Goal: Task Accomplishment & Management: Complete application form

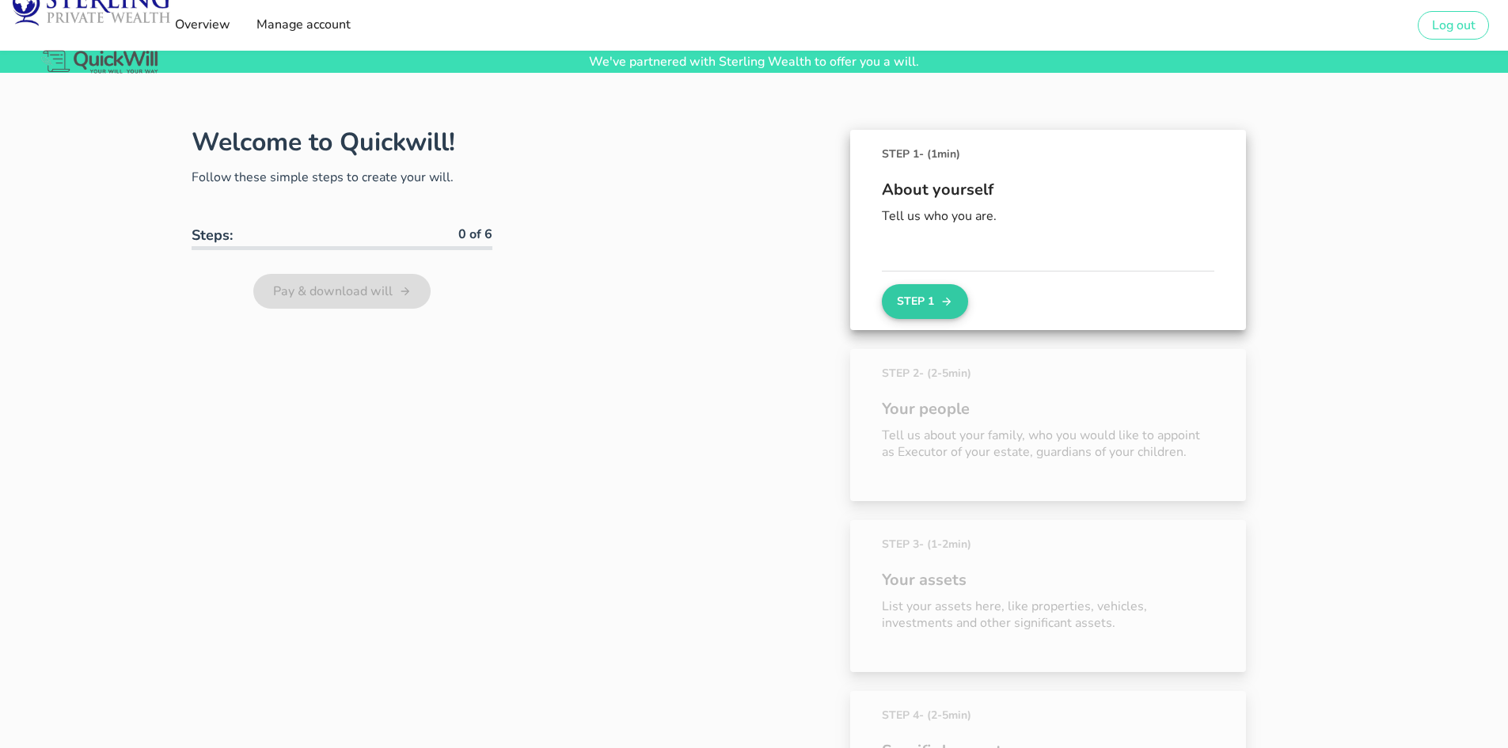
click at [934, 299] on button "Step 1" at bounding box center [924, 301] width 85 height 35
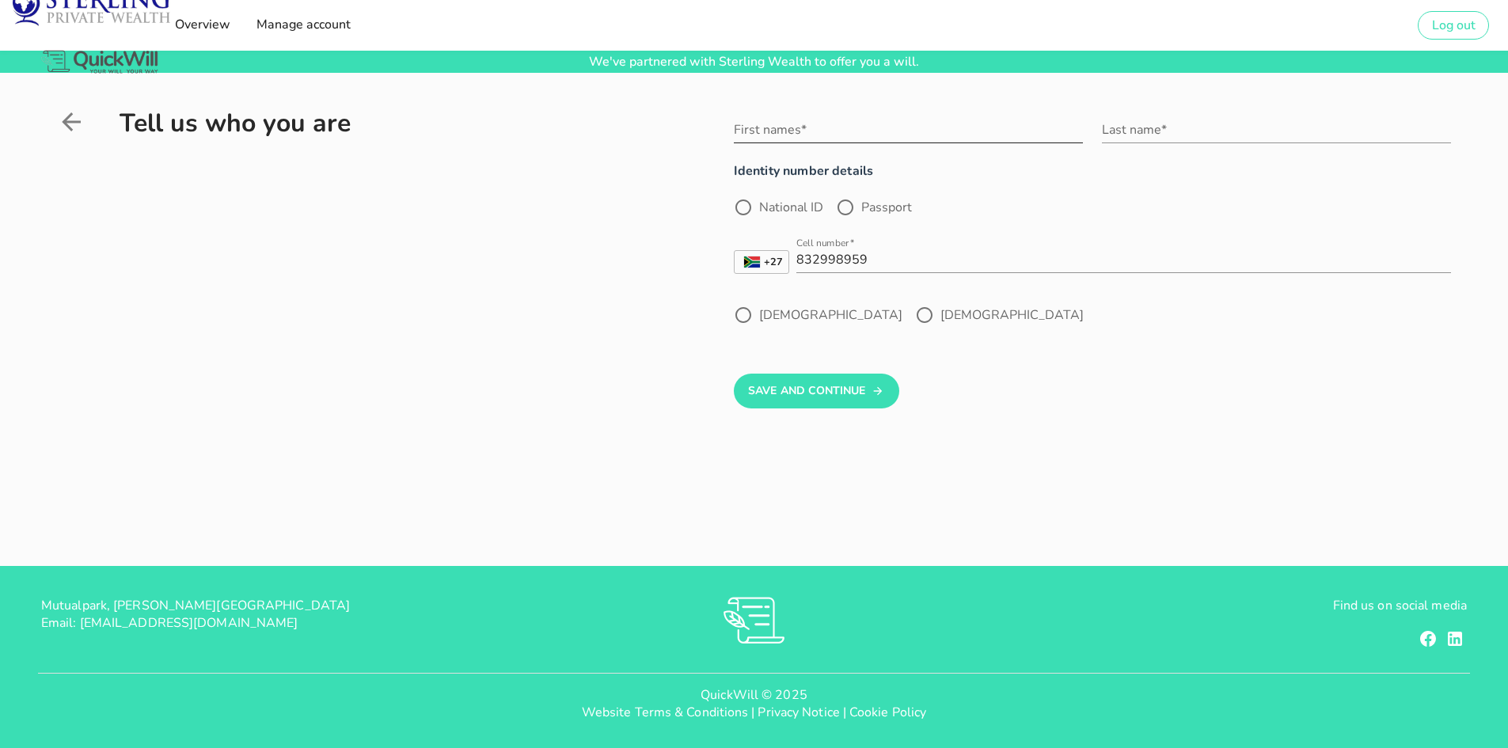
click at [806, 123] on input "First names*" at bounding box center [908, 129] width 349 height 25
type input "[PERSON_NAME]"
click at [1145, 124] on div "Last name*" at bounding box center [1276, 129] width 349 height 25
type input "[PERSON_NAME]"
click at [744, 209] on div at bounding box center [743, 207] width 27 height 27
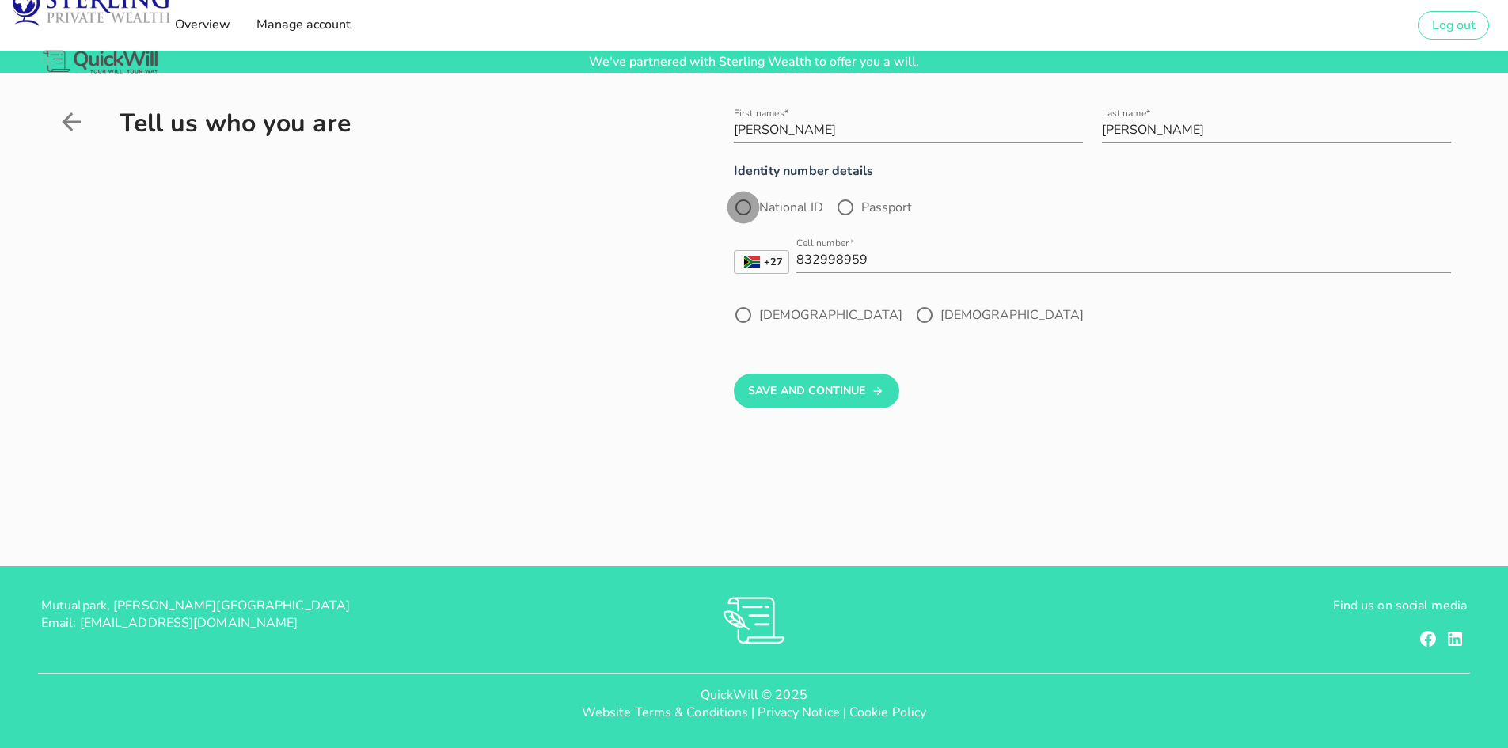
radio input "true"
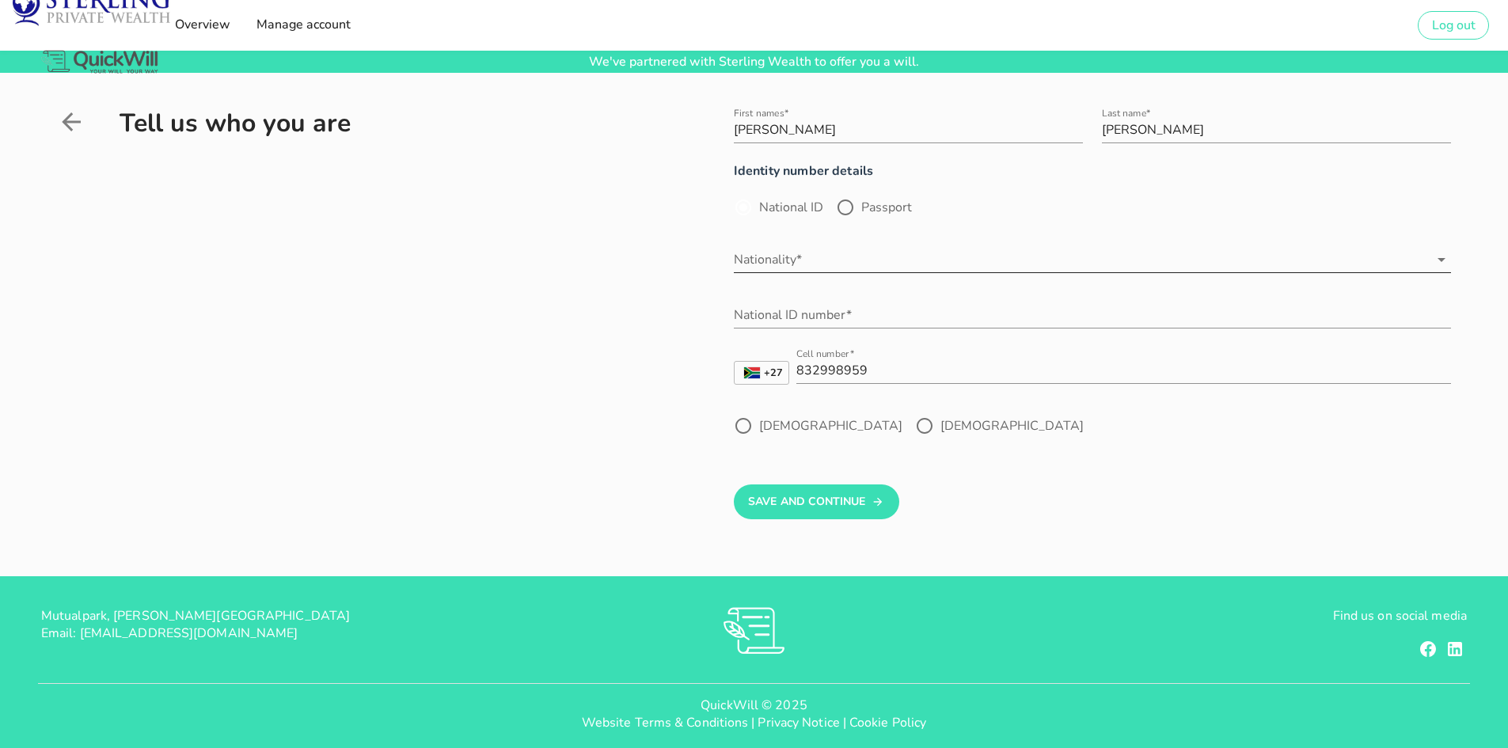
click at [798, 256] on input "Nationality*" at bounding box center [1081, 259] width 695 height 25
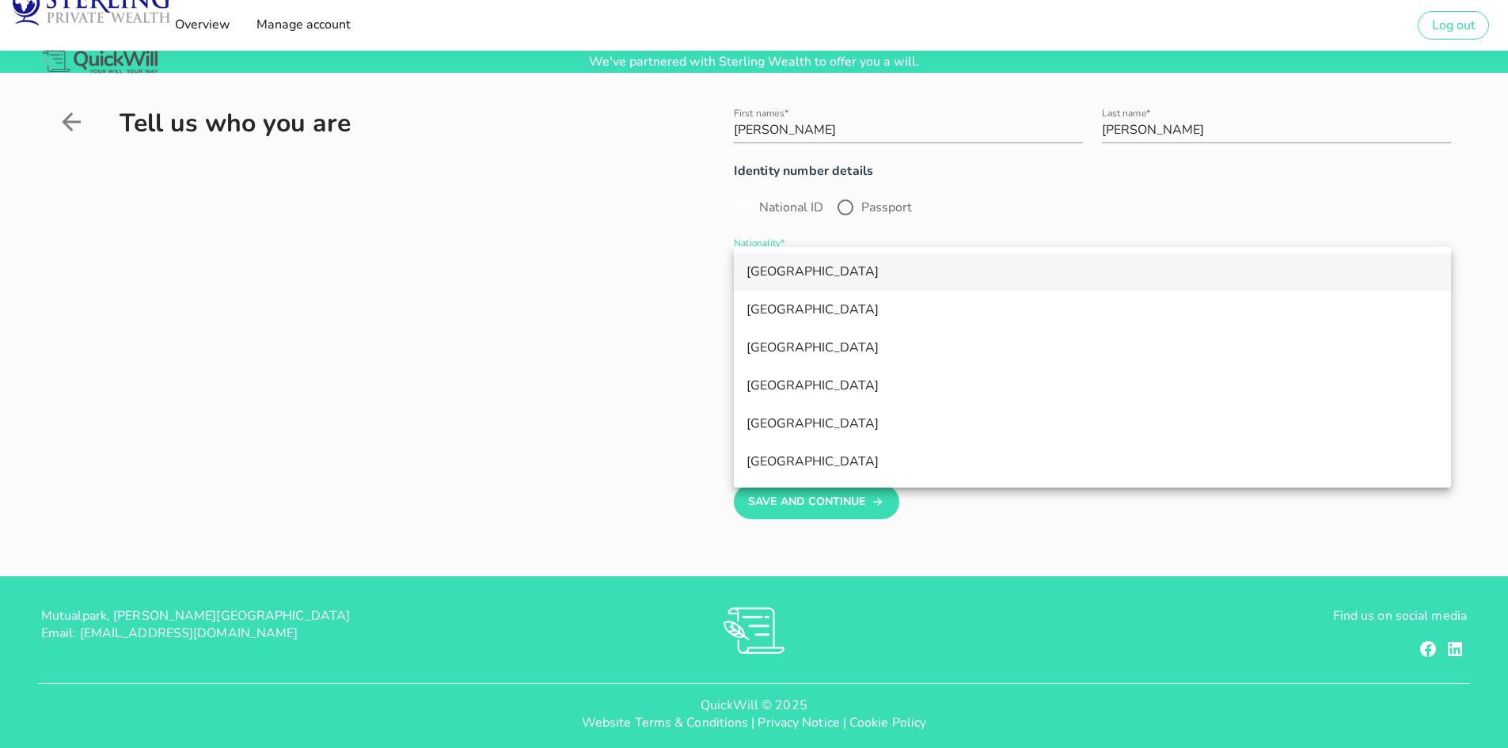
click at [803, 267] on div "[GEOGRAPHIC_DATA]" at bounding box center [1092, 271] width 692 height 15
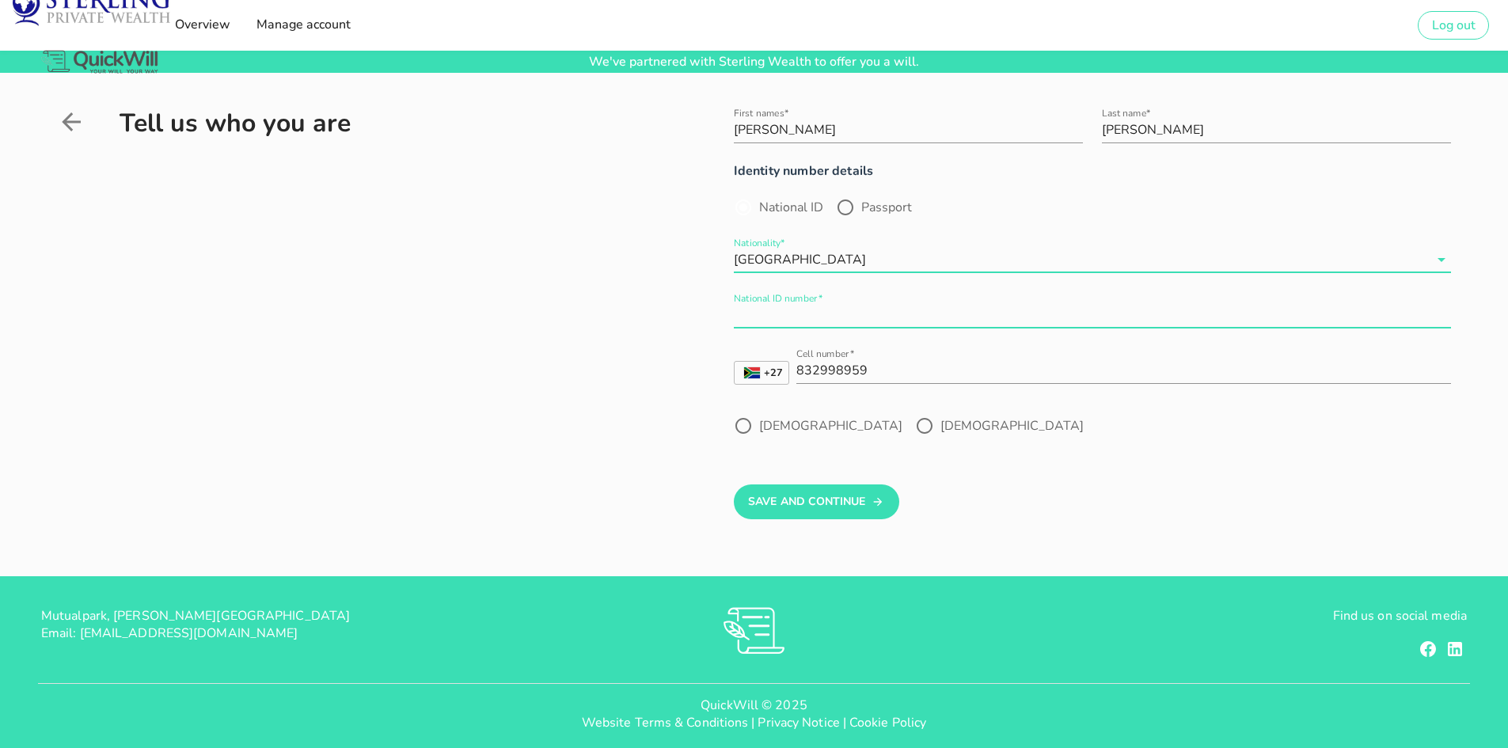
click at [806, 302] on div "National ID number*" at bounding box center [1092, 314] width 717 height 25
type input "6"
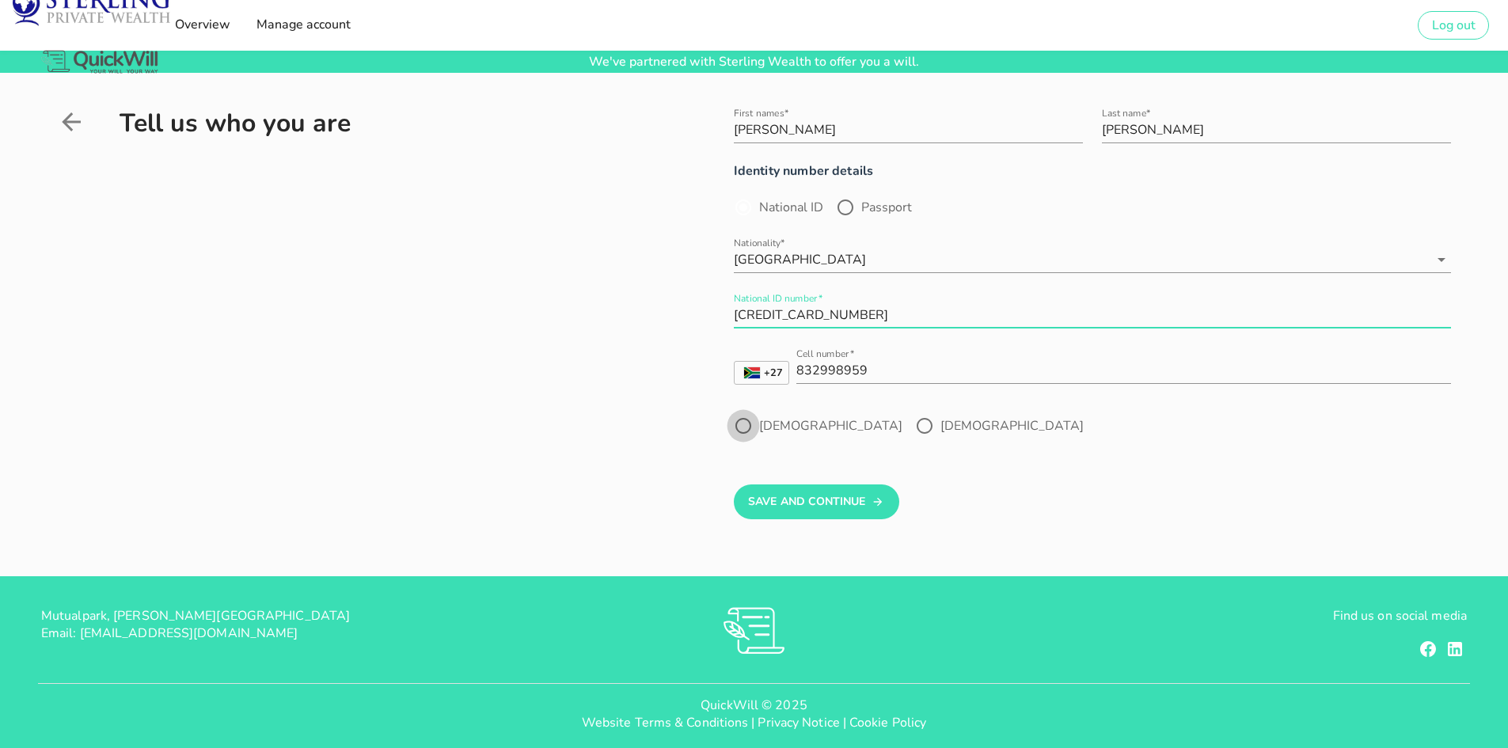
type input "[CREDIT_CARD_NUMBER]"
click at [743, 428] on div at bounding box center [743, 425] width 27 height 27
radio input "true"
click at [803, 500] on button "Save And Continue" at bounding box center [816, 501] width 165 height 35
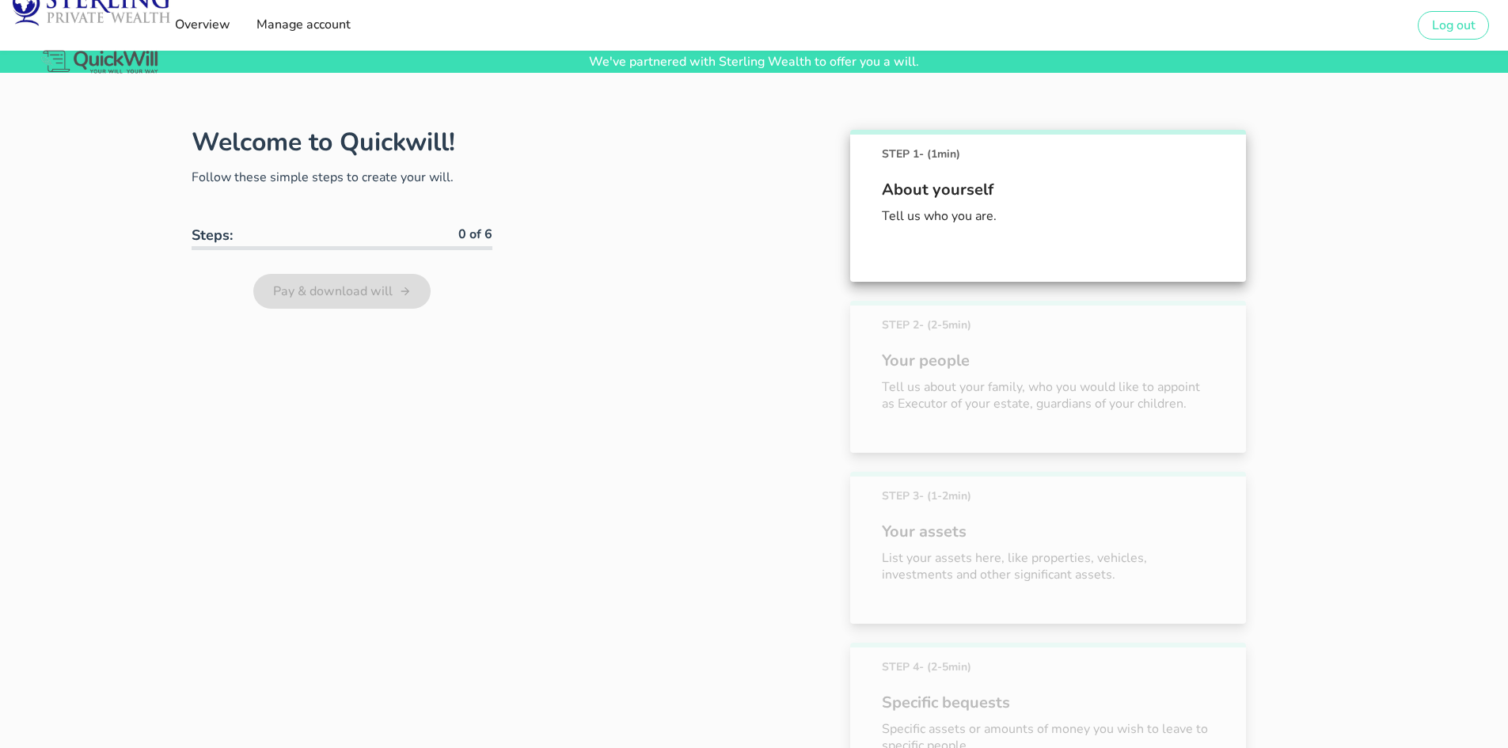
scroll to position [110, 0]
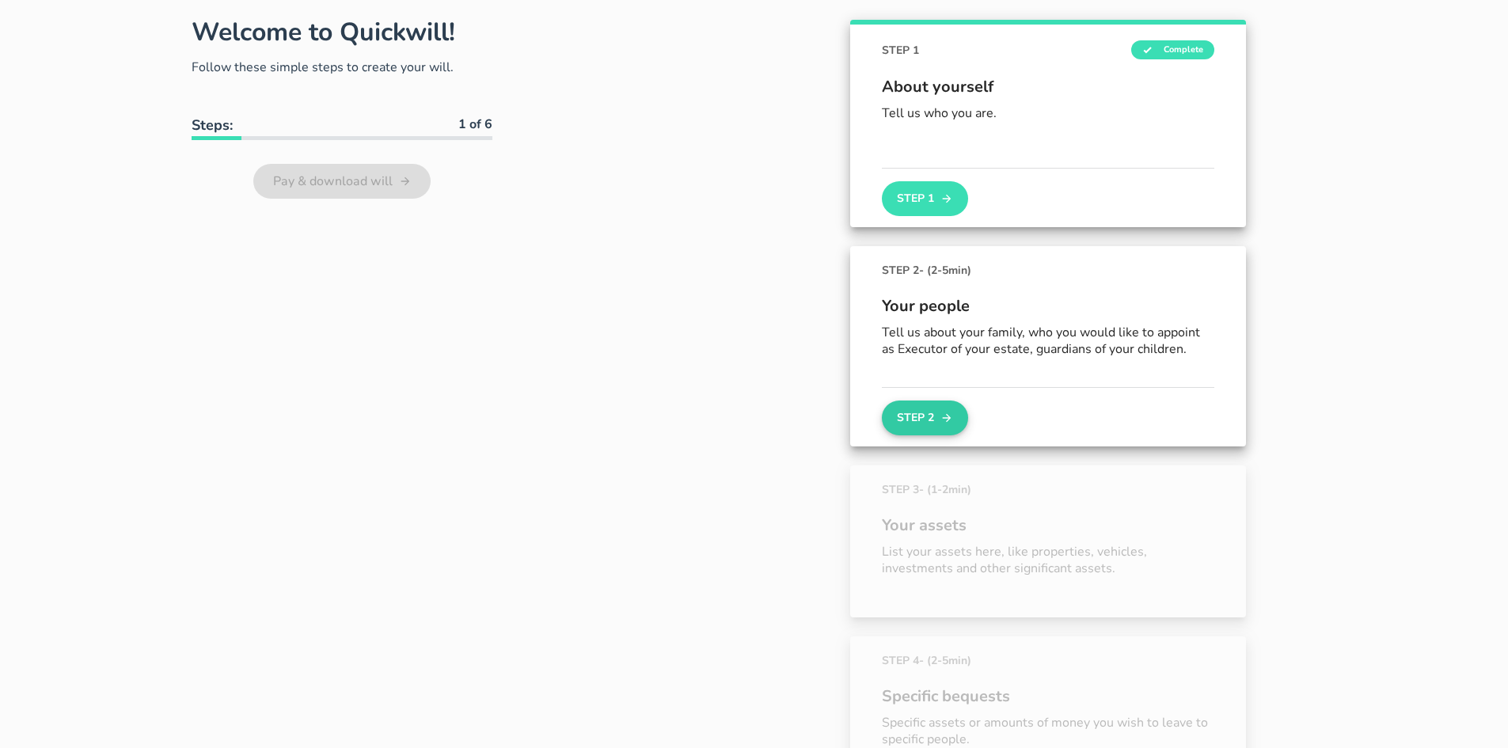
click at [919, 411] on button "Step 2" at bounding box center [924, 418] width 85 height 35
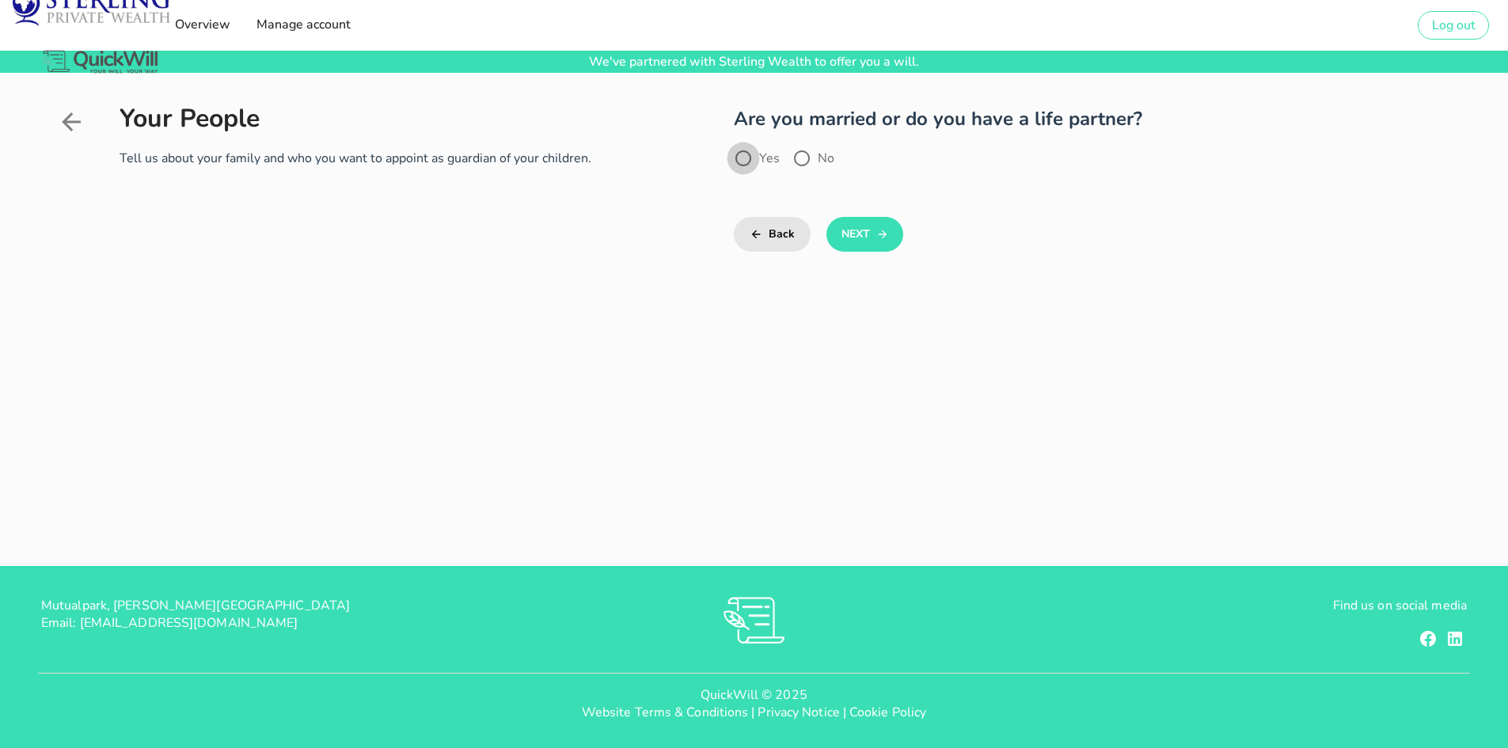
click at [746, 156] on div at bounding box center [743, 158] width 27 height 27
radio input "true"
click at [870, 230] on button "Next" at bounding box center [864, 234] width 77 height 35
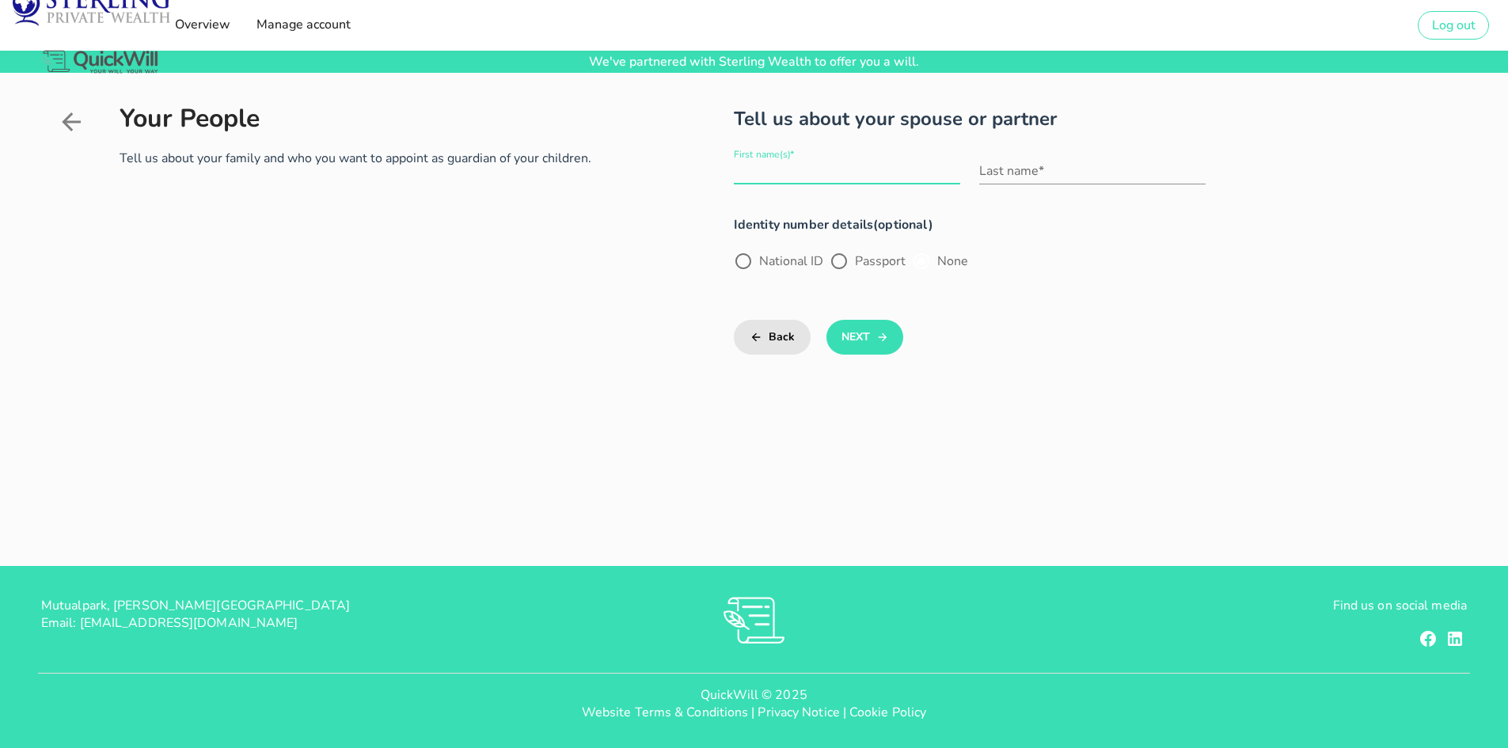
click at [800, 165] on input "First name(s)*" at bounding box center [847, 170] width 226 height 25
type input "[PERSON_NAME] [PERSON_NAME]"
click at [1118, 170] on input "Last name*" at bounding box center [1092, 170] width 226 height 25
click at [997, 166] on input "DeZwart" at bounding box center [1092, 170] width 226 height 25
type input "[PERSON_NAME]"
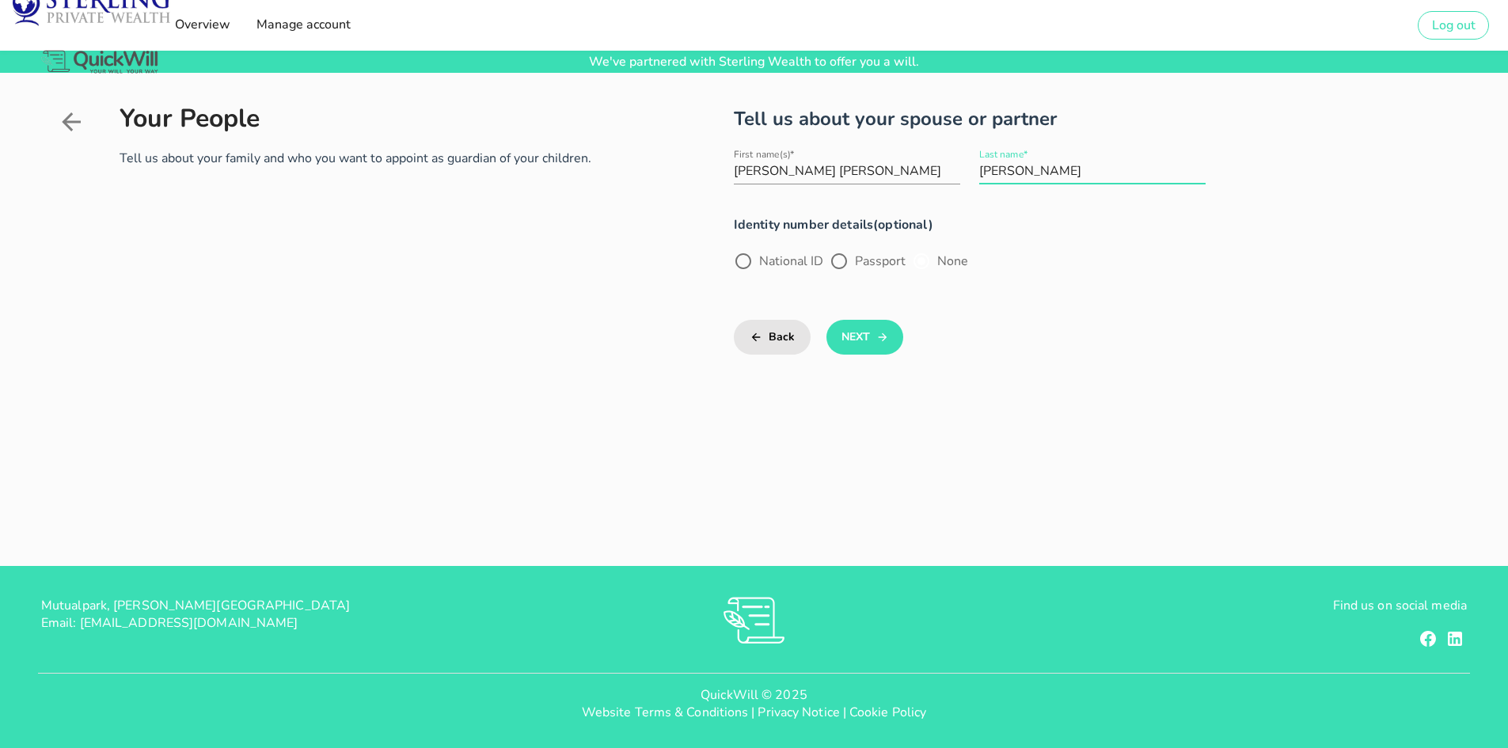
click at [1023, 218] on h5 "Identity number details(optional)" at bounding box center [970, 225] width 472 height 22
click at [746, 262] on div at bounding box center [743, 261] width 27 height 27
radio input "true"
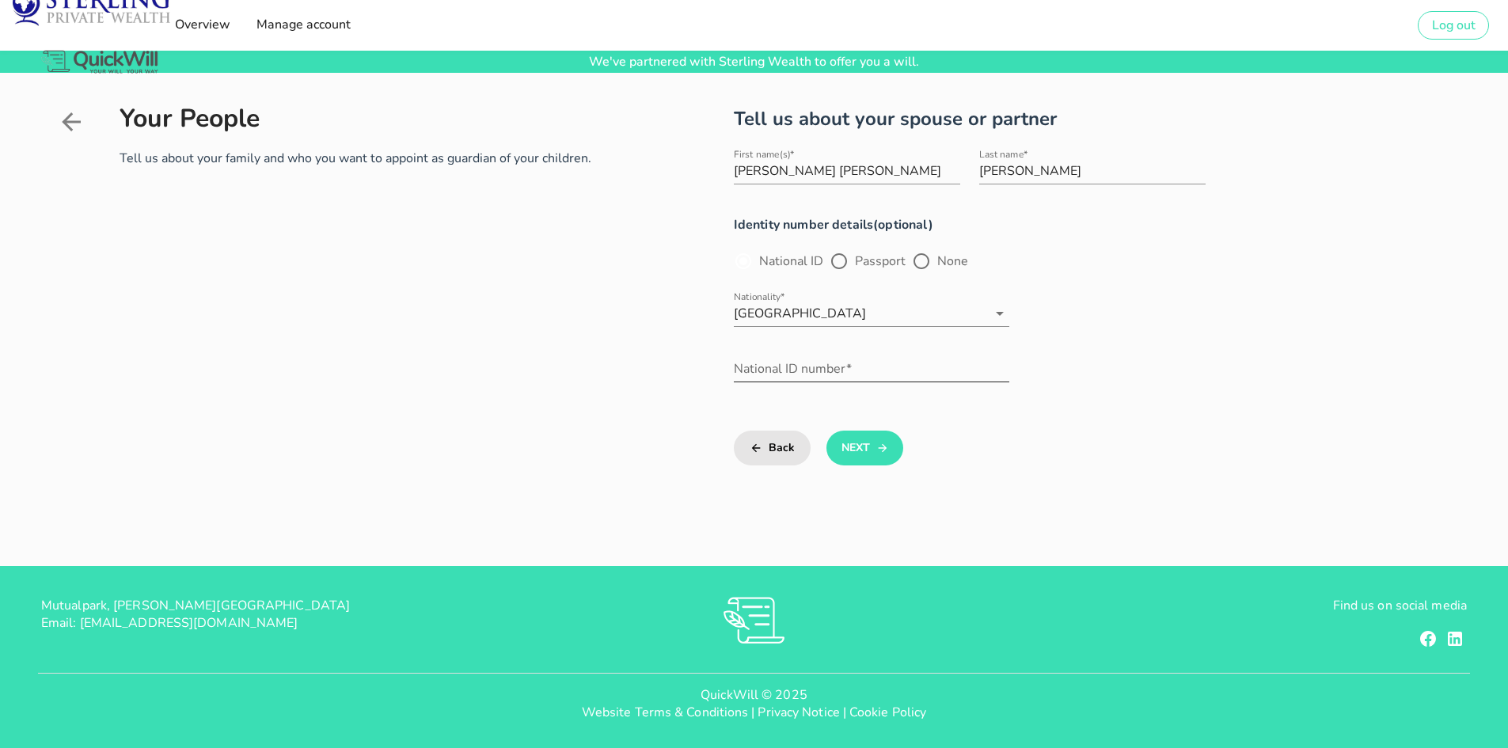
click at [795, 374] on input "National ID number*" at bounding box center [871, 368] width 275 height 25
type input "7503180118081"
click at [858, 441] on button "Next" at bounding box center [864, 448] width 77 height 35
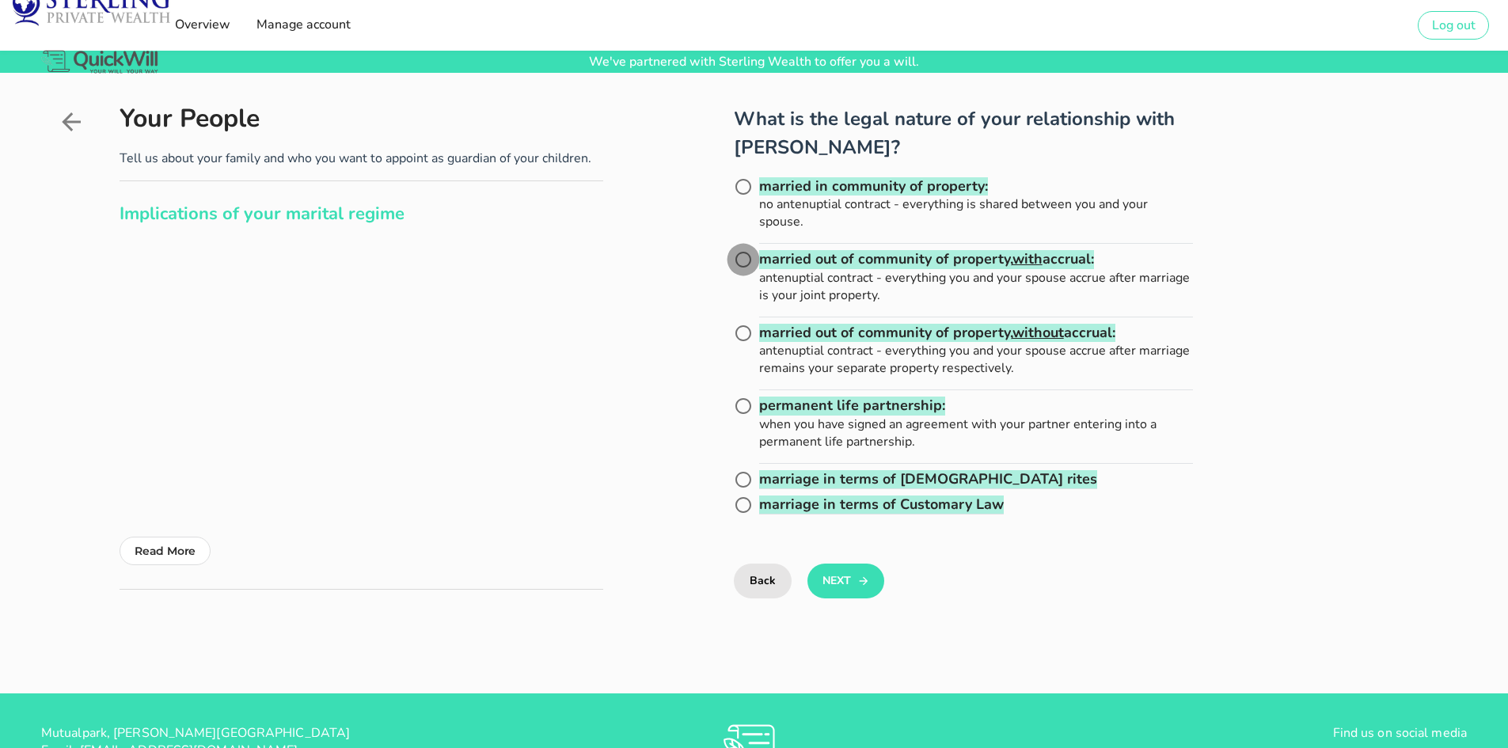
click at [749, 264] on div at bounding box center [743, 259] width 27 height 27
radio input "true"
click at [859, 586] on icon "submit" at bounding box center [863, 580] width 13 height 19
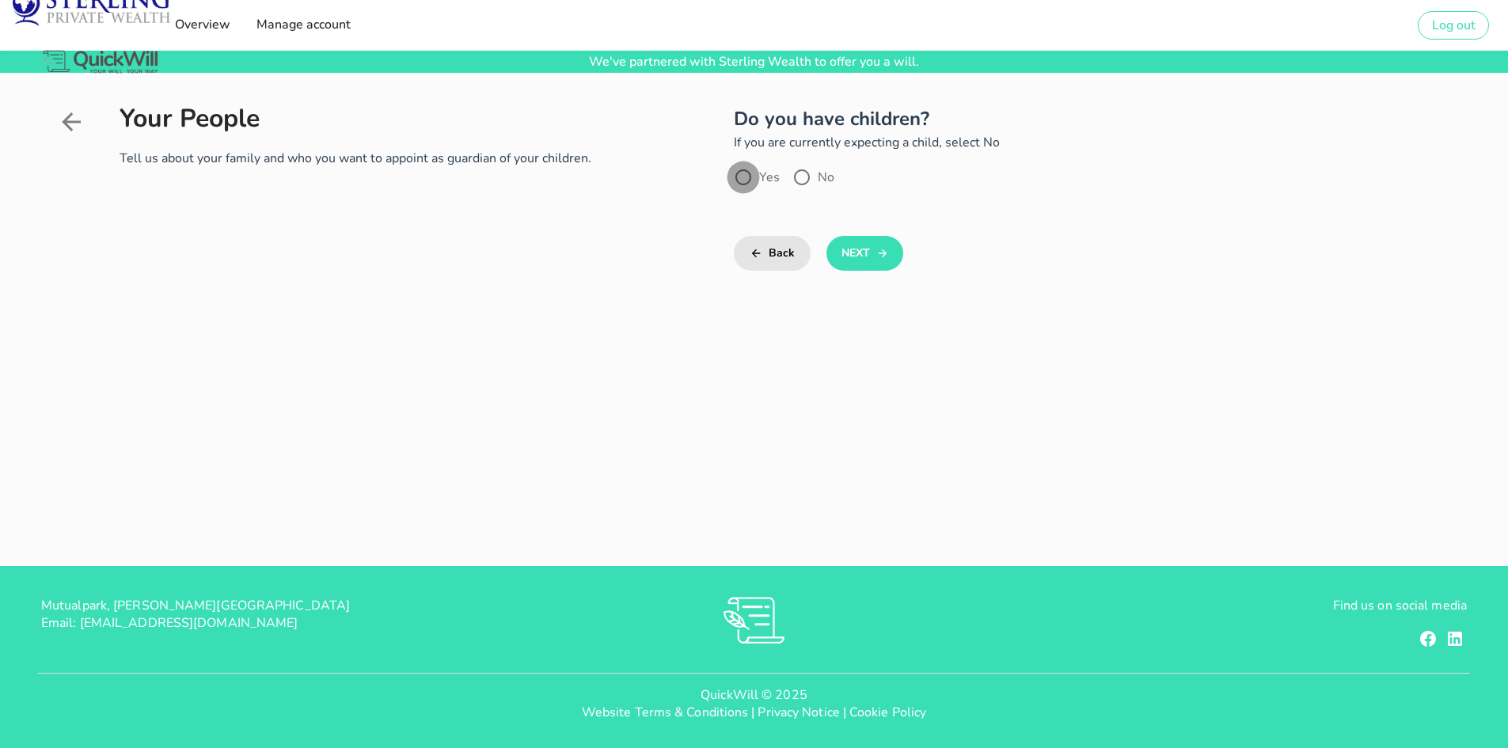
click at [742, 175] on div at bounding box center [743, 177] width 27 height 27
radio input "true"
click at [872, 260] on button "Next" at bounding box center [864, 253] width 77 height 35
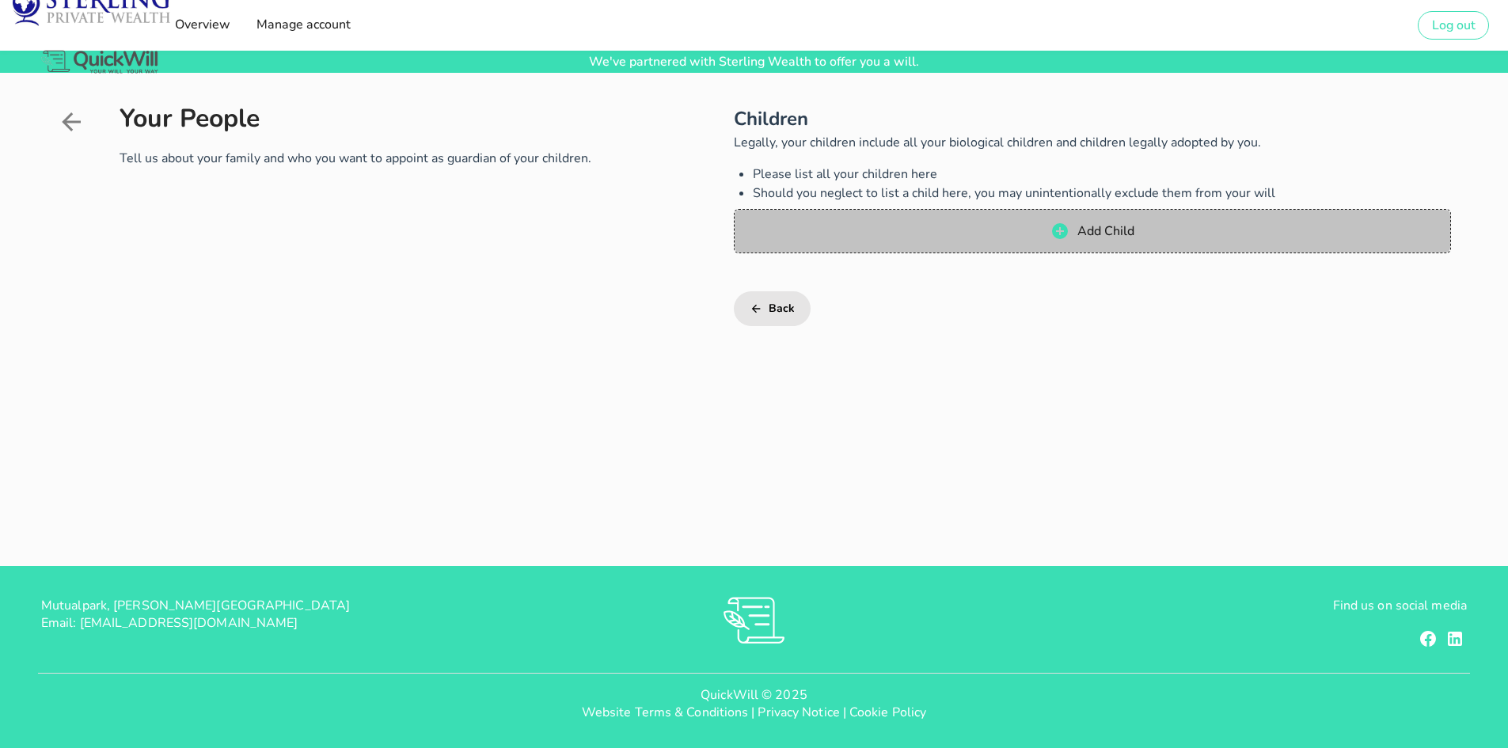
click at [1090, 231] on span "Add Child" at bounding box center [1105, 230] width 58 height 17
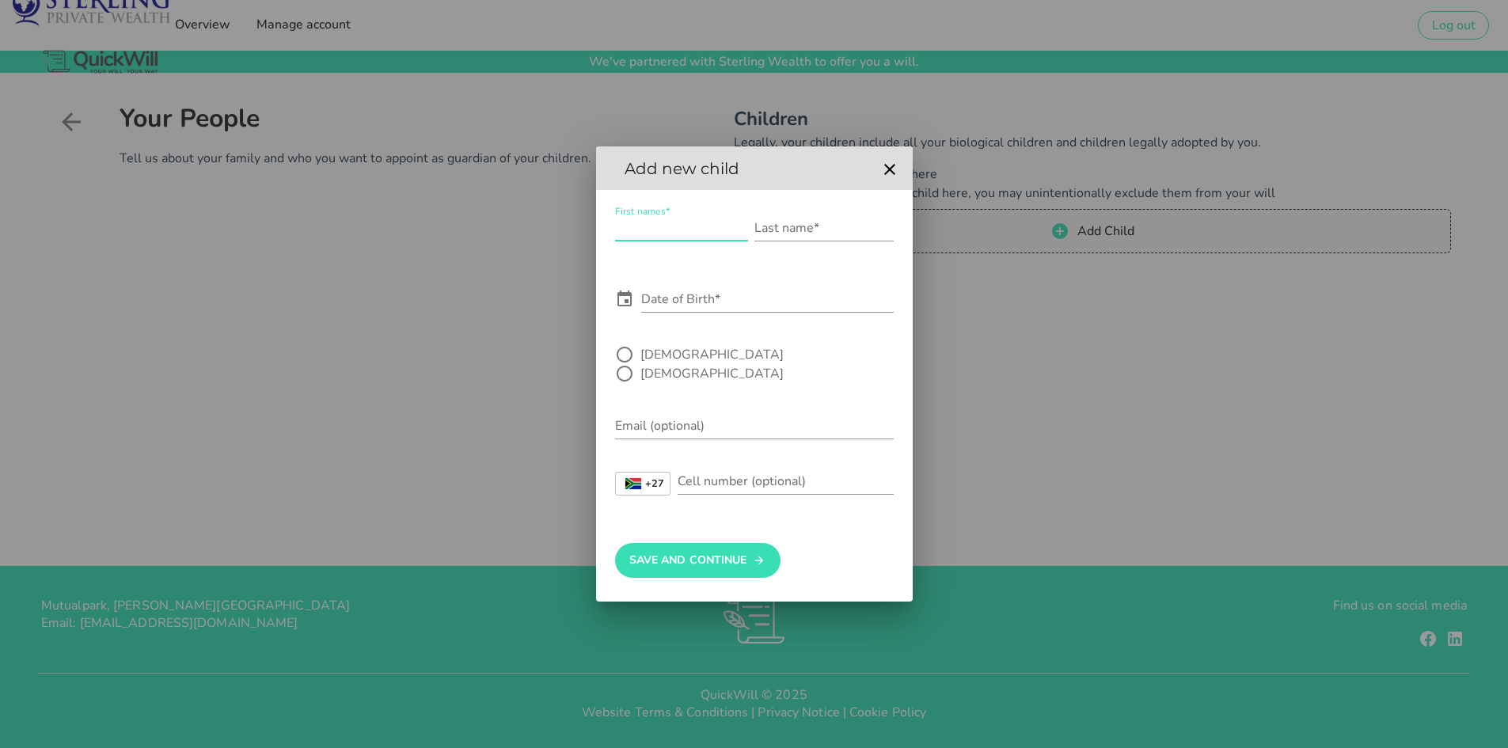
click at [682, 233] on input "First names*" at bounding box center [681, 227] width 133 height 25
type input "[PERSON_NAME]"
click at [837, 232] on input "Last name*" at bounding box center [823, 227] width 139 height 25
click at [760, 231] on input "[PERSON_NAME]" at bounding box center [823, 227] width 139 height 25
type input "[PERSON_NAME]"
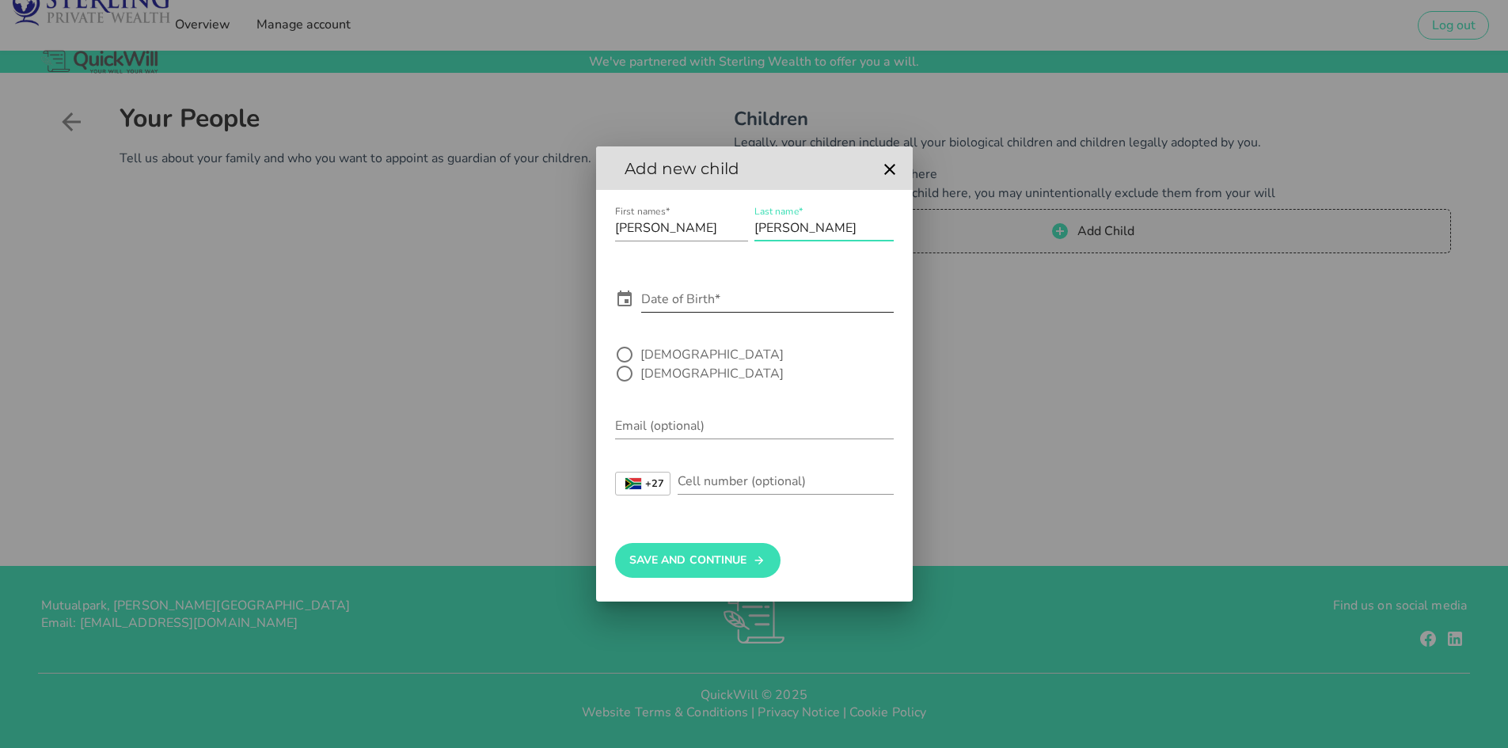
click at [695, 305] on div "Date of Birth*" at bounding box center [767, 299] width 252 height 25
click at [624, 308] on icon at bounding box center [624, 299] width 19 height 19
click at [659, 309] on input "Date of Birth*" at bounding box center [767, 299] width 252 height 25
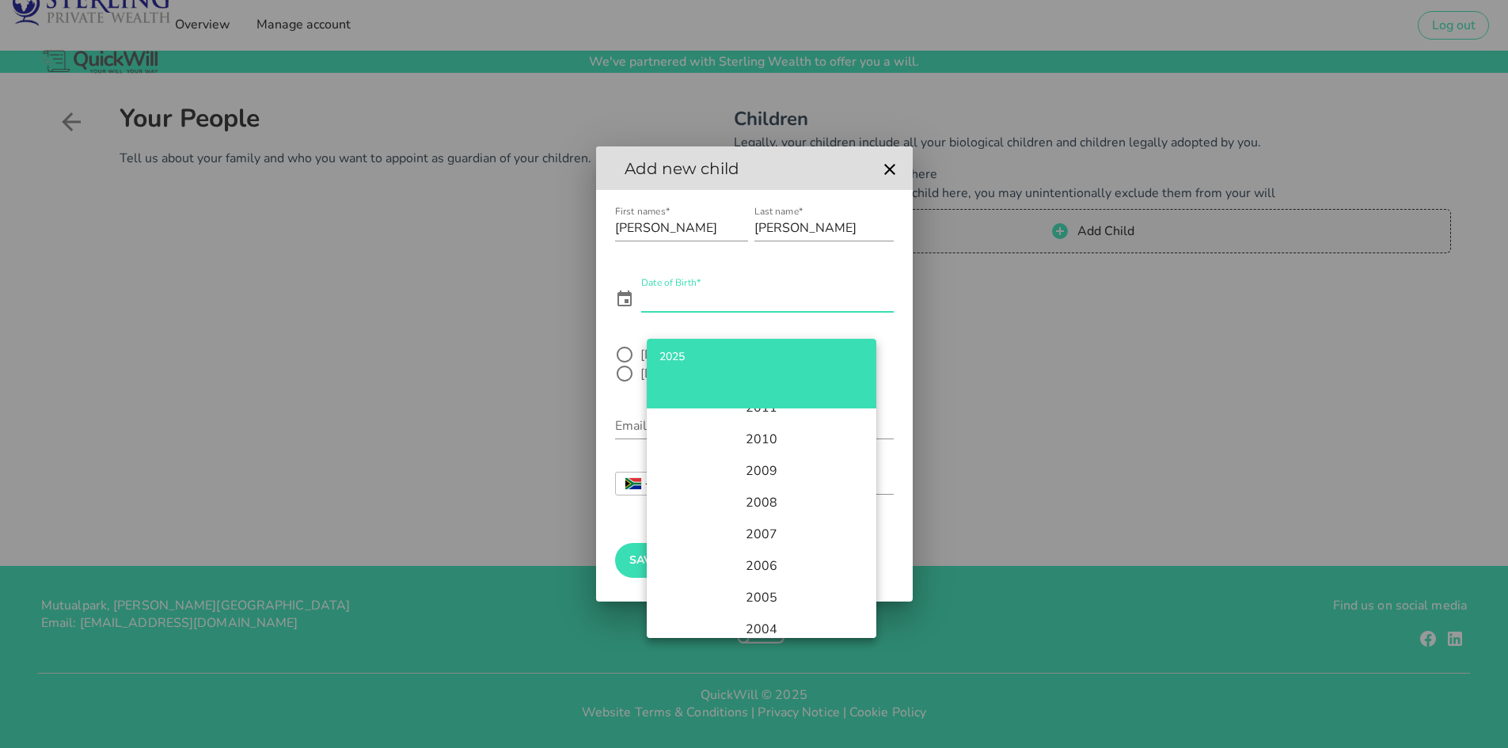
scroll to position [554, 0]
click at [773, 461] on li "2007" at bounding box center [762, 455] width 230 height 32
click at [767, 467] on div "Feb" at bounding box center [761, 470] width 41 height 13
click at [699, 541] on div "12" at bounding box center [702, 547] width 16 height 13
type input "[DATE]"
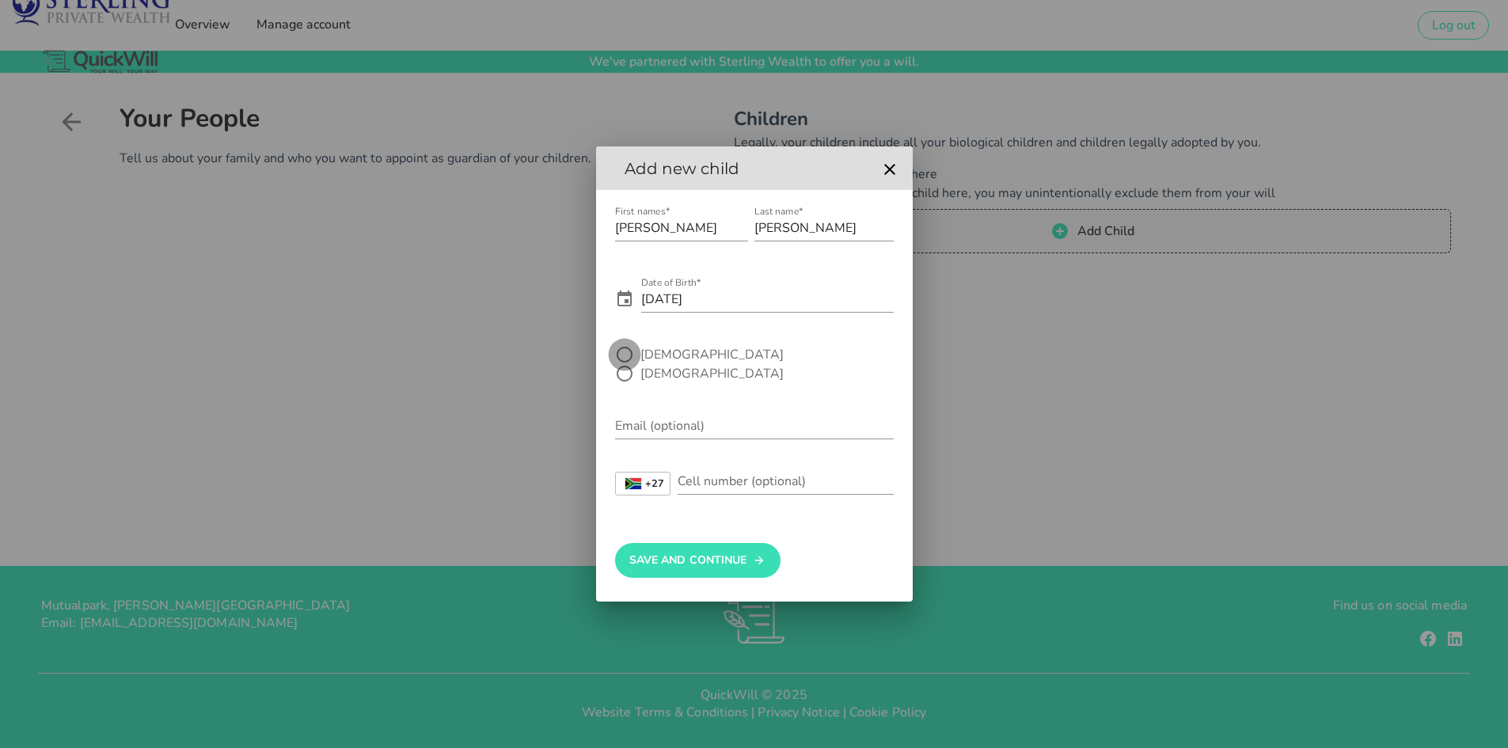
click at [625, 363] on div at bounding box center [624, 354] width 27 height 27
radio input "true"
click at [714, 551] on button "Save And Continue" at bounding box center [697, 560] width 165 height 35
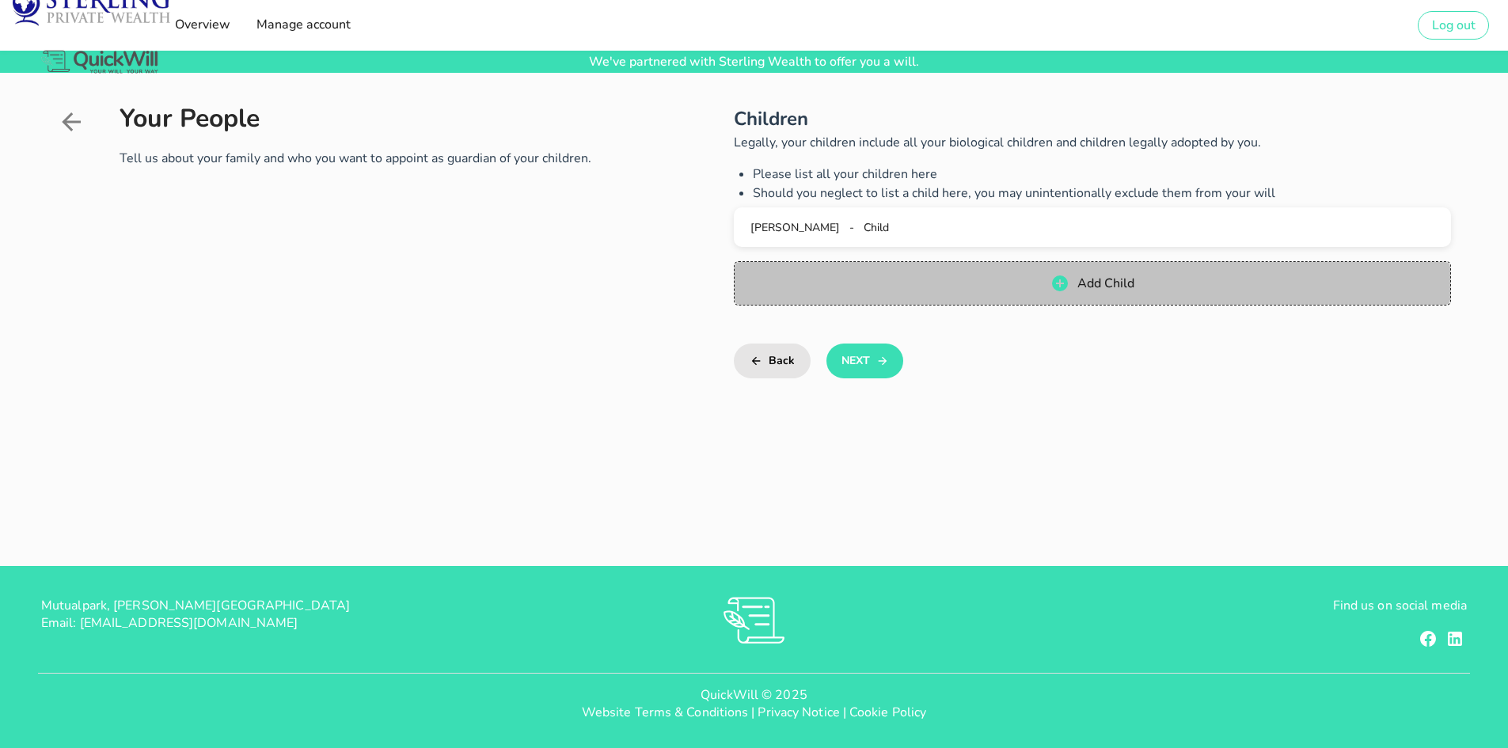
click at [1116, 283] on span "Add Child" at bounding box center [1105, 283] width 58 height 17
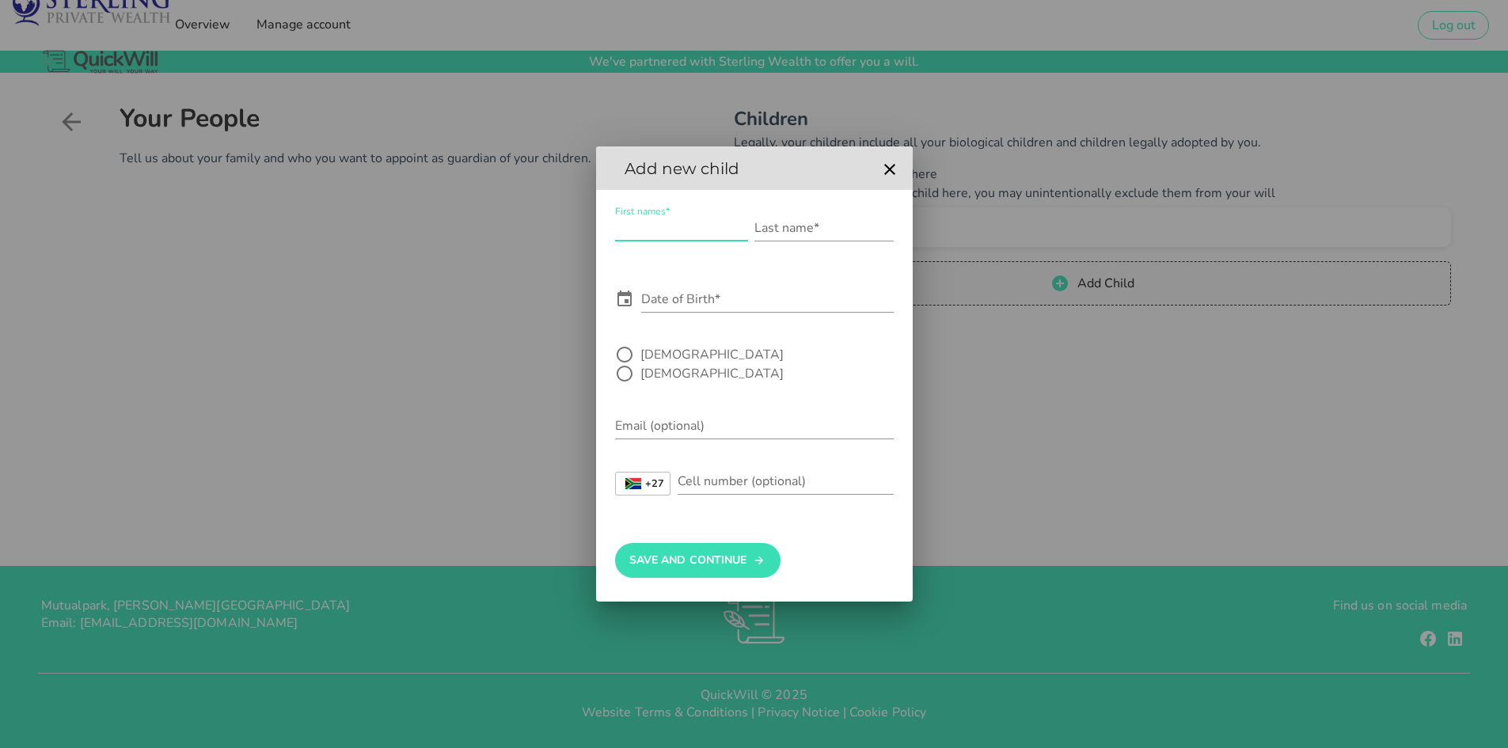
click at [645, 234] on input "First names*" at bounding box center [681, 227] width 133 height 25
type input "[PERSON_NAME]"
click at [809, 239] on input "Last name*" at bounding box center [823, 227] width 139 height 25
click at [812, 241] on input "De" at bounding box center [823, 227] width 139 height 25
type input "[PERSON_NAME]"
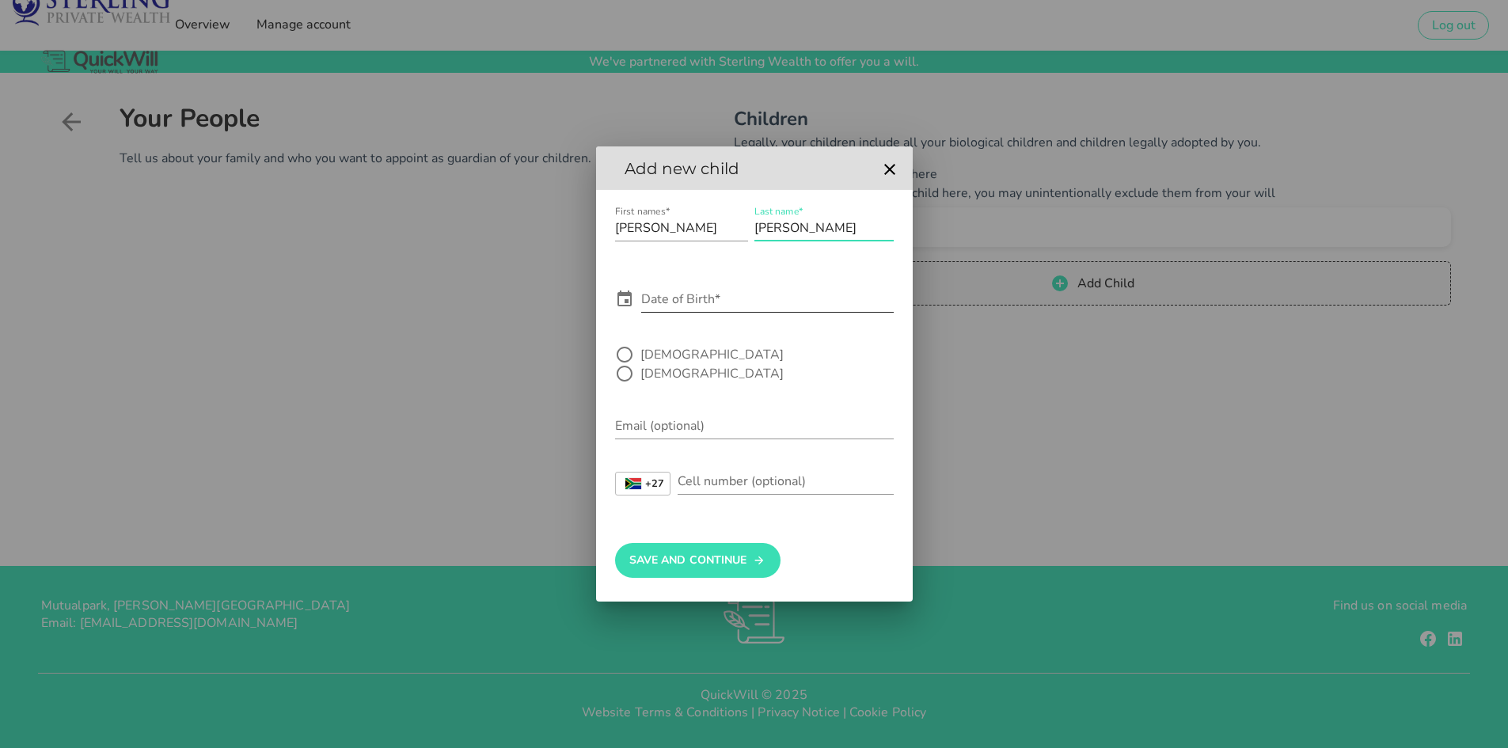
click at [717, 306] on input "Date of Birth*" at bounding box center [767, 299] width 252 height 25
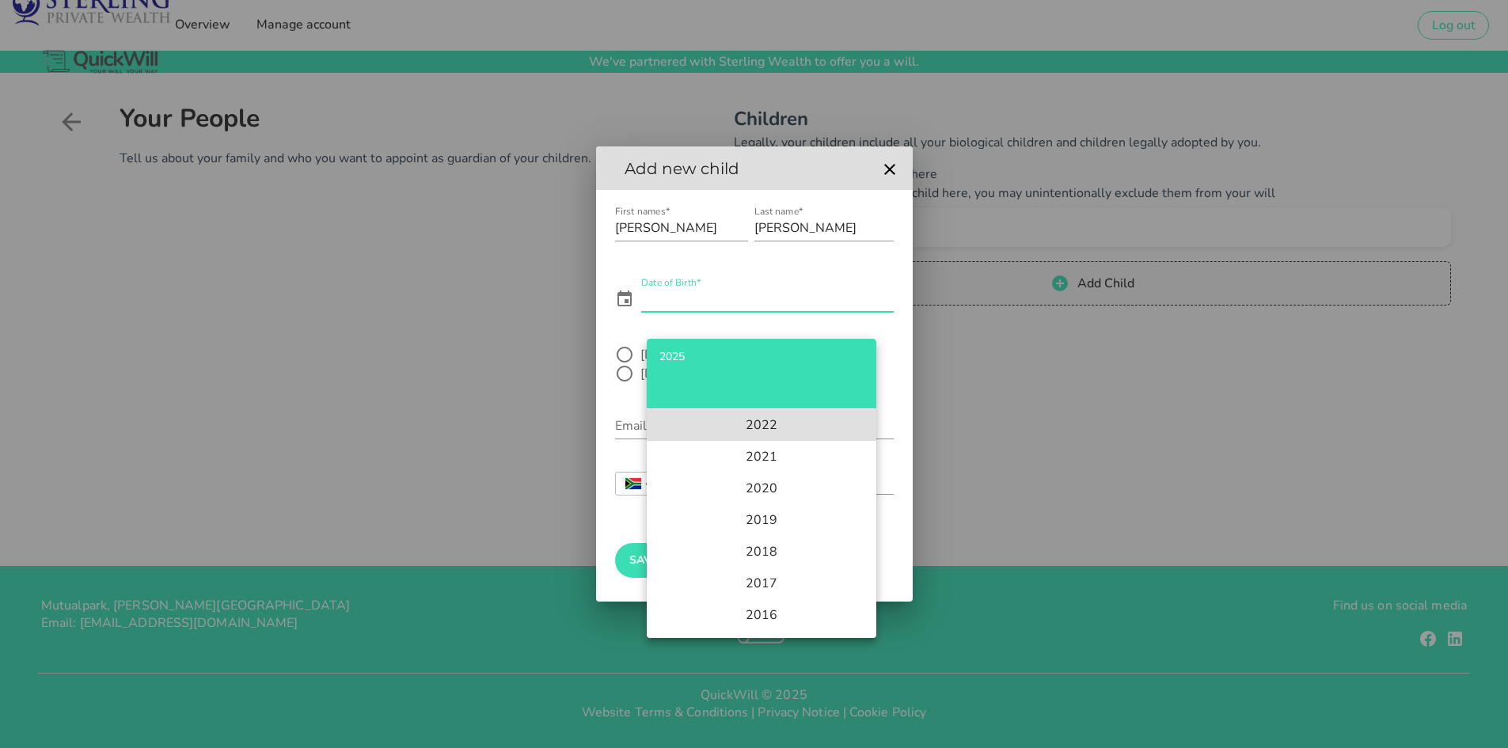
scroll to position [317, 0]
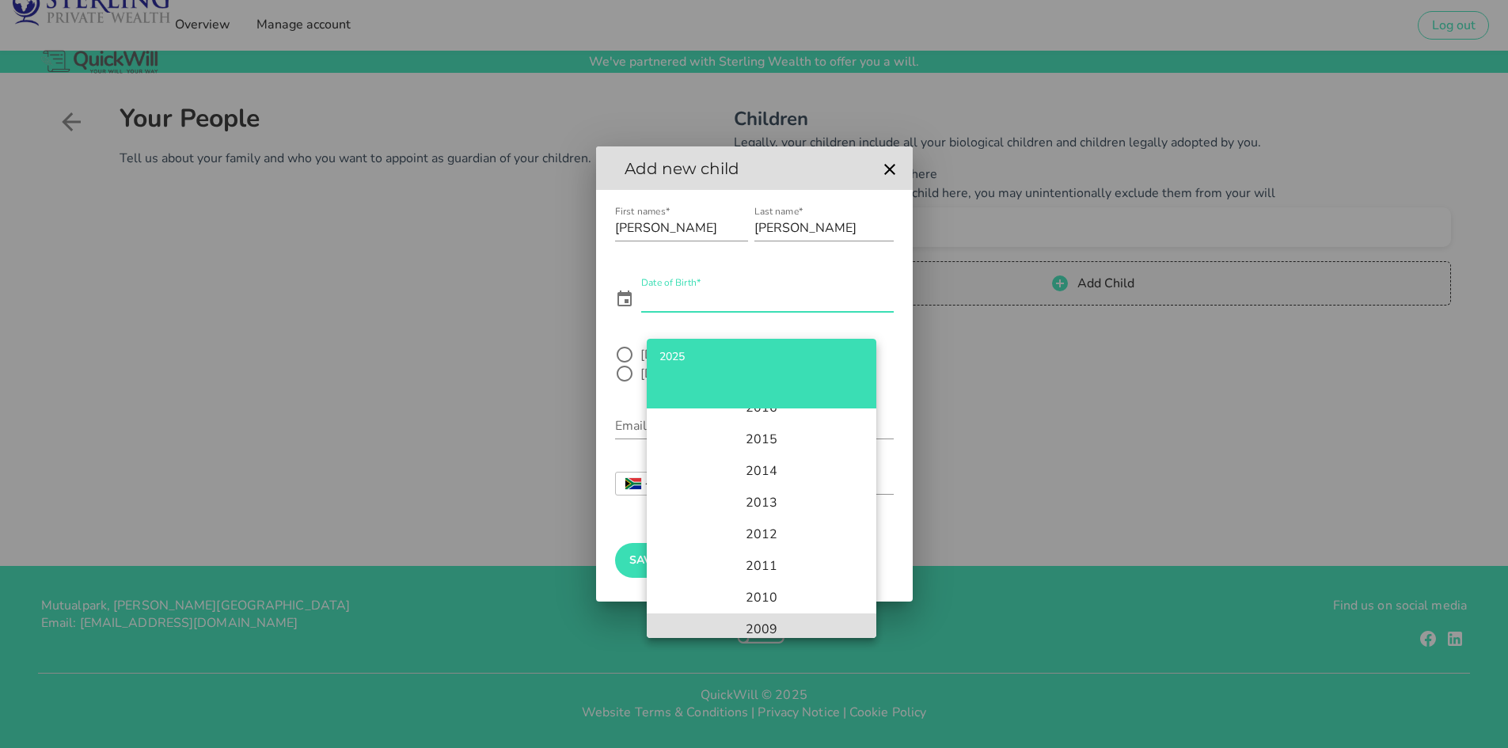
click at [775, 620] on li "2009" at bounding box center [762, 629] width 230 height 32
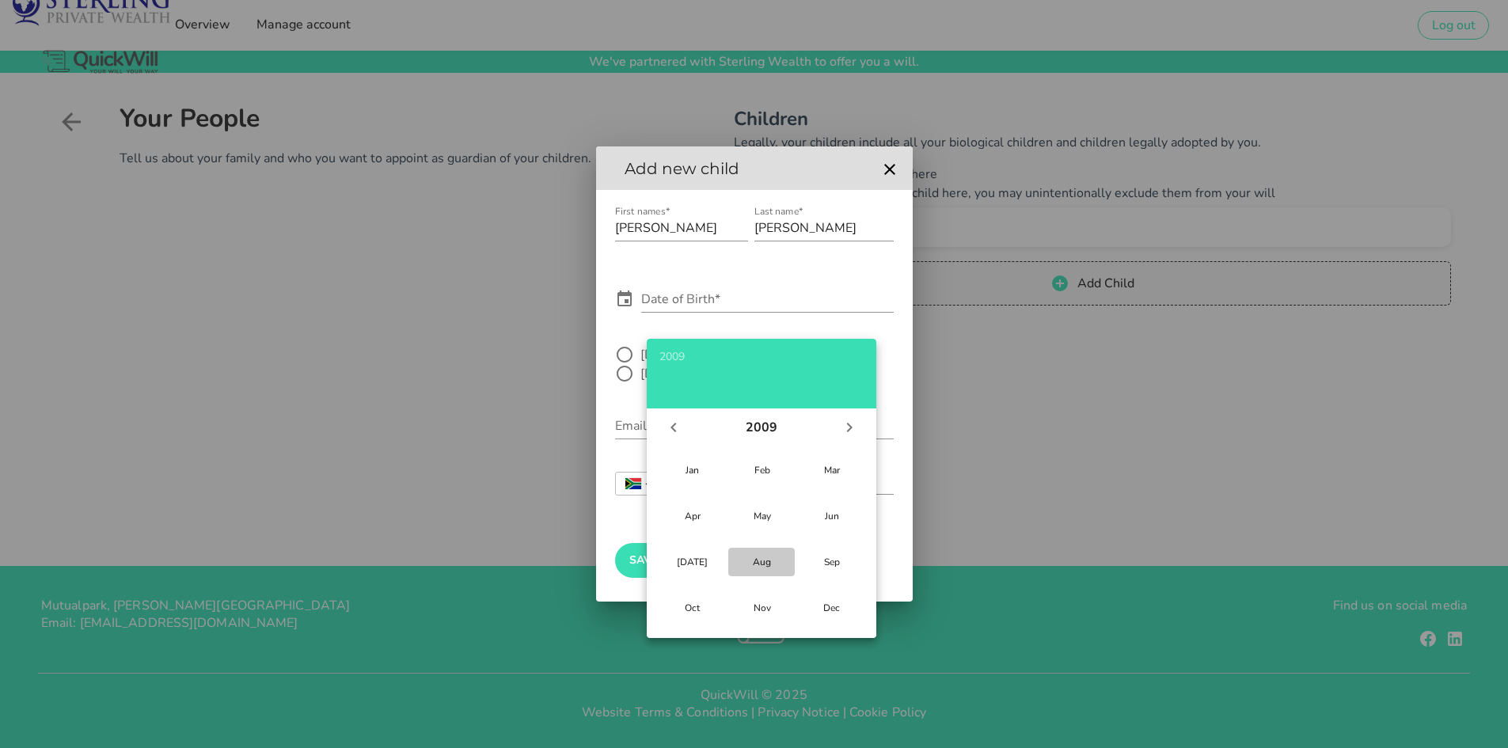
click at [765, 561] on div "Aug" at bounding box center [761, 562] width 41 height 13
click at [702, 517] on div "3" at bounding box center [702, 518] width 16 height 13
type input "[DATE]"
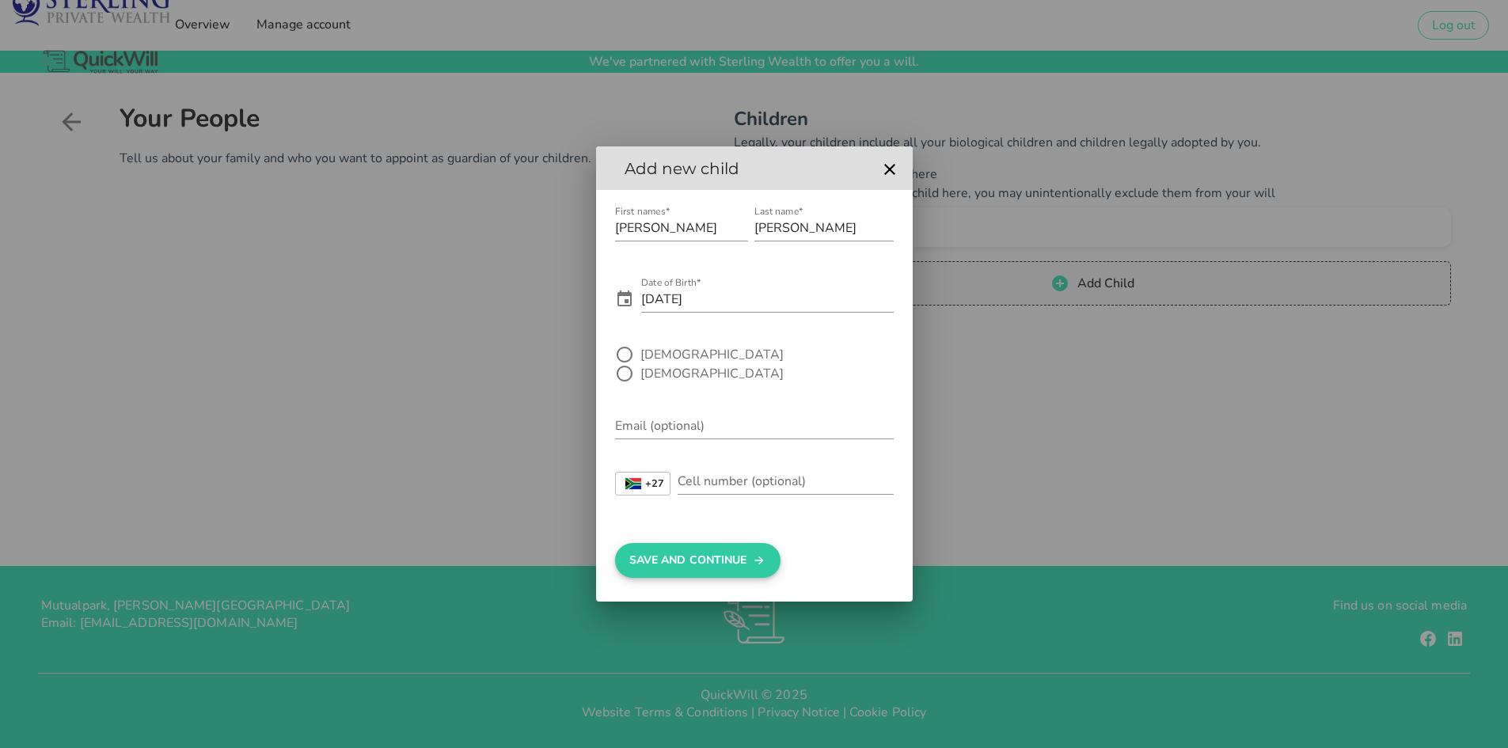
click at [716, 552] on button "Save And Continue" at bounding box center [697, 560] width 165 height 35
click at [638, 360] on div at bounding box center [624, 373] width 27 height 27
radio input "true"
click at [711, 543] on button "Save And Continue" at bounding box center [697, 560] width 165 height 35
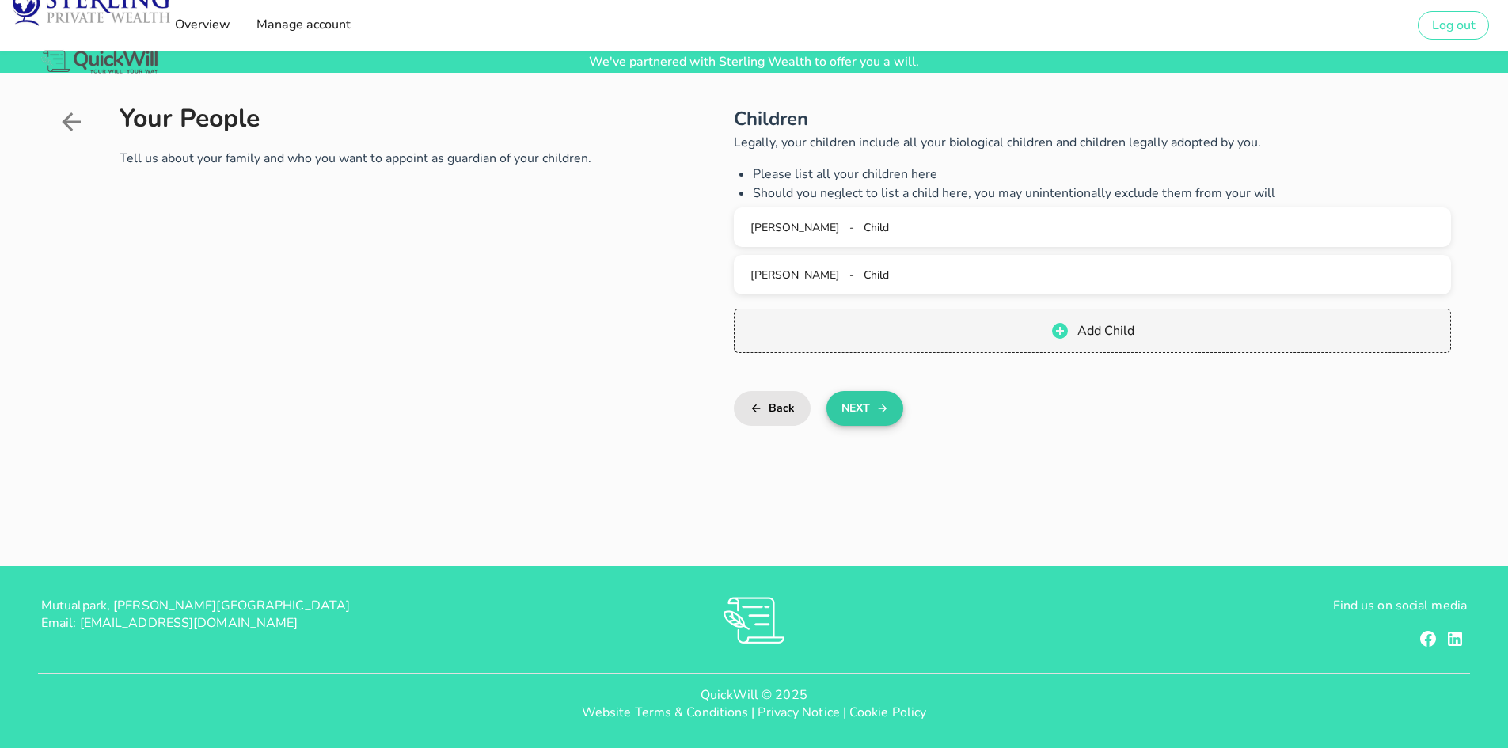
click at [890, 404] on button "Next" at bounding box center [864, 408] width 77 height 35
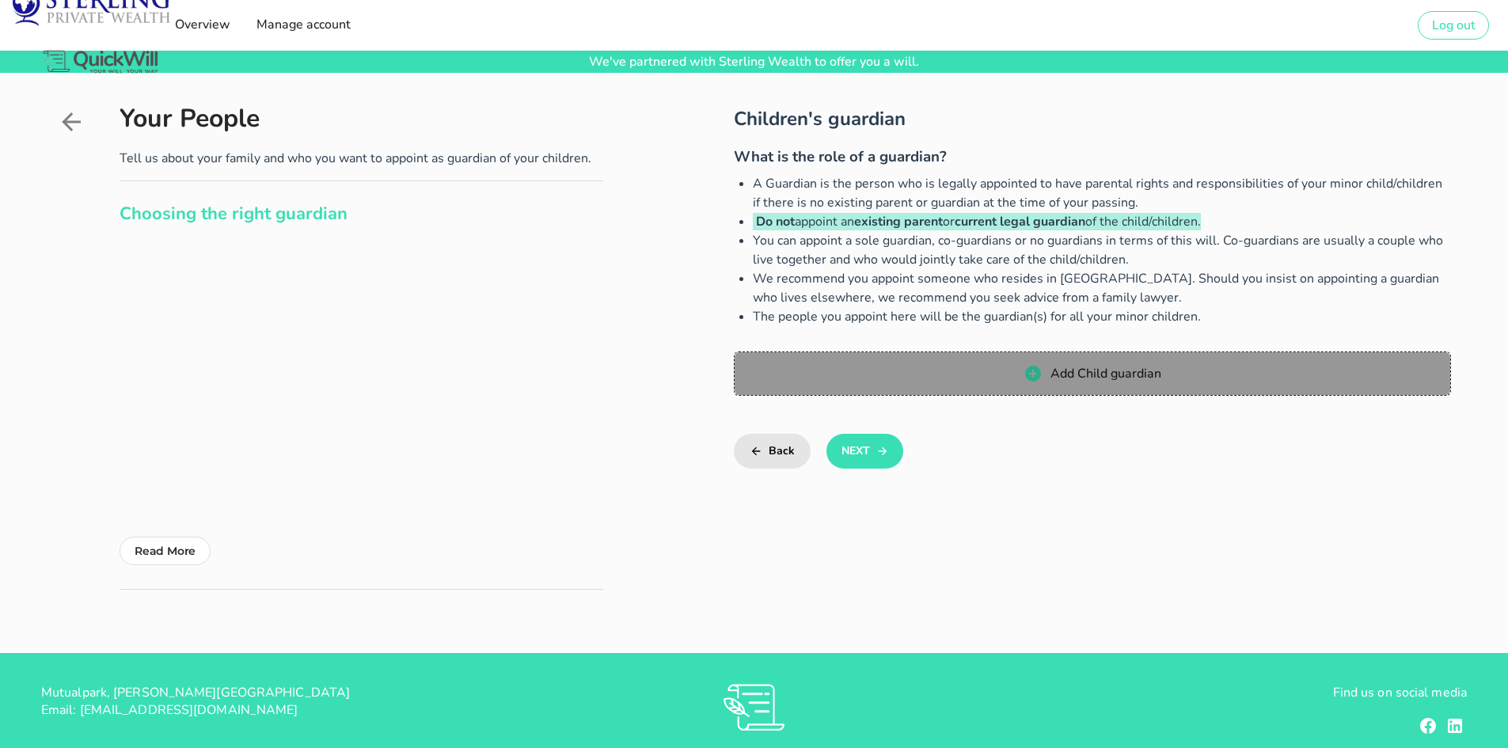
click at [1093, 368] on span "Add Child guardian" at bounding box center [1105, 373] width 112 height 17
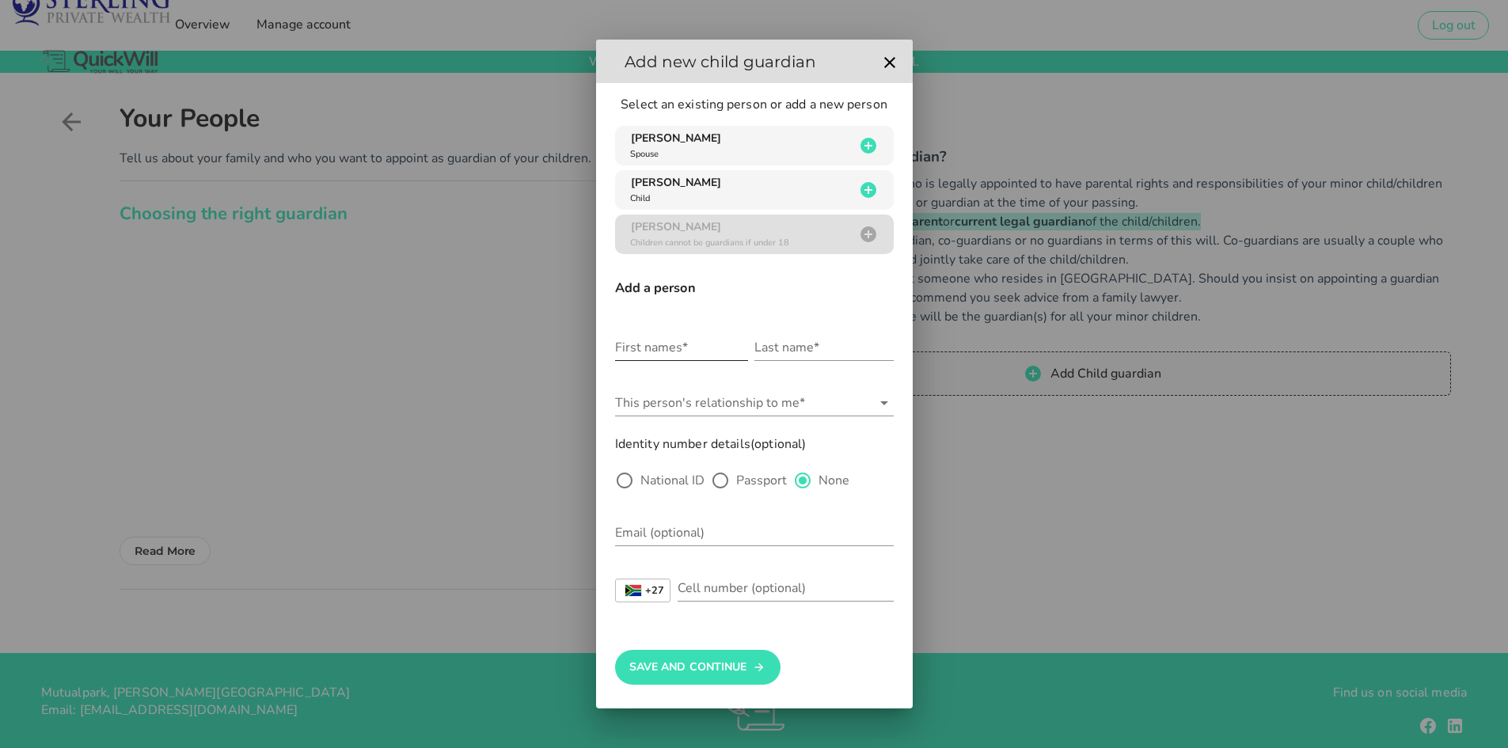
click at [674, 348] on input "First names*" at bounding box center [681, 347] width 133 height 25
type input "[PERSON_NAME]"
click at [886, 408] on icon at bounding box center [884, 402] width 19 height 19
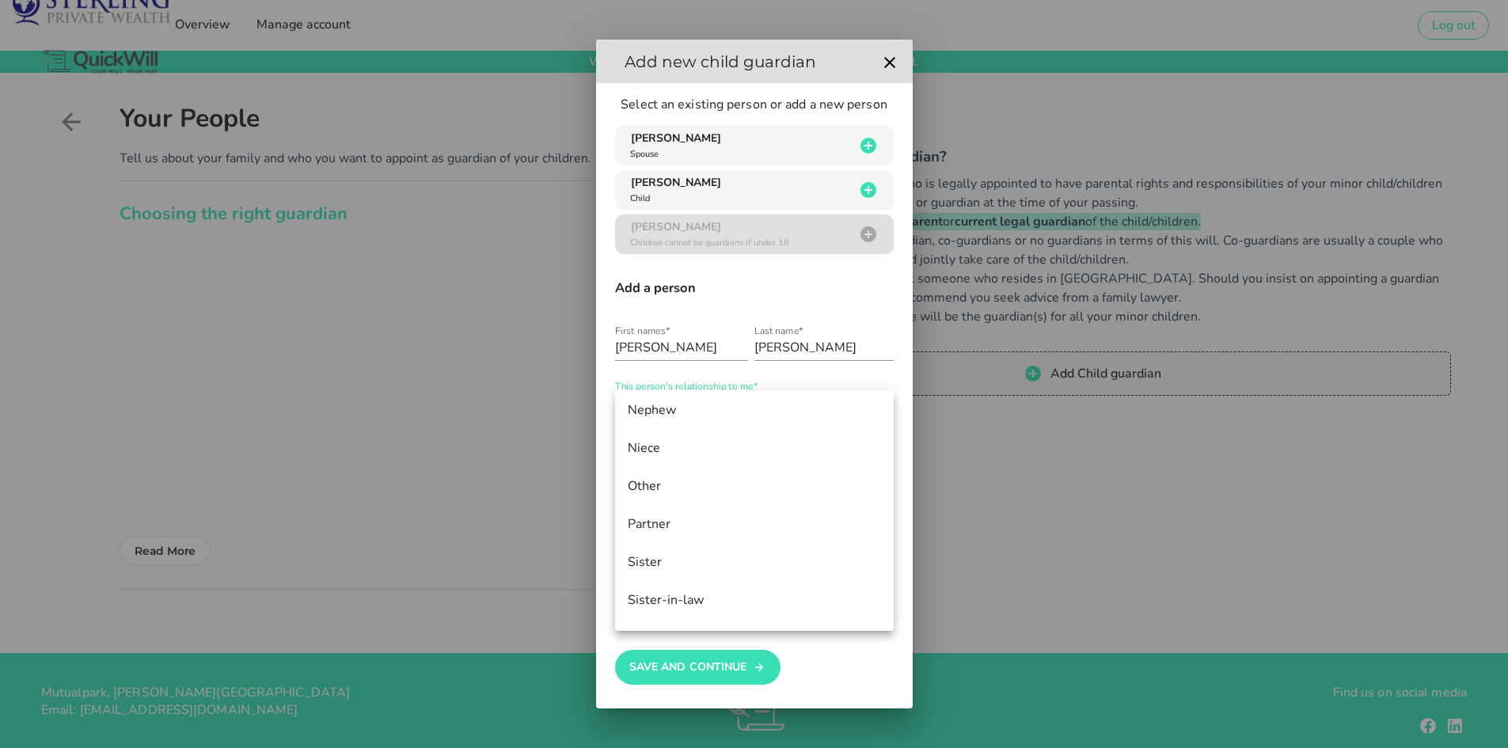
scroll to position [792, 0]
click at [778, 571] on div "Sister-in-law" at bounding box center [754, 573] width 253 height 15
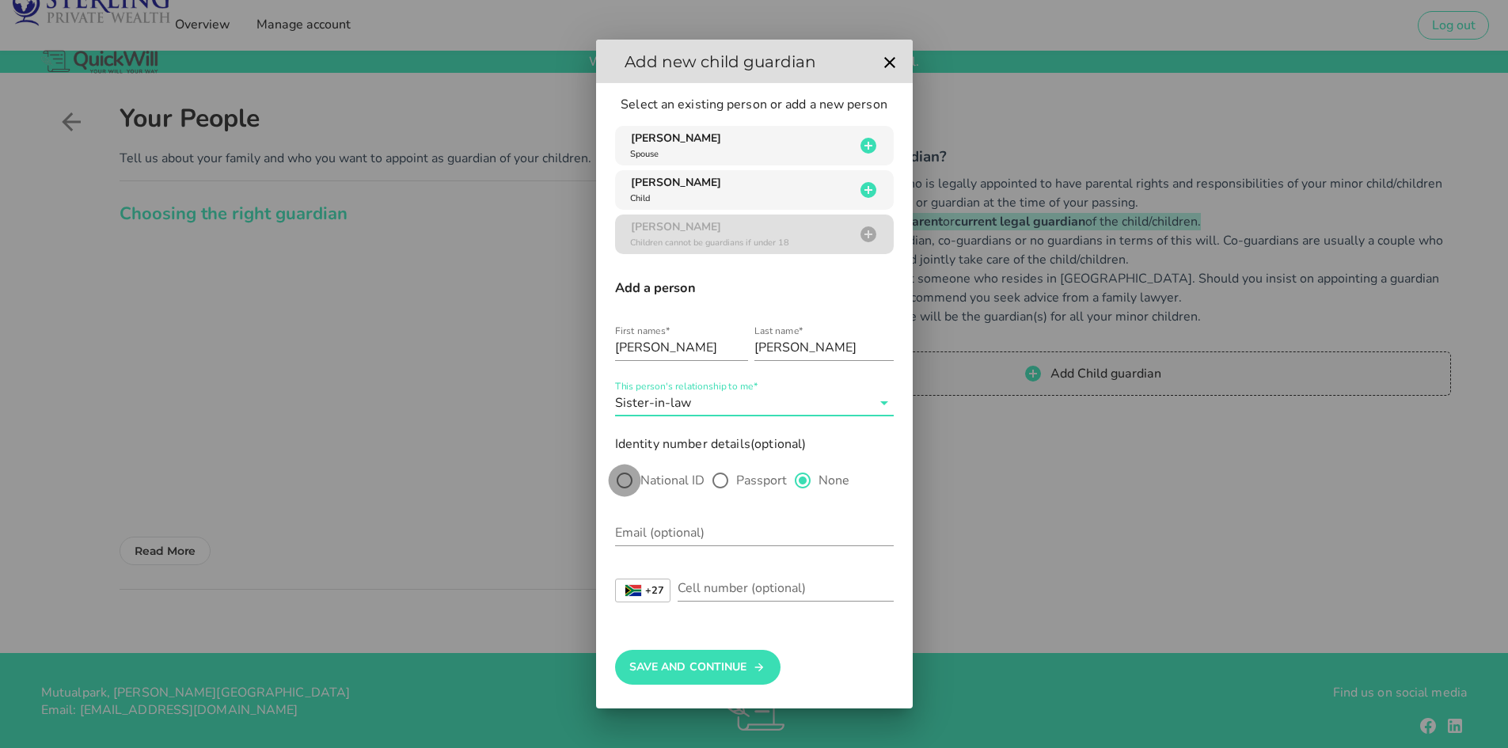
click at [631, 477] on div at bounding box center [624, 480] width 27 height 27
radio input "true"
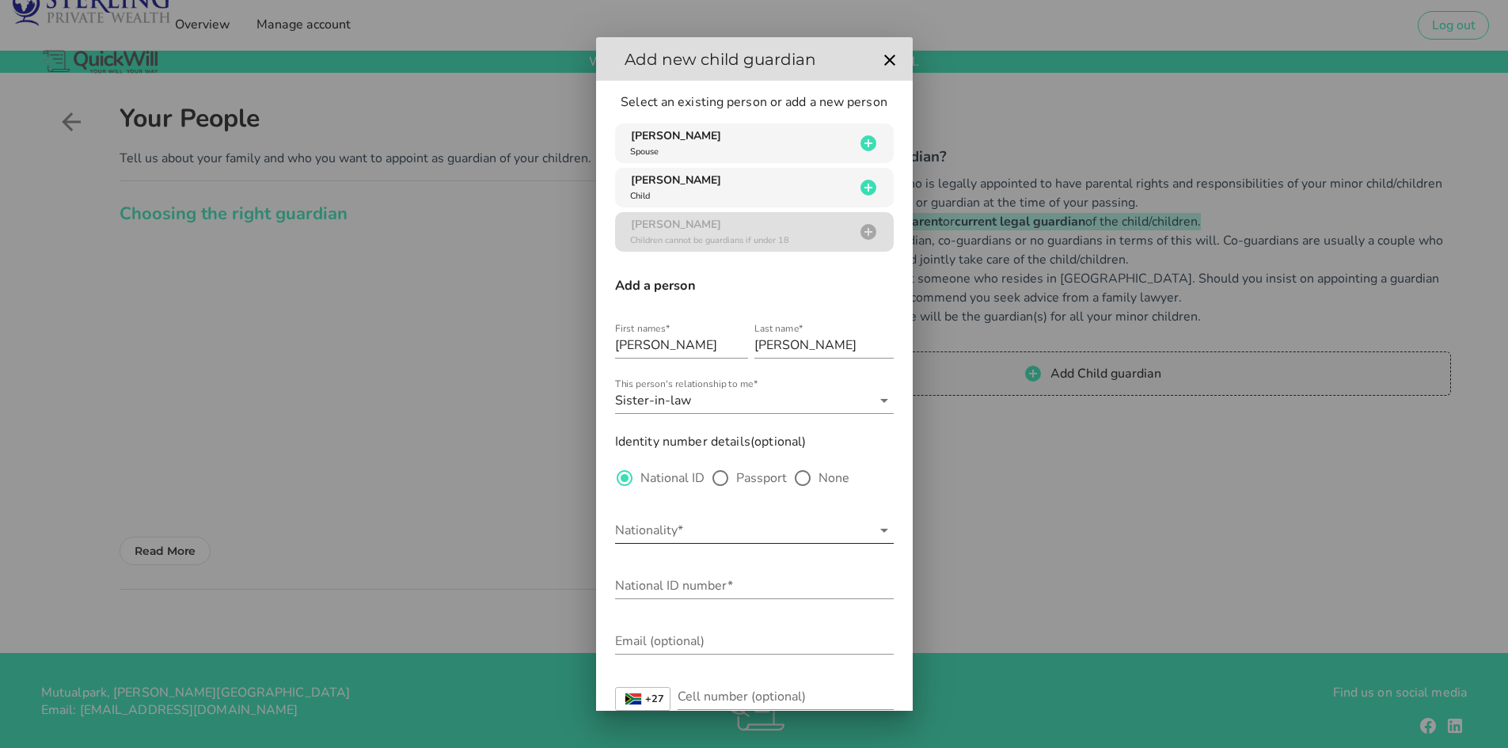
click at [682, 530] on input "Nationality*" at bounding box center [743, 530] width 256 height 25
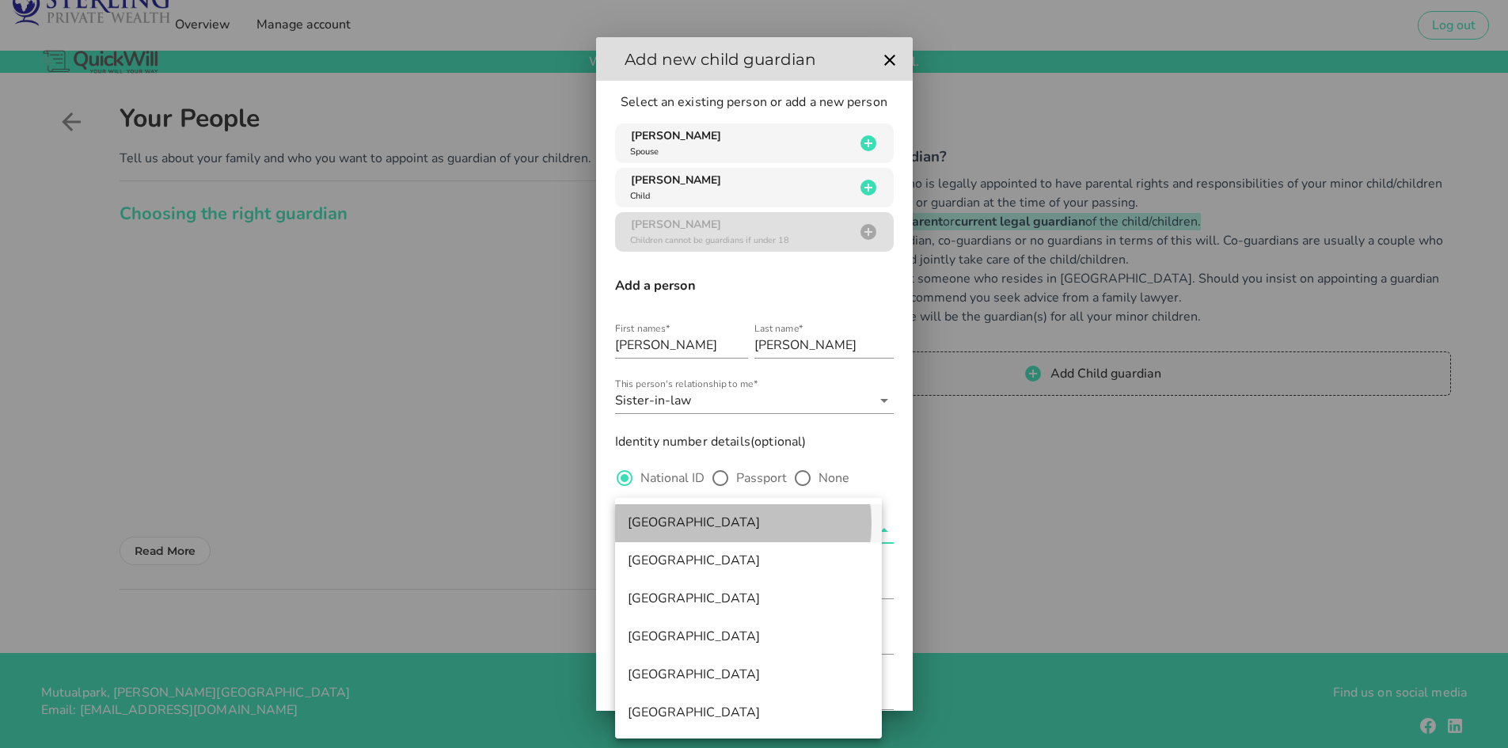
click at [685, 525] on div "[GEOGRAPHIC_DATA]" at bounding box center [748, 522] width 241 height 15
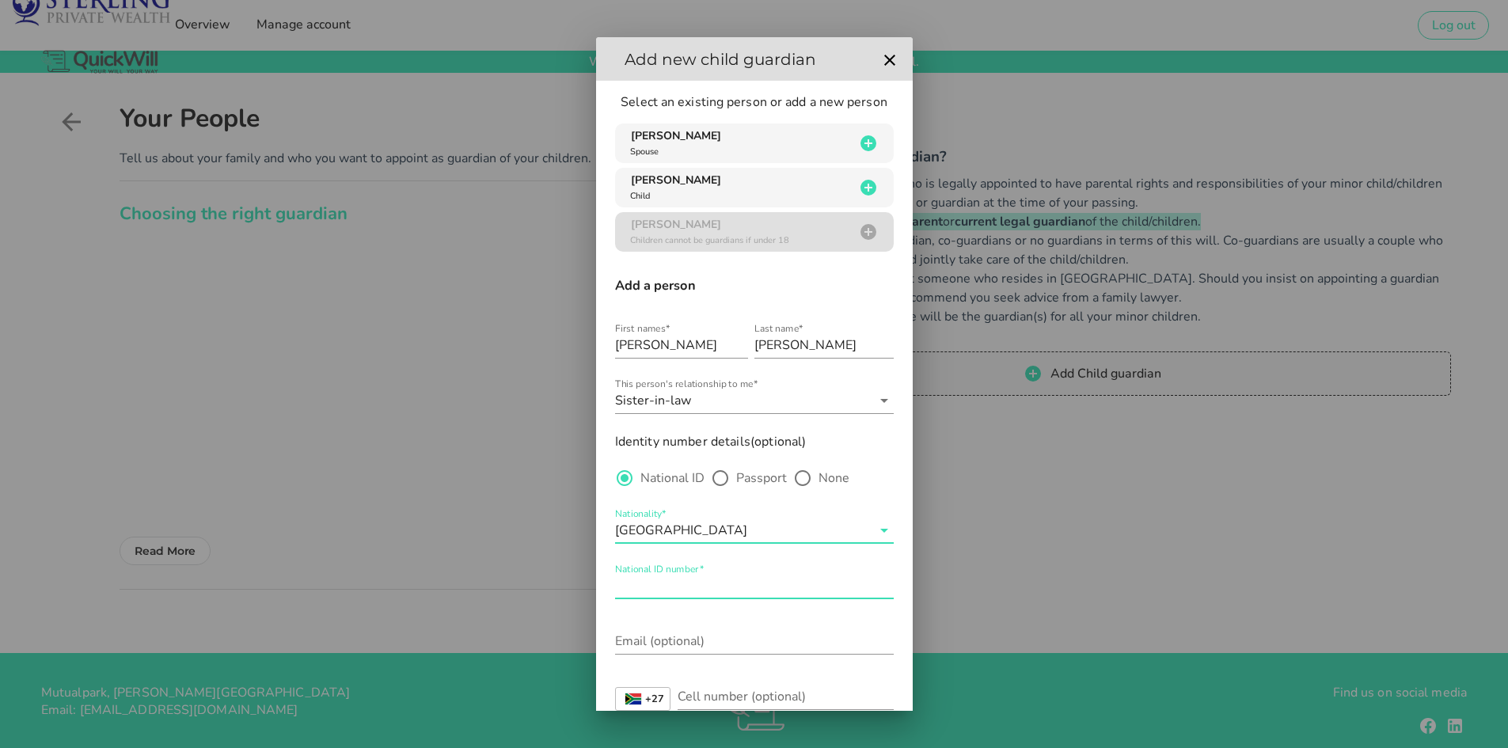
click at [686, 578] on div "National ID number*" at bounding box center [754, 585] width 279 height 25
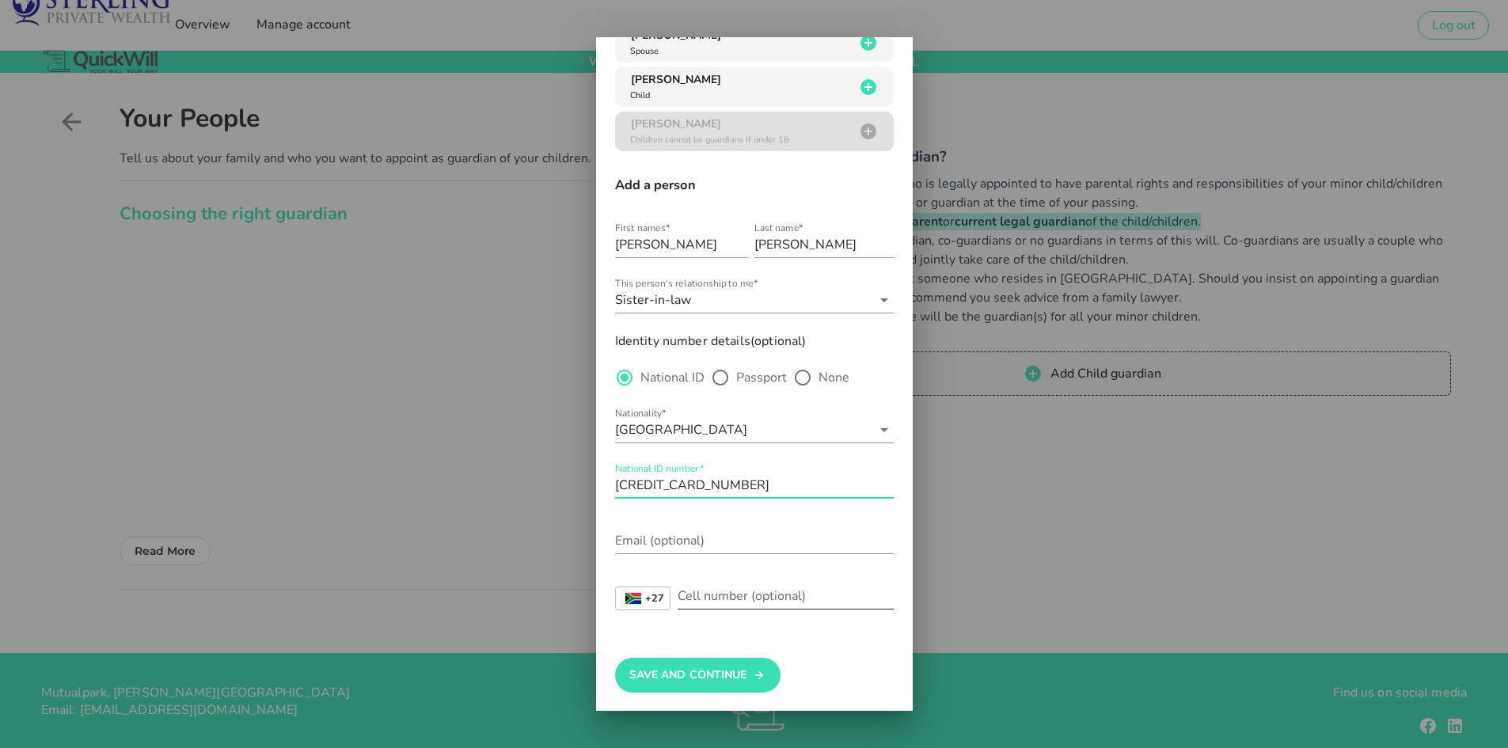
scroll to position [106, 0]
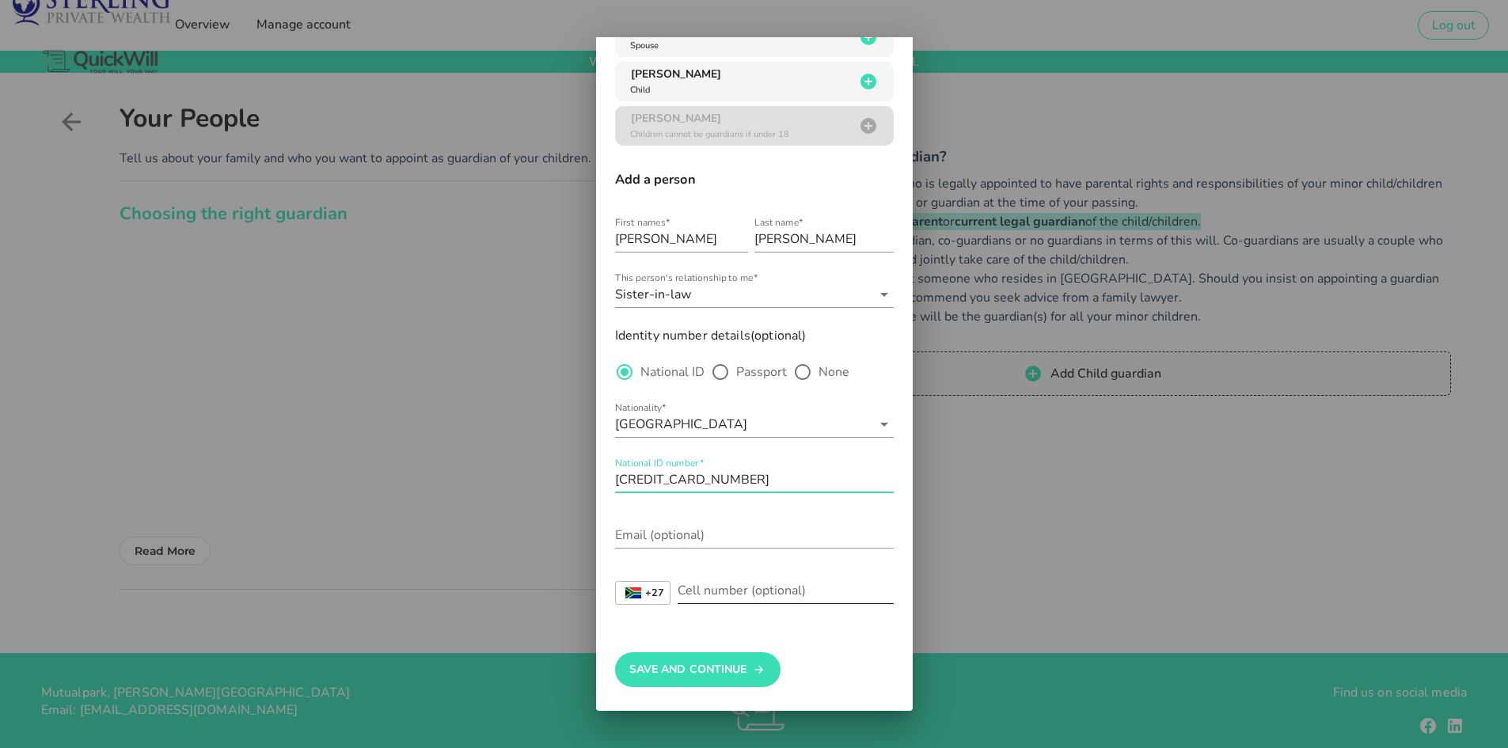
type input "[CREDIT_CARD_NUMBER]"
click at [702, 587] on div "Cell number (optional)" at bounding box center [786, 590] width 216 height 25
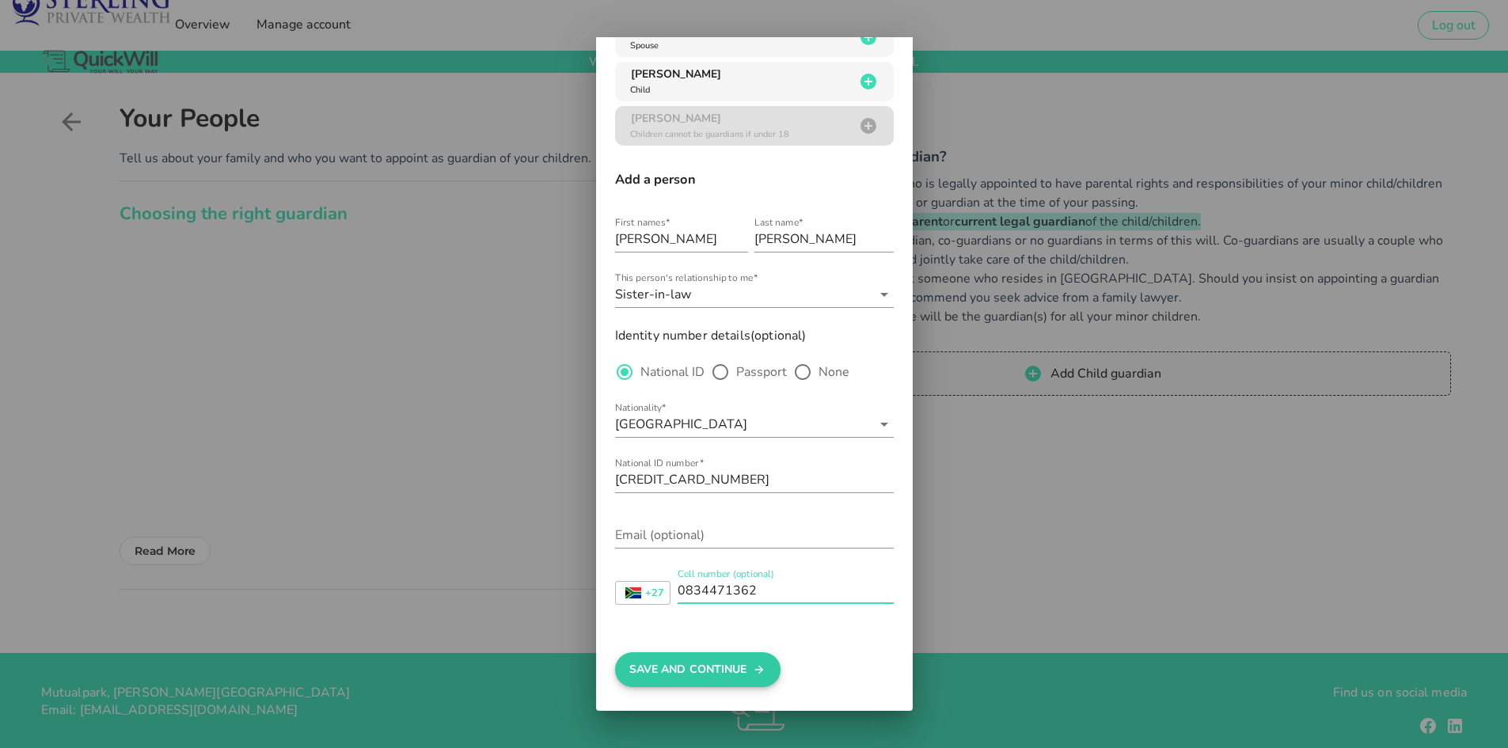
type input "0834471362"
click at [734, 671] on button "Save And Continue" at bounding box center [697, 669] width 165 height 35
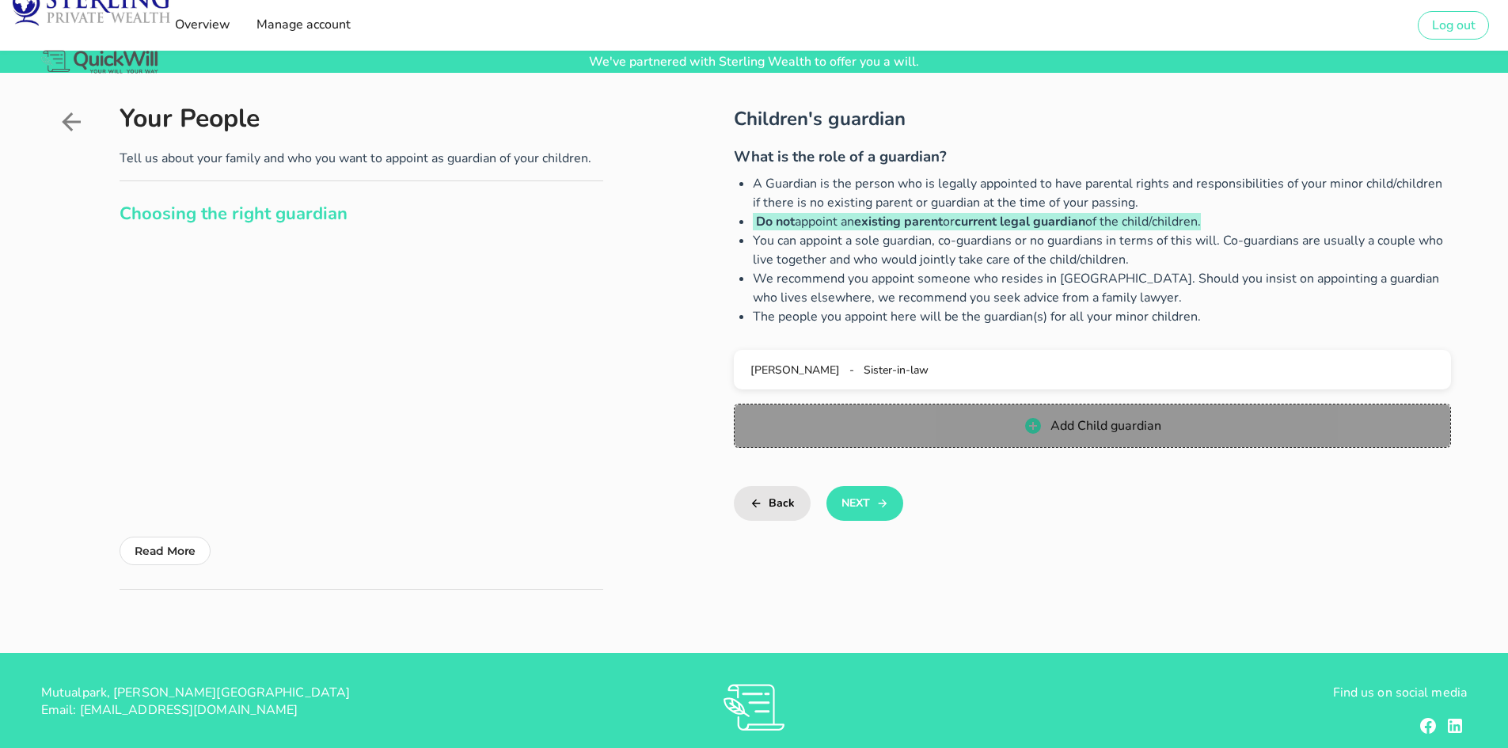
click at [830, 411] on button "Add Child guardian" at bounding box center [1092, 426] width 717 height 44
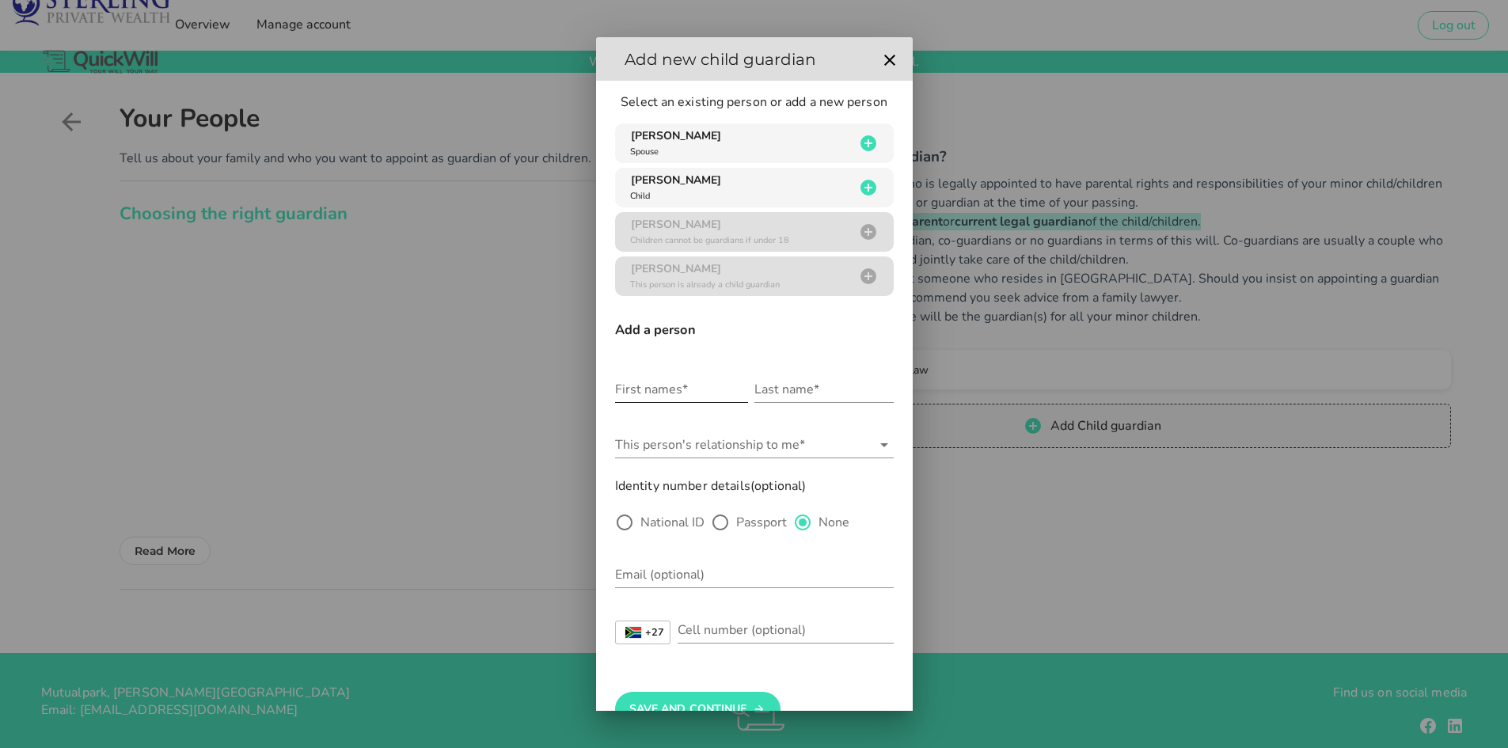
click at [639, 388] on input "First names*" at bounding box center [681, 389] width 133 height 25
type input "[PERSON_NAME]"
click at [875, 442] on icon at bounding box center [884, 444] width 19 height 19
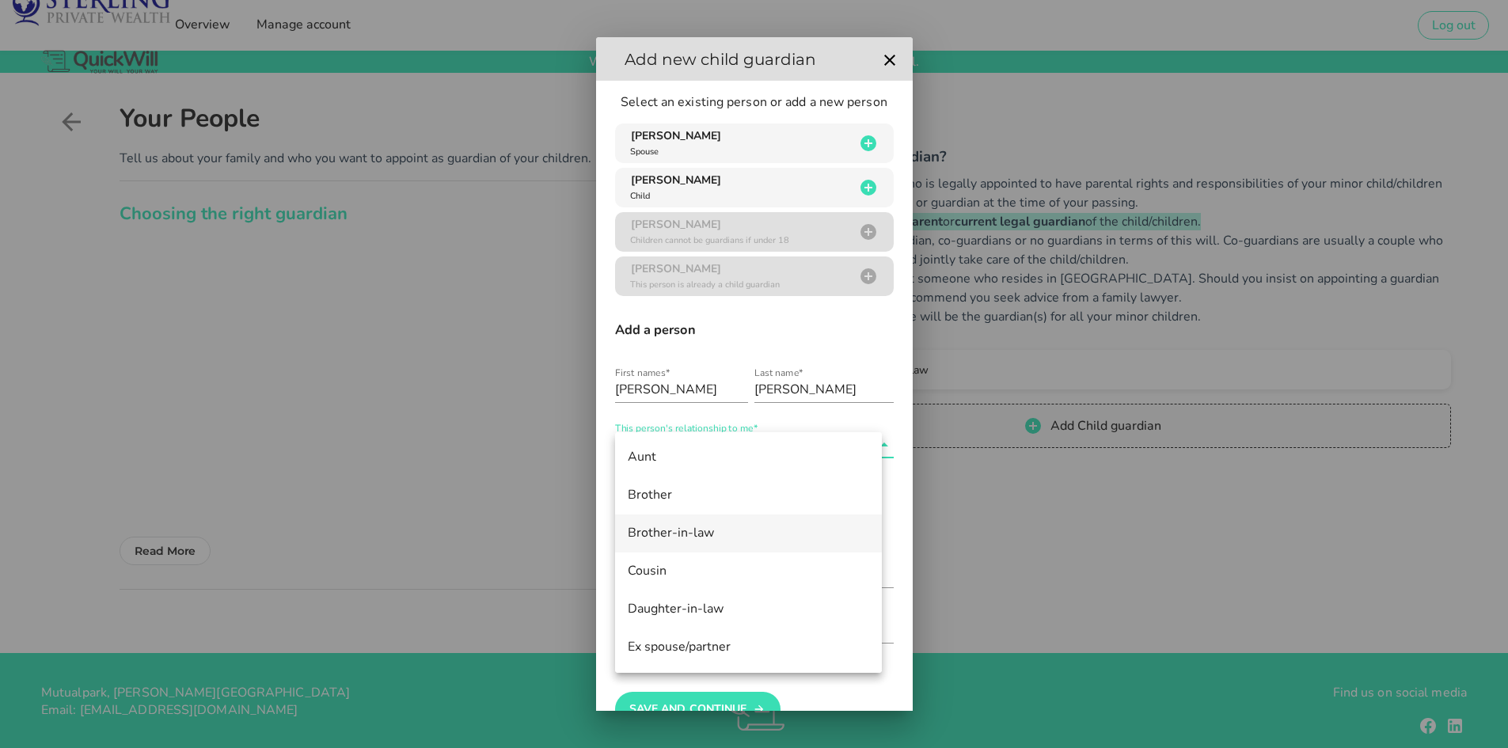
click at [723, 526] on div "Brother-in-law" at bounding box center [748, 533] width 241 height 15
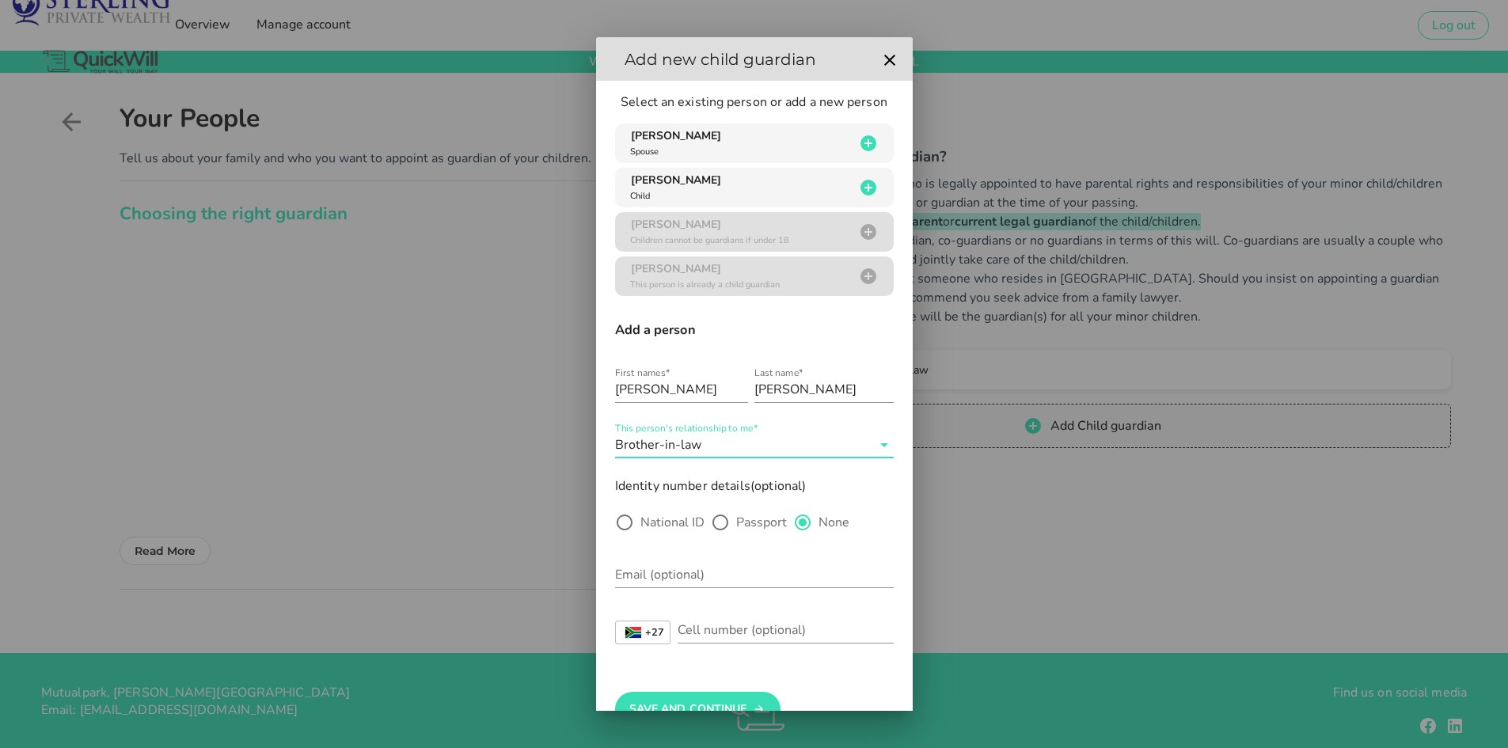
scroll to position [40, 0]
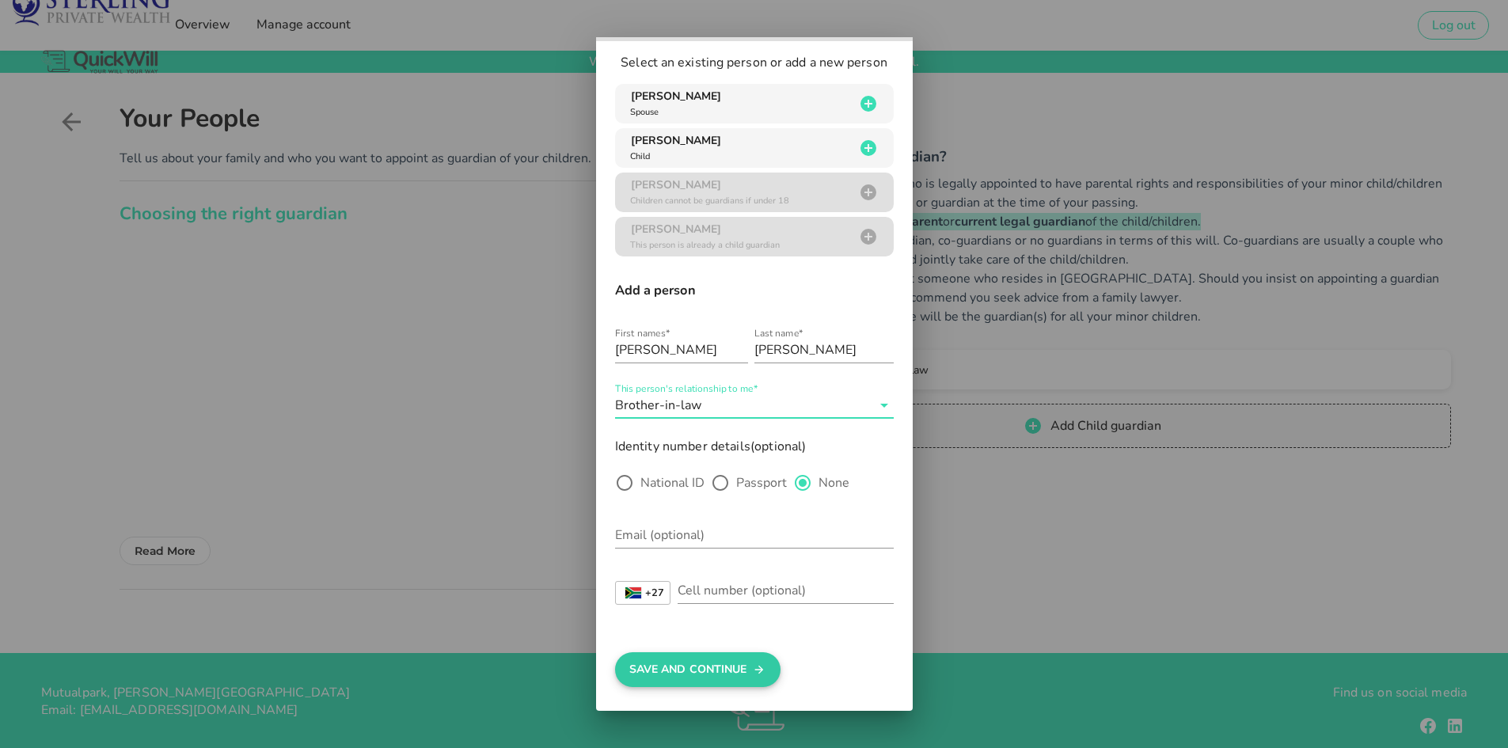
click at [720, 665] on button "Save And Continue" at bounding box center [697, 669] width 165 height 35
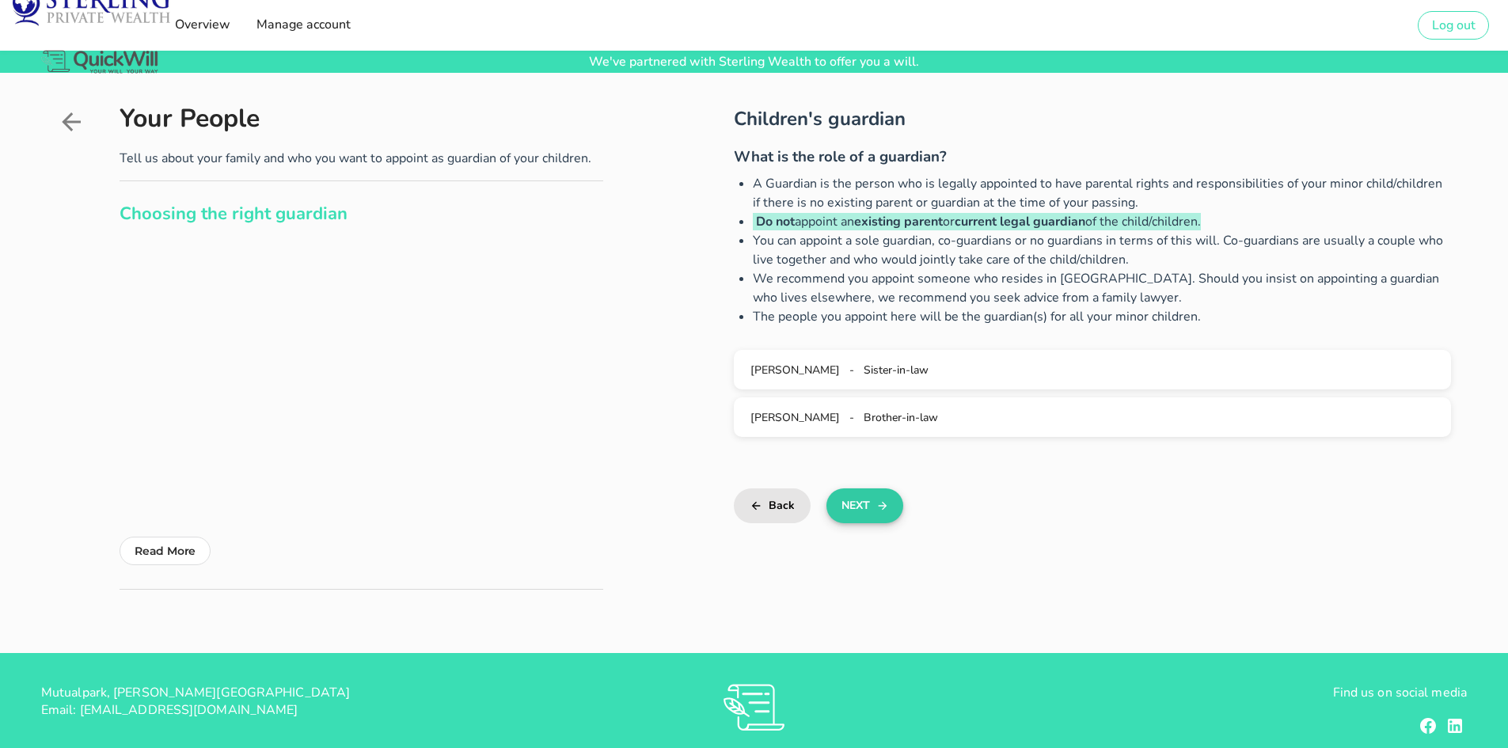
click at [862, 503] on button "Next" at bounding box center [864, 505] width 77 height 35
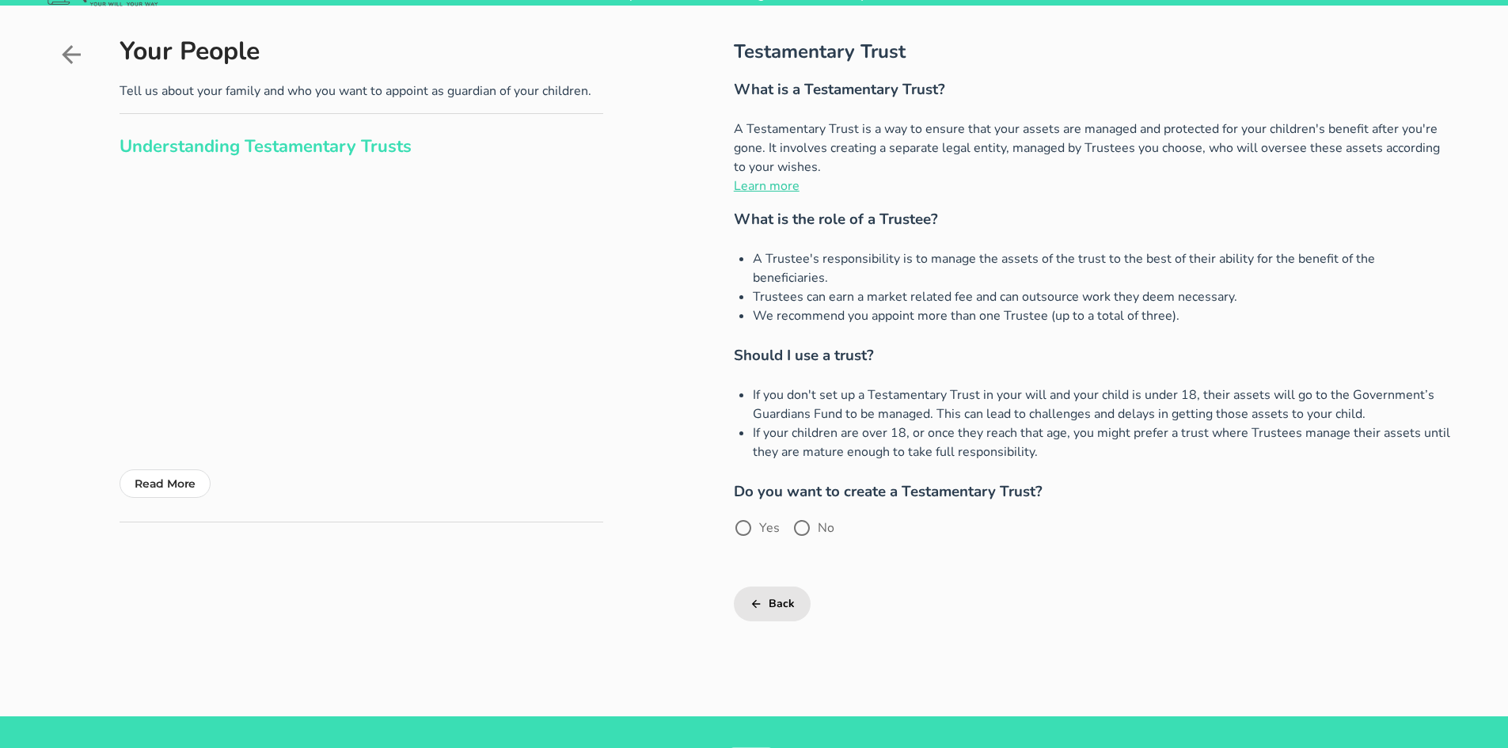
scroll to position [158, 0]
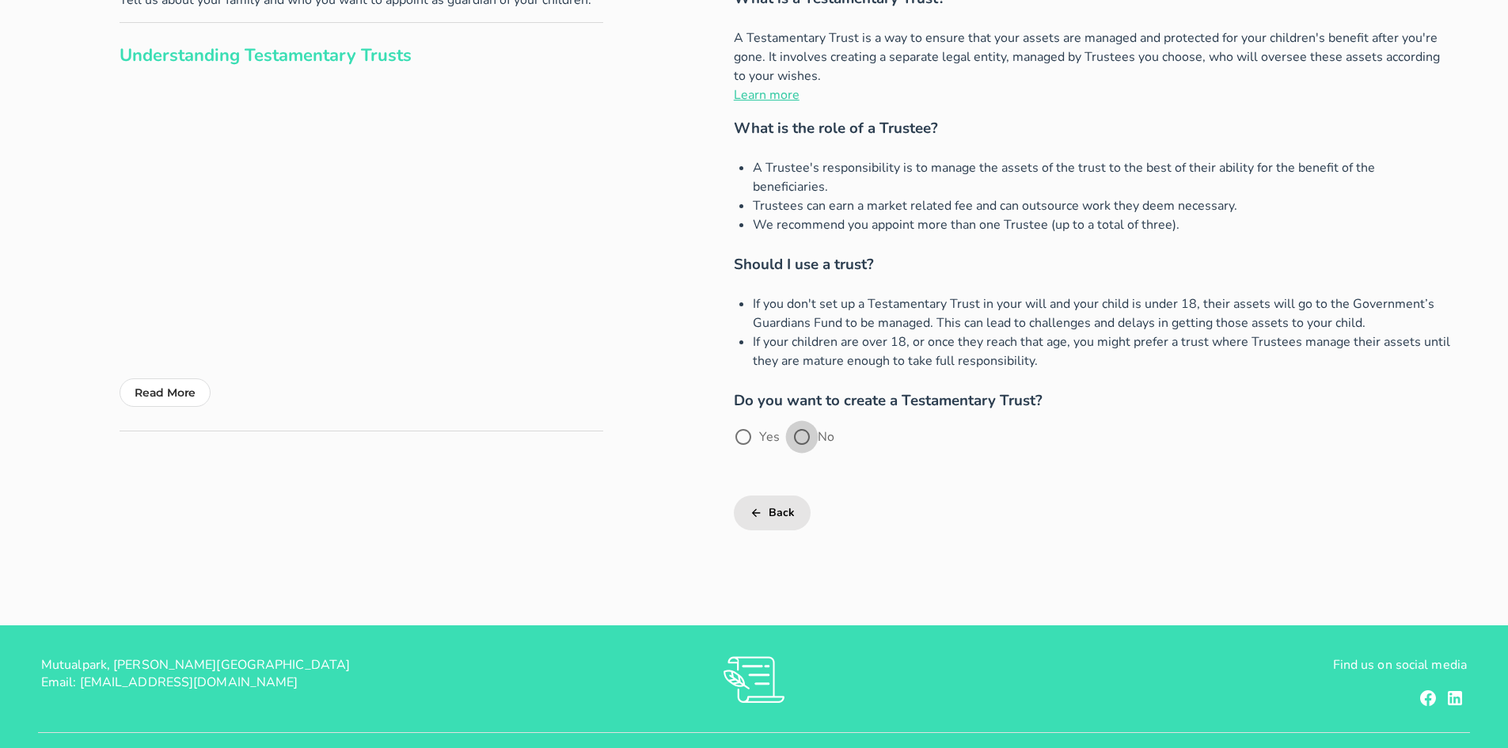
click at [803, 423] on div at bounding box center [801, 436] width 27 height 27
radio input "true"
click at [851, 496] on button "Next" at bounding box center [864, 513] width 77 height 35
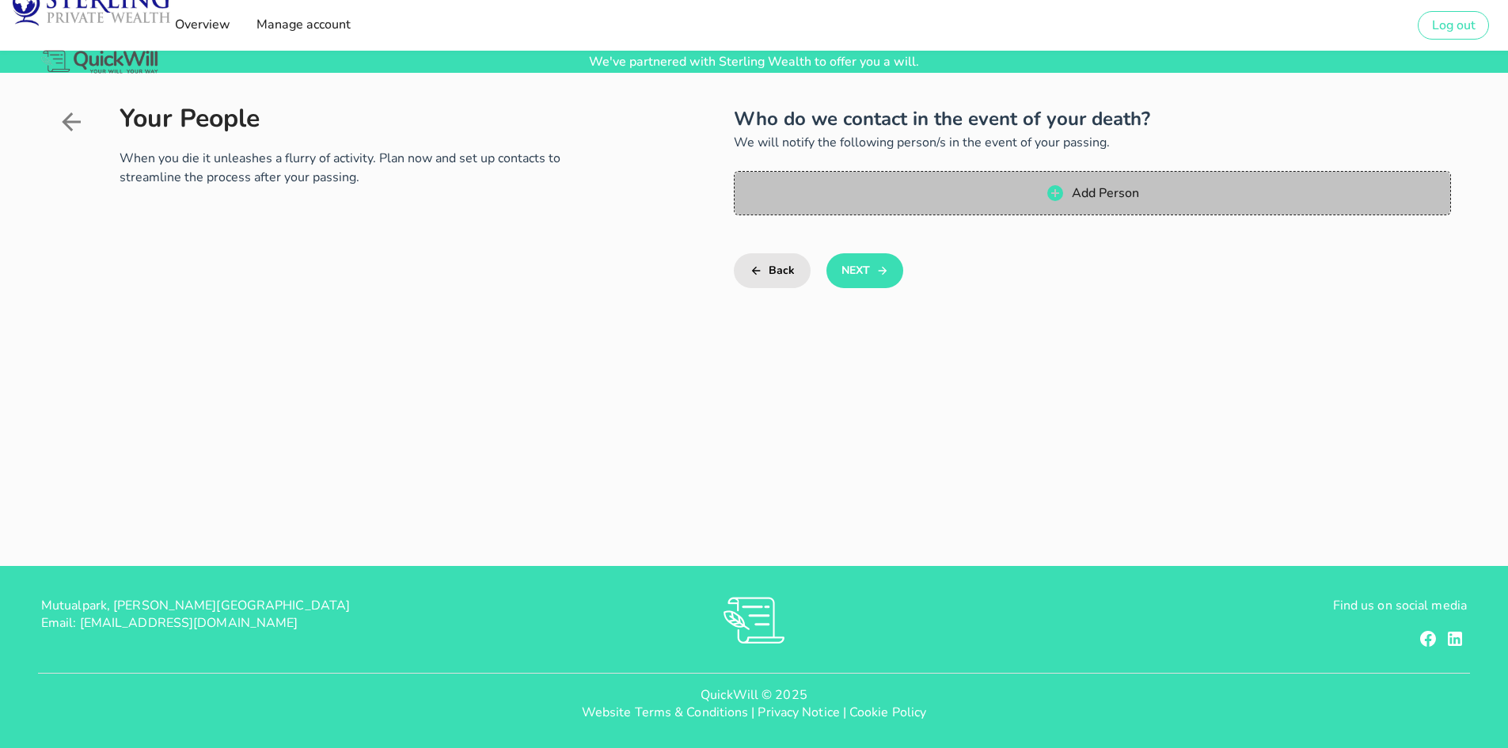
click at [1087, 188] on span "Add Person" at bounding box center [1105, 192] width 68 height 17
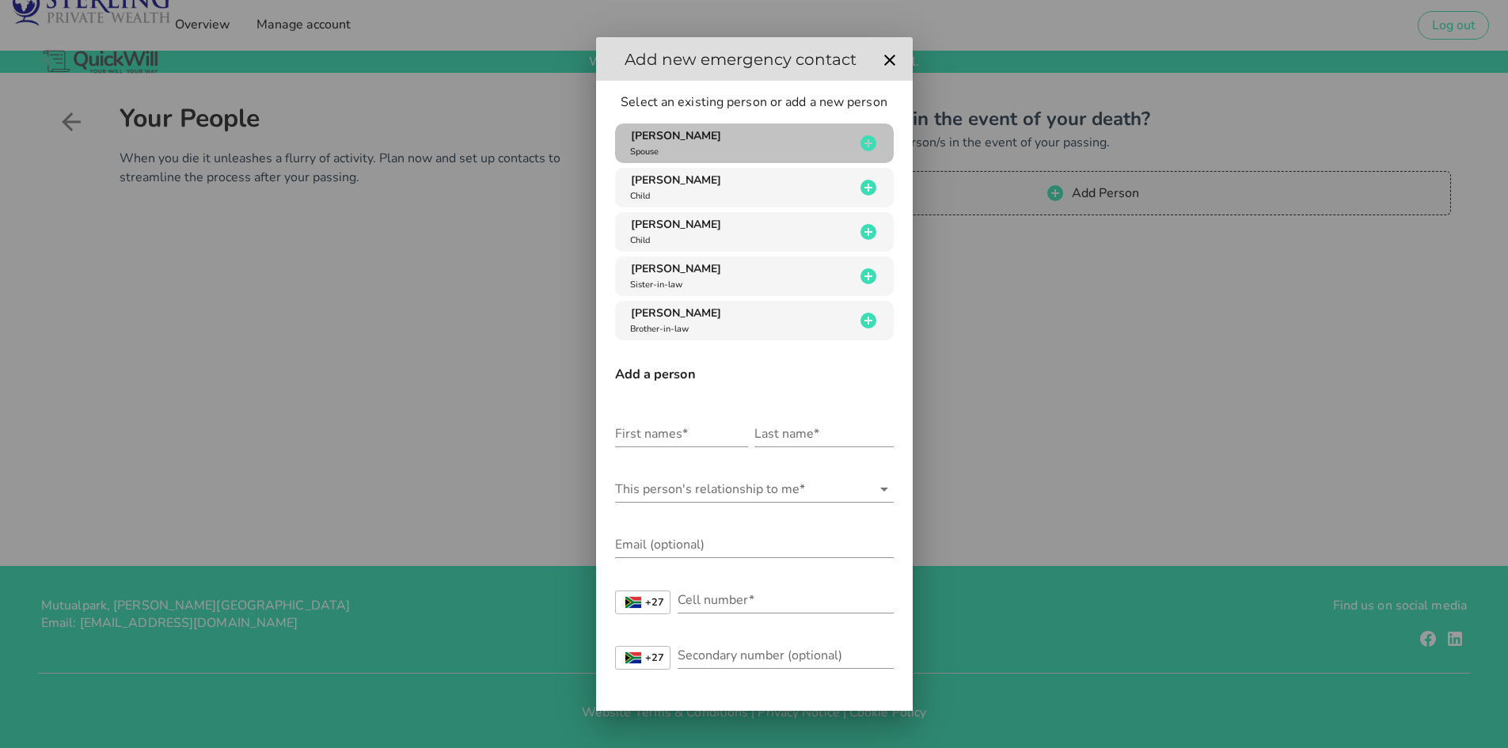
click at [761, 140] on div "[PERSON_NAME] Spouse" at bounding box center [741, 143] width 228 height 30
type input "[PERSON_NAME] [PERSON_NAME]"
type input "[PERSON_NAME]"
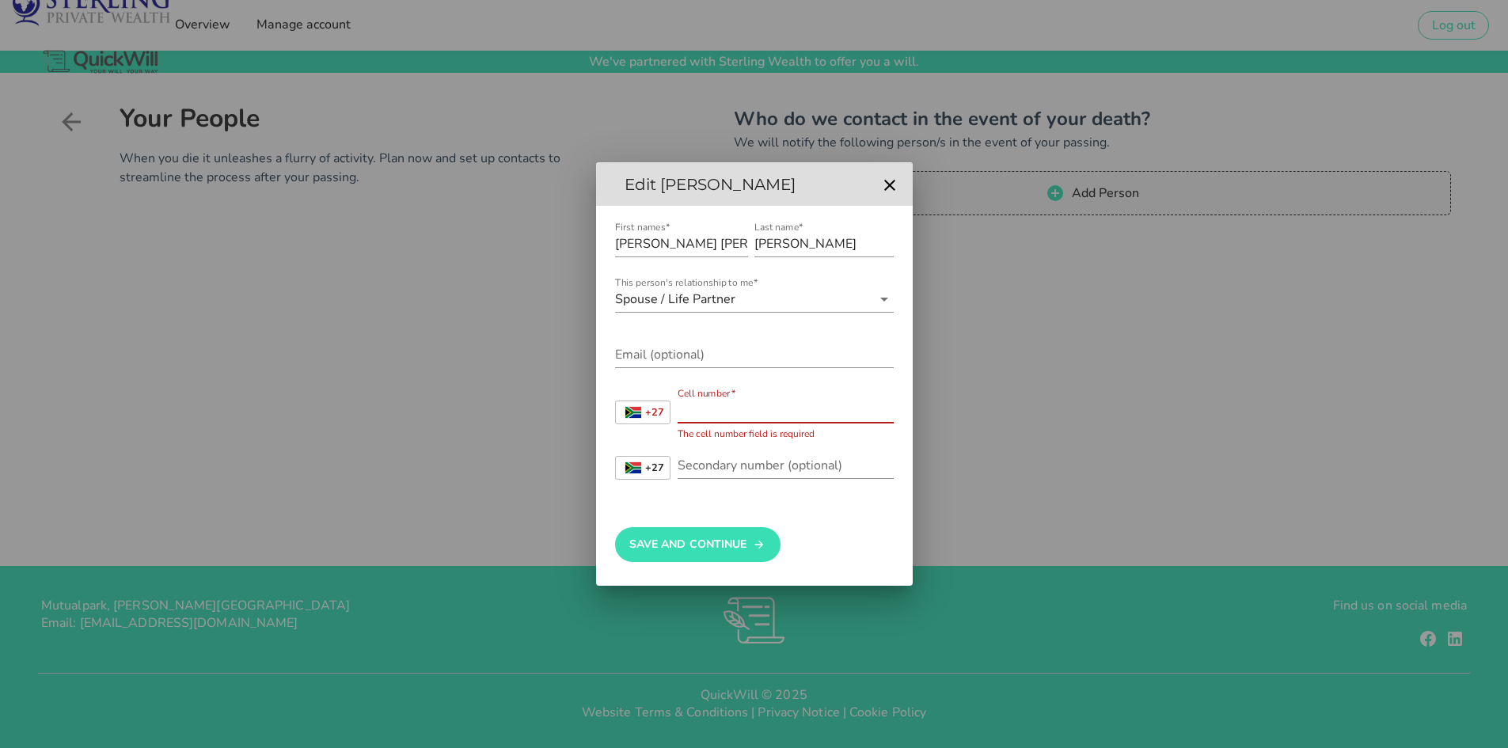
click at [776, 408] on input "Cell number*" at bounding box center [786, 409] width 216 height 25
click at [736, 402] on label "Cell number*" at bounding box center [716, 410] width 77 height 16
click at [736, 402] on input "Cell number*" at bounding box center [786, 409] width 216 height 25
type input "0824629866"
click at [697, 349] on input "Email (optional)" at bounding box center [754, 354] width 279 height 25
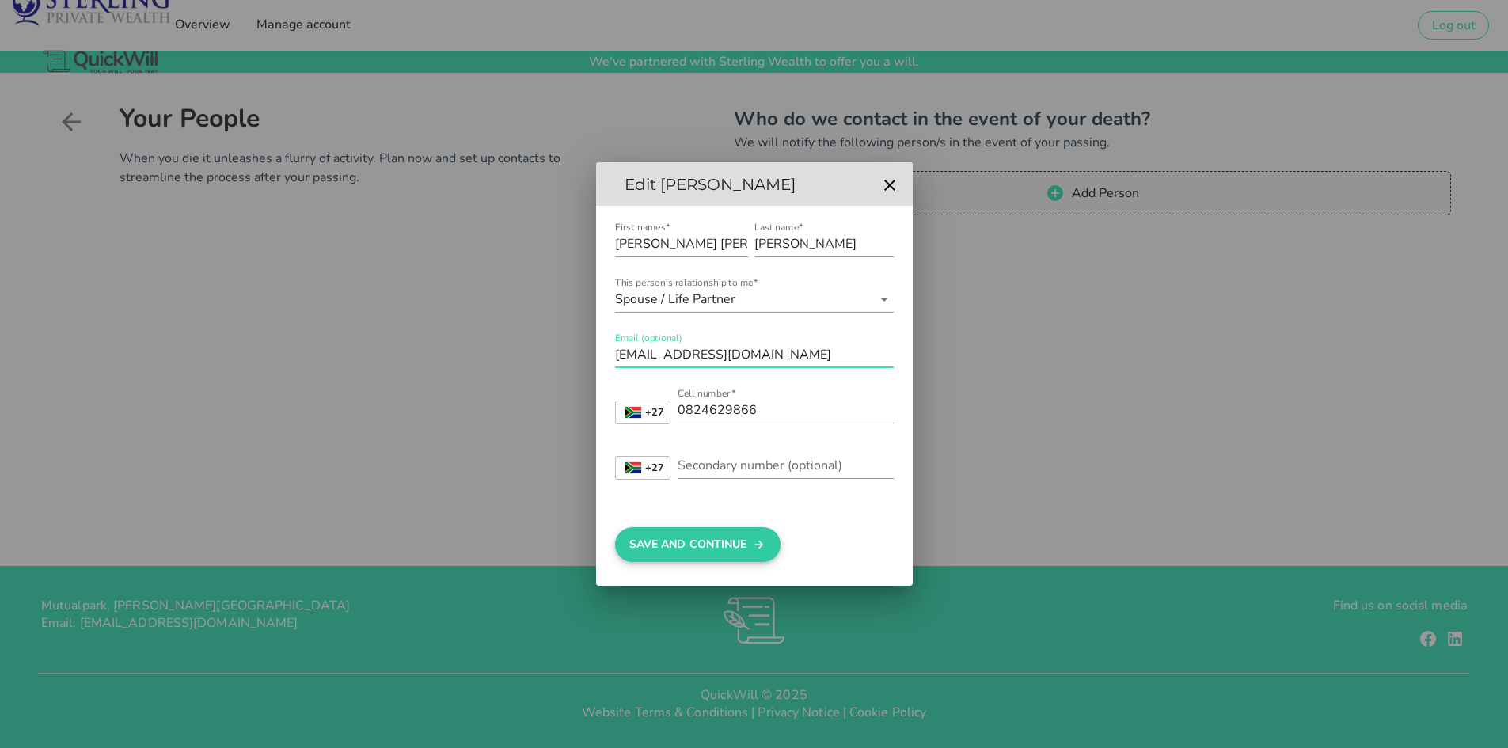
type input "[EMAIL_ADDRESS][DOMAIN_NAME]"
click at [737, 541] on button "Save And Continue" at bounding box center [697, 544] width 165 height 35
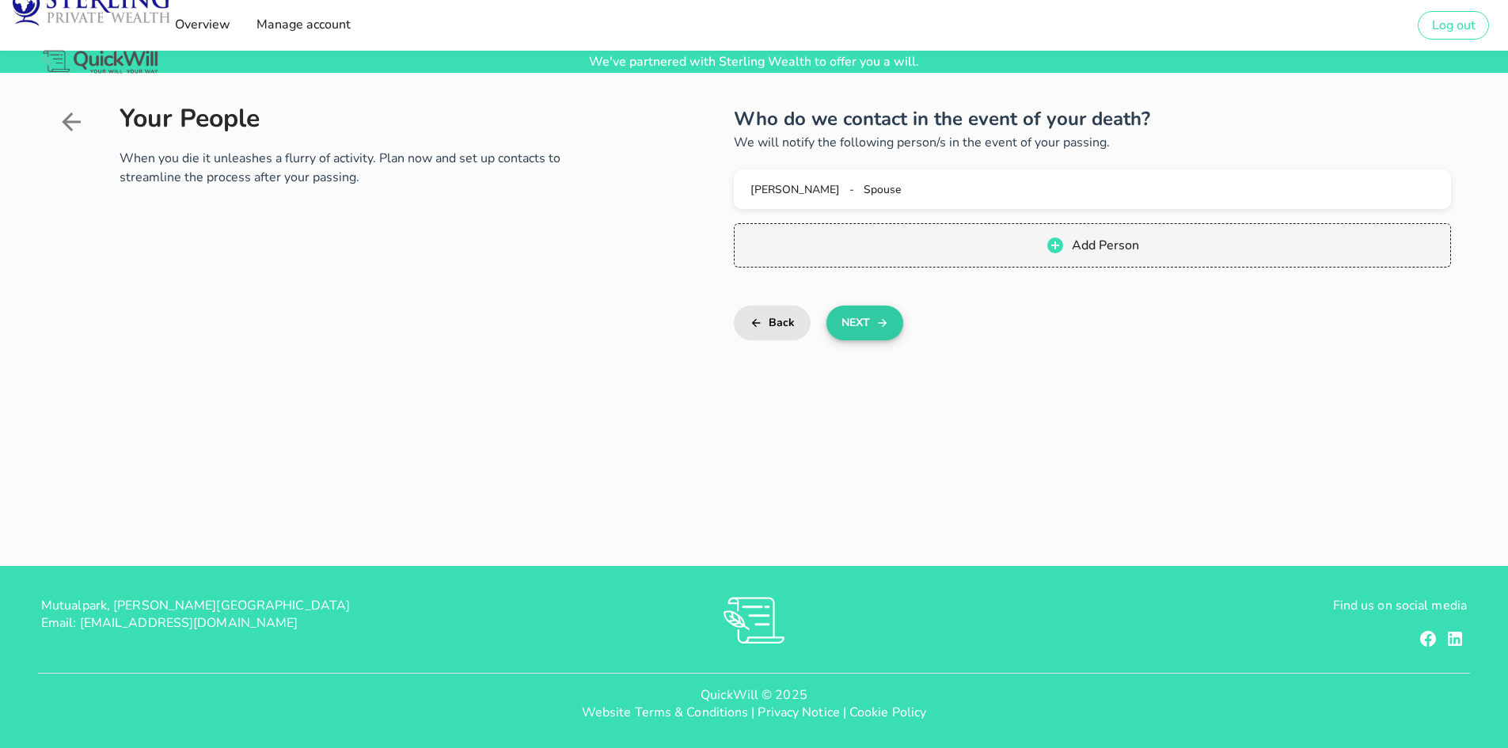
click at [868, 321] on button "Next" at bounding box center [864, 323] width 77 height 35
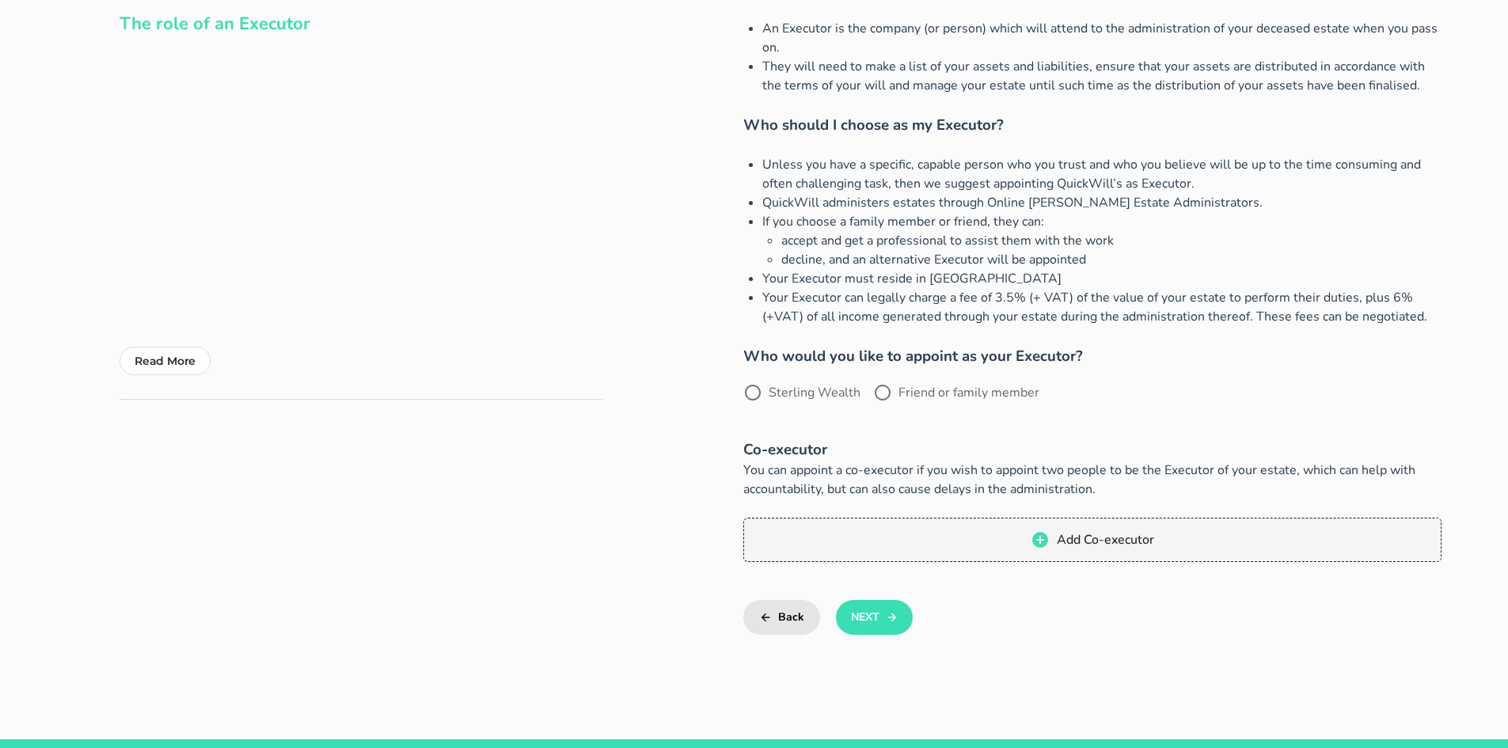
scroll to position [237, 0]
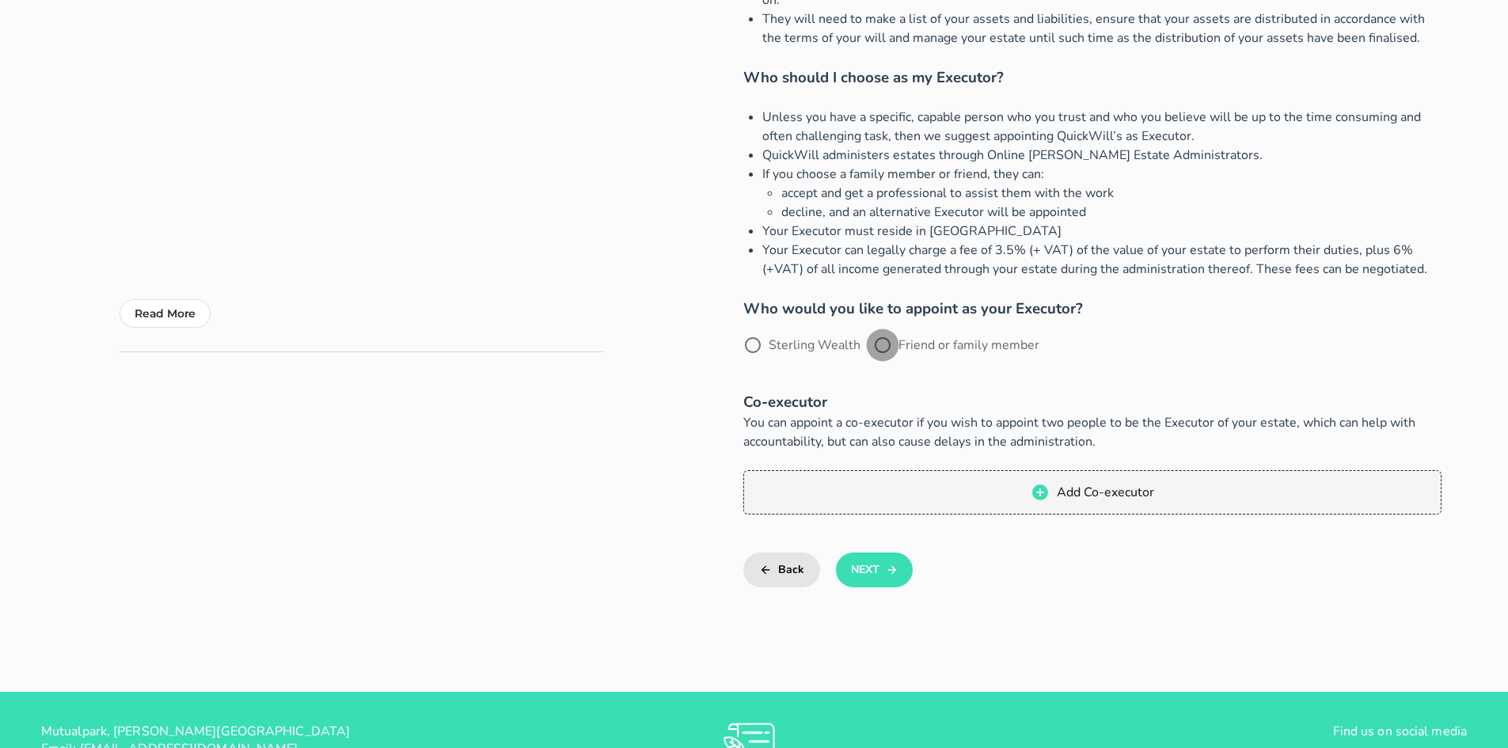
click at [881, 346] on div at bounding box center [882, 345] width 27 height 27
radio input "true"
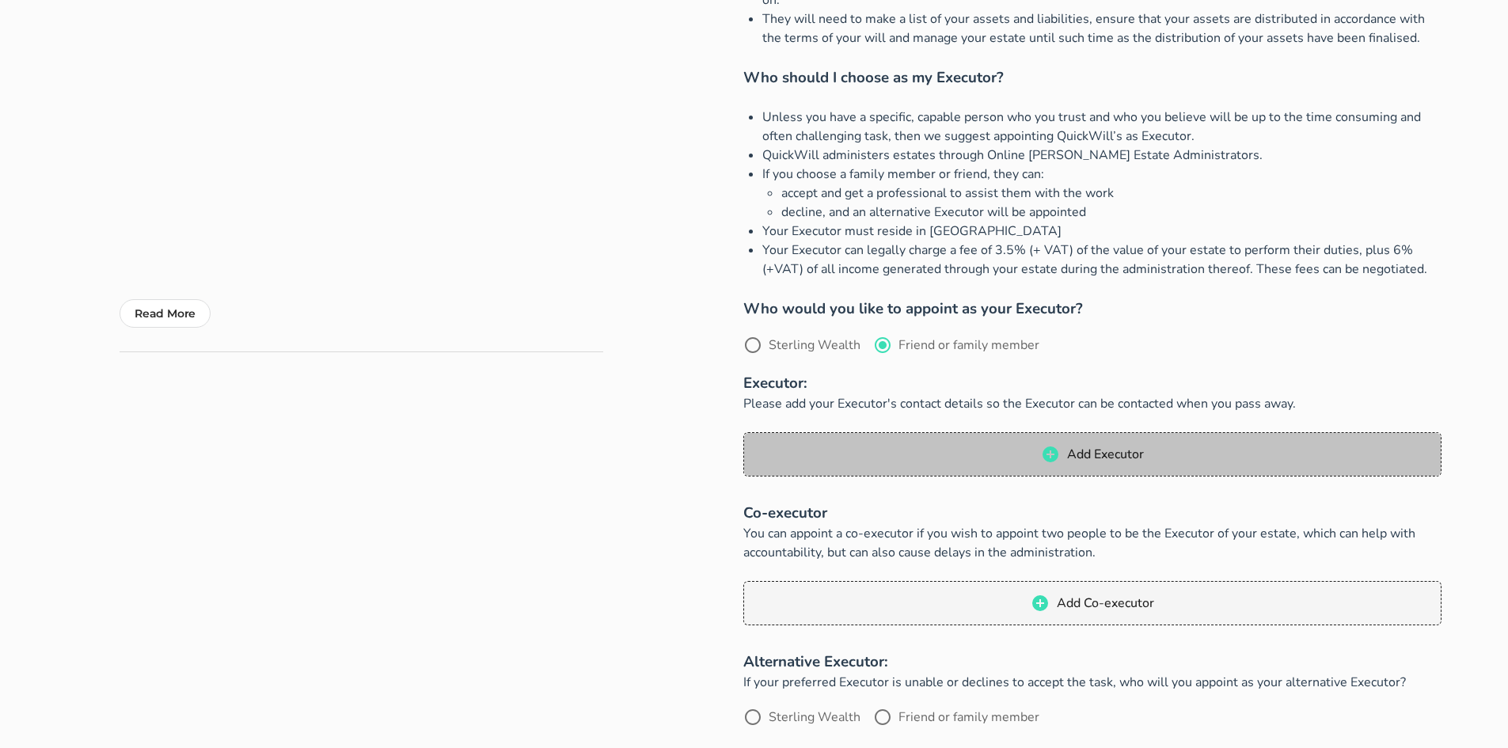
click at [1063, 449] on span "Add Executor" at bounding box center [1092, 454] width 666 height 19
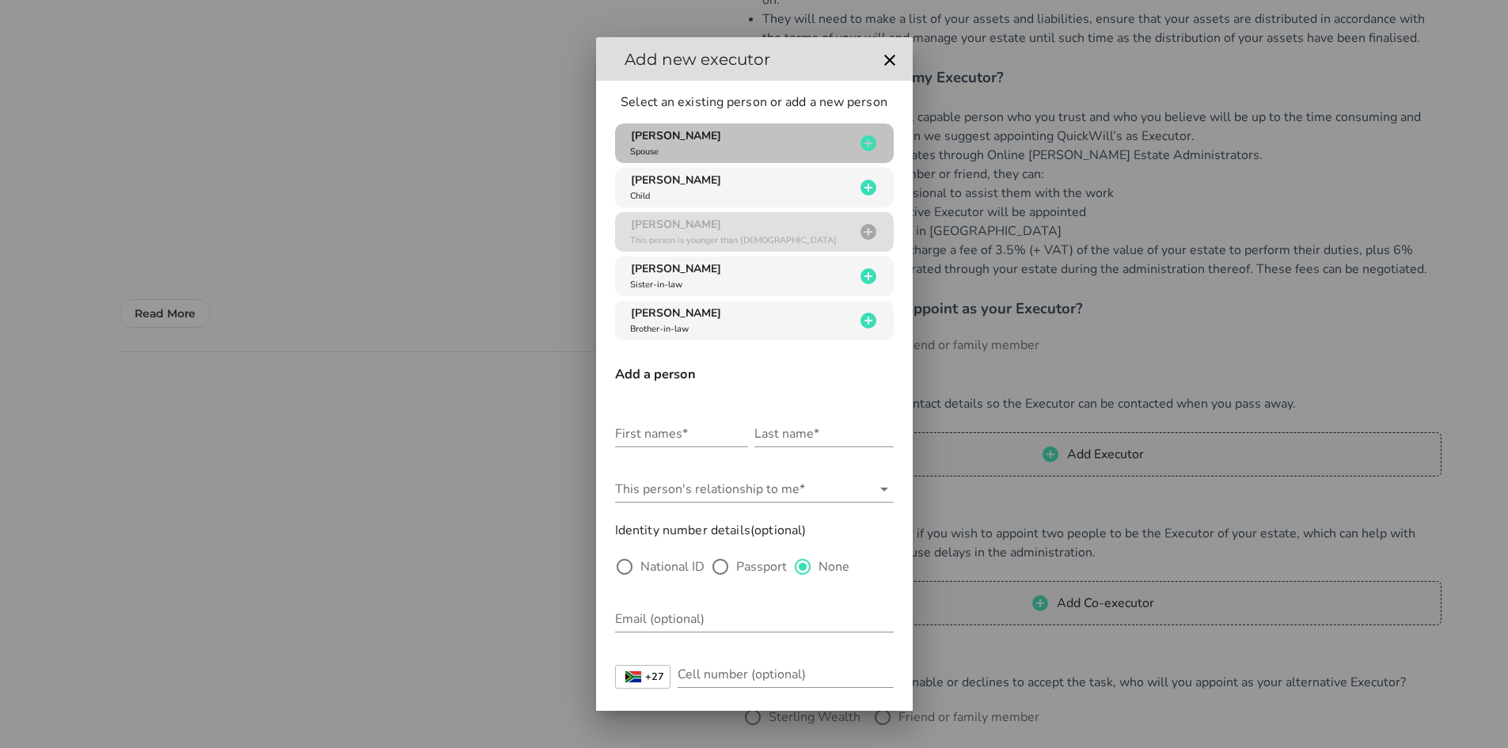
click at [721, 134] on span "[PERSON_NAME]" at bounding box center [676, 135] width 90 height 15
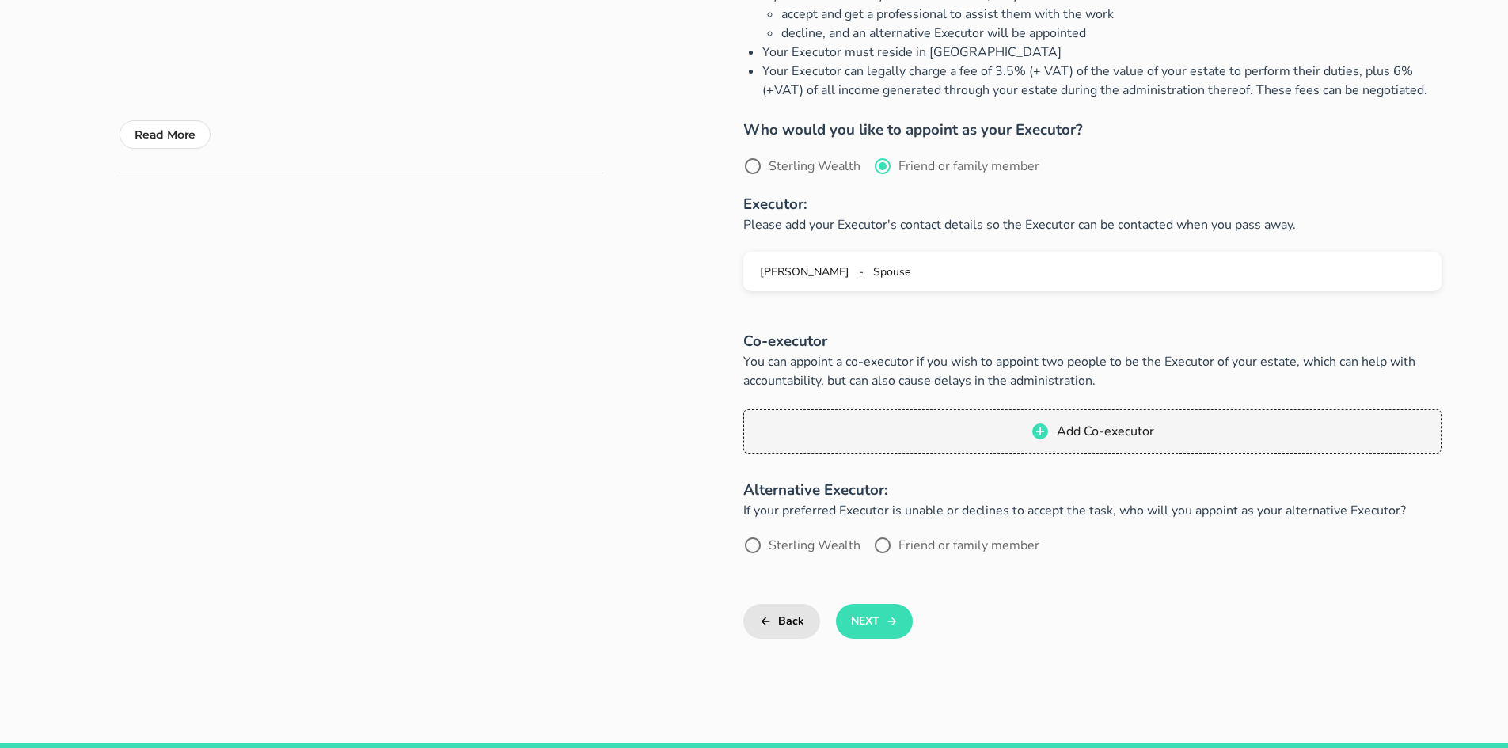
scroll to position [475, 0]
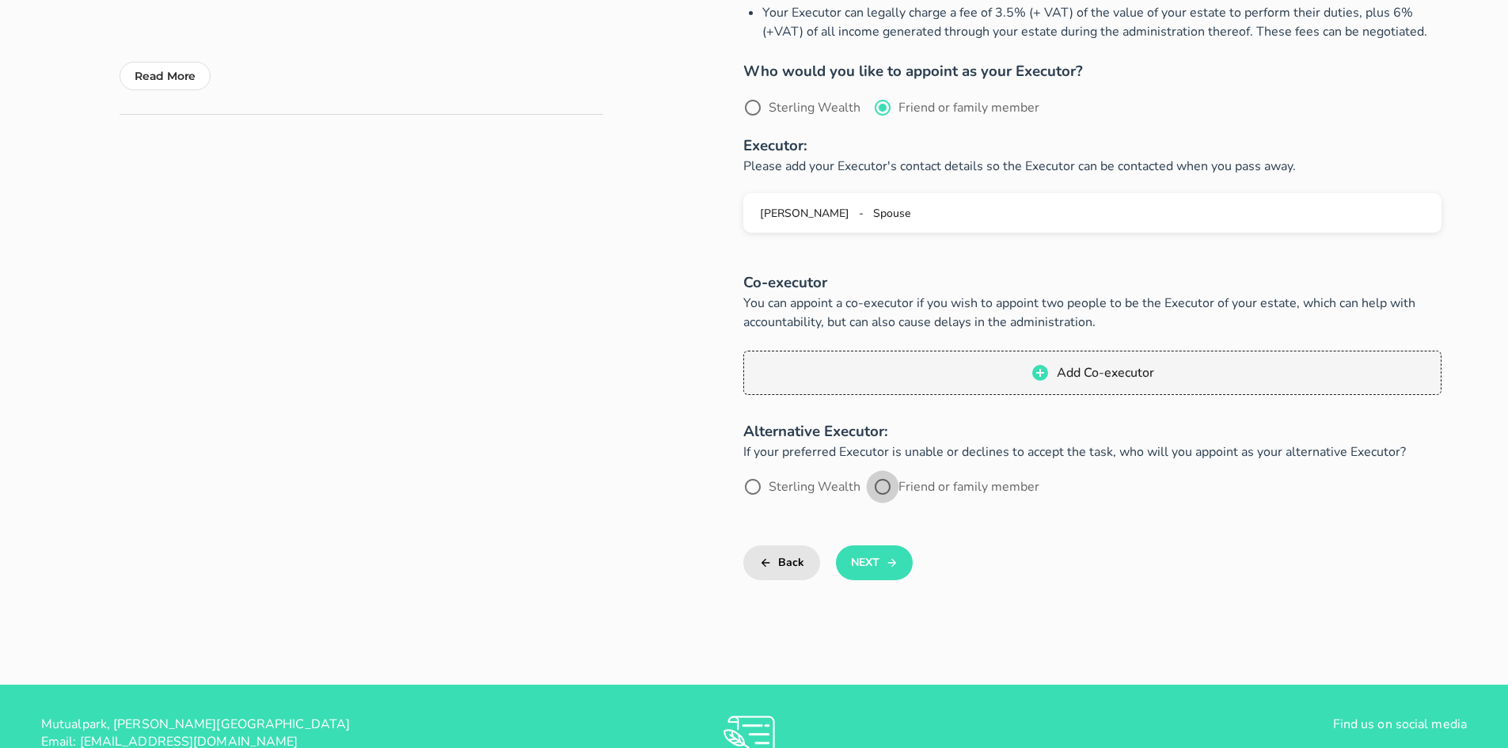
click at [888, 485] on div at bounding box center [882, 486] width 27 height 27
radio input "true"
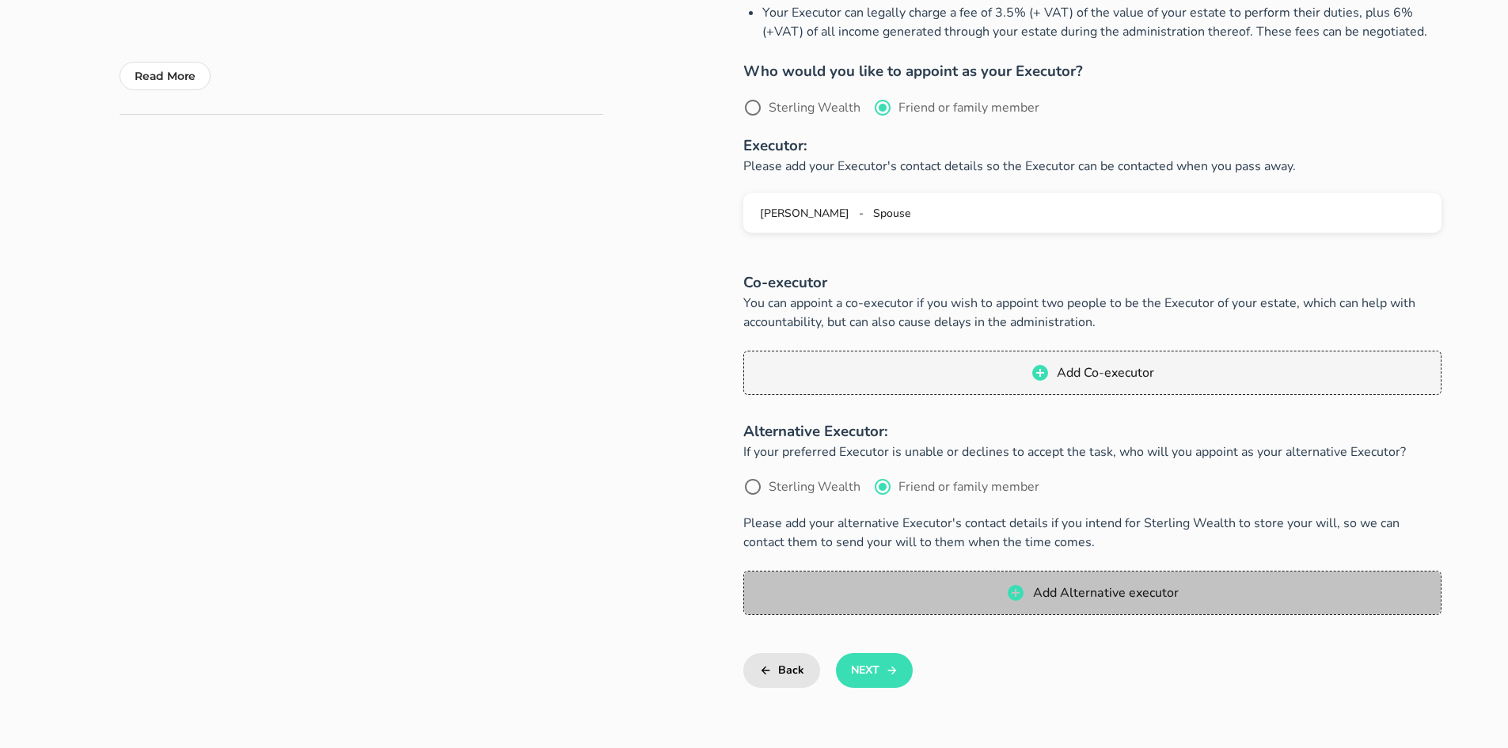
click at [1100, 597] on span "Add Alternative executor" at bounding box center [1104, 592] width 146 height 17
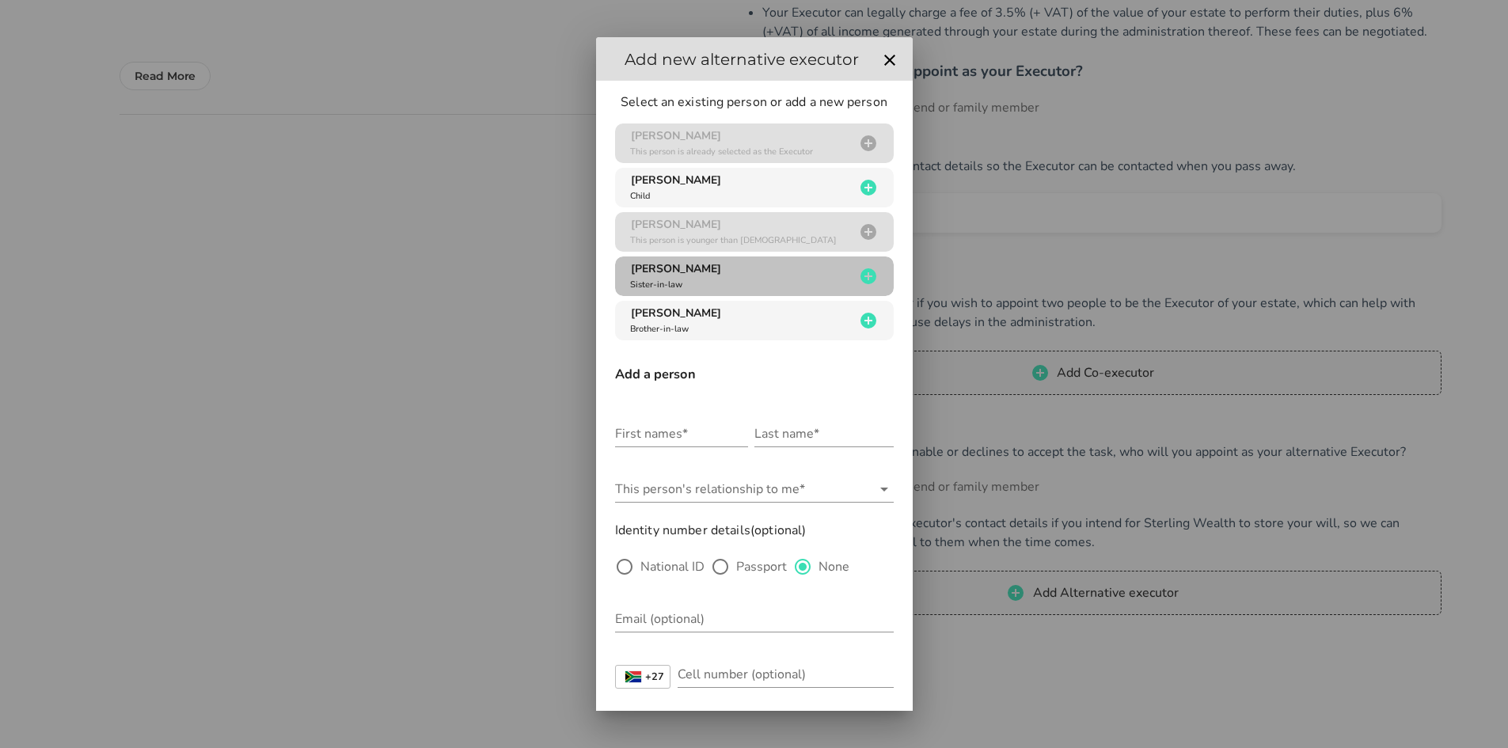
click at [760, 280] on div "[PERSON_NAME] Sister-in-law" at bounding box center [741, 276] width 228 height 30
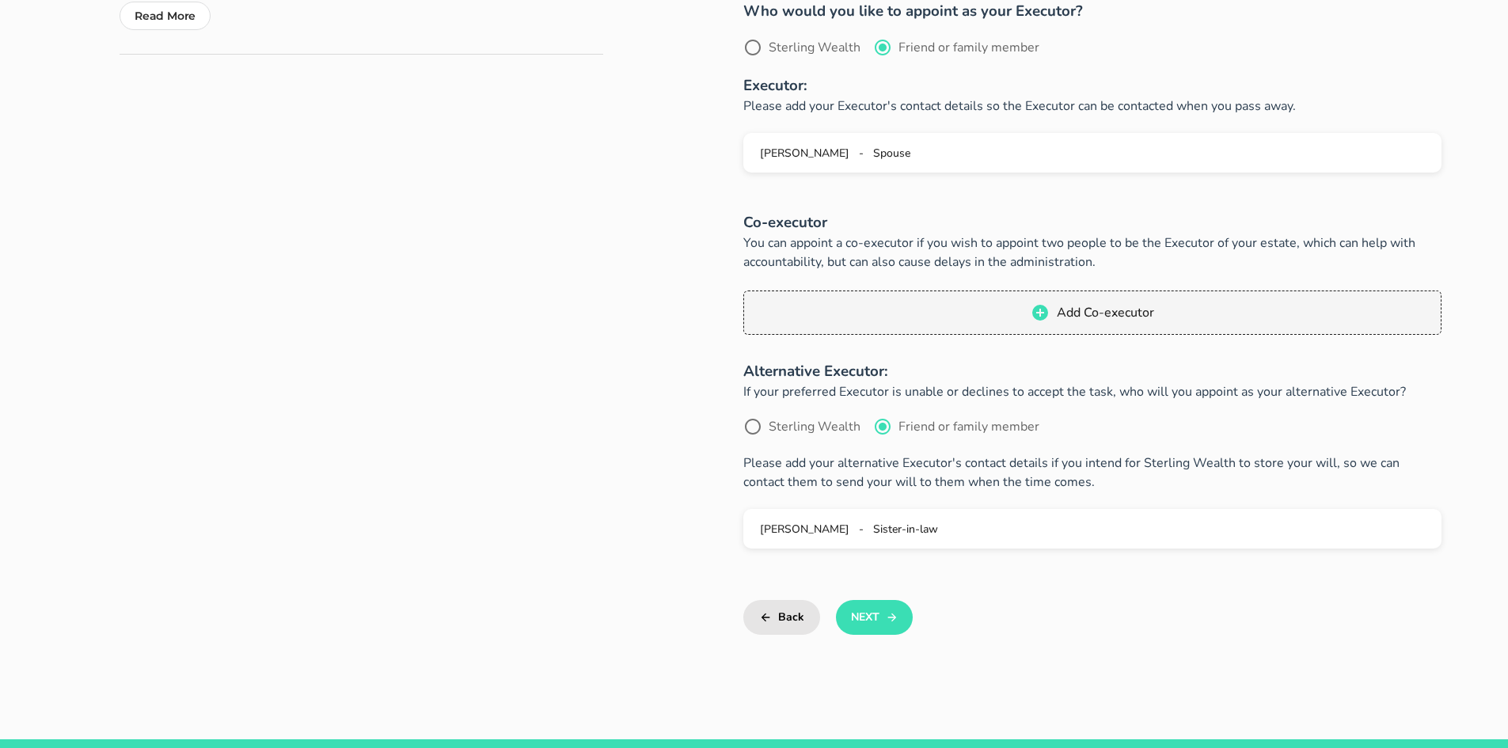
scroll to position [708, 0]
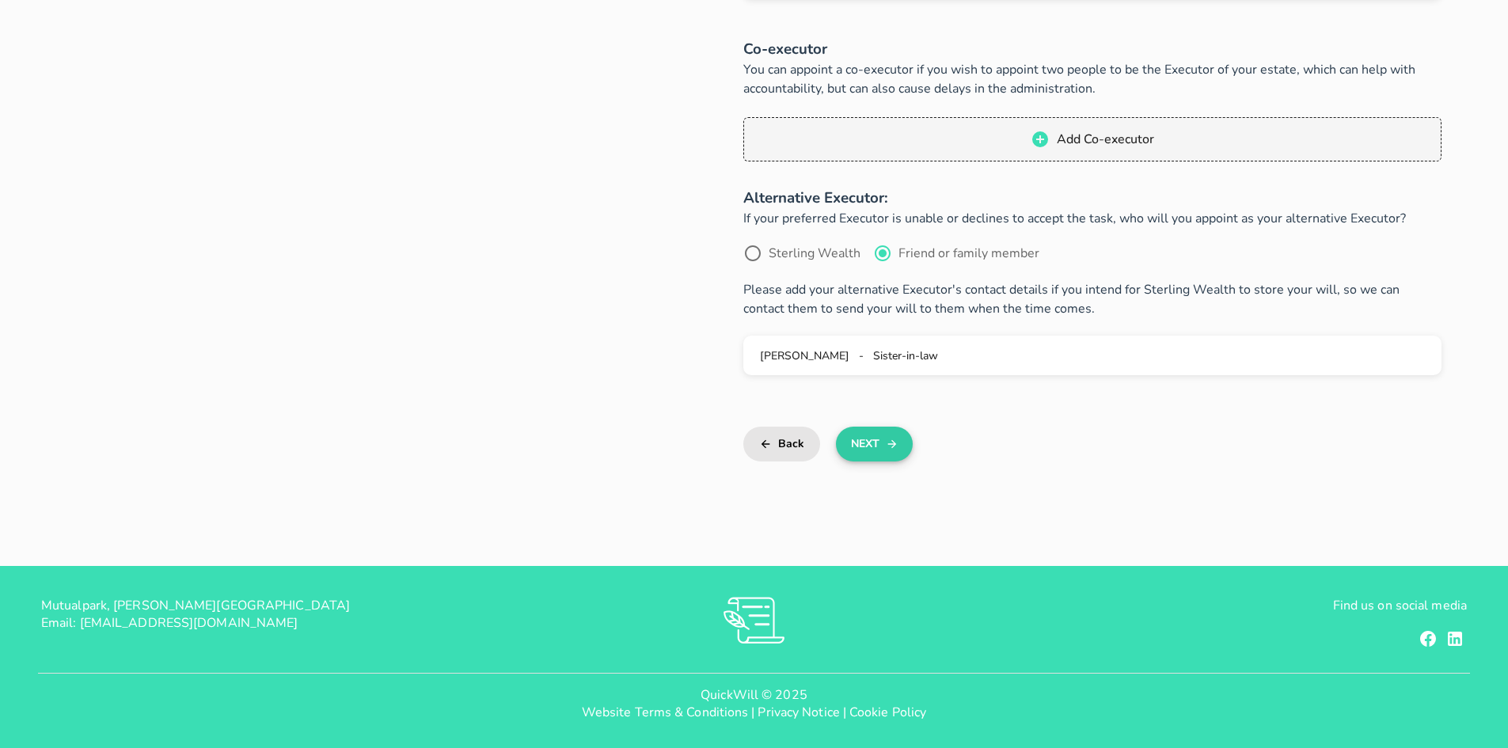
click at [886, 443] on icon "button" at bounding box center [892, 444] width 13 height 19
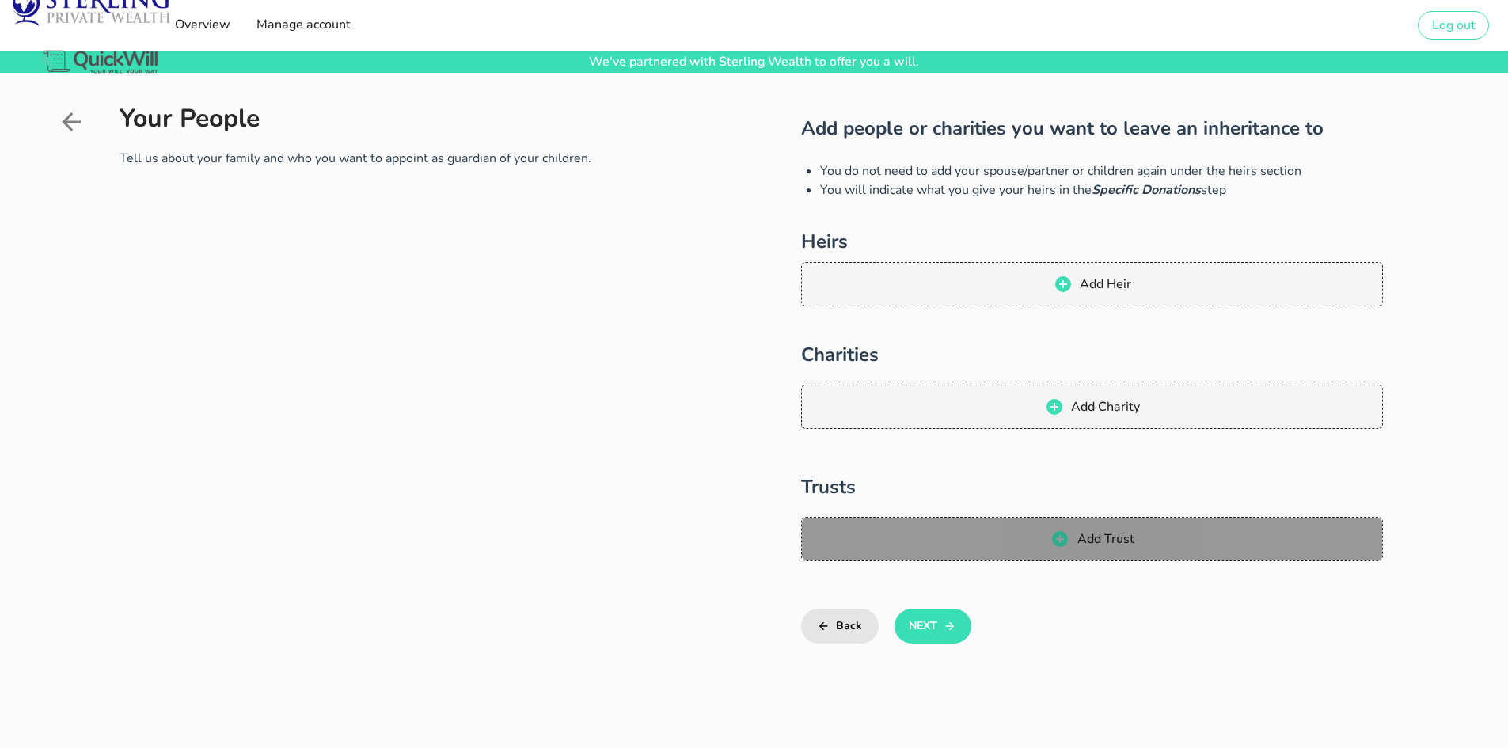
click at [1110, 541] on span "Add Trust" at bounding box center [1105, 538] width 58 height 17
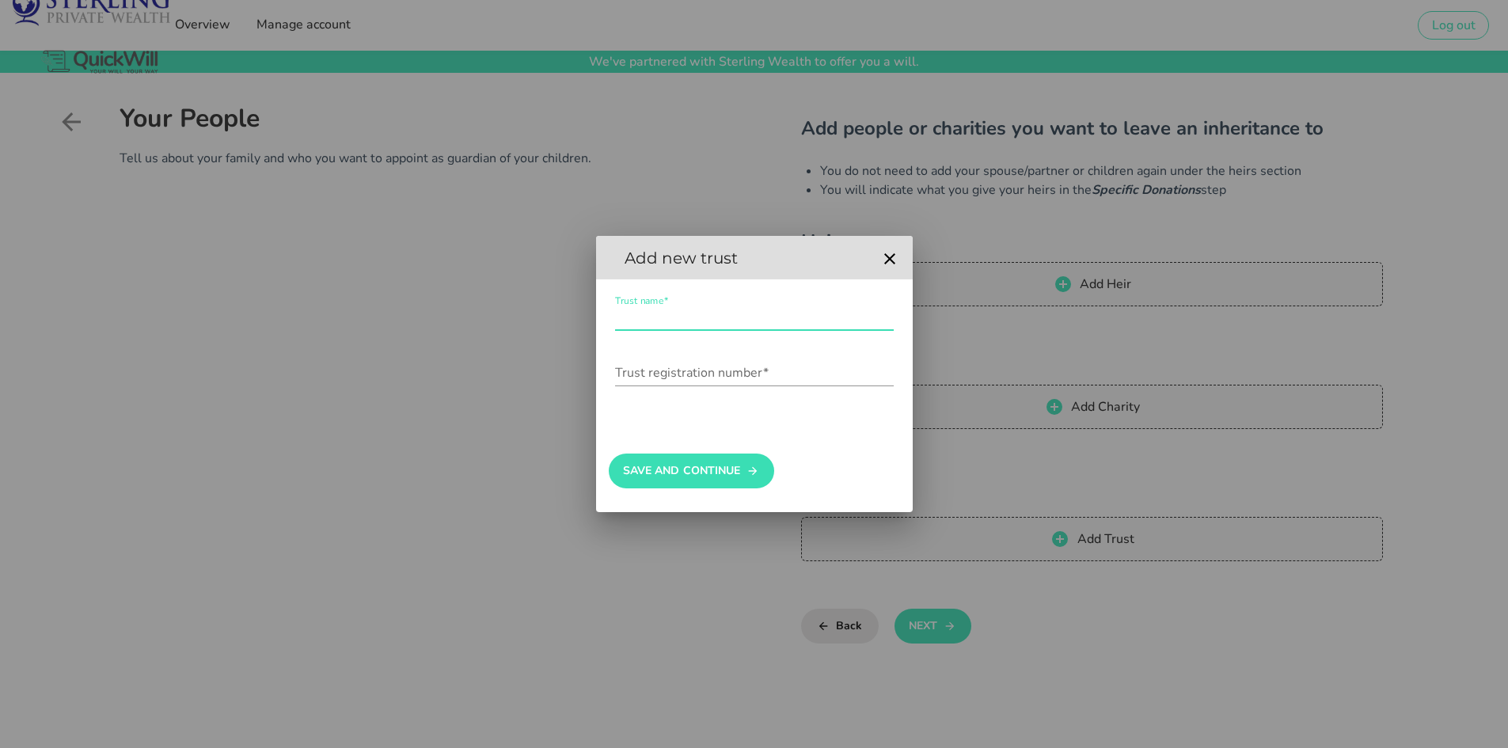
click at [698, 321] on input "Trust name*" at bounding box center [754, 317] width 279 height 25
click at [673, 316] on input "Zoot TrustIT000083/2023([GEOGRAPHIC_DATA])" at bounding box center [754, 317] width 279 height 25
drag, startPoint x: 780, startPoint y: 316, endPoint x: 675, endPoint y: 320, distance: 105.3
click at [675, 320] on input "Zoot Trust IT000083/2023([GEOGRAPHIC_DATA])" at bounding box center [754, 317] width 279 height 25
type input "Zoot Trust IT000083/2023([GEOGRAPHIC_DATA])"
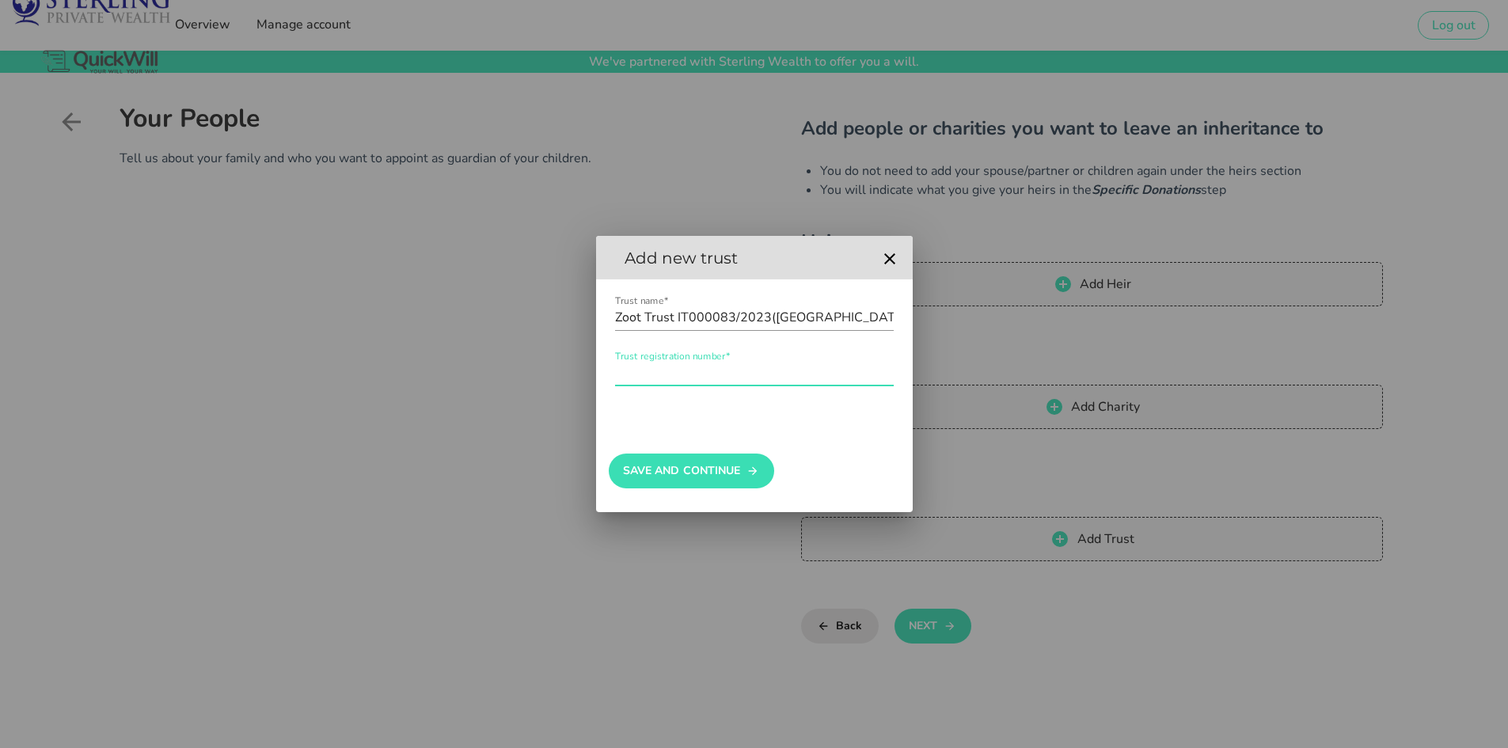
drag, startPoint x: 670, startPoint y: 363, endPoint x: 639, endPoint y: 369, distance: 31.4
paste input "IT000083/2023([GEOGRAPHIC_DATA])"
type input "IT000083/2023([GEOGRAPHIC_DATA])"
drag, startPoint x: 811, startPoint y: 298, endPoint x: 781, endPoint y: 307, distance: 31.3
click at [781, 307] on div "Trust name* Zoot Trust IT000083/2023([GEOGRAPHIC_DATA])" at bounding box center [754, 321] width 279 height 52
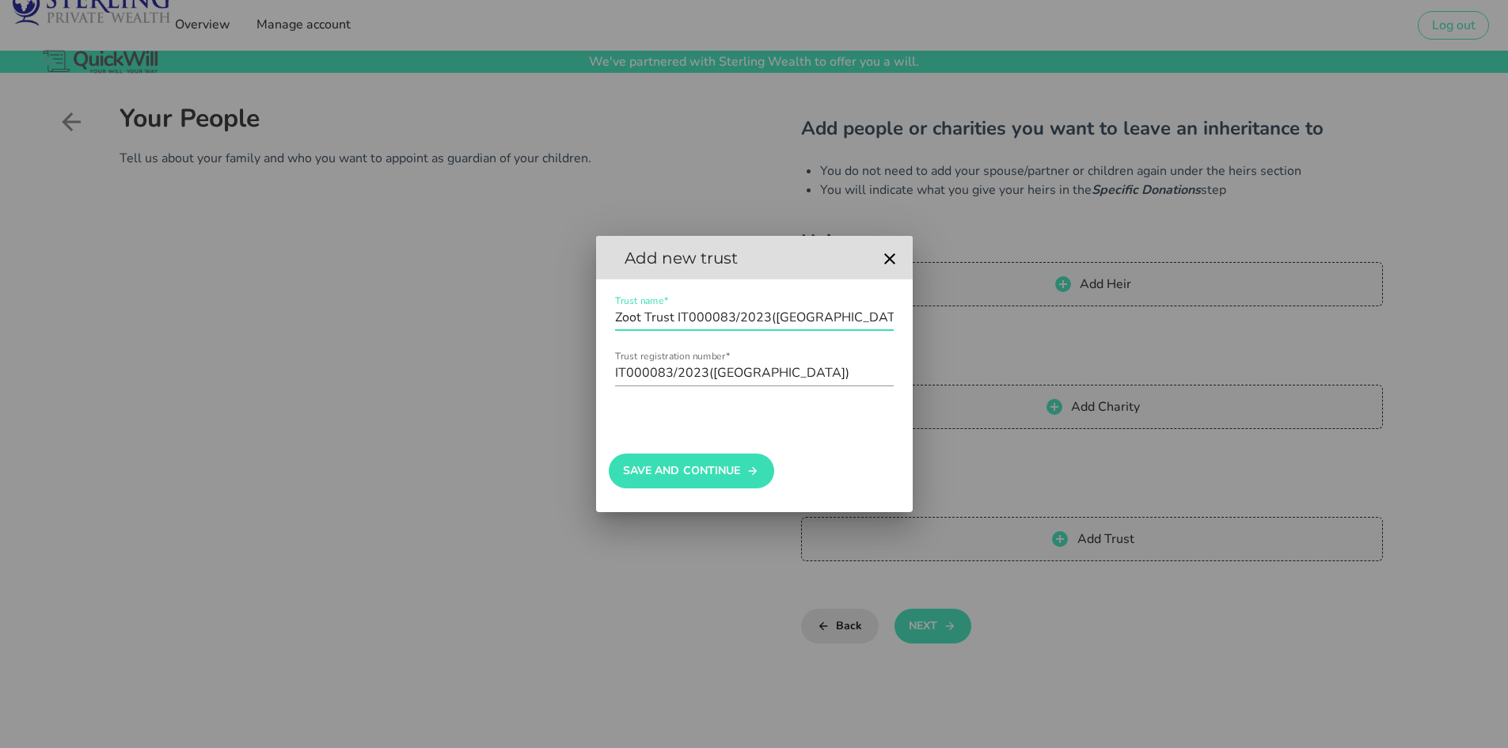
drag, startPoint x: 802, startPoint y: 317, endPoint x: 675, endPoint y: 320, distance: 126.7
click at [674, 320] on input "Zoot Trust IT000083/2023([GEOGRAPHIC_DATA])" at bounding box center [754, 317] width 279 height 25
click at [686, 475] on button "Save And Continue" at bounding box center [691, 471] width 165 height 35
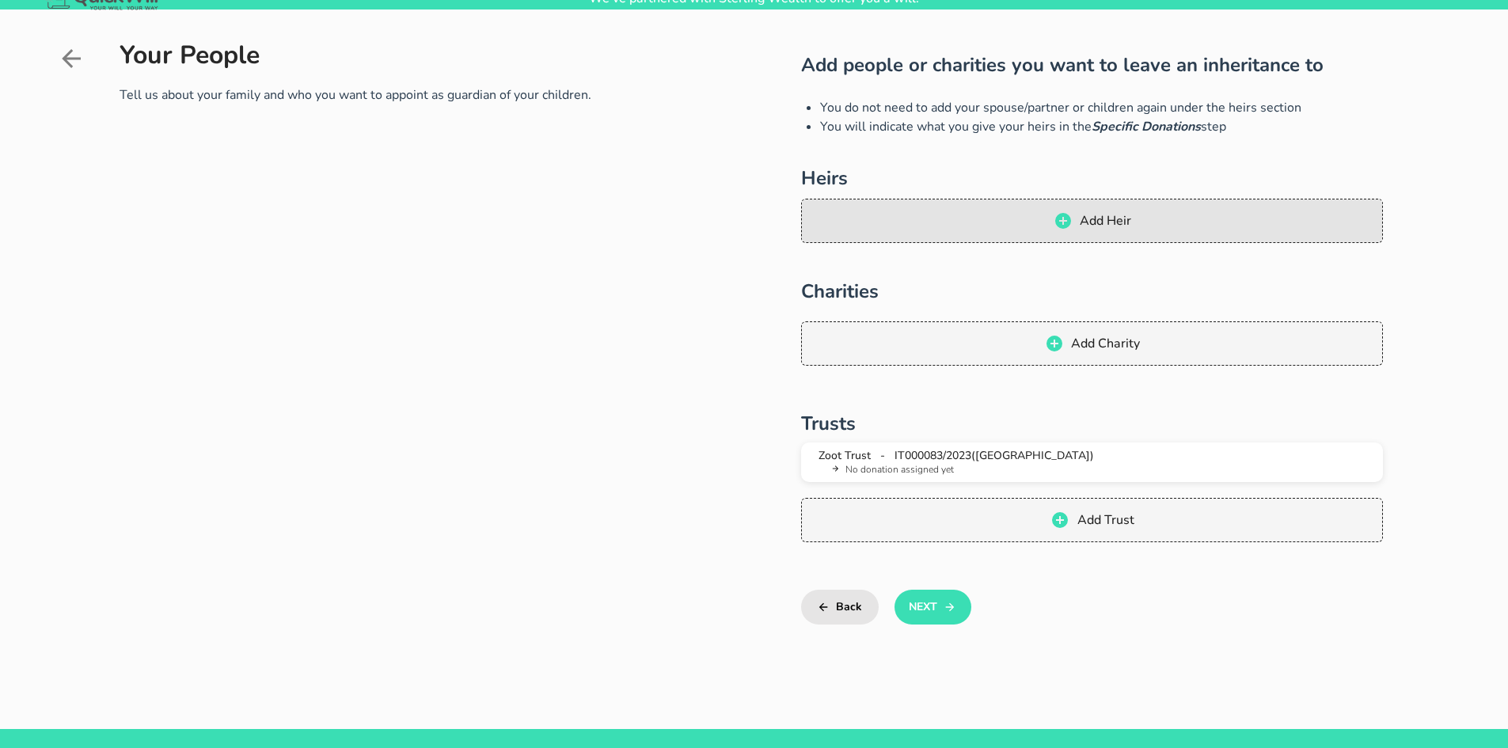
scroll to position [158, 0]
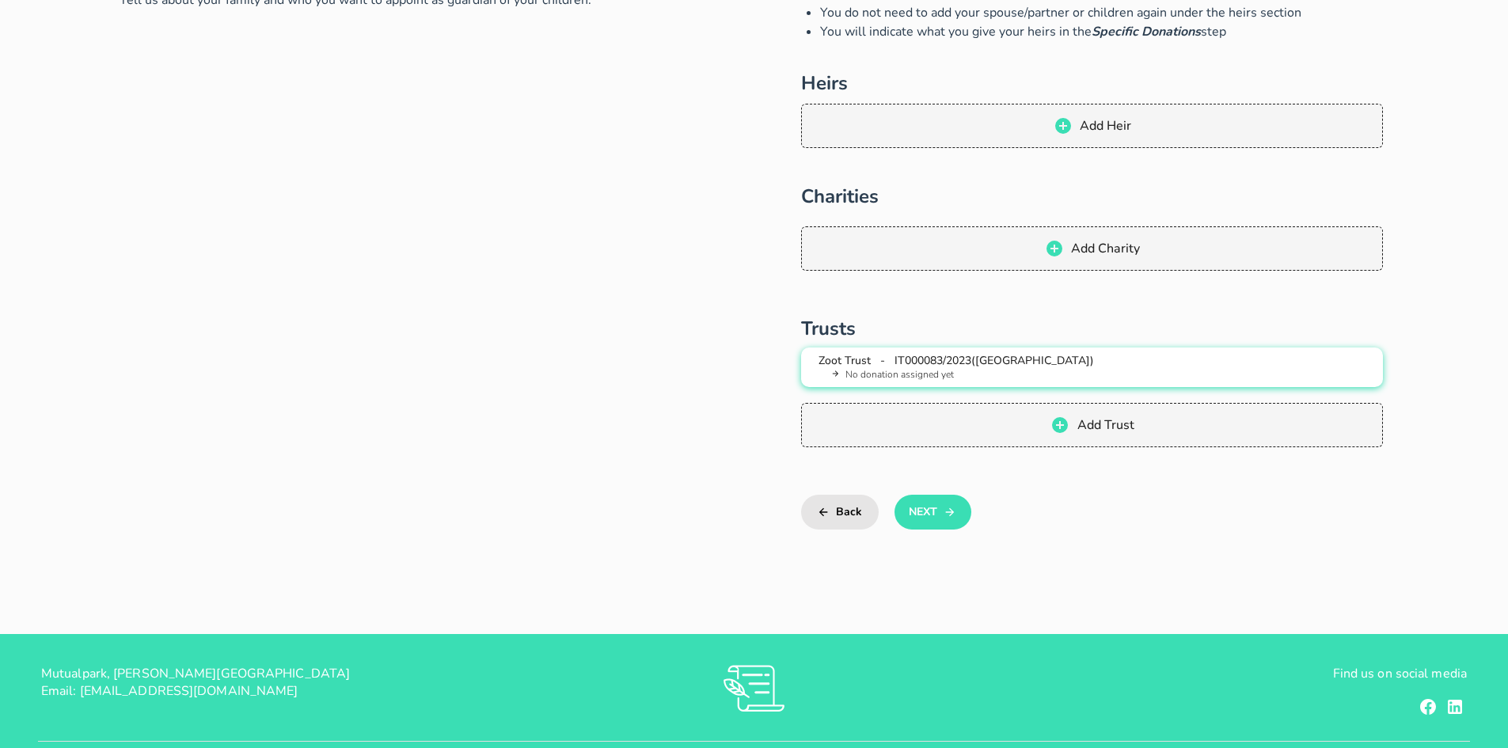
click at [988, 365] on span "IT000083/2023([GEOGRAPHIC_DATA])" at bounding box center [993, 360] width 199 height 15
type input "Zoot Trust"
type input "IT000083/2023([GEOGRAPHIC_DATA])"
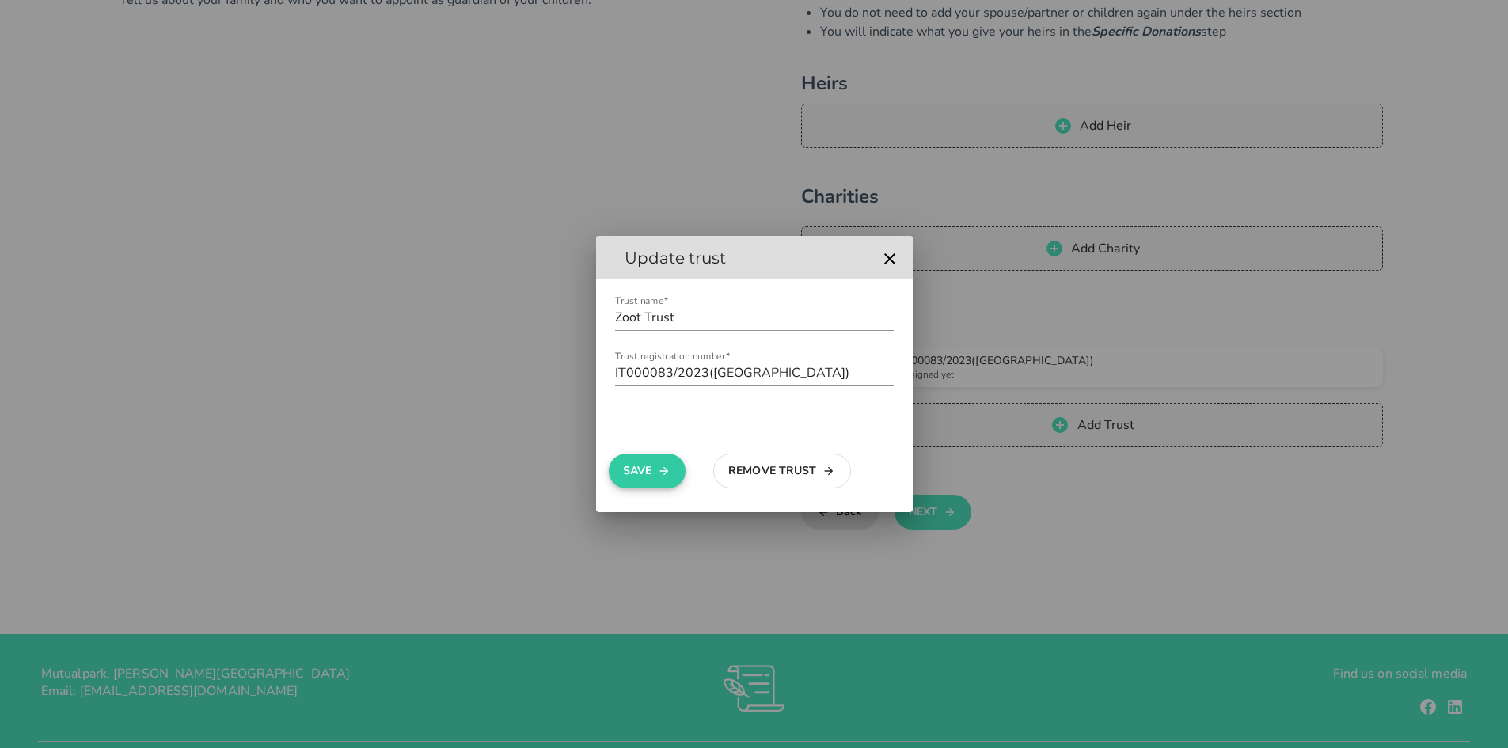
click at [654, 465] on button "Save" at bounding box center [647, 471] width 77 height 35
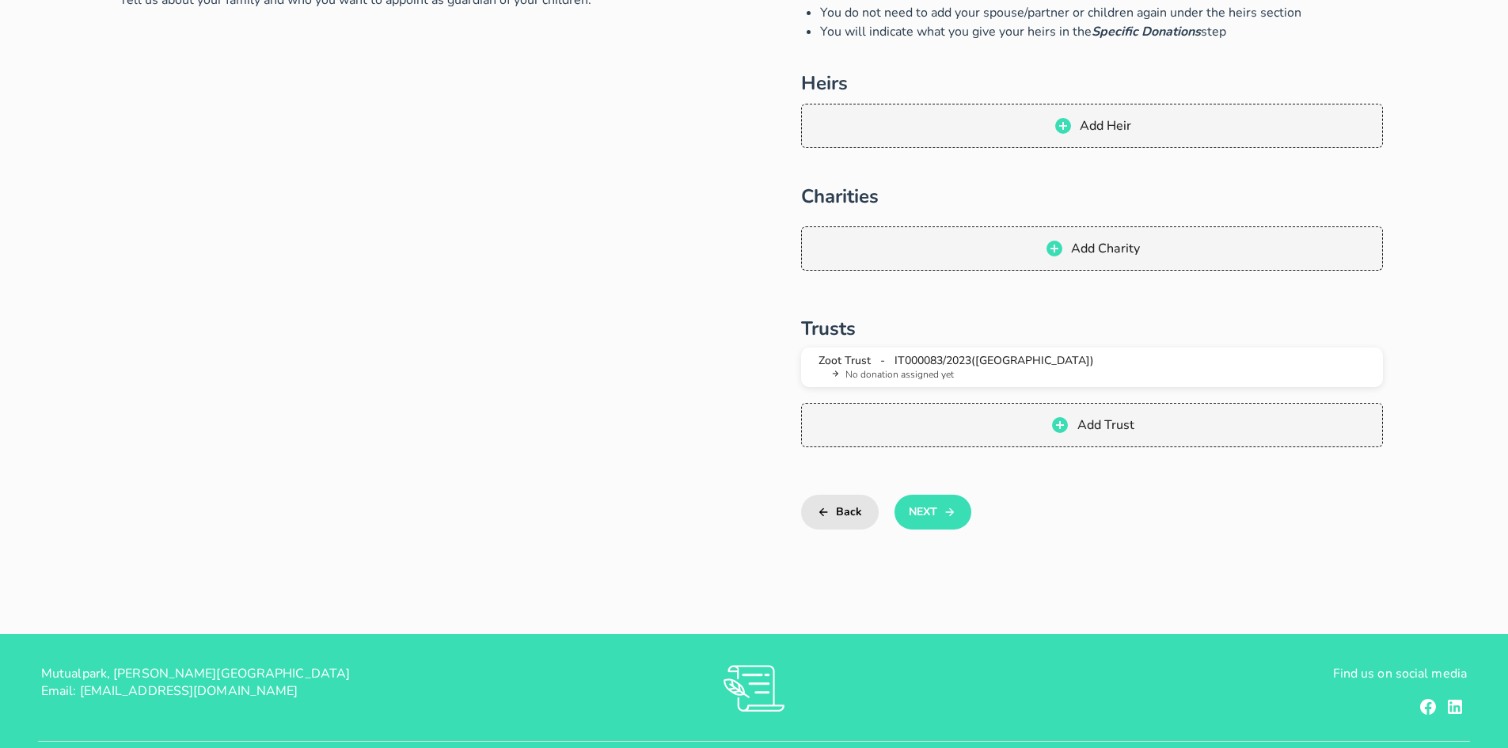
scroll to position [79, 0]
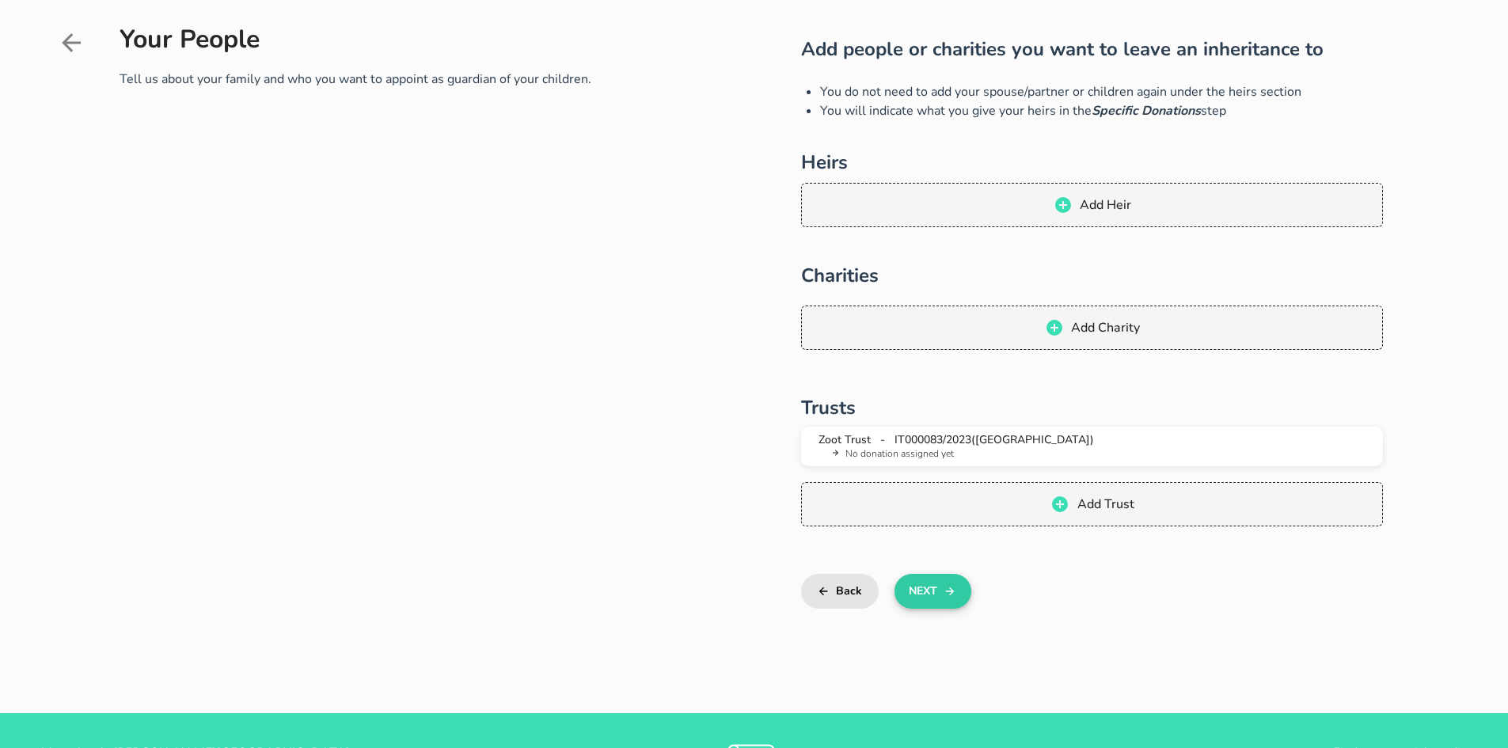
click at [925, 589] on button "Next" at bounding box center [932, 591] width 77 height 35
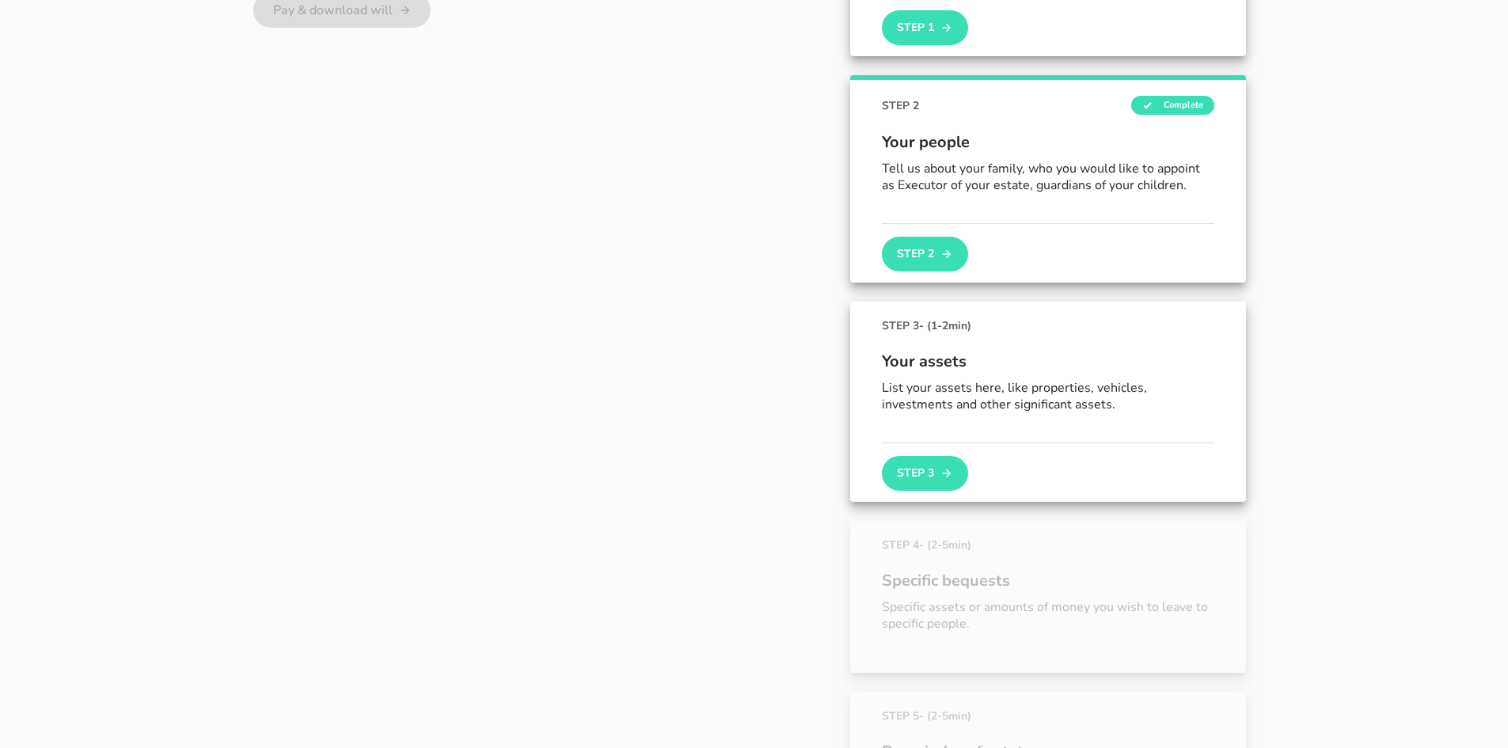
scroll to position [360, 0]
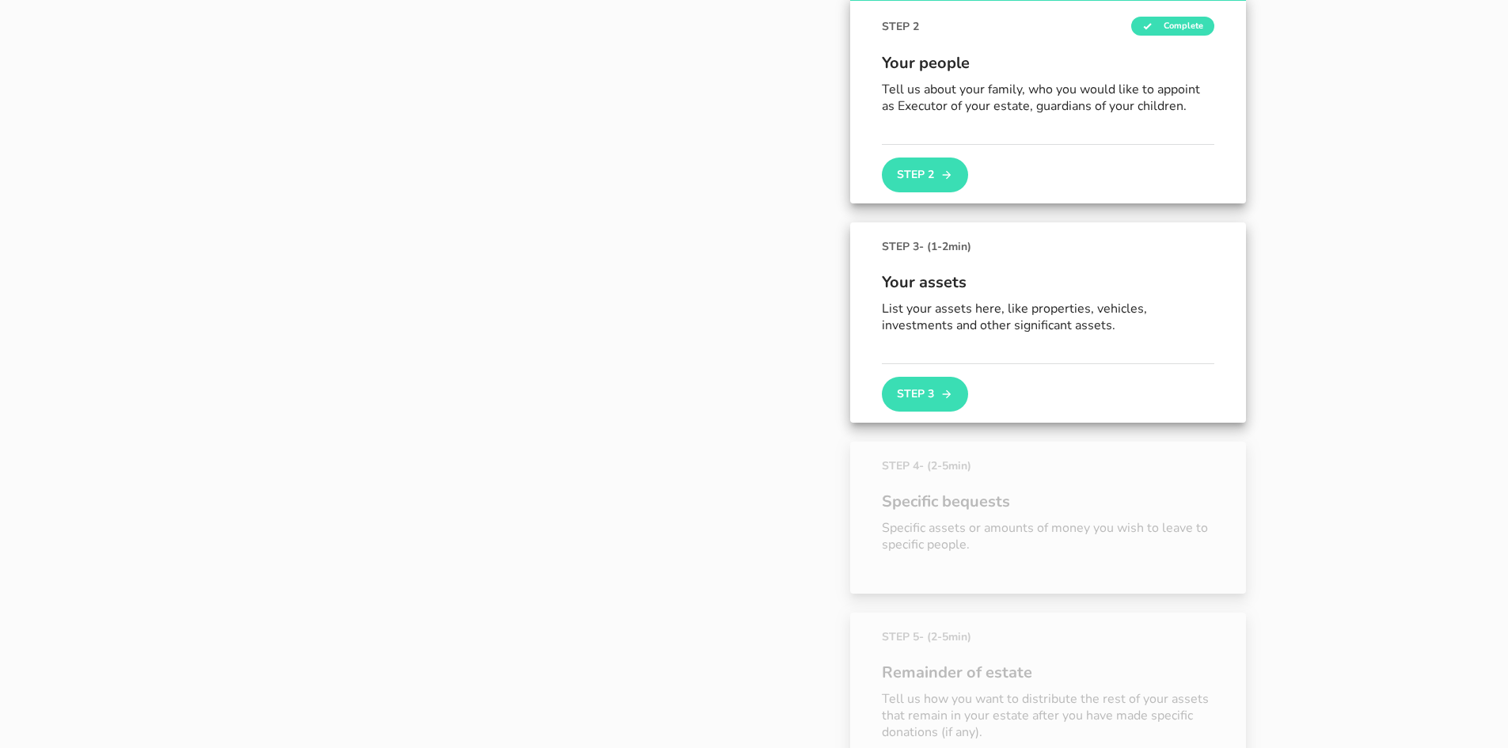
click at [941, 367] on div "Step 3" at bounding box center [1048, 387] width 332 height 48
click at [940, 386] on button "Step 3" at bounding box center [924, 394] width 85 height 35
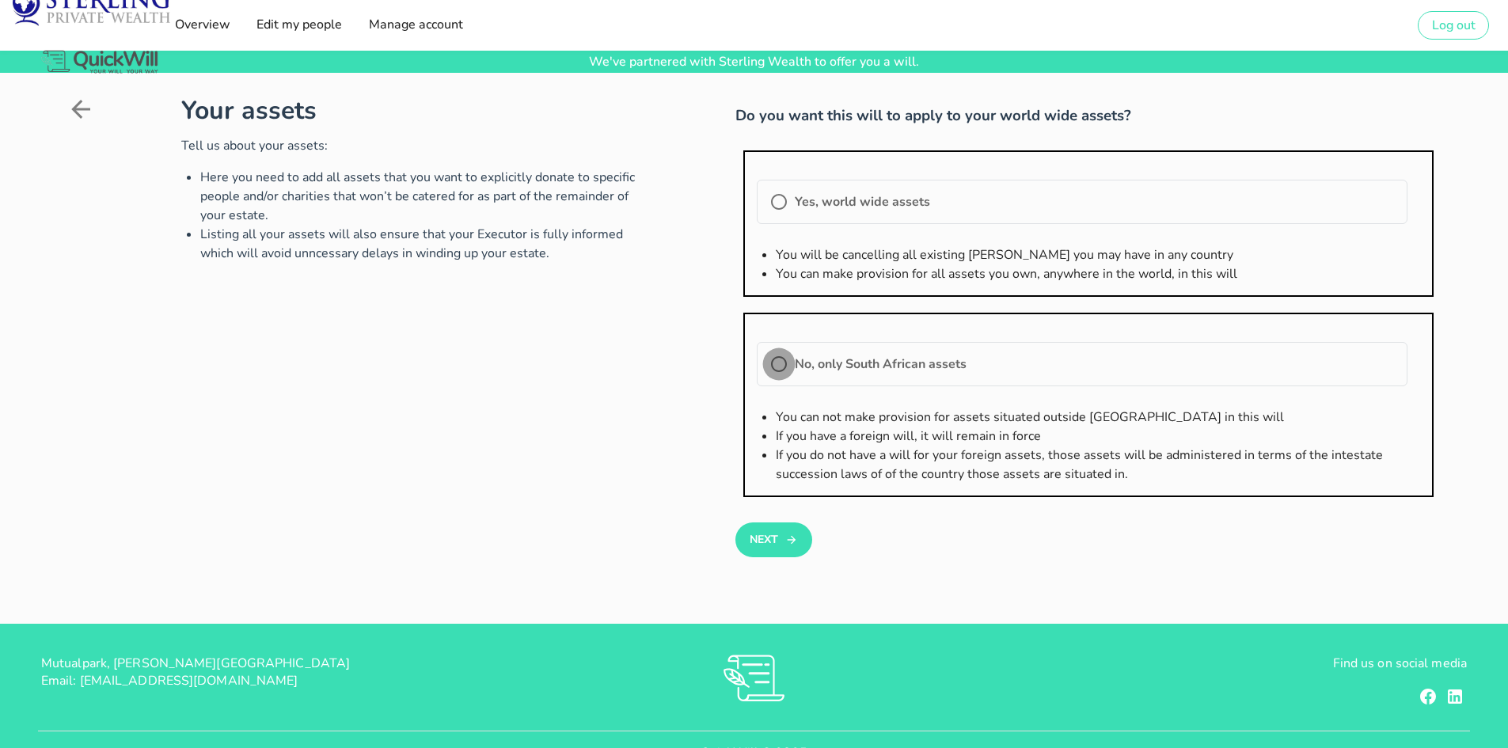
click at [777, 364] on div at bounding box center [778, 364] width 27 height 27
radio input "true"
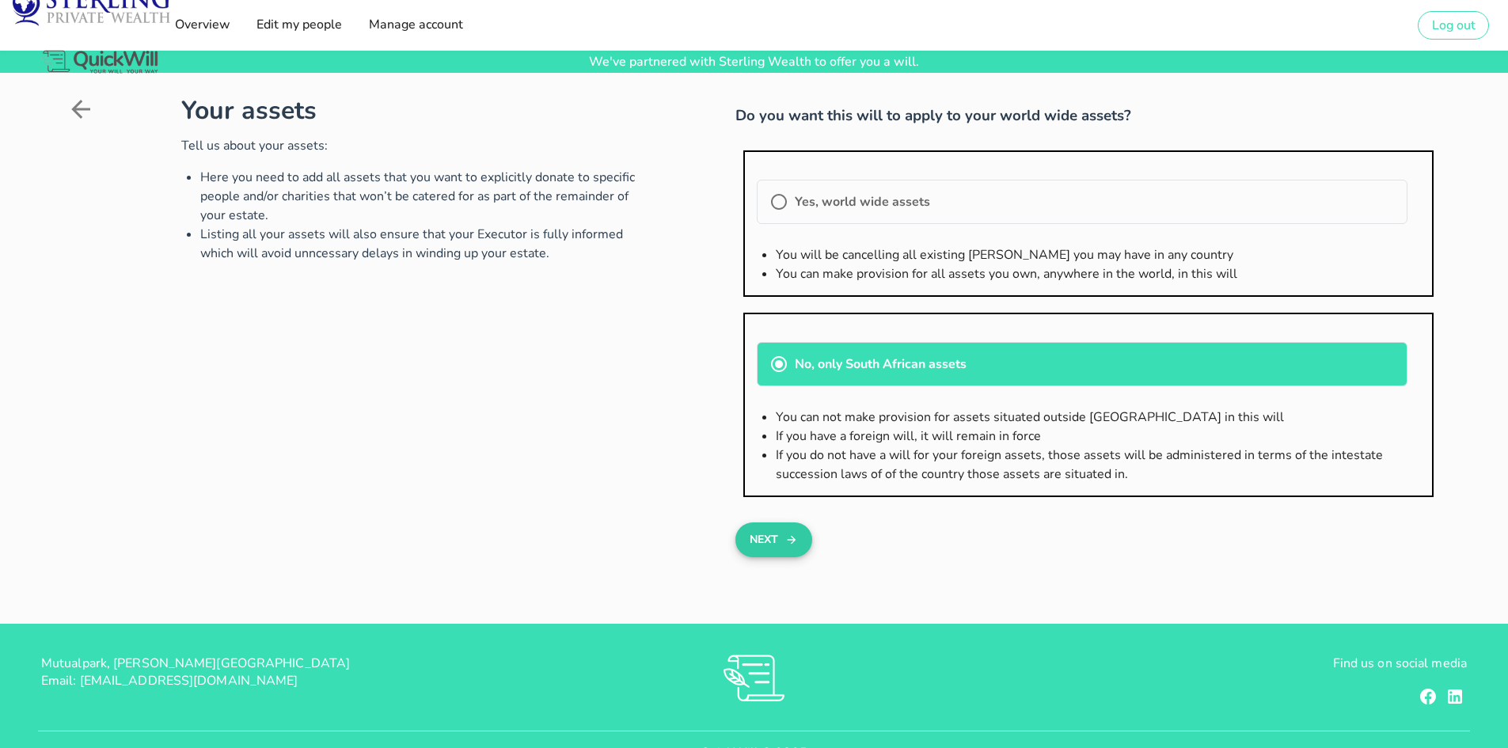
click at [792, 543] on icon "button" at bounding box center [791, 540] width 9 height 9
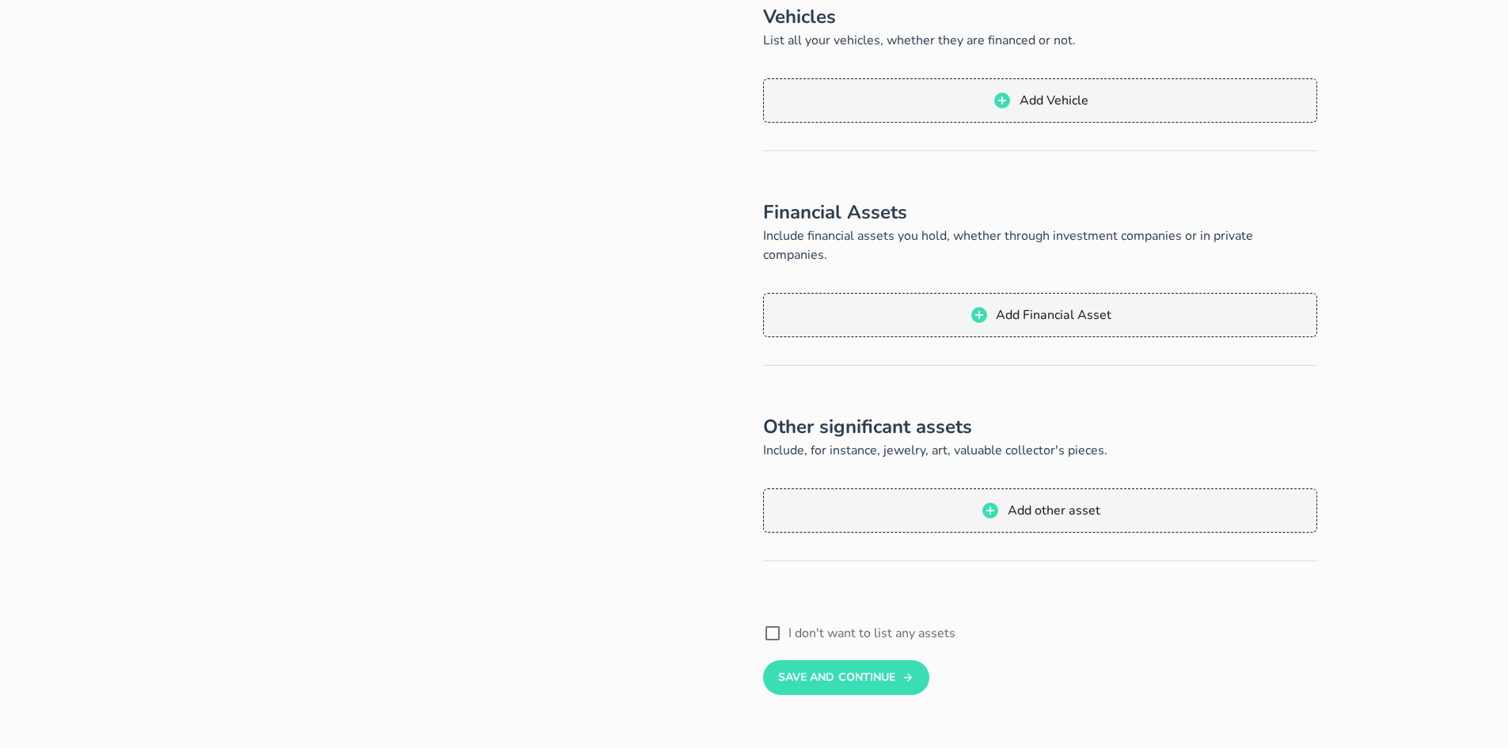
scroll to position [354, 0]
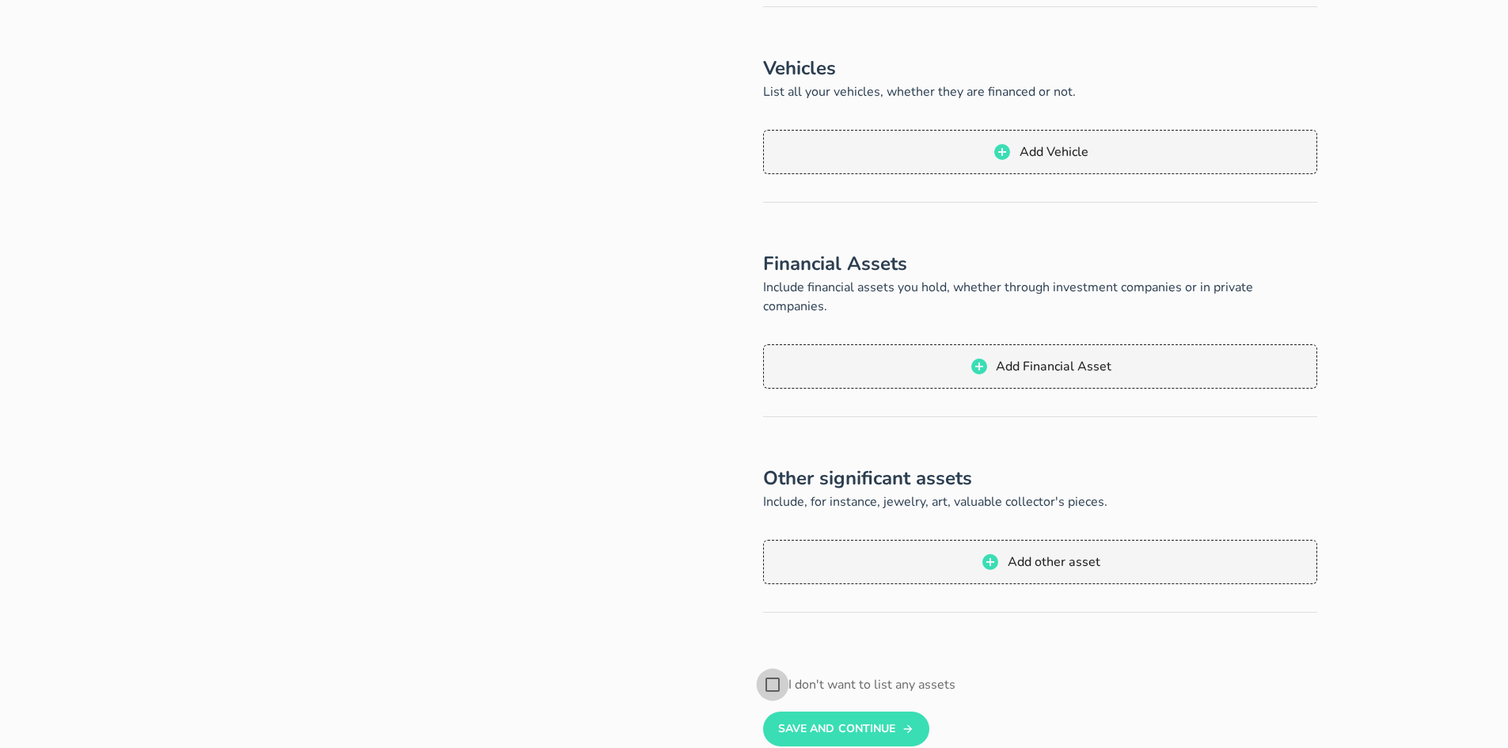
click at [773, 671] on div at bounding box center [772, 684] width 27 height 27
checkbox input "false"
click at [845, 712] on button "Save And Continue" at bounding box center [845, 729] width 165 height 35
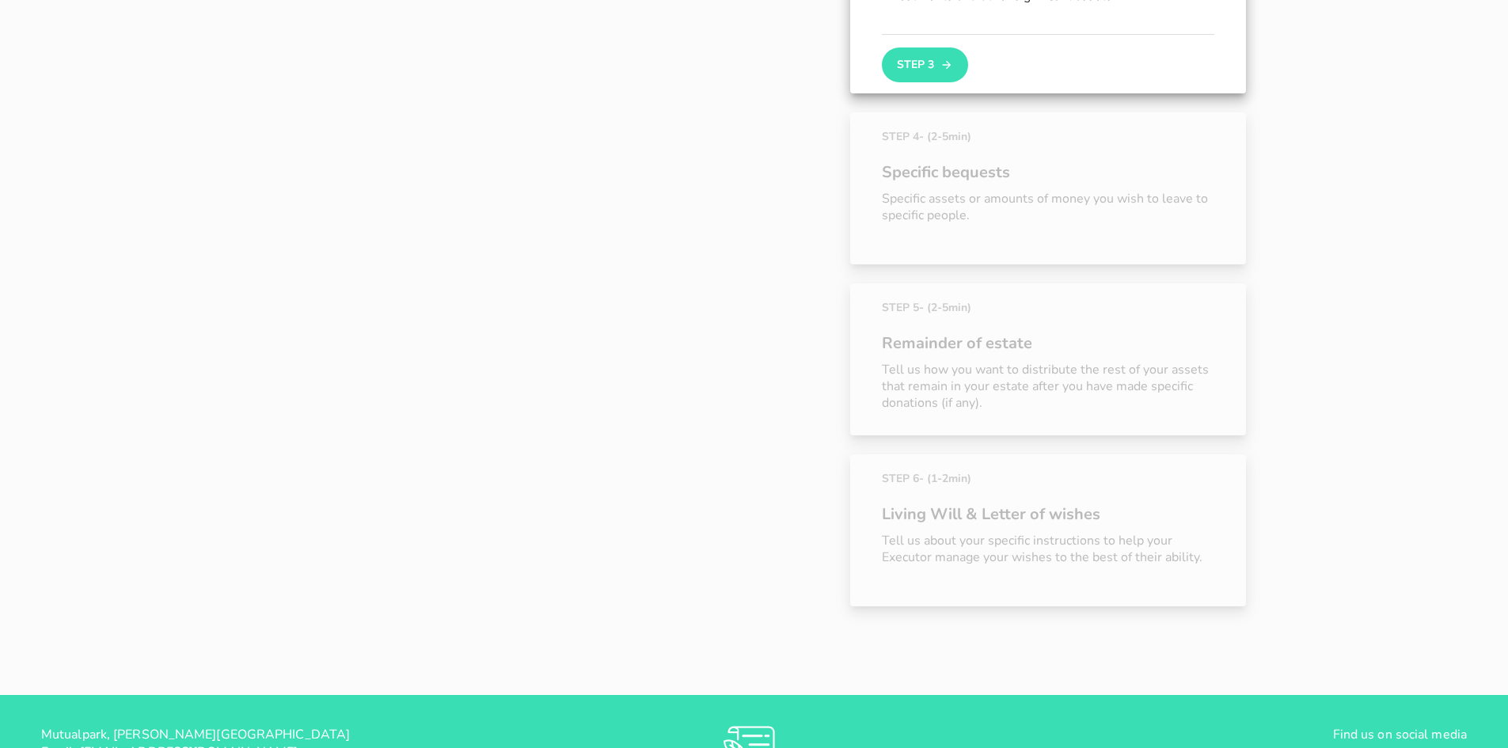
scroll to position [373, 0]
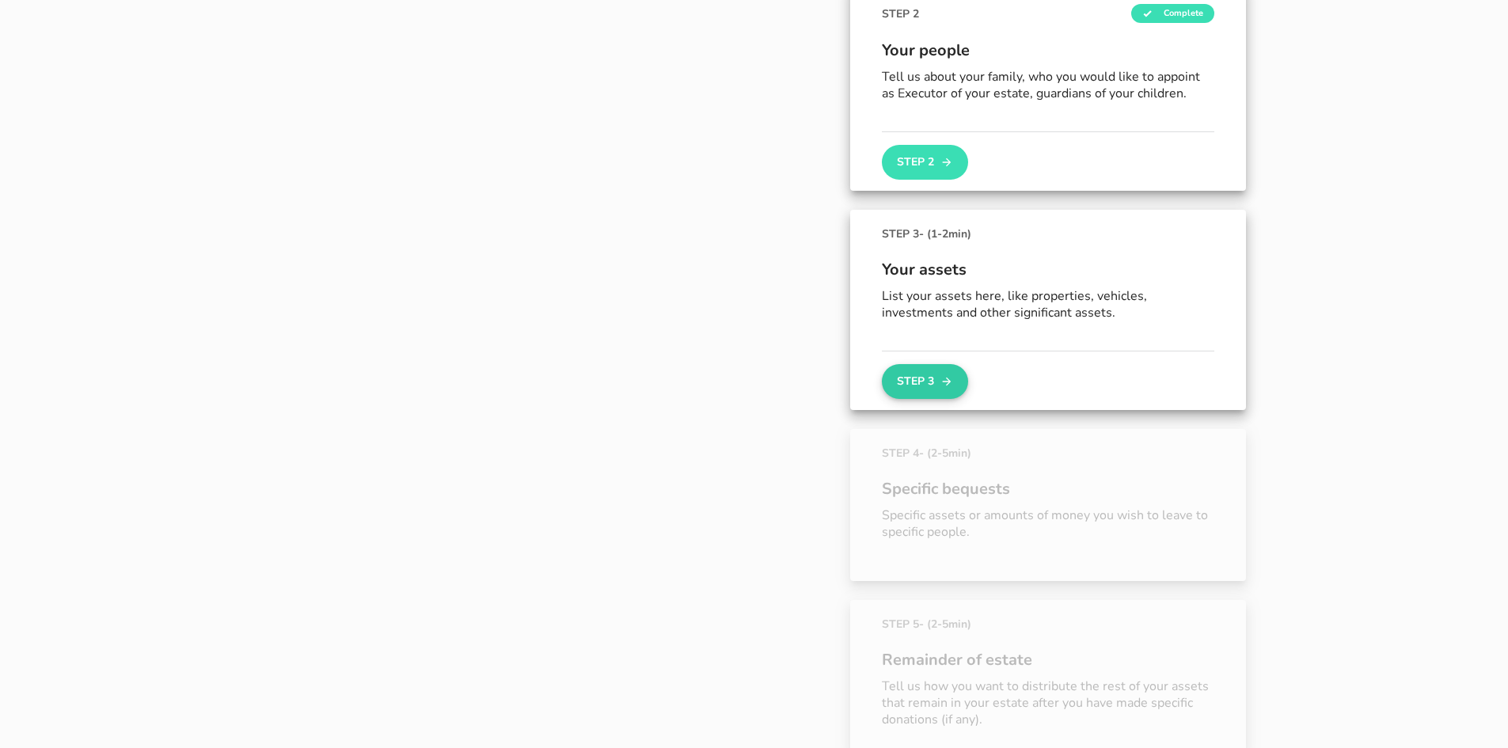
click at [928, 383] on button "Step 3" at bounding box center [924, 381] width 85 height 35
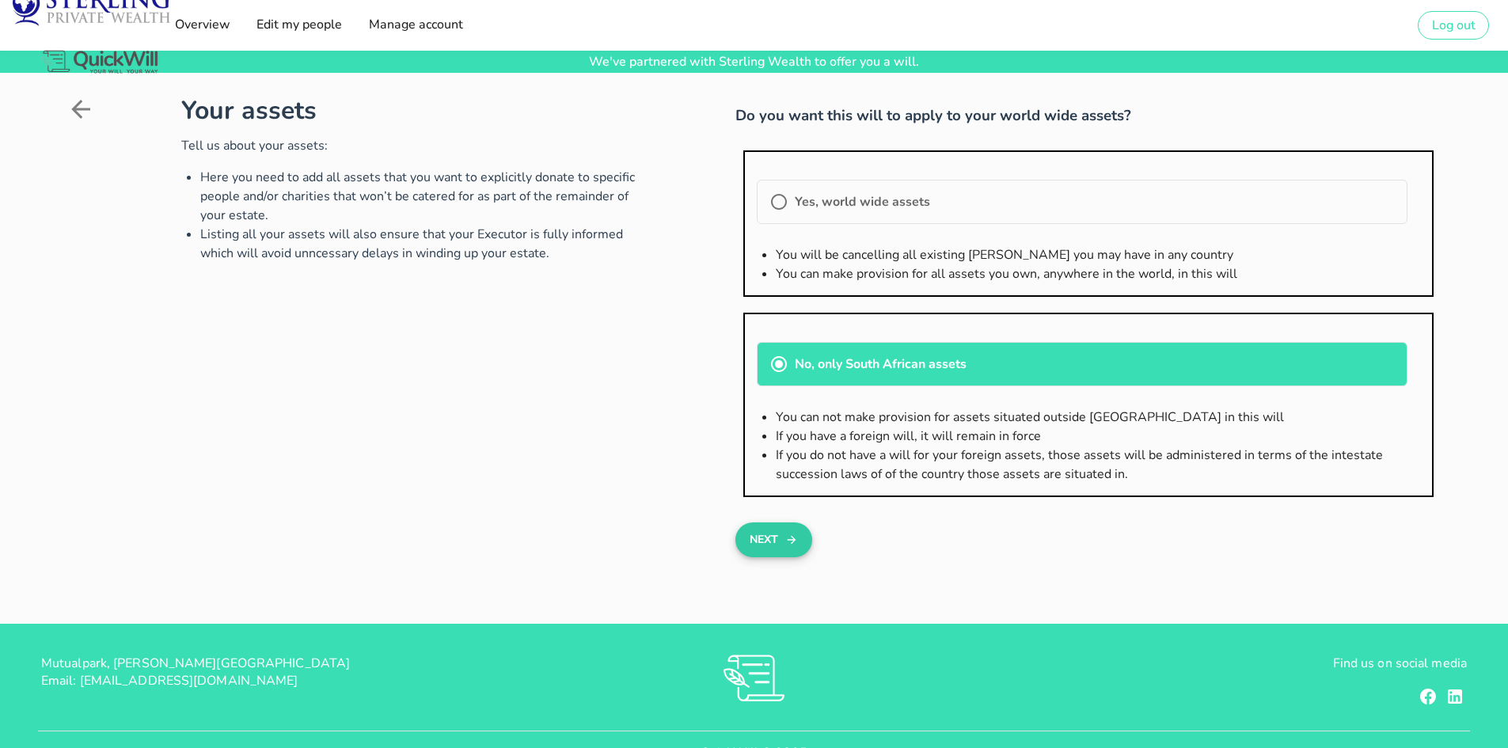
click at [780, 538] on button "Next" at bounding box center [773, 539] width 77 height 35
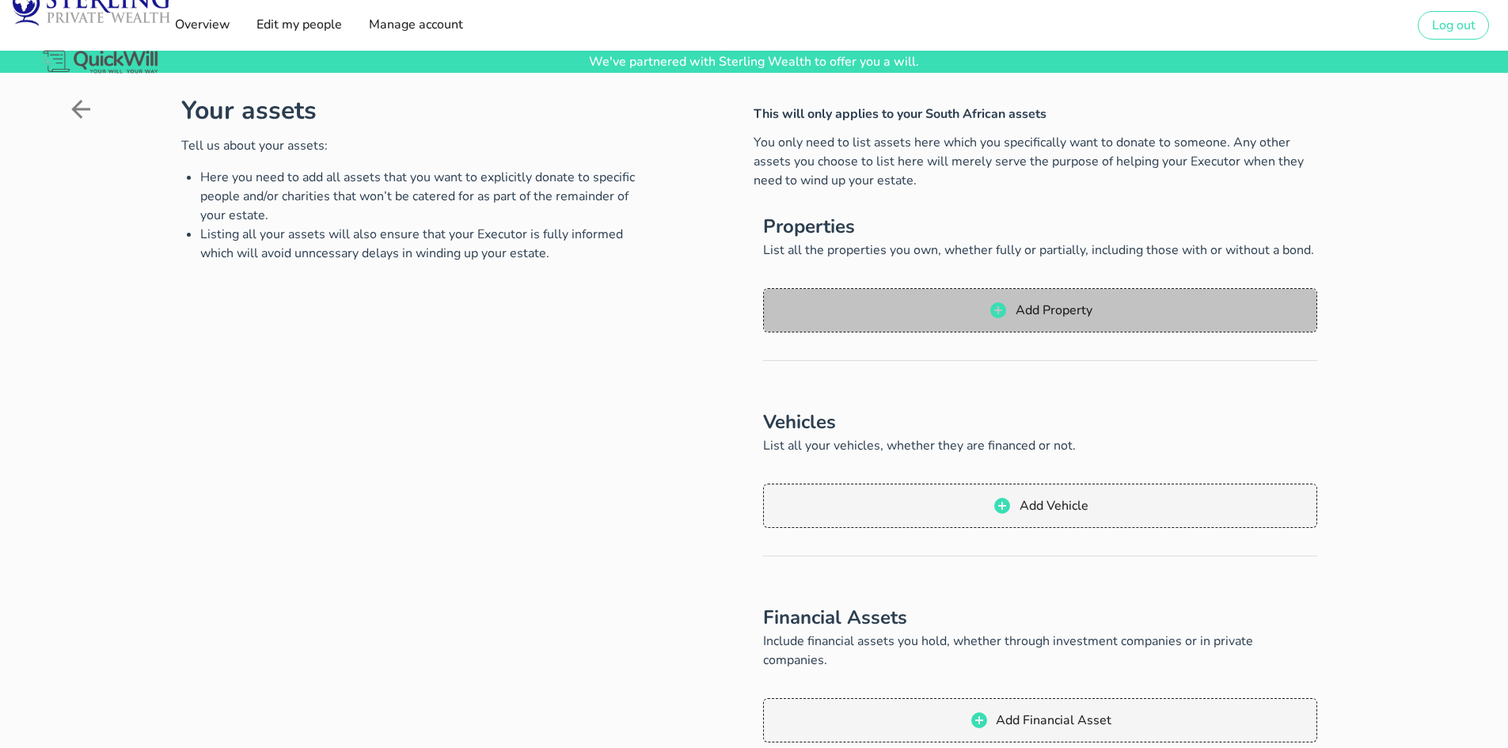
click at [1023, 313] on span "Add Property" at bounding box center [1053, 310] width 78 height 17
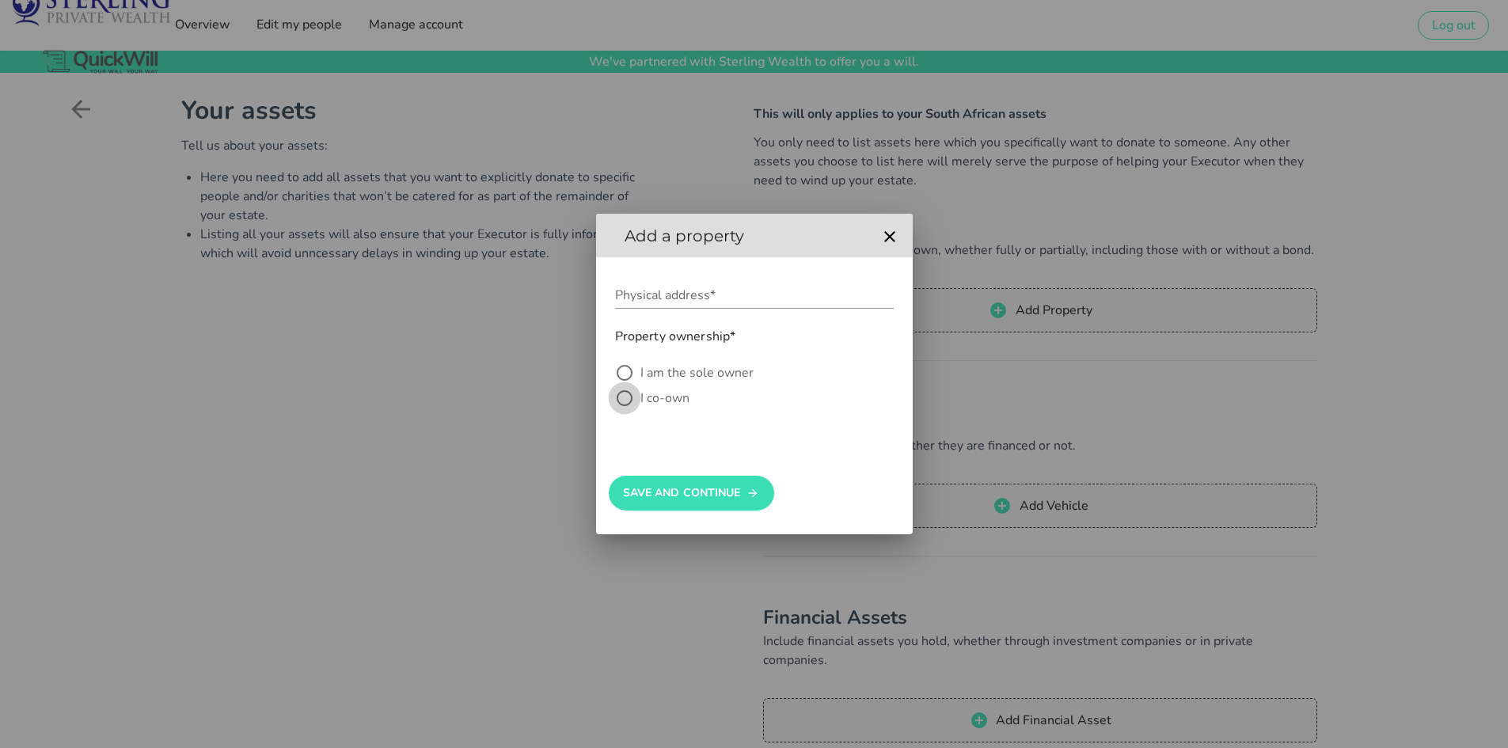
click at [632, 395] on div at bounding box center [624, 398] width 27 height 27
radio input "true"
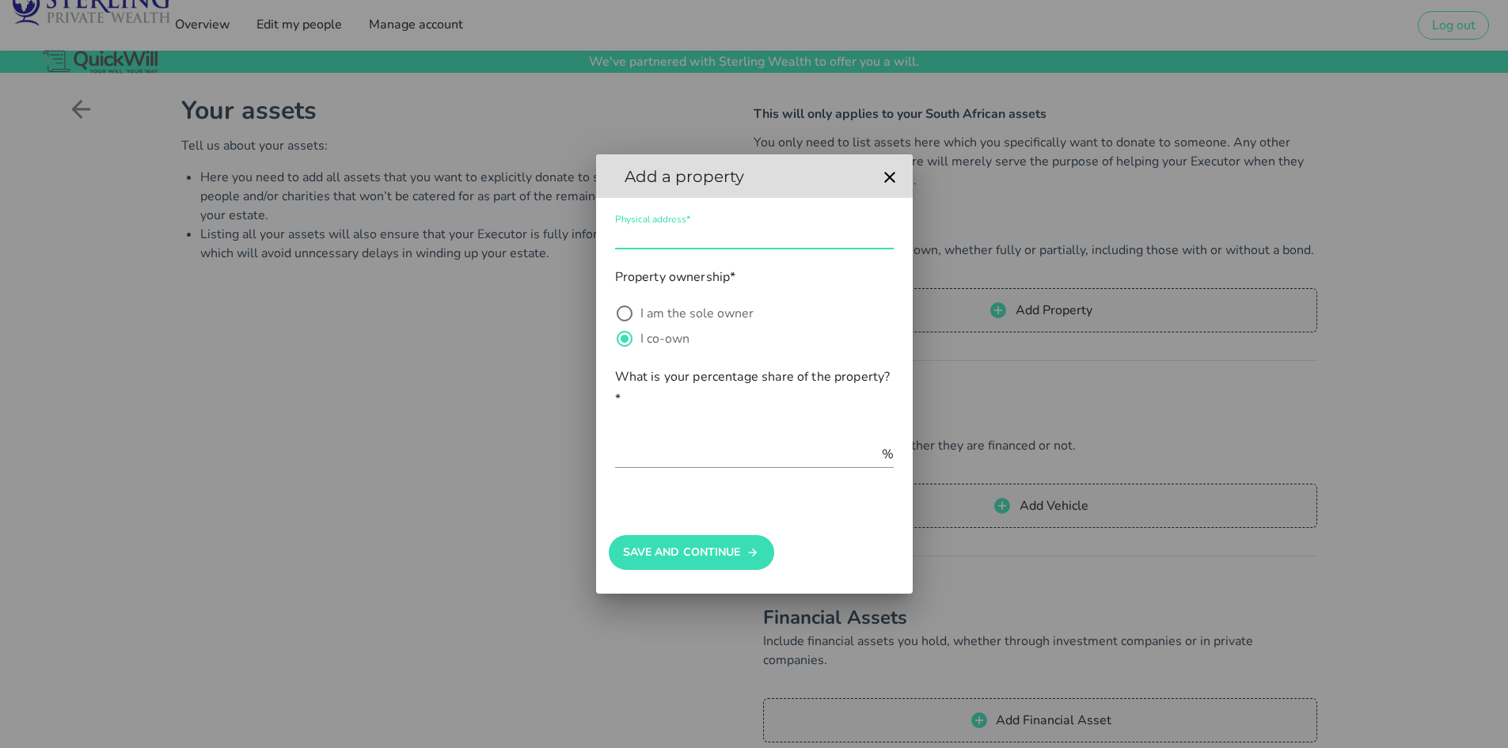
click at [719, 237] on input "Physical address*" at bounding box center [754, 235] width 279 height 25
click at [733, 228] on input "Physical address*" at bounding box center [754, 235] width 279 height 25
click at [670, 453] on input "text" at bounding box center [747, 454] width 264 height 25
type input "33.33"
click at [700, 241] on input "Physical address*" at bounding box center [754, 235] width 279 height 25
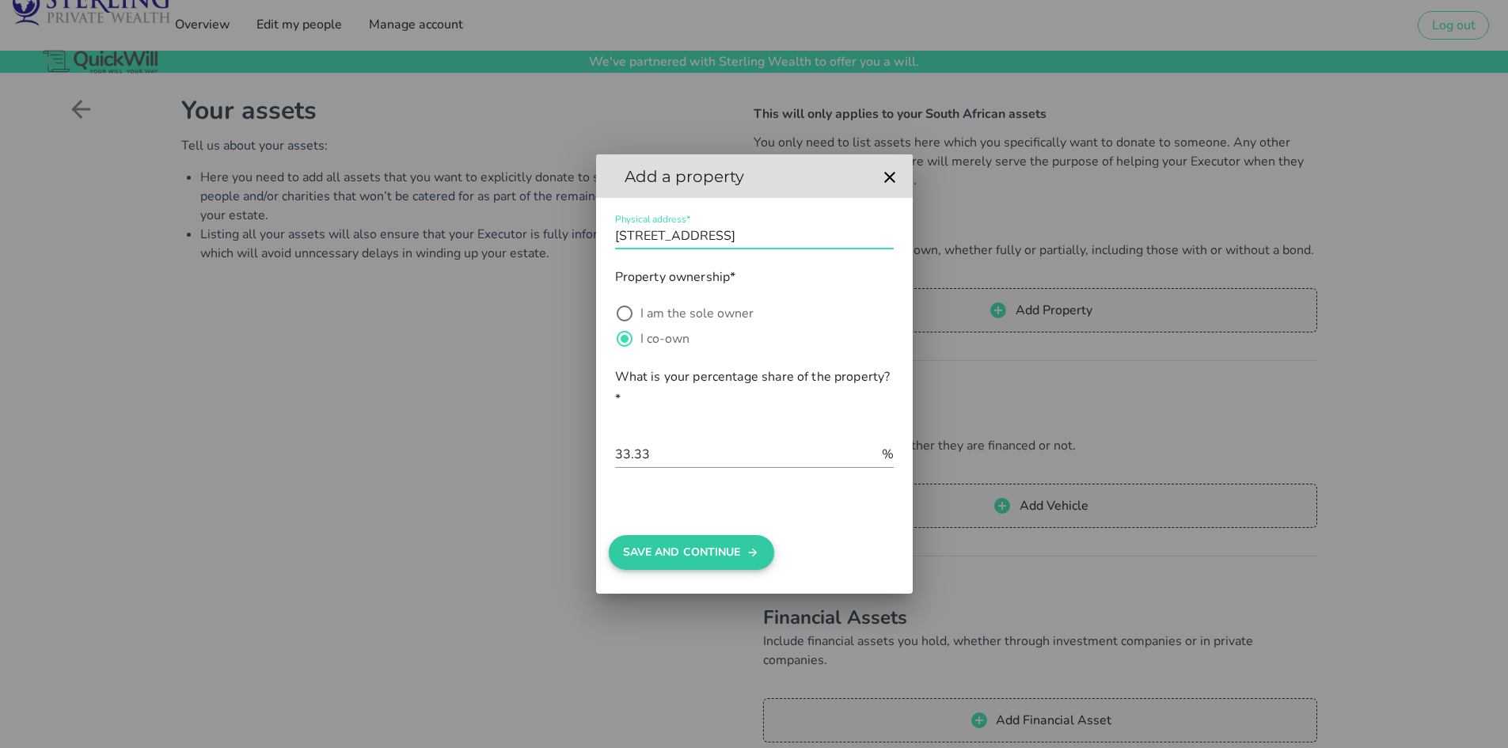
type input "[STREET_ADDRESS]"
click at [727, 544] on button "Save And Continue" at bounding box center [691, 552] width 165 height 35
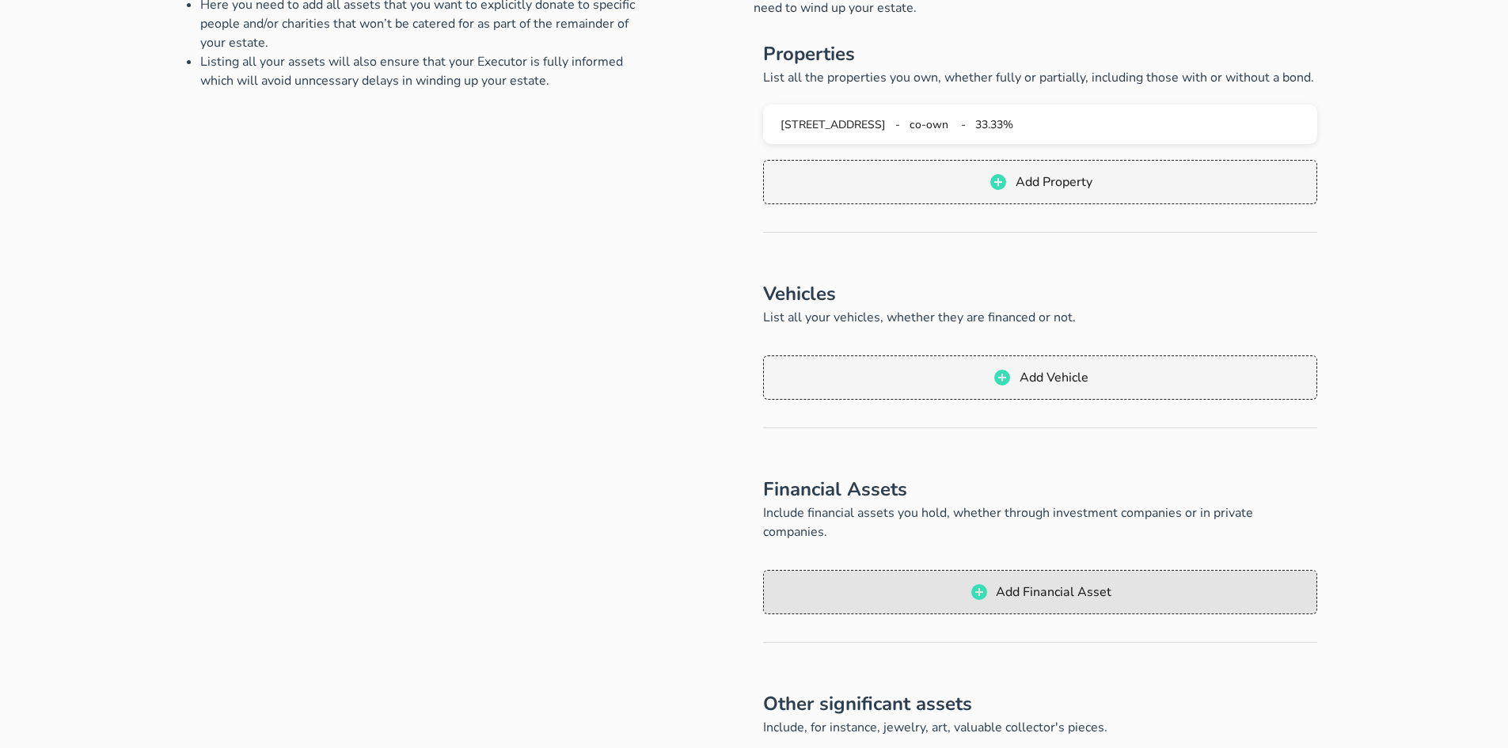
scroll to position [317, 0]
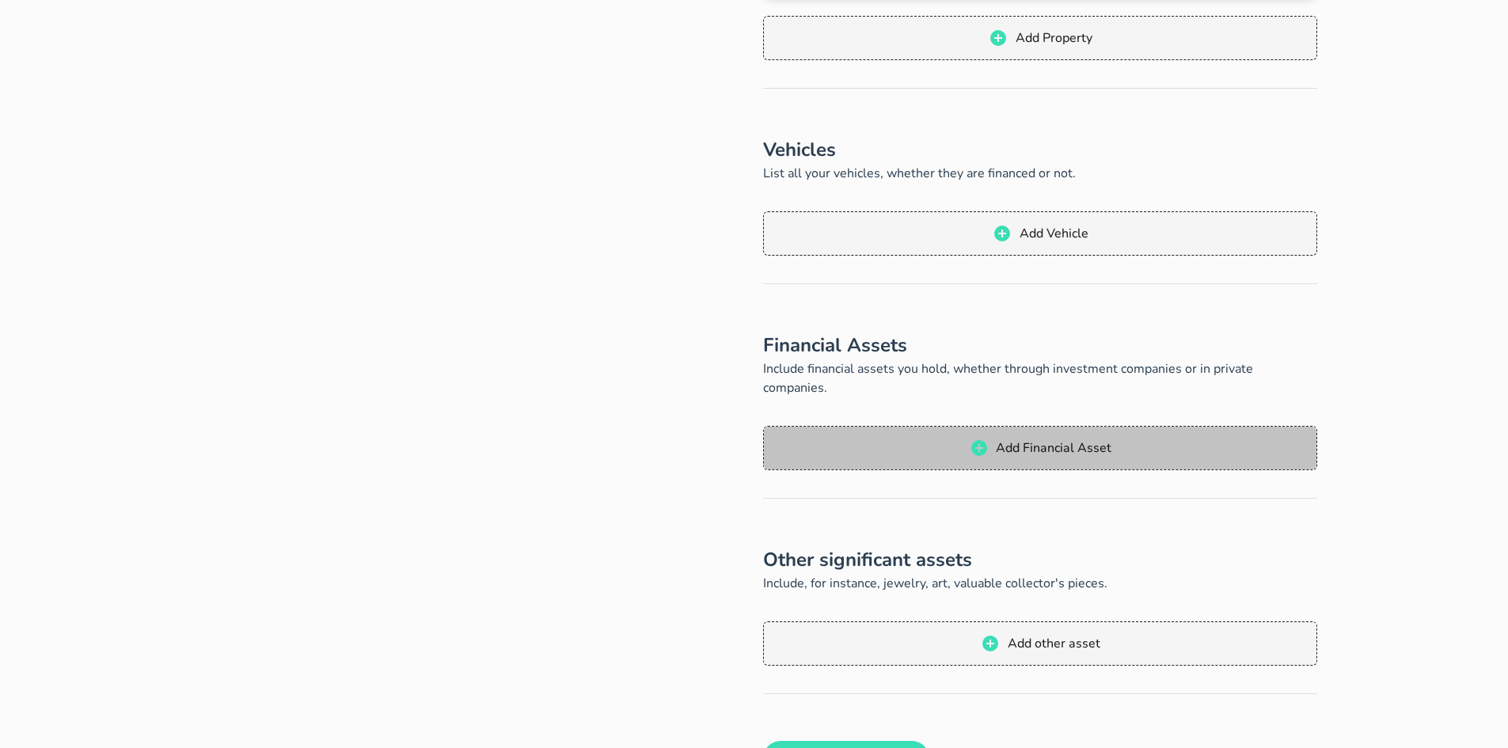
click at [1053, 439] on span "Add Financial Asset" at bounding box center [1053, 447] width 116 height 17
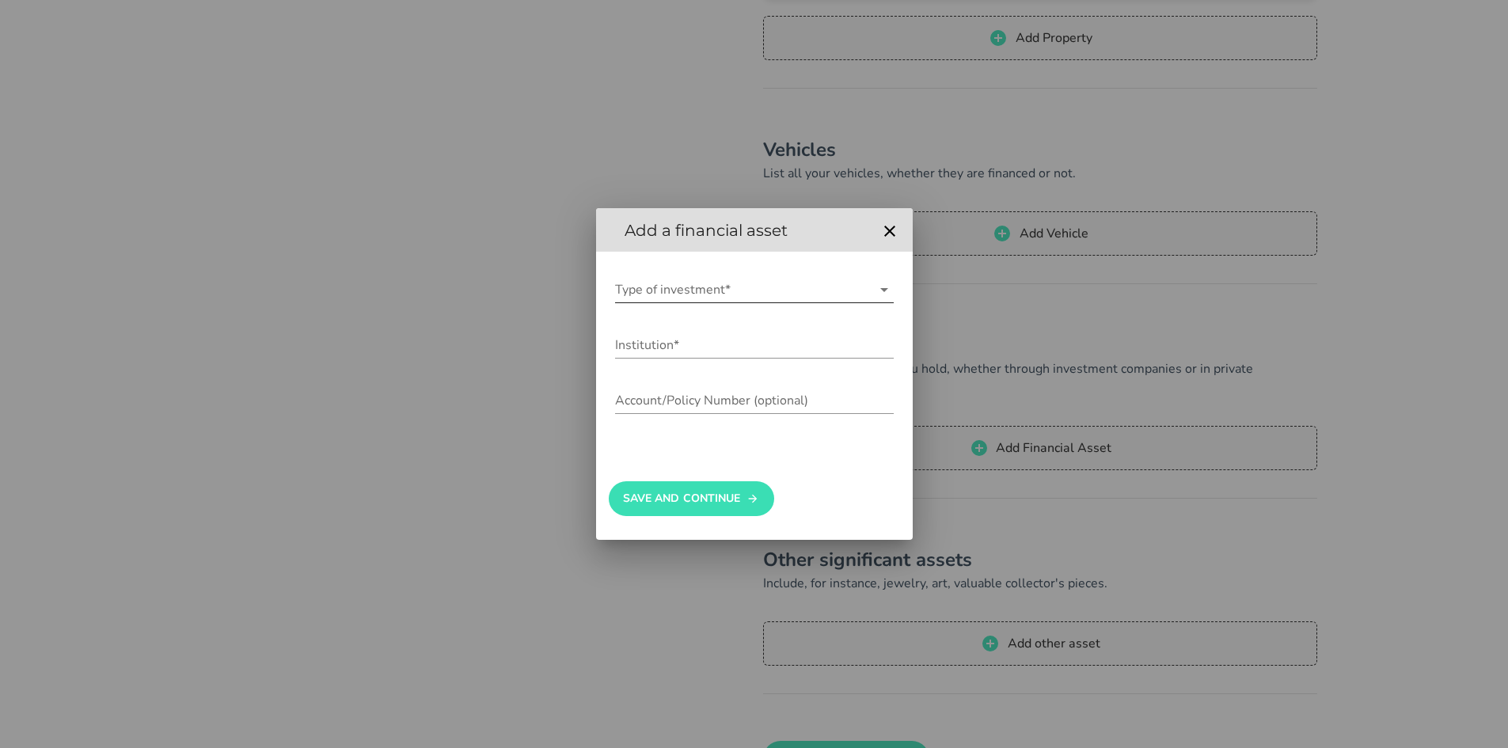
click at [885, 292] on icon at bounding box center [884, 289] width 19 height 19
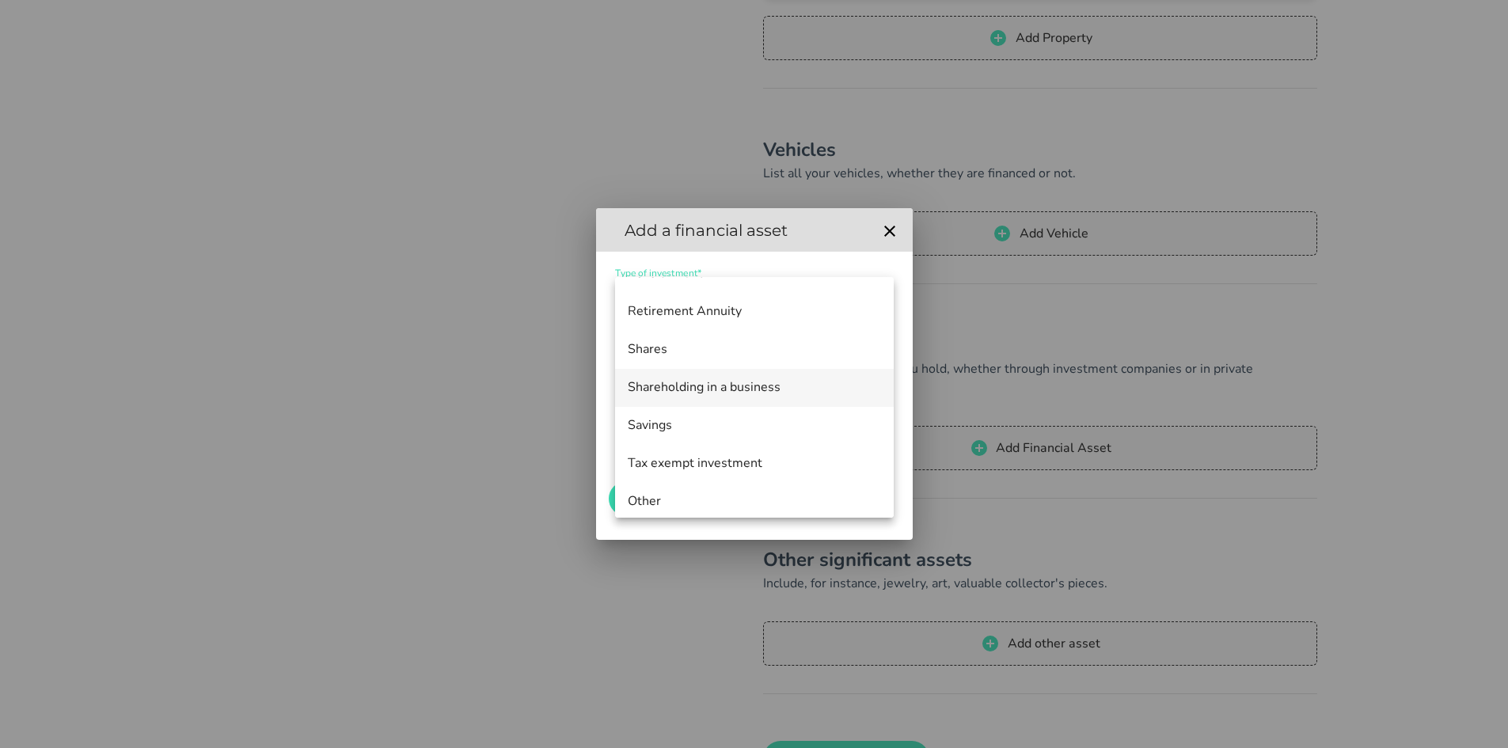
scroll to position [190, 0]
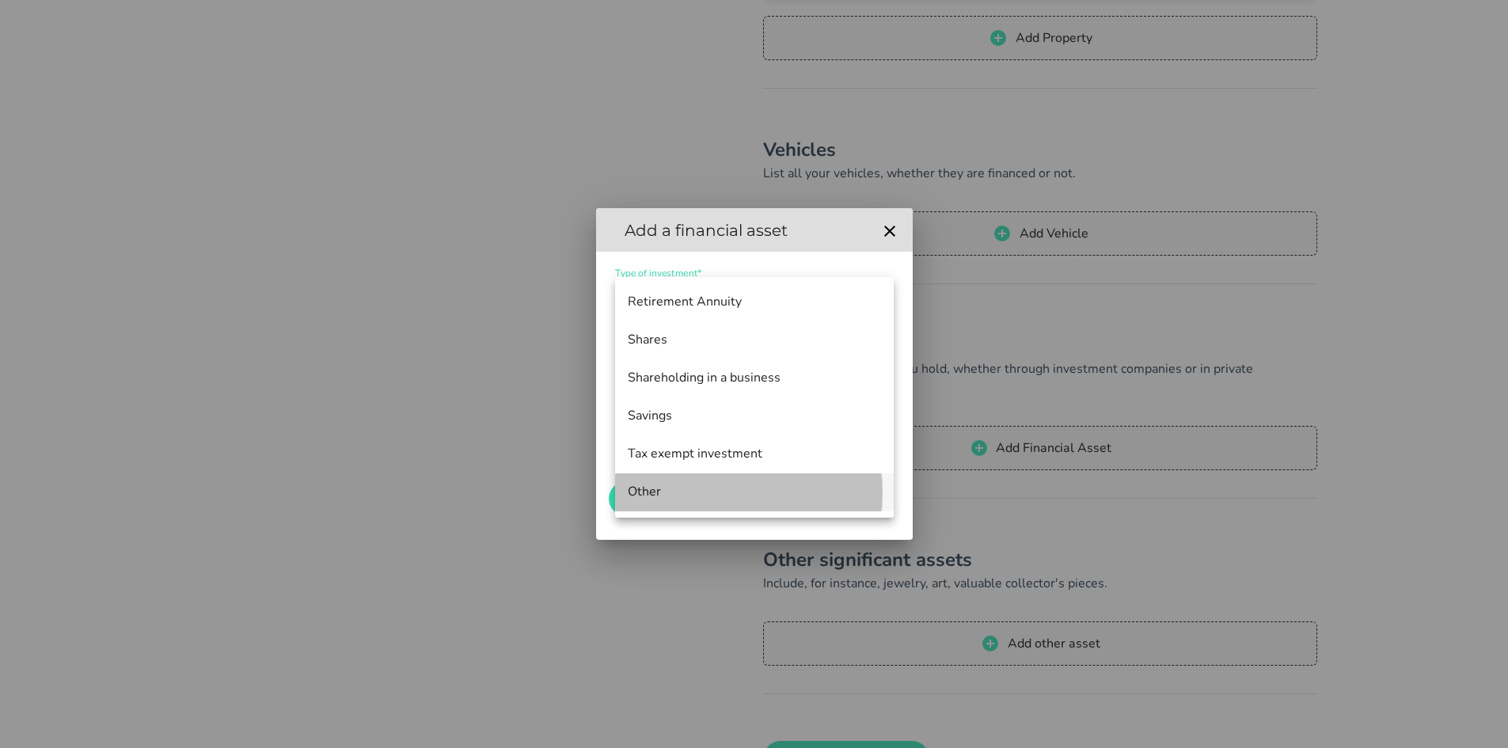
click at [706, 492] on div "Other" at bounding box center [754, 491] width 253 height 15
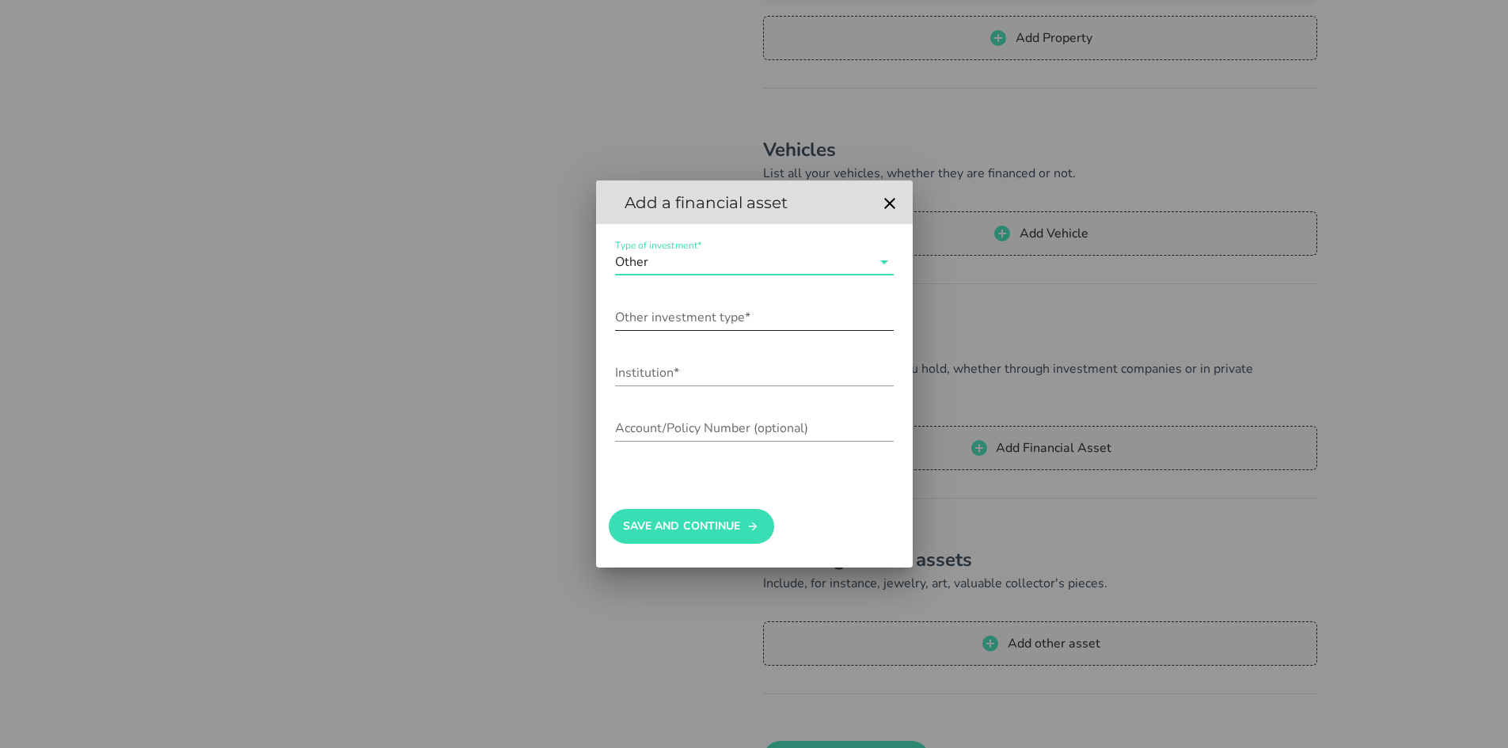
click at [684, 314] on input "Other investment type*" at bounding box center [754, 317] width 279 height 25
click at [703, 359] on div "Institution*" at bounding box center [754, 377] width 279 height 52
drag, startPoint x: 656, startPoint y: 317, endPoint x: 674, endPoint y: 327, distance: 20.2
click at [657, 317] on input "Endownment" at bounding box center [754, 317] width 279 height 25
click at [746, 318] on input "Endowment" at bounding box center [754, 317] width 279 height 25
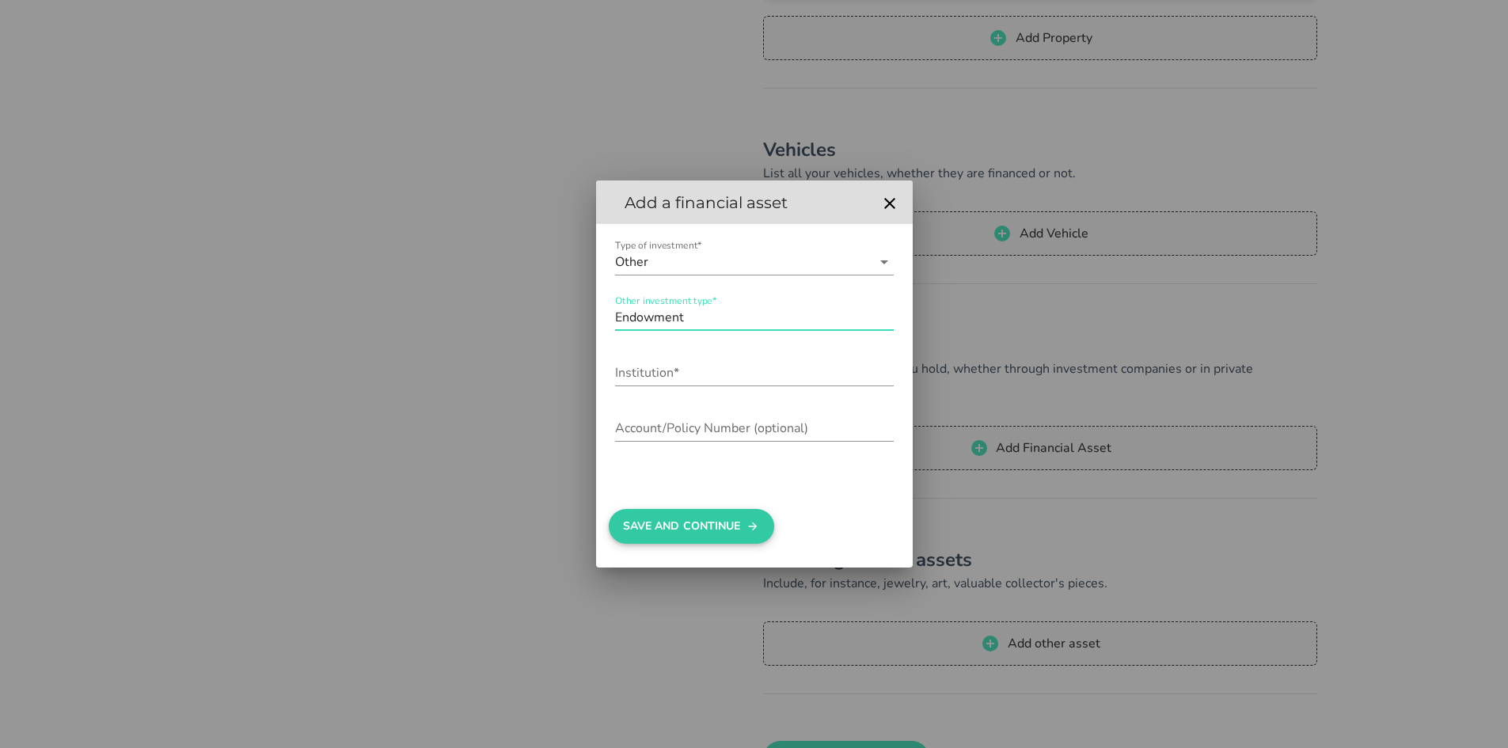
type input "Endowment"
click at [735, 527] on button "Save And Continue" at bounding box center [691, 526] width 165 height 35
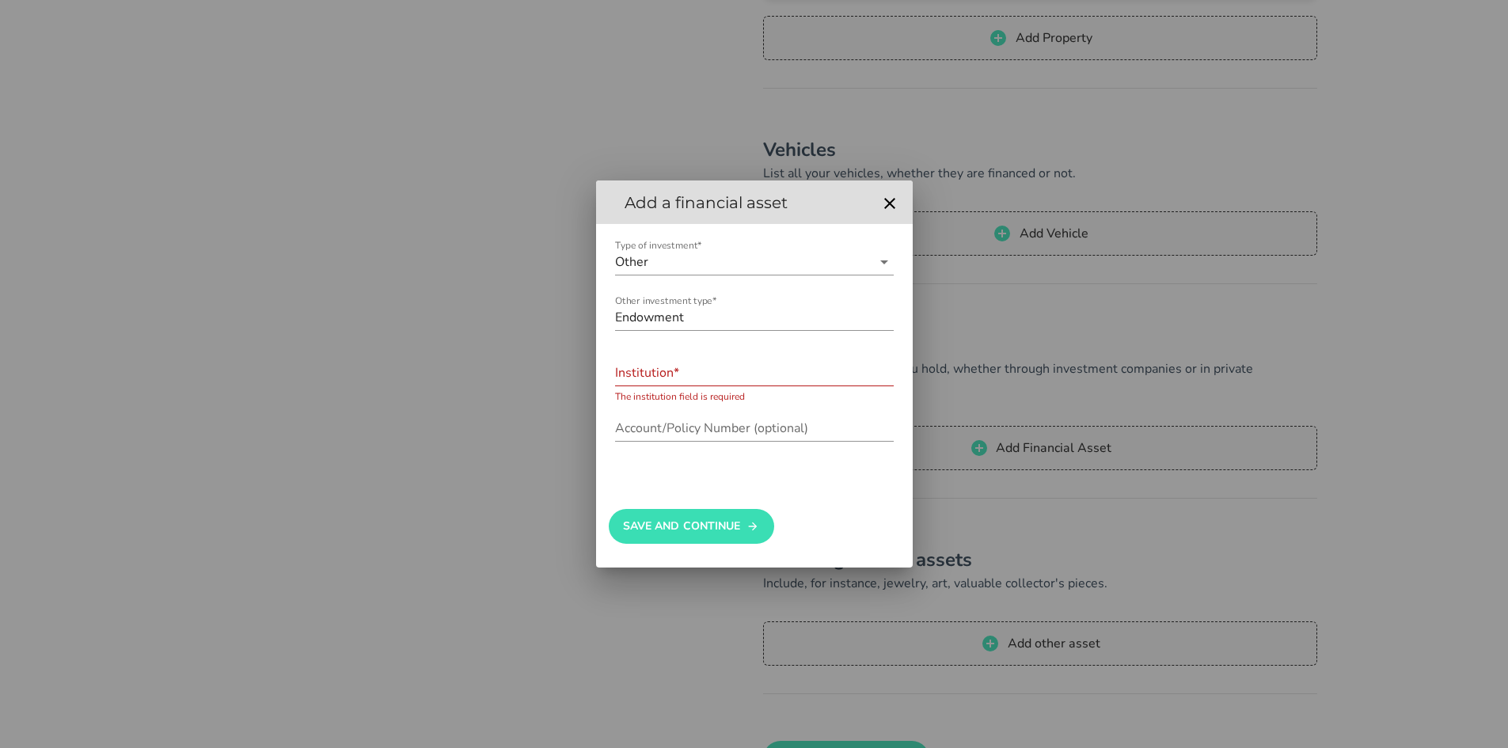
click at [716, 380] on input "Institution*" at bounding box center [754, 372] width 279 height 25
click at [891, 206] on icon "button" at bounding box center [889, 203] width 11 height 11
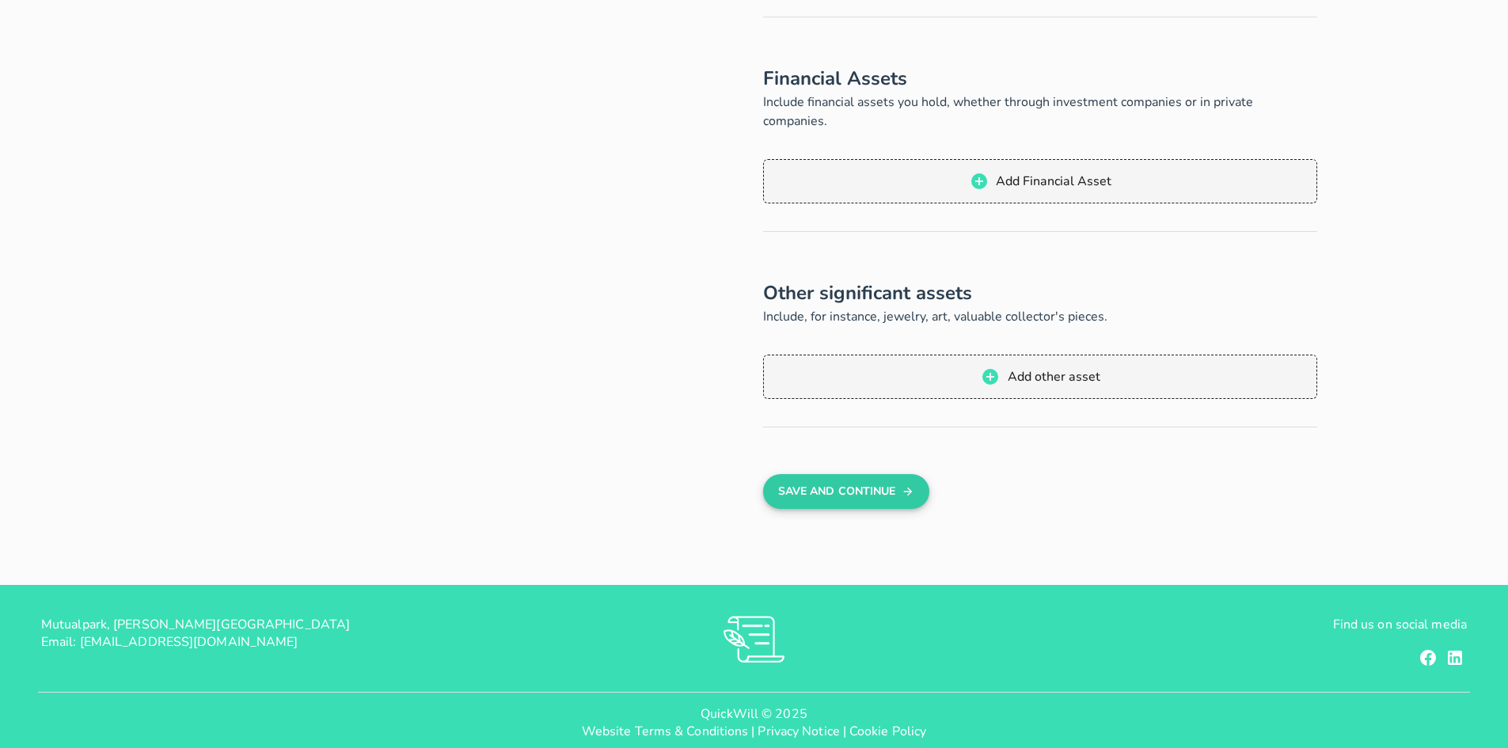
click at [858, 474] on button "Save And Continue" at bounding box center [845, 491] width 165 height 35
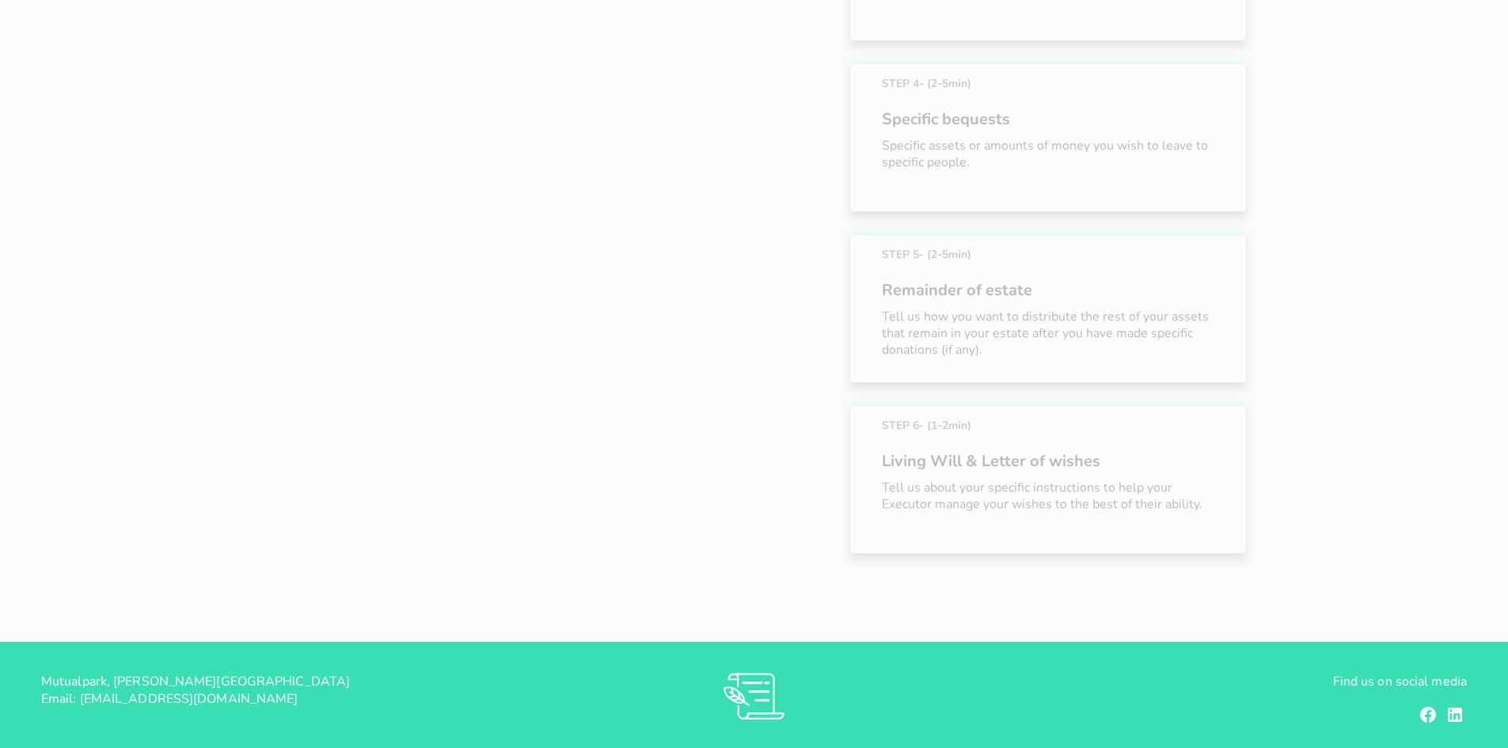
scroll to position [452, 0]
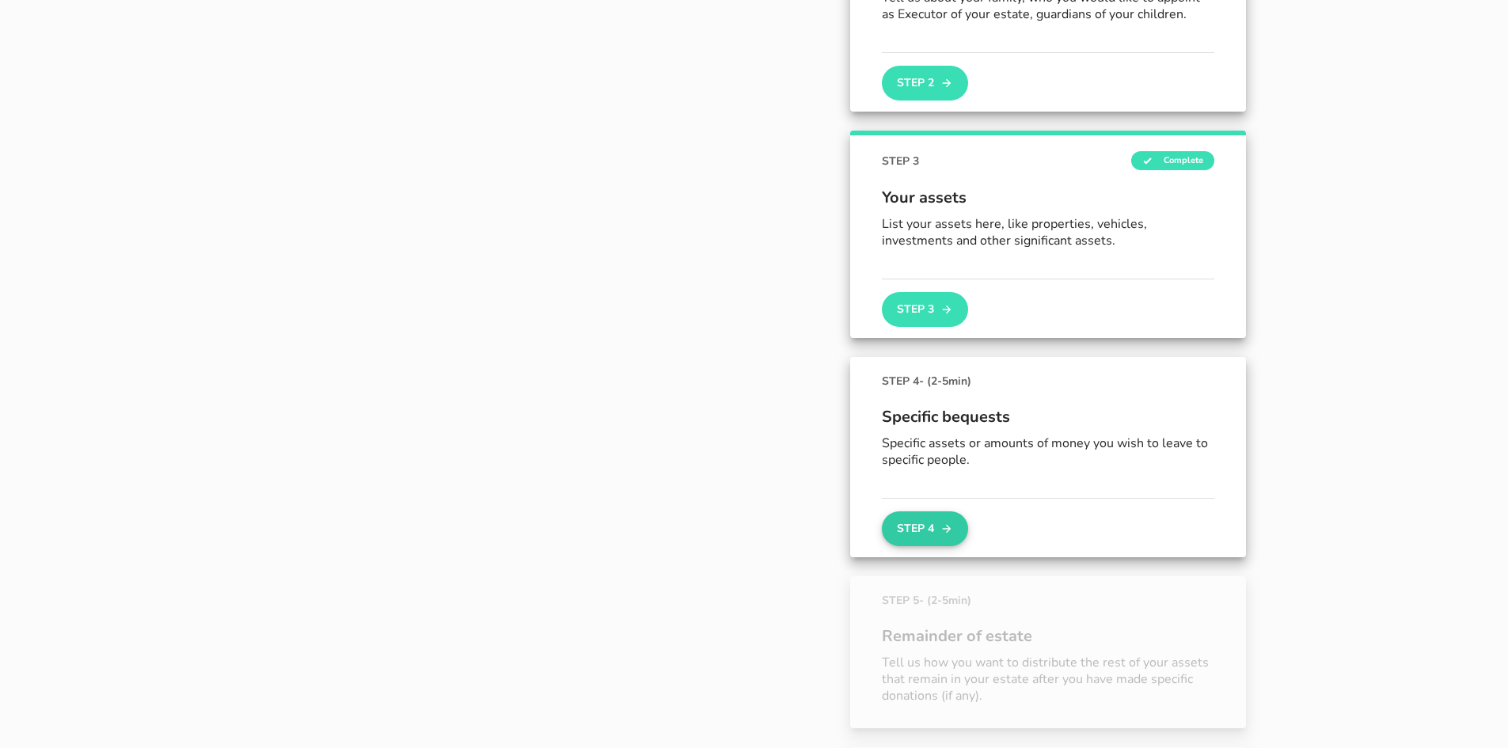
click at [939, 522] on button "Step 4" at bounding box center [924, 528] width 85 height 35
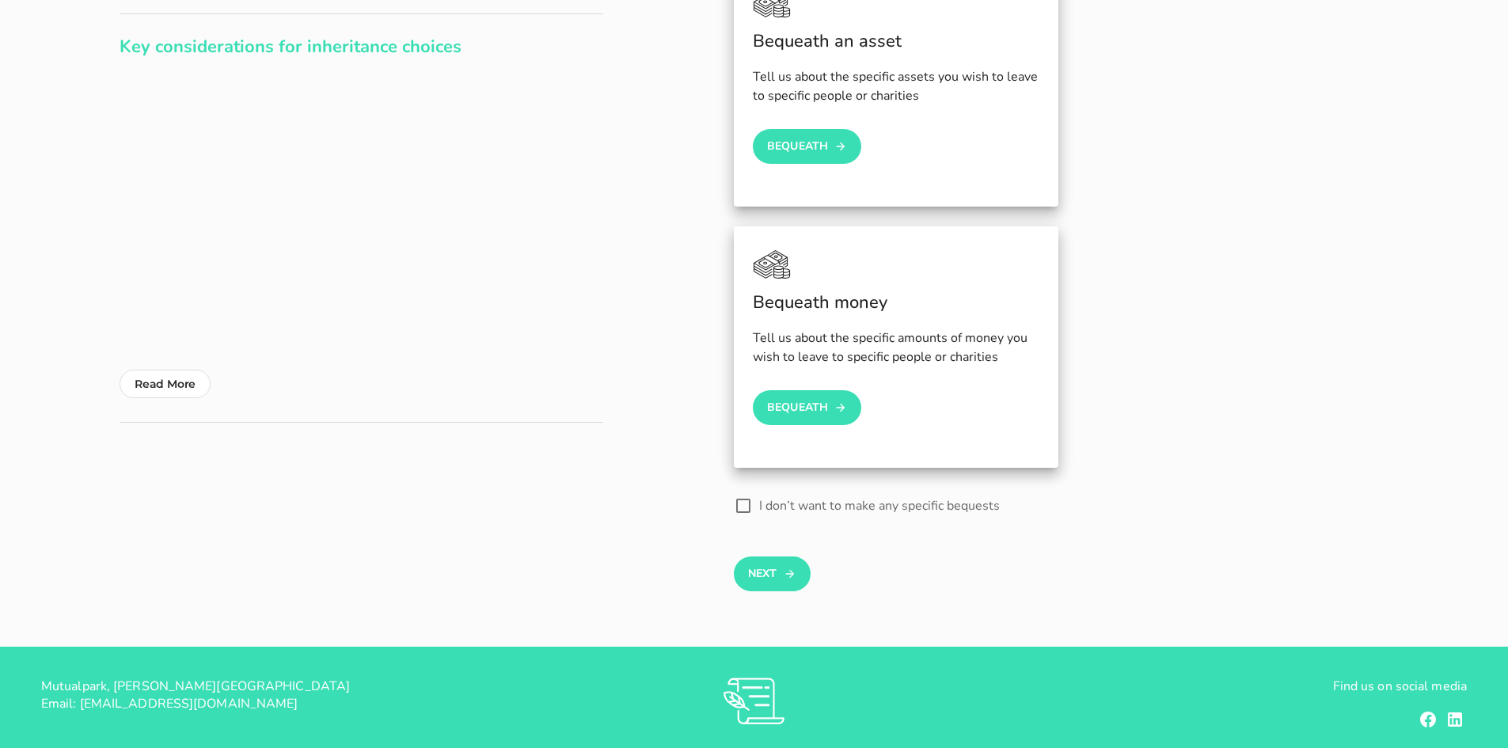
scroll to position [237, 0]
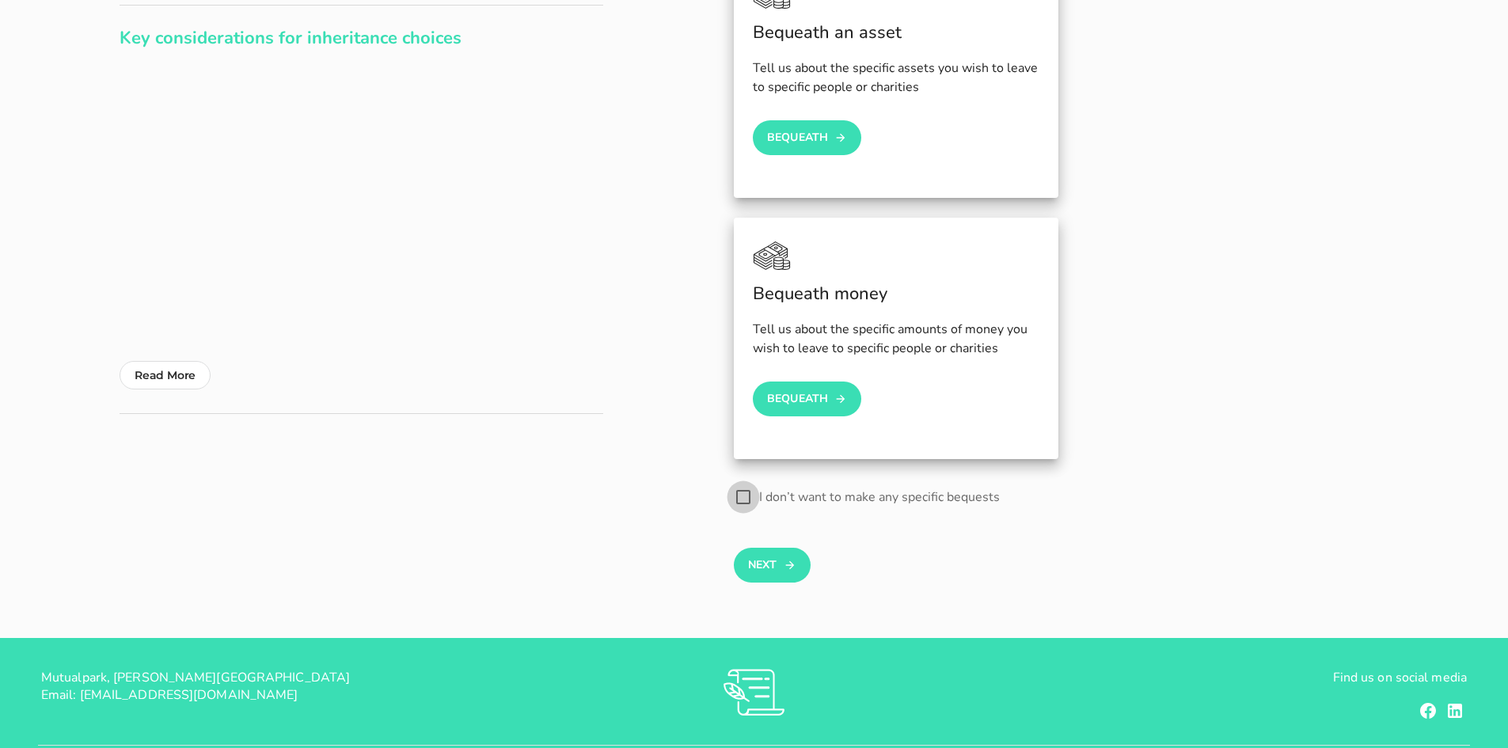
click at [742, 495] on div at bounding box center [743, 497] width 27 height 27
checkbox input "true"
click at [775, 560] on button "Next" at bounding box center [772, 565] width 77 height 35
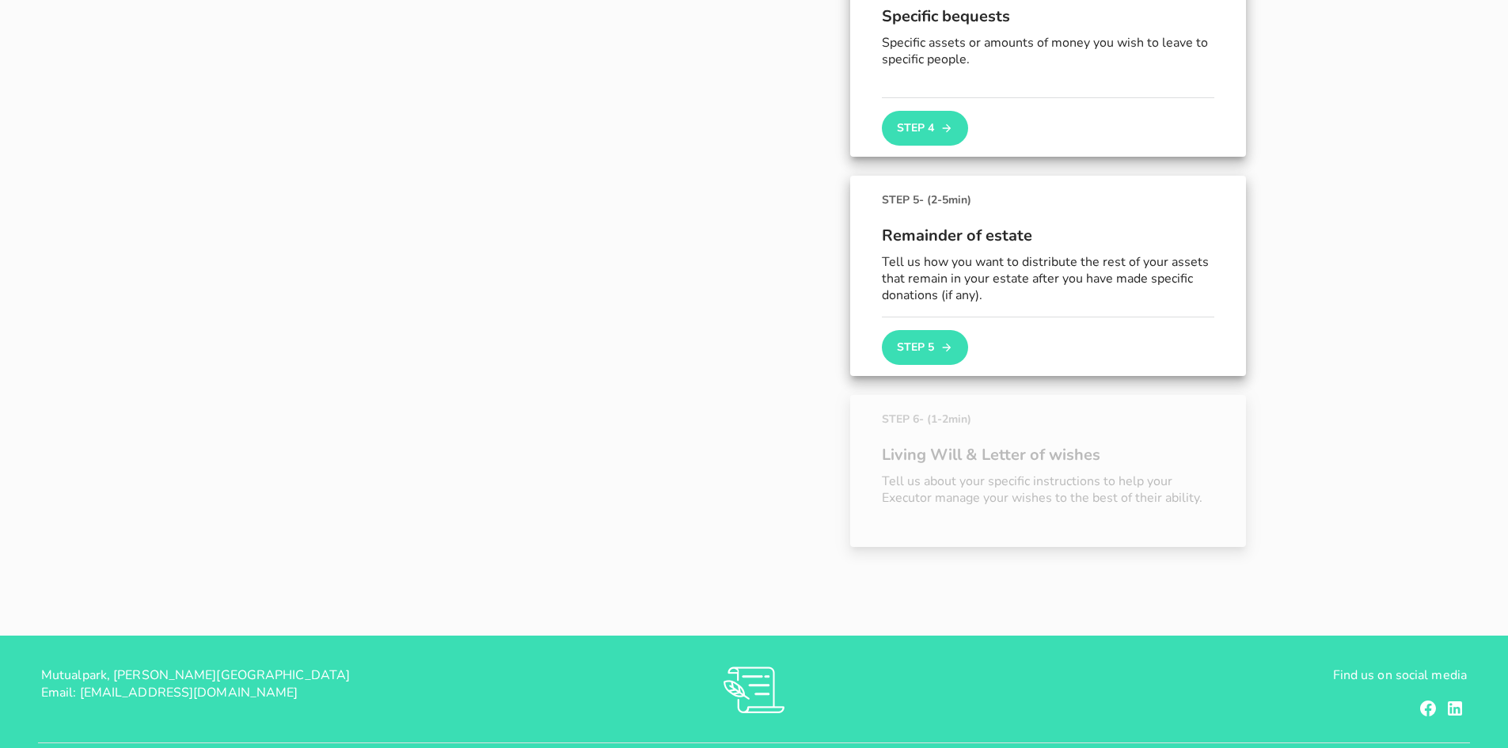
scroll to position [860, 0]
click at [929, 346] on button "Step 5" at bounding box center [924, 346] width 85 height 35
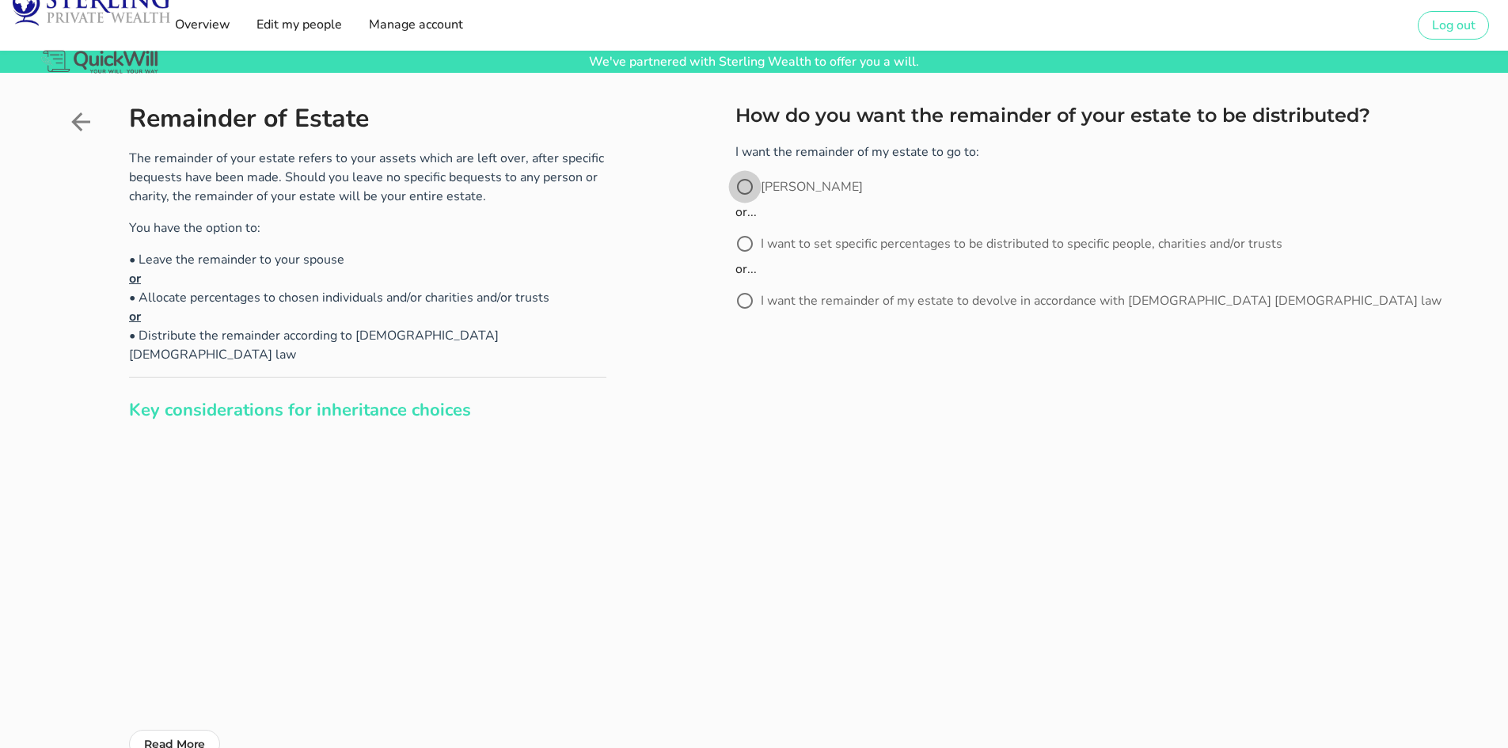
click at [751, 189] on div at bounding box center [744, 186] width 27 height 27
radio input "true"
click at [778, 359] on button "Next" at bounding box center [773, 376] width 77 height 35
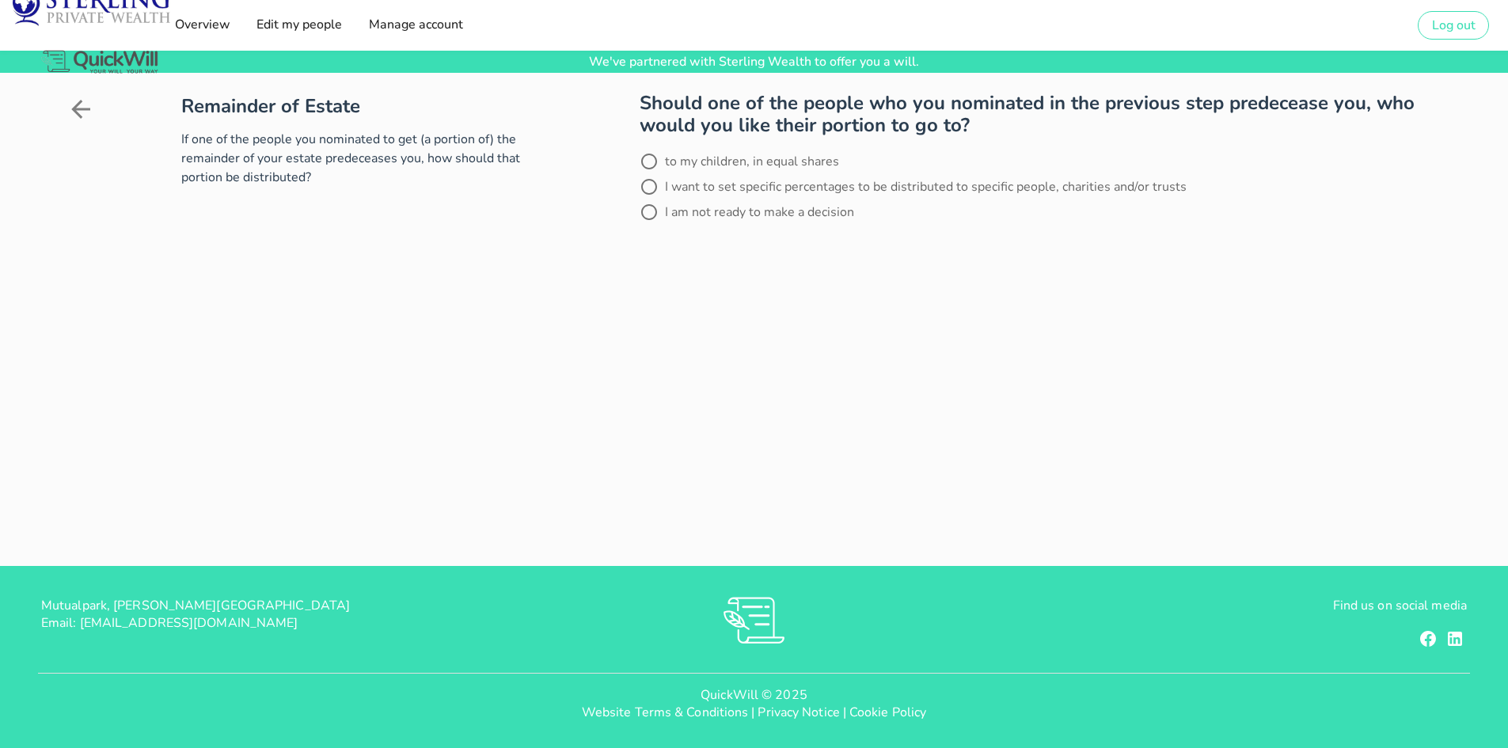
click at [85, 104] on icon at bounding box center [80, 109] width 28 height 28
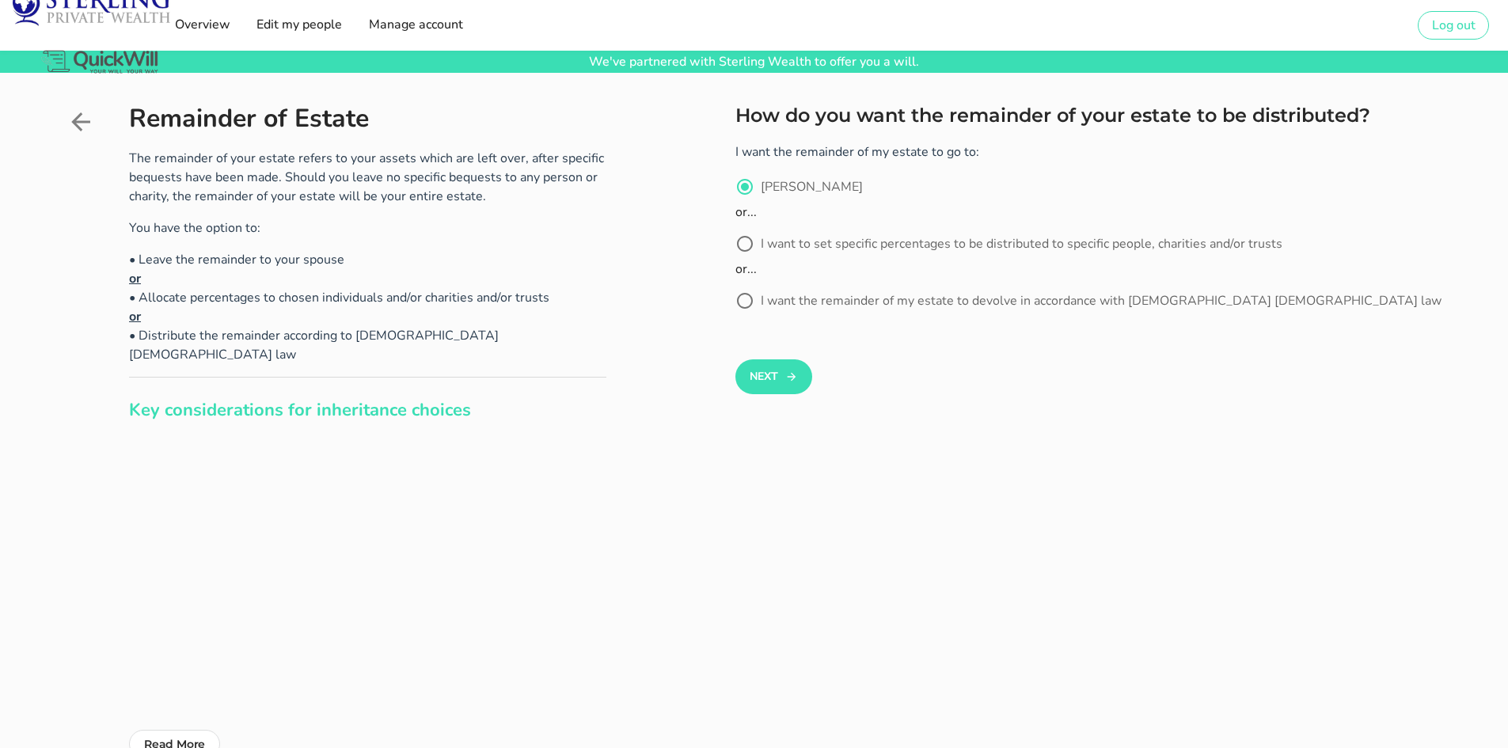
click at [78, 125] on icon at bounding box center [80, 122] width 28 height 28
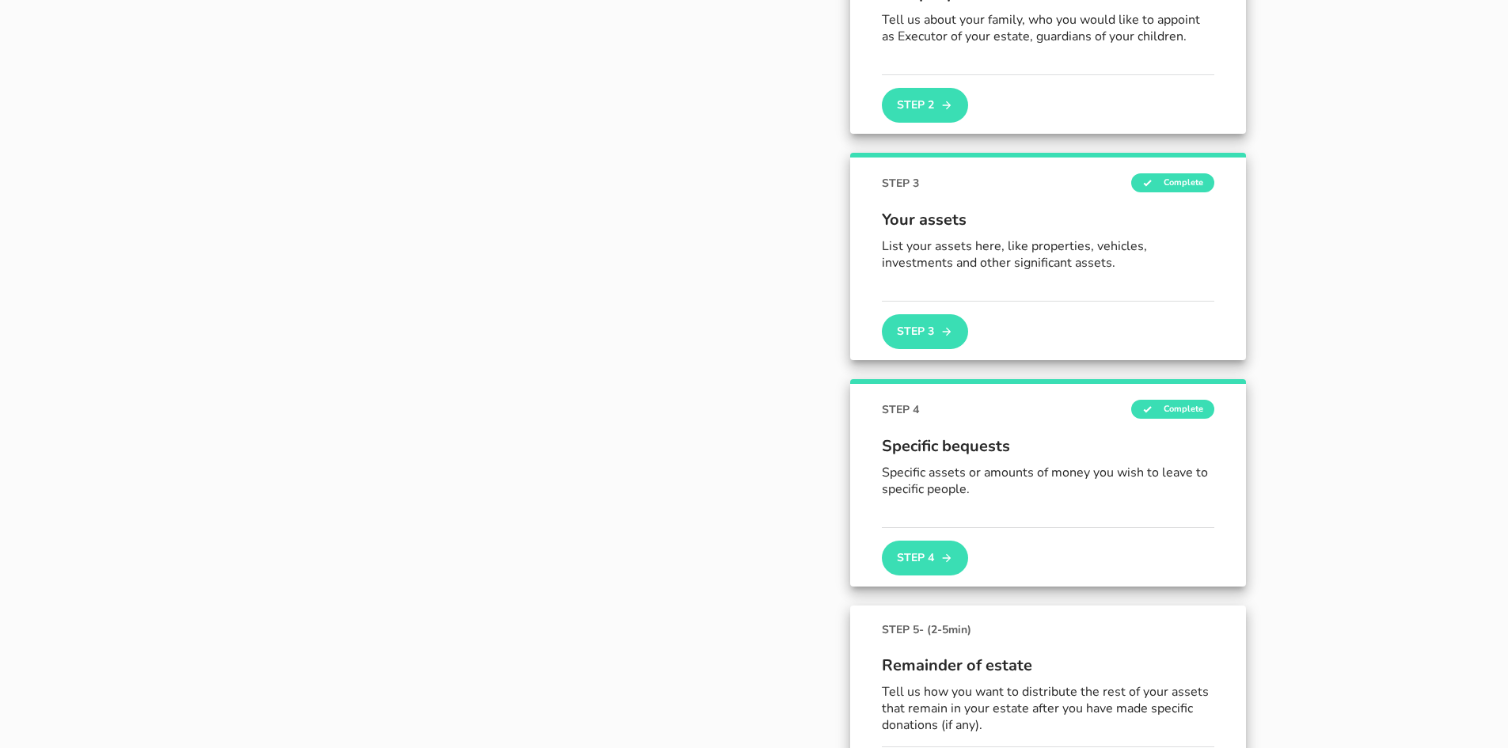
scroll to position [422, 0]
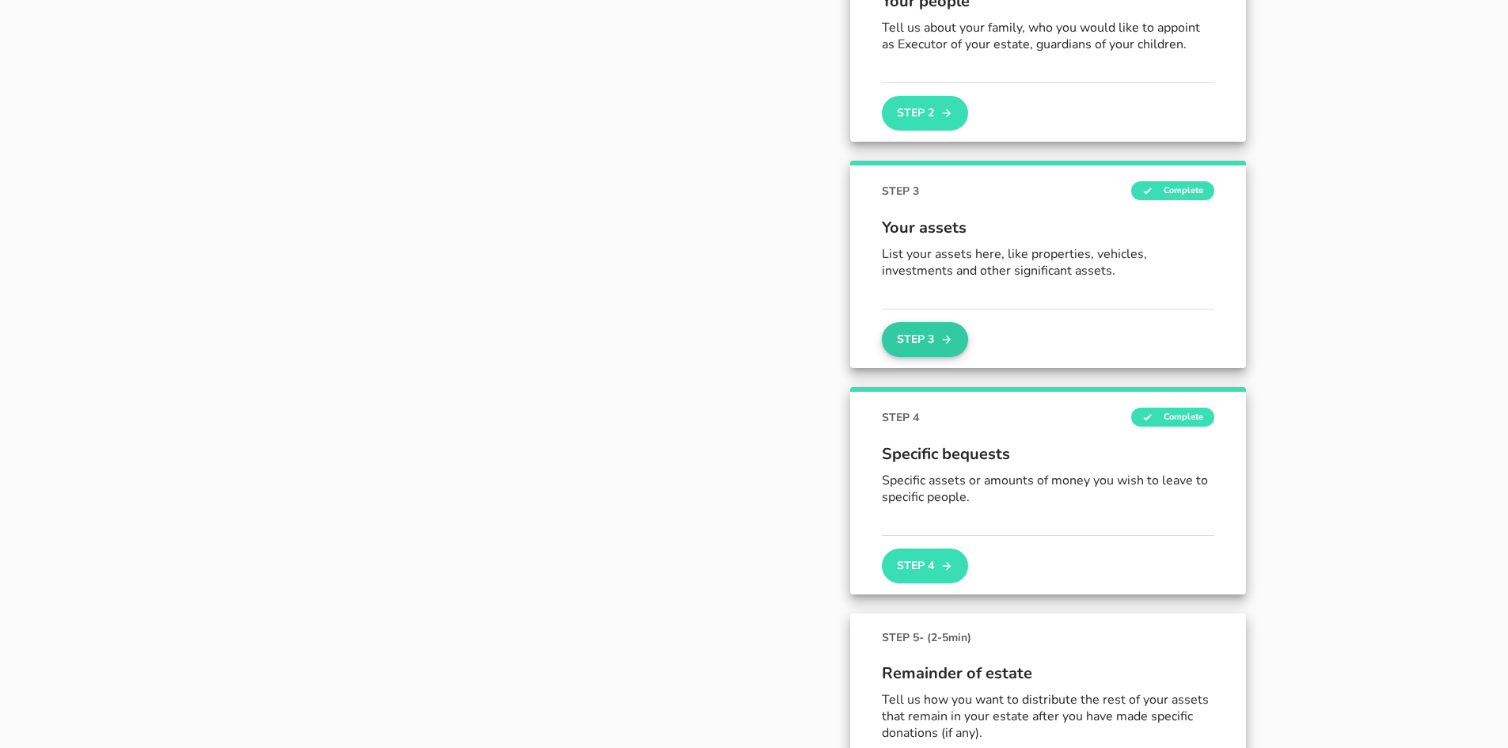
click at [925, 340] on button "Step 3" at bounding box center [924, 339] width 85 height 35
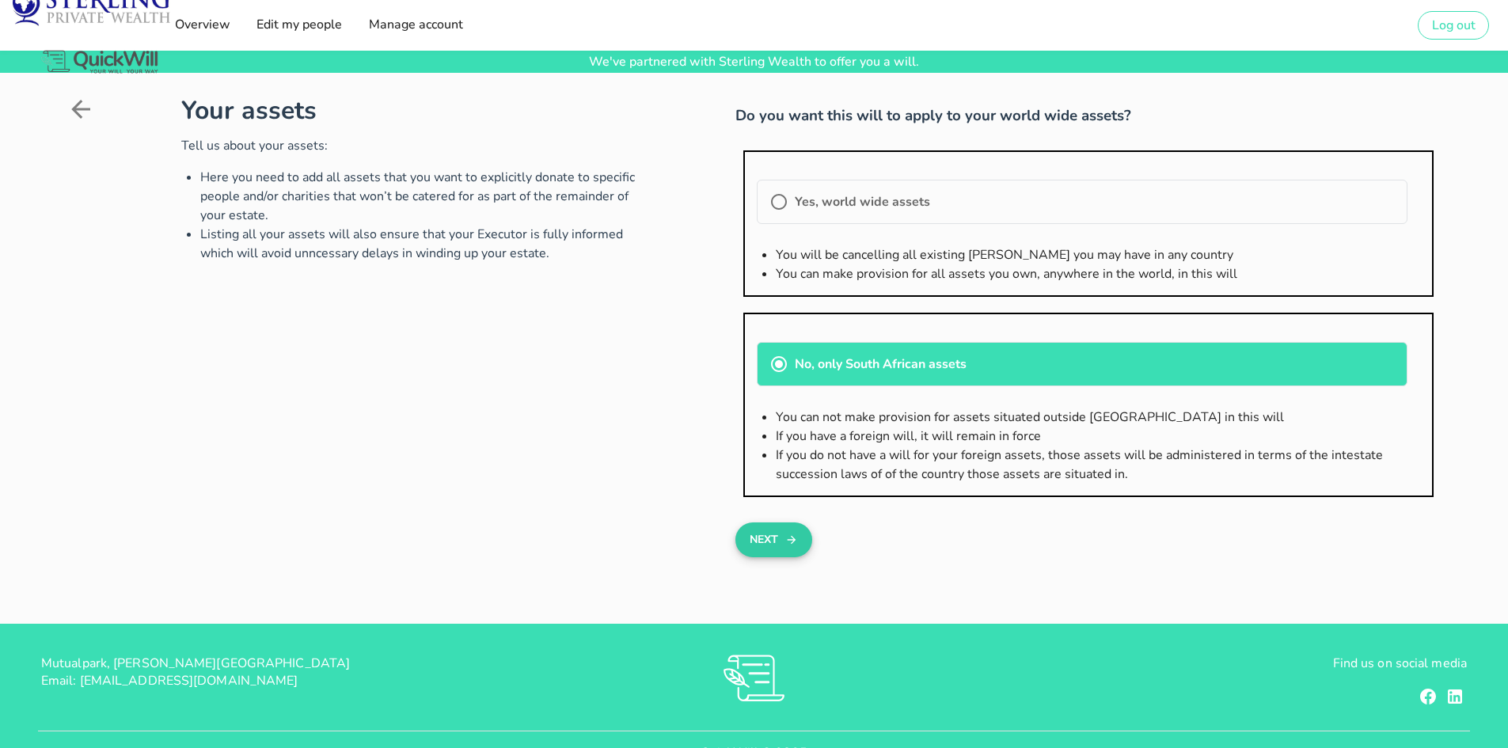
click at [793, 538] on icon "button" at bounding box center [791, 540] width 9 height 9
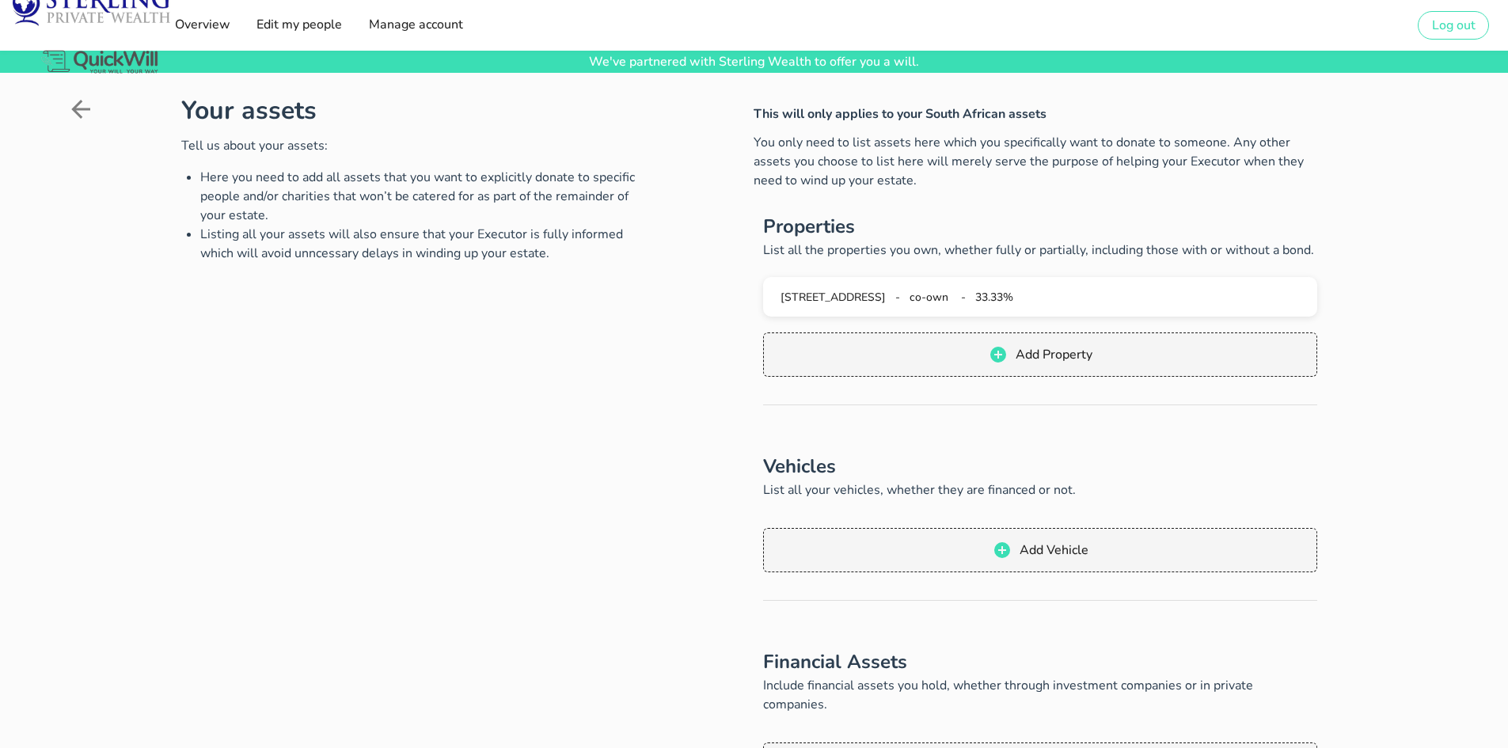
click at [82, 104] on icon at bounding box center [80, 109] width 28 height 28
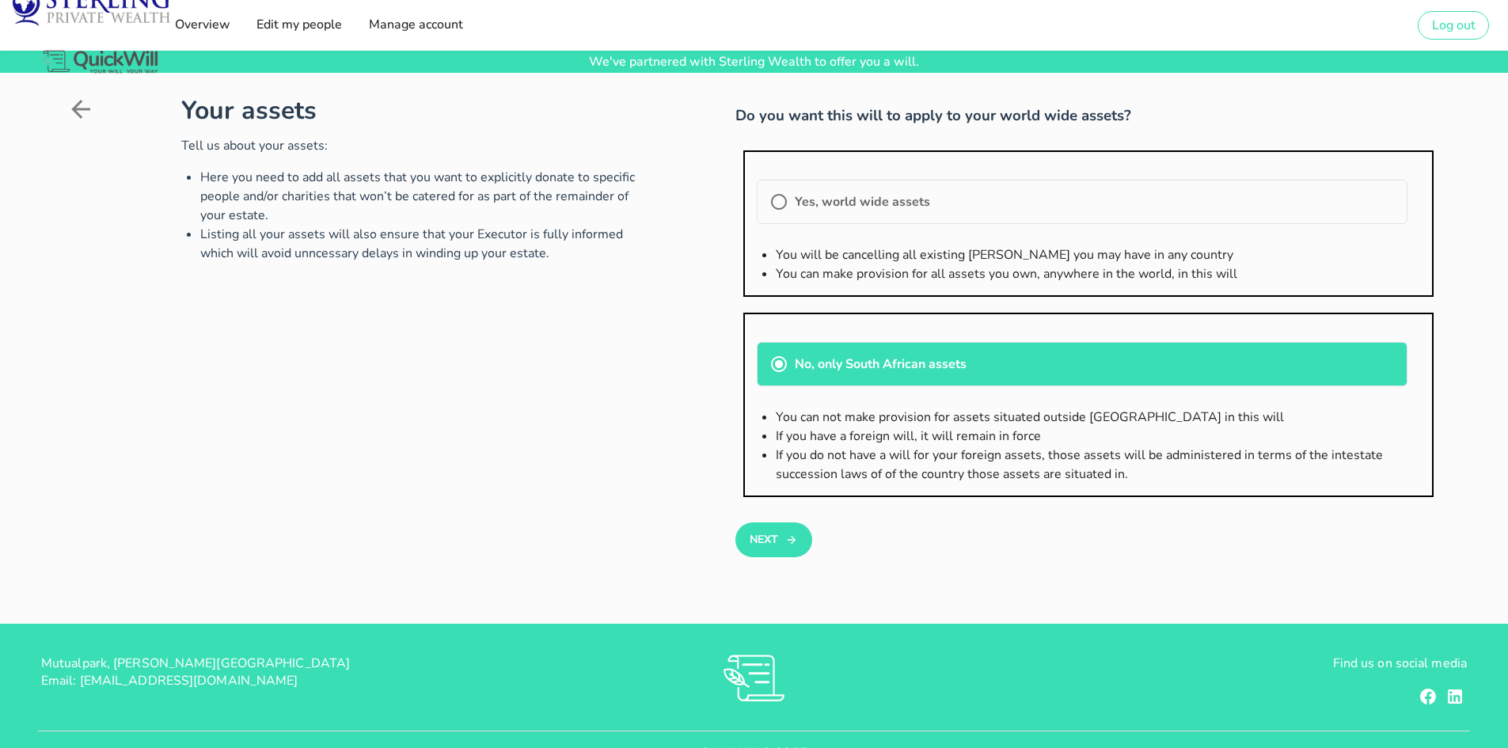
click at [70, 111] on icon at bounding box center [80, 109] width 28 height 28
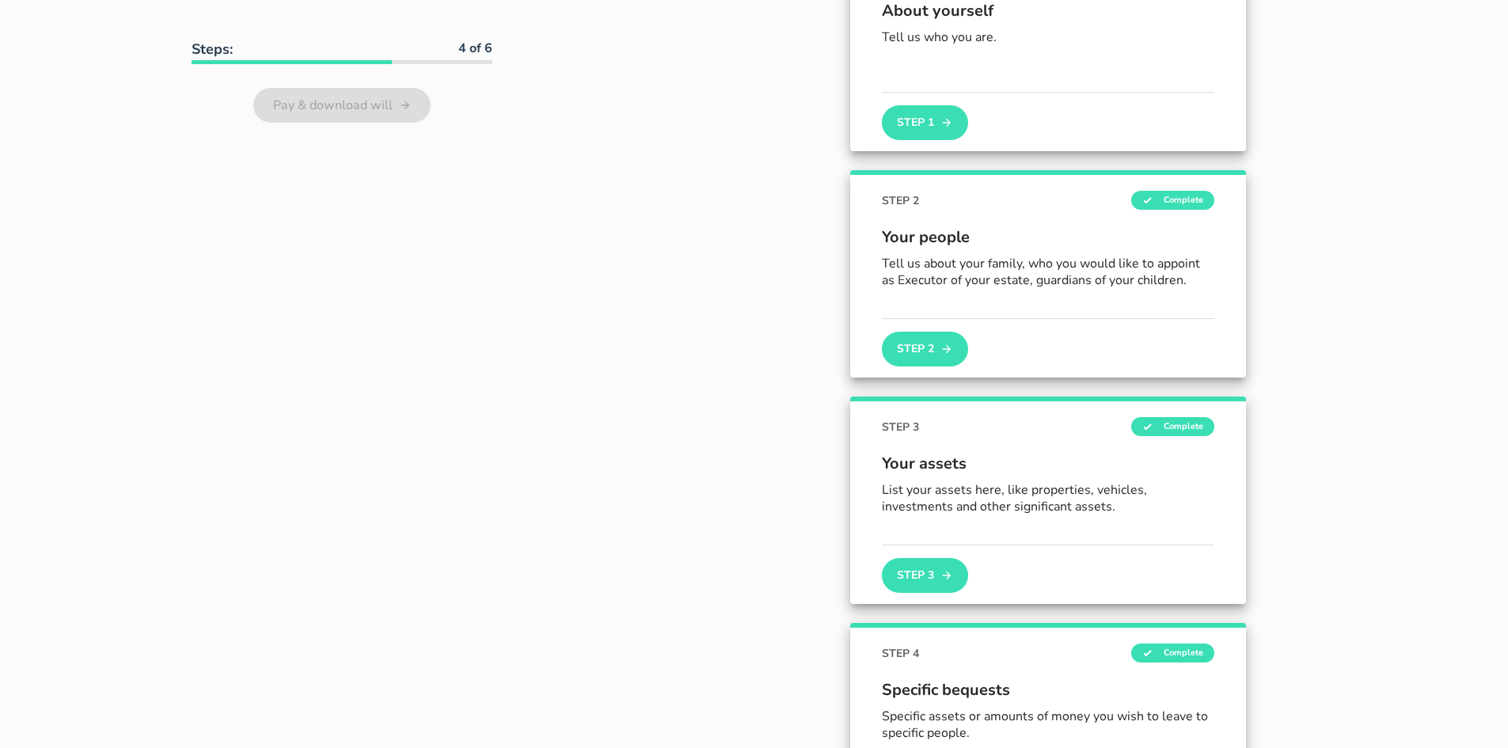
scroll to position [215, 0]
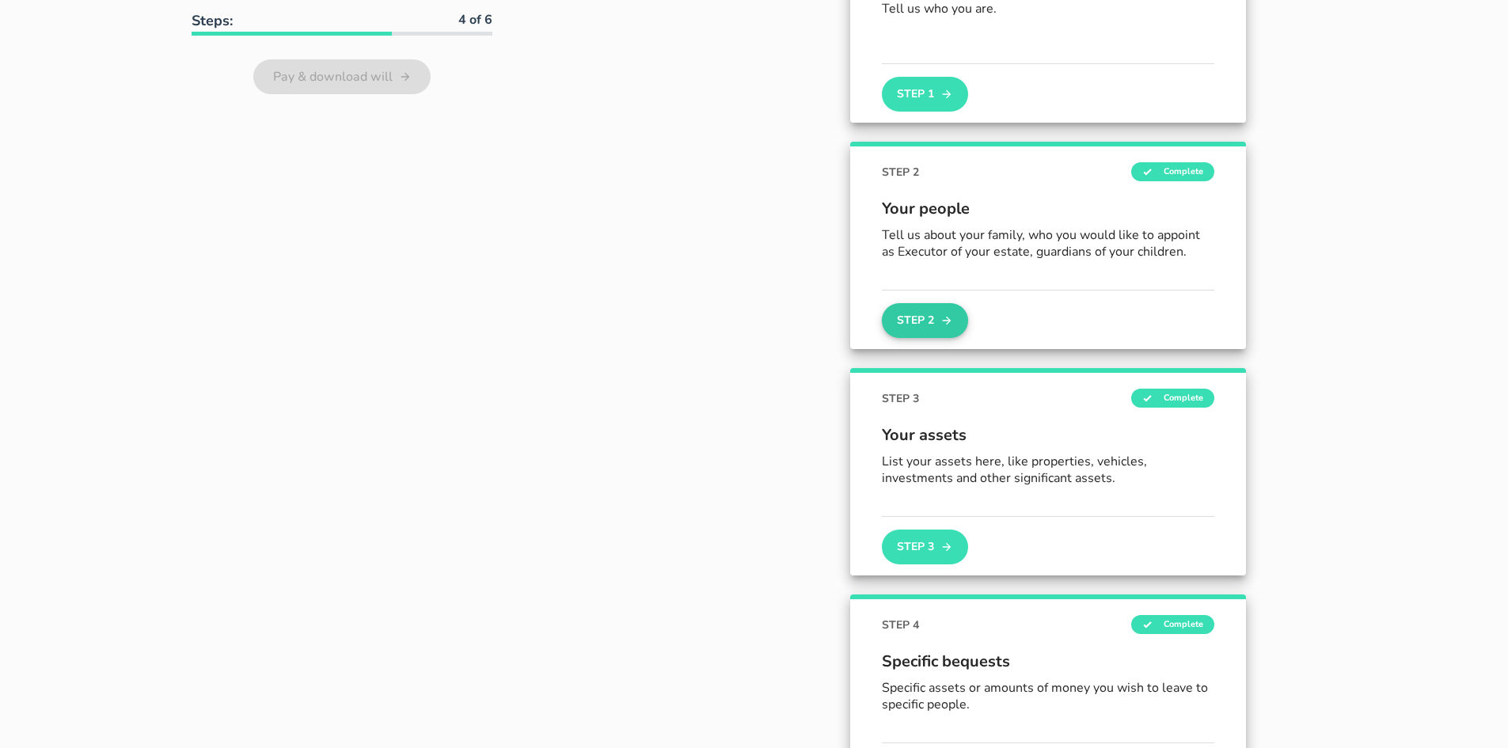
click at [930, 314] on button "Step 2" at bounding box center [924, 320] width 85 height 35
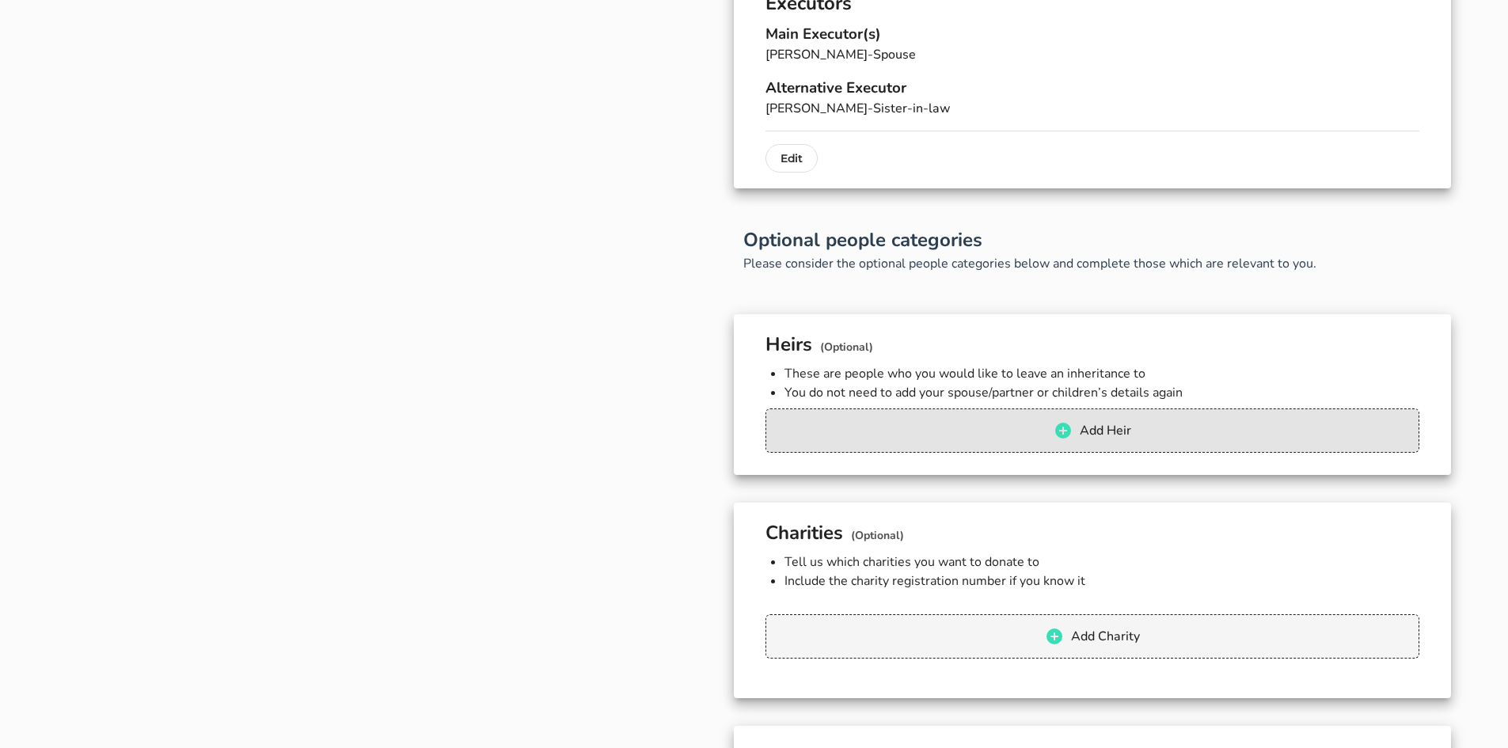
scroll to position [1187, 0]
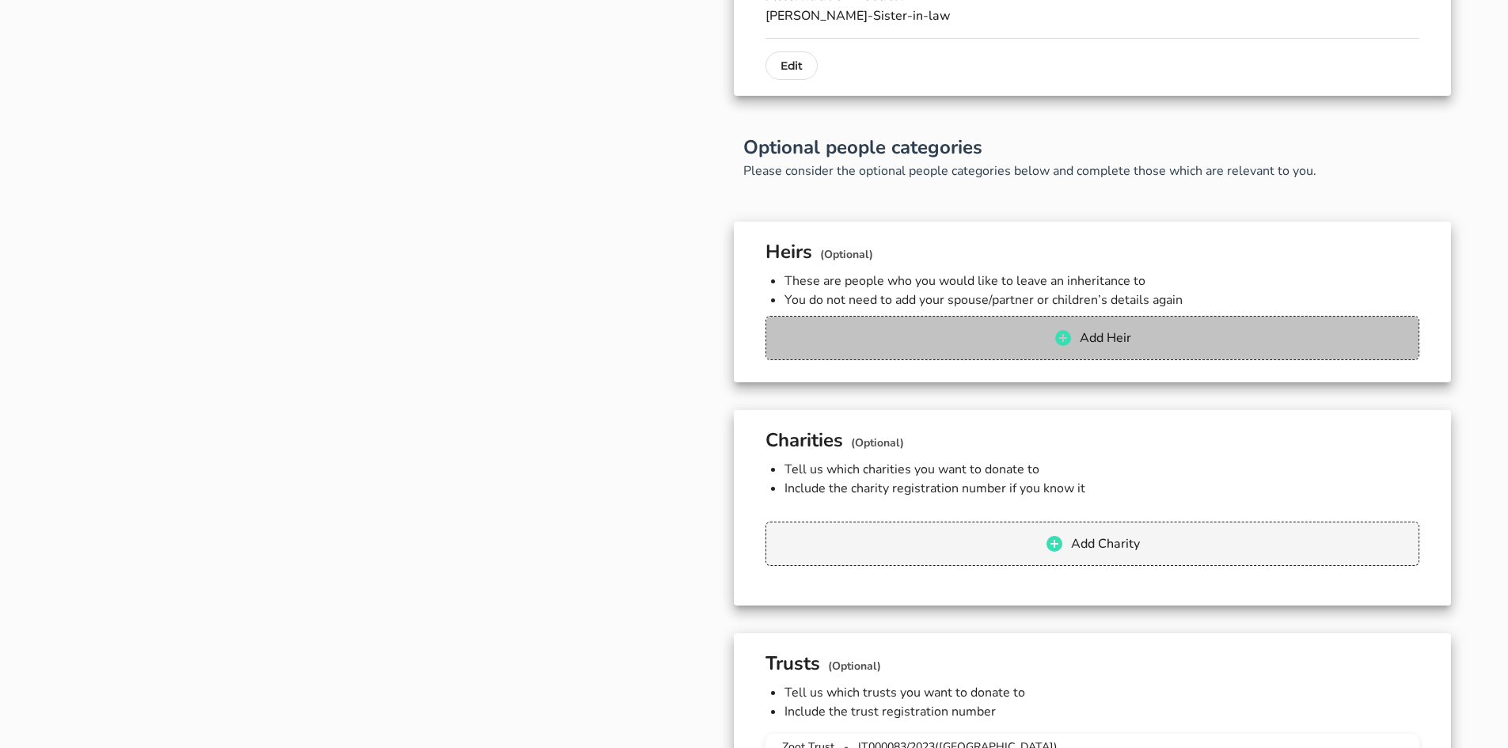
click at [1084, 333] on span "Add Heir" at bounding box center [1105, 337] width 52 height 17
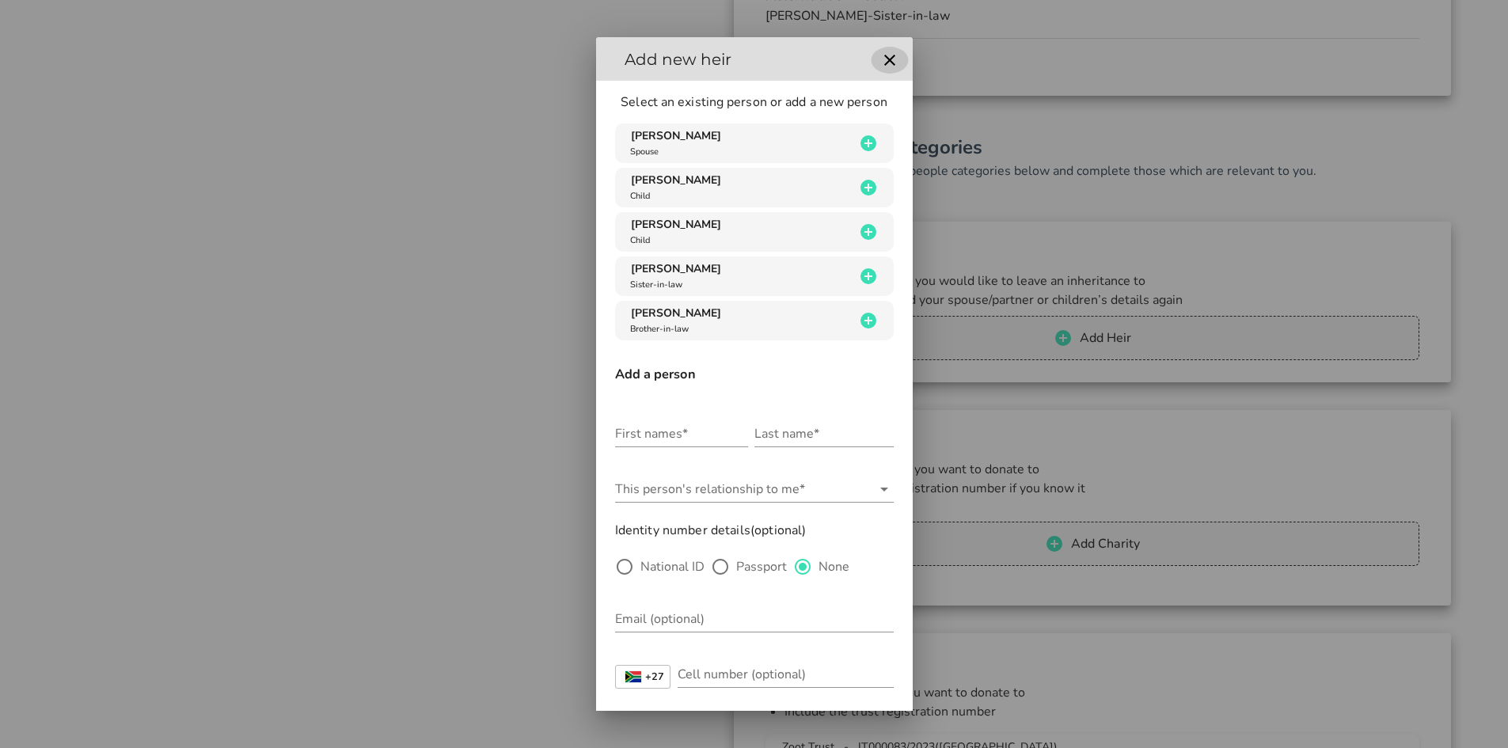
click at [880, 59] on icon "button" at bounding box center [889, 60] width 19 height 19
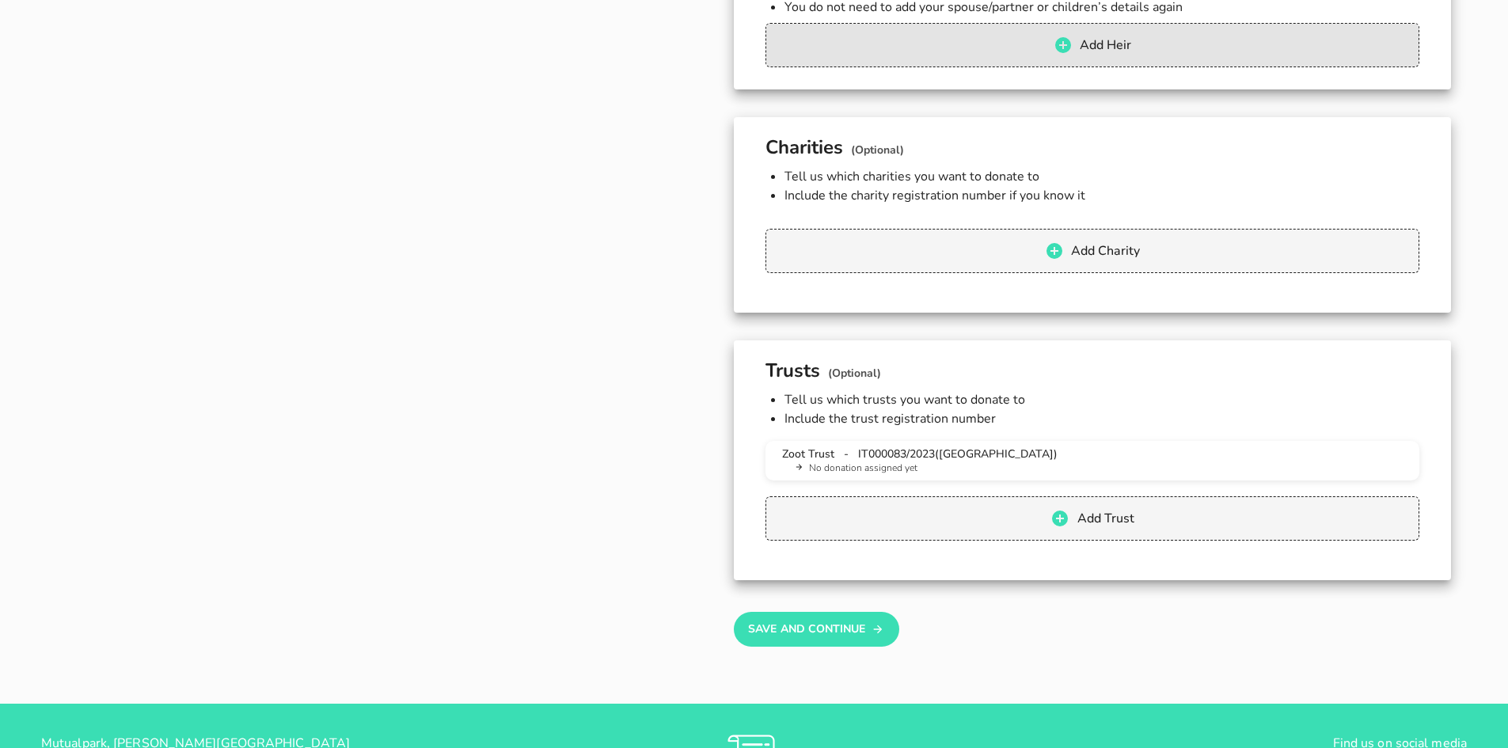
scroll to position [1504, 0]
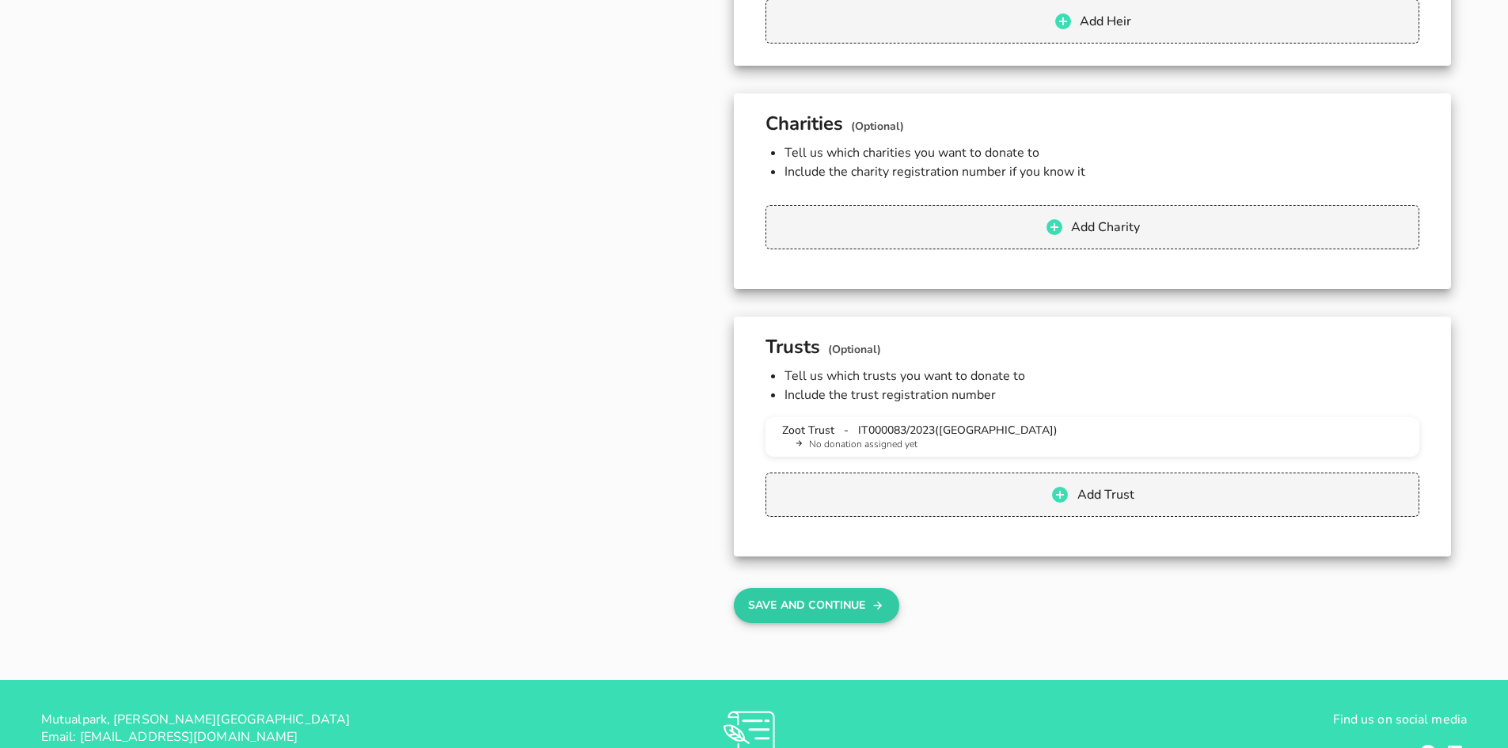
click at [845, 603] on button "Save And Continue" at bounding box center [816, 605] width 165 height 35
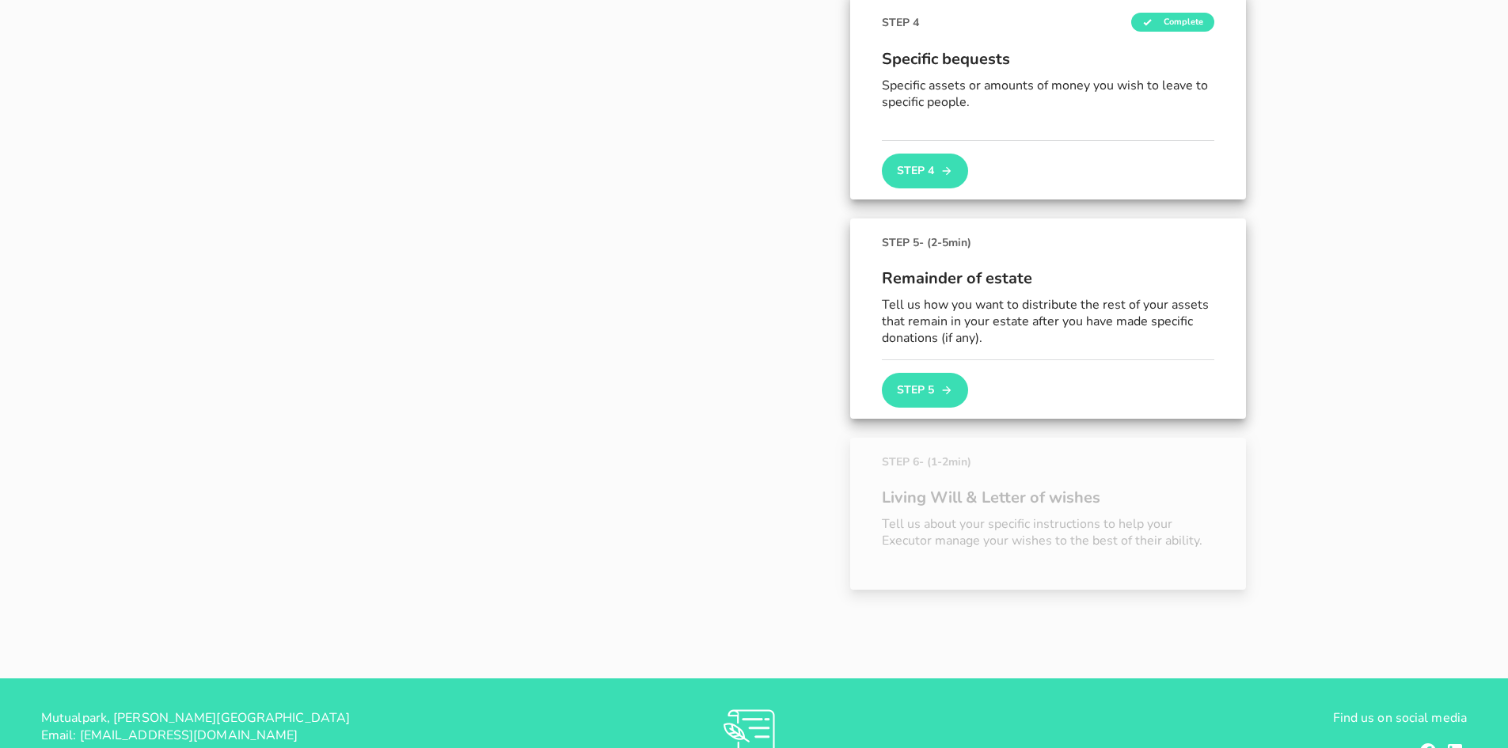
scroll to position [835, 0]
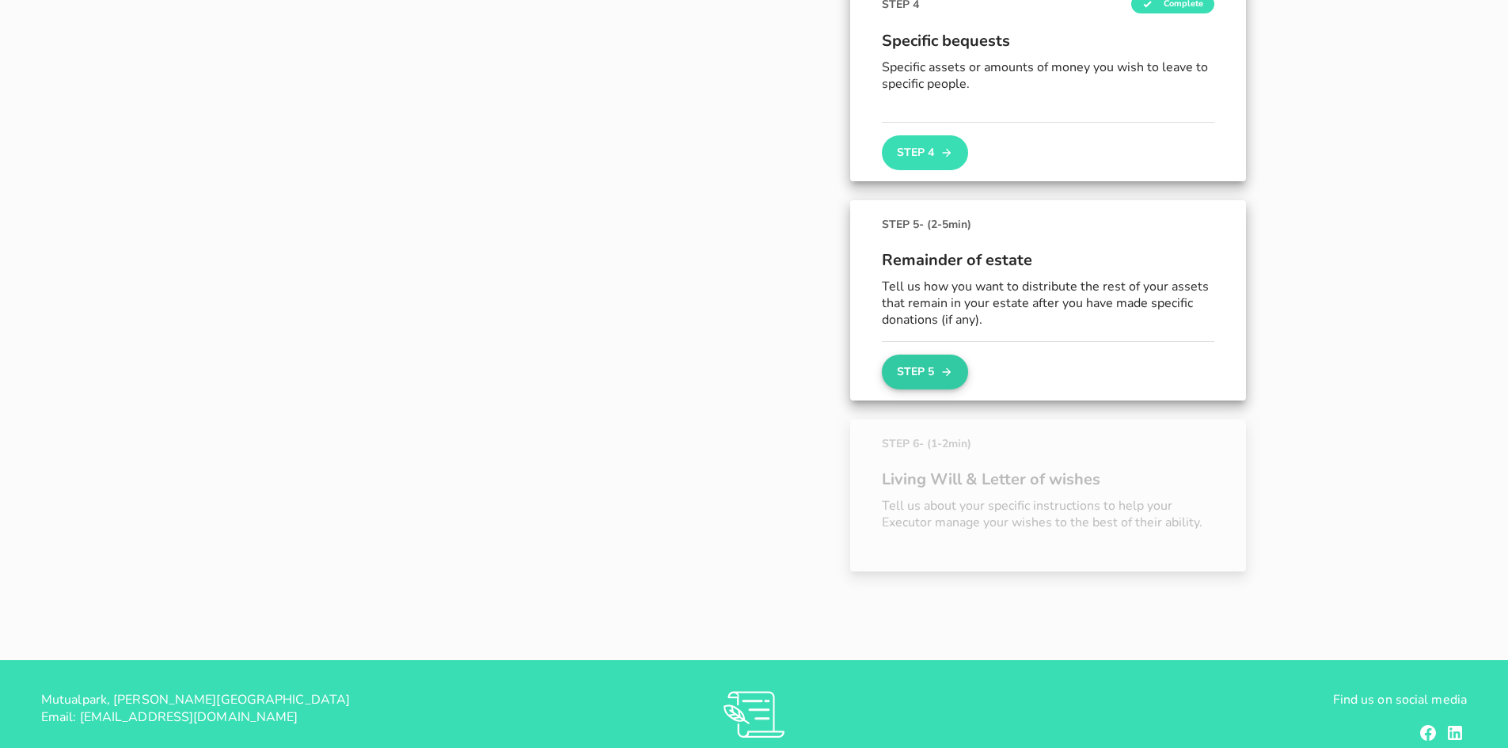
click at [937, 365] on button "Step 5" at bounding box center [924, 372] width 85 height 35
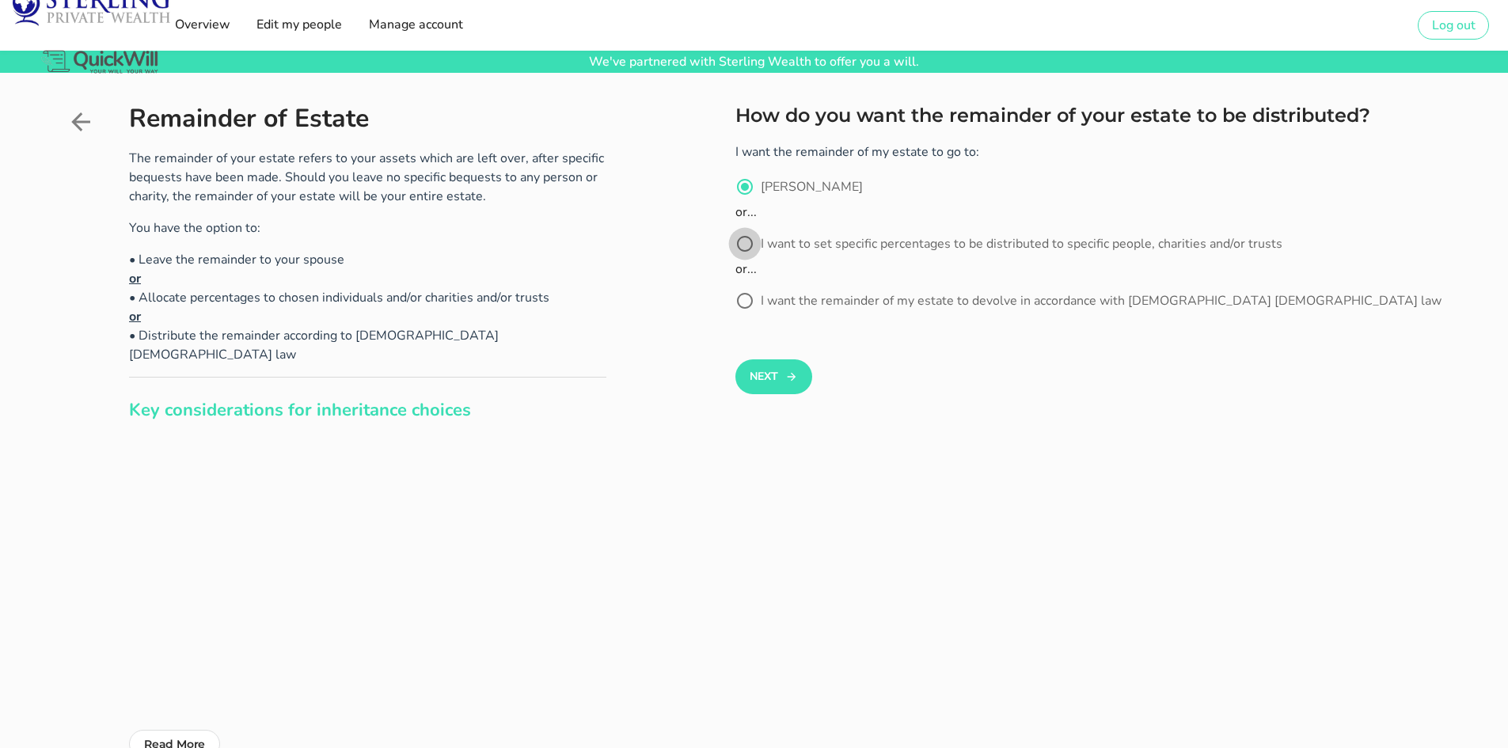
click at [746, 236] on div at bounding box center [744, 243] width 27 height 27
radio input "false"
radio input "true"
click at [790, 373] on icon "submit" at bounding box center [791, 376] width 13 height 19
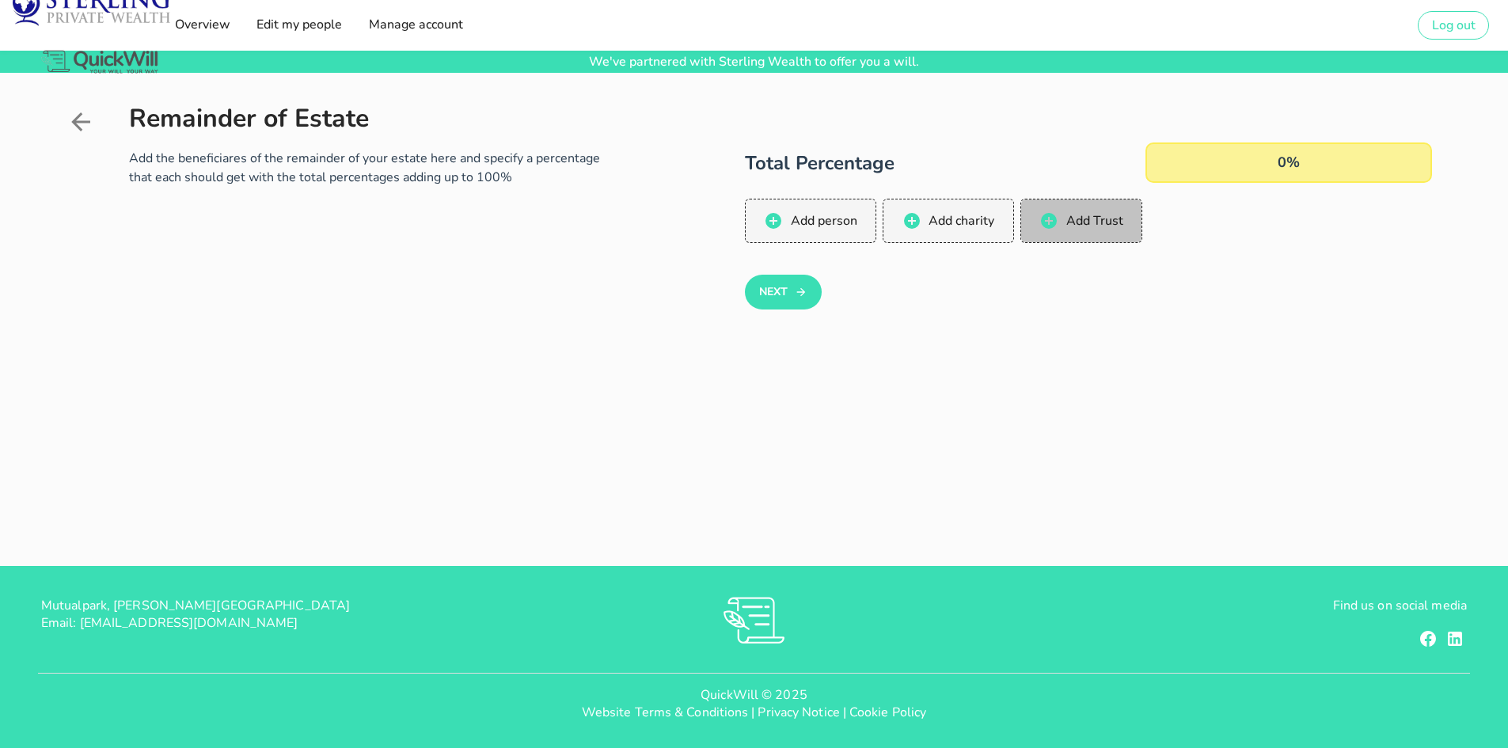
click at [1070, 219] on span "Add Trust" at bounding box center [1094, 220] width 58 height 17
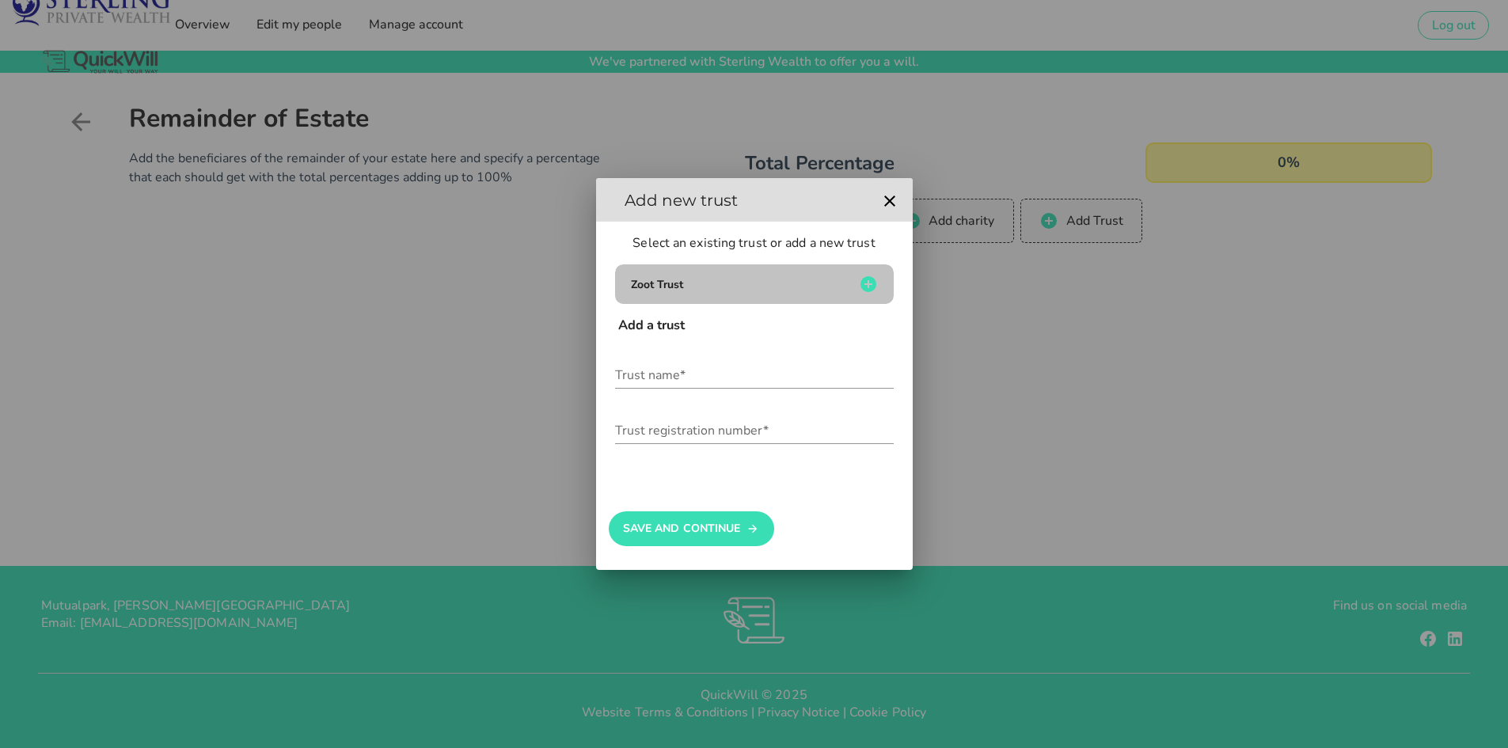
click at [680, 279] on span "Zoot Trust" at bounding box center [657, 284] width 52 height 15
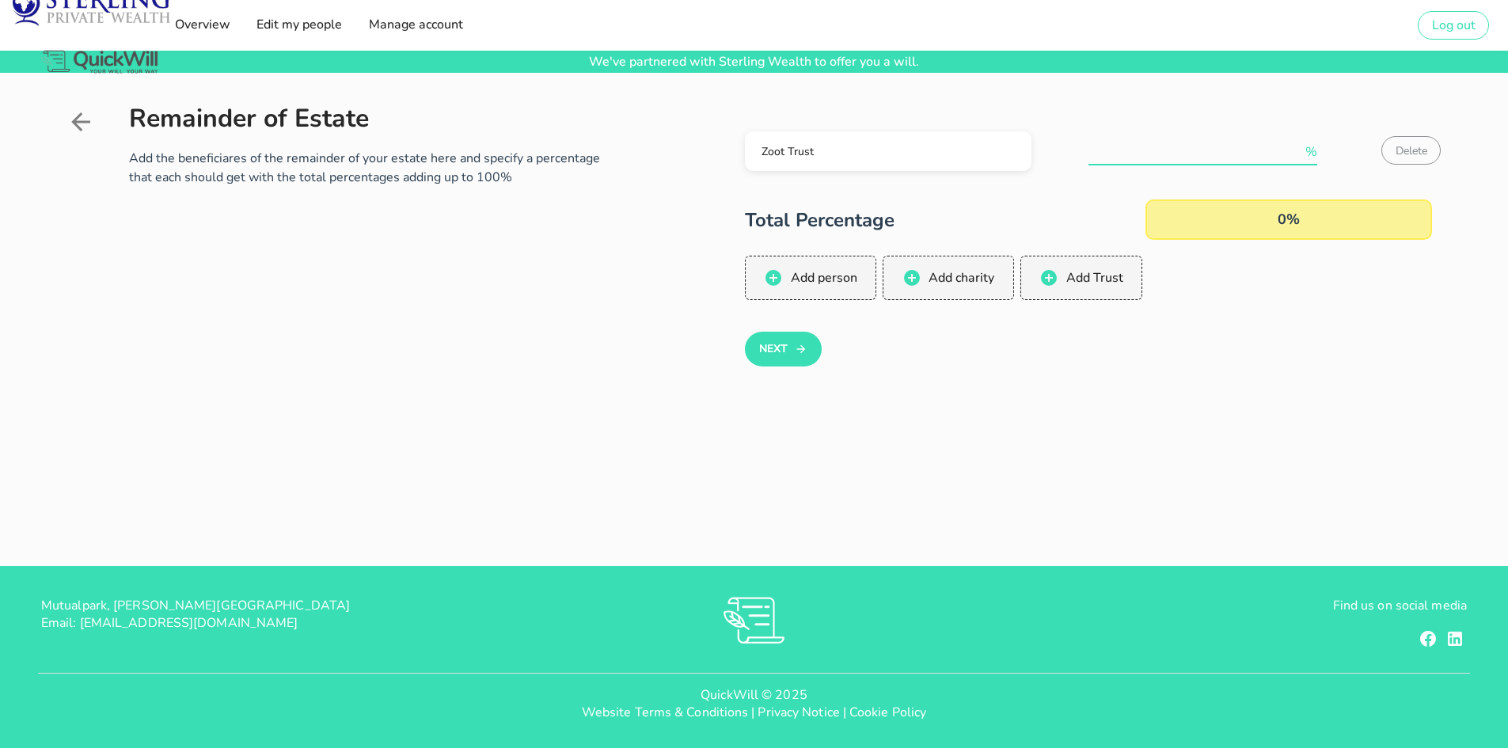
click at [1221, 152] on input "number" at bounding box center [1195, 151] width 214 height 25
type input "100"
click at [779, 355] on button "Next" at bounding box center [783, 349] width 77 height 35
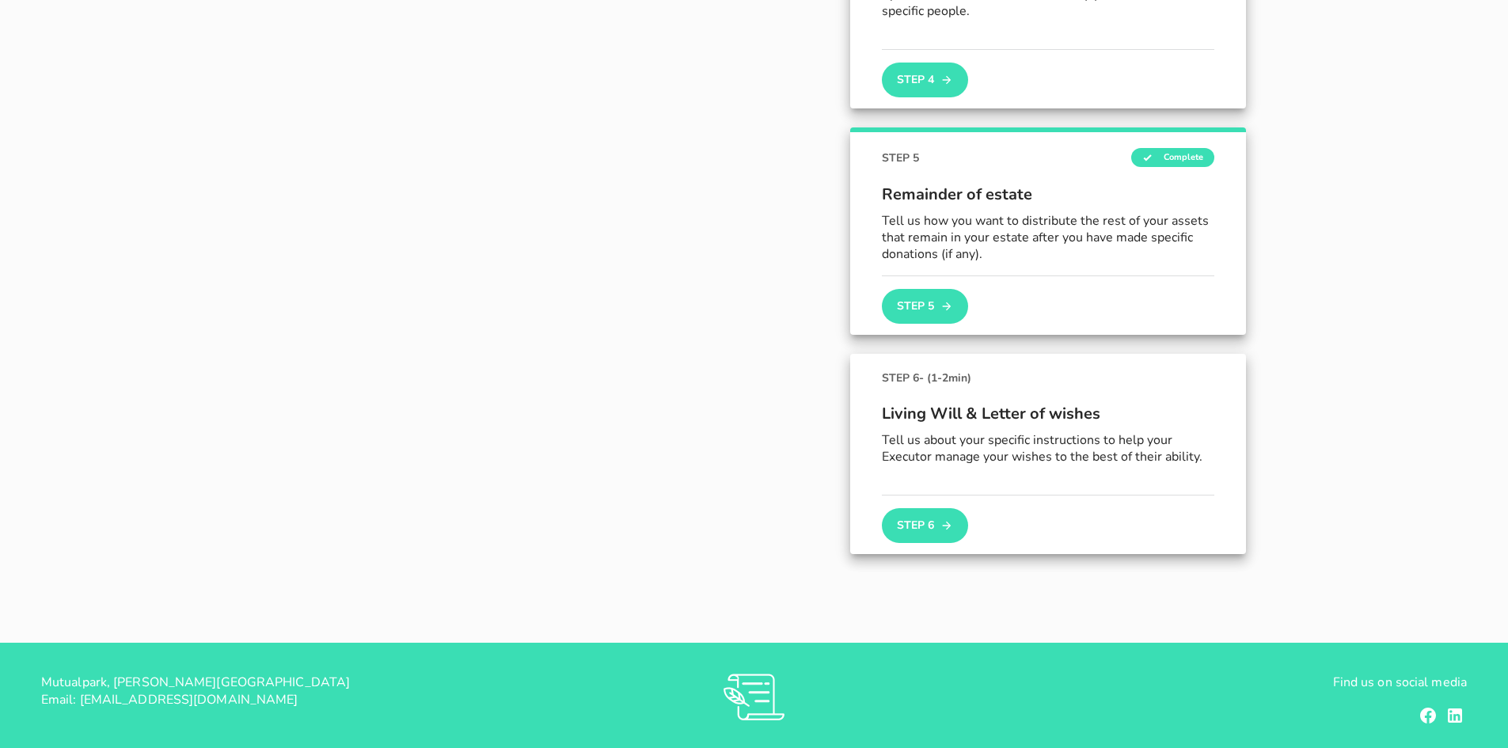
scroll to position [976, 0]
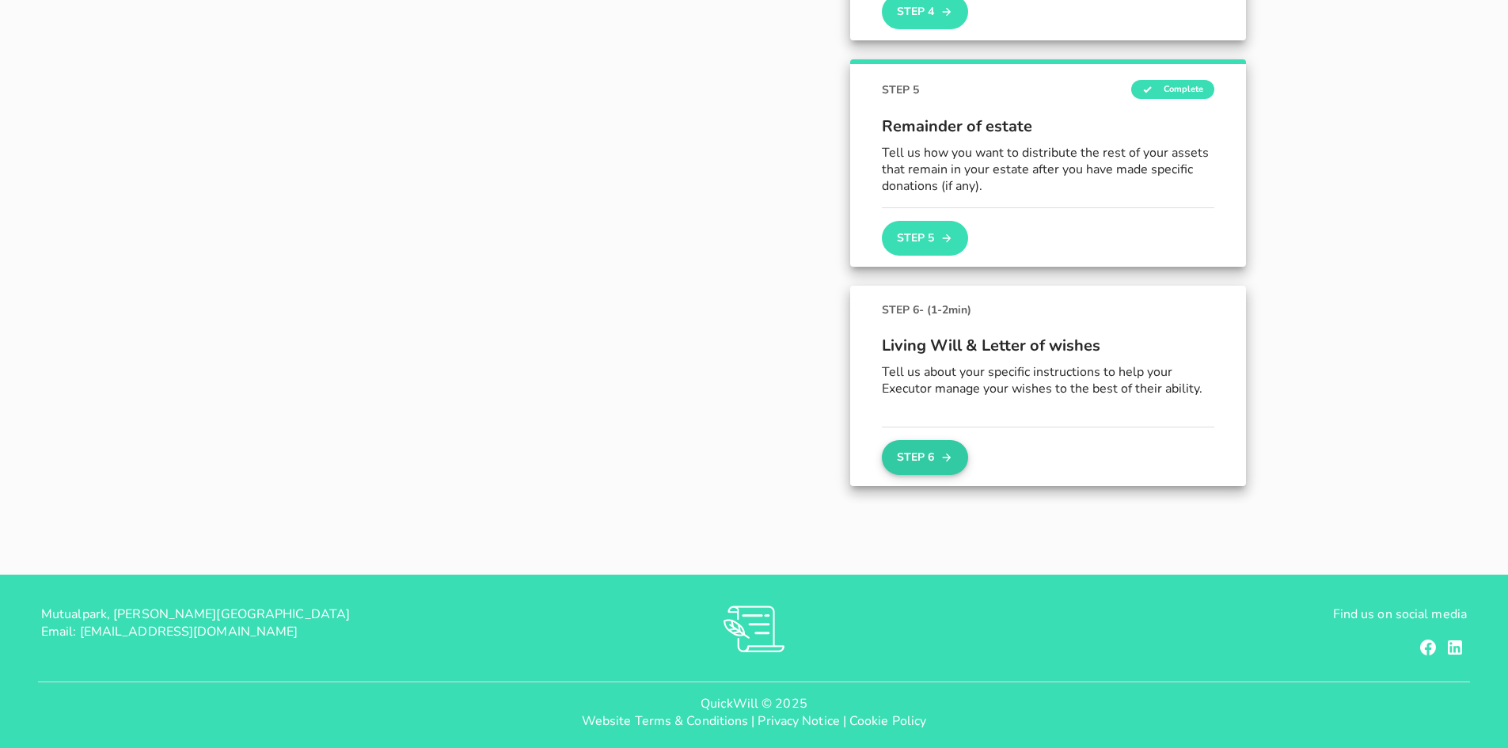
click at [930, 459] on button "Step 6" at bounding box center [924, 457] width 85 height 35
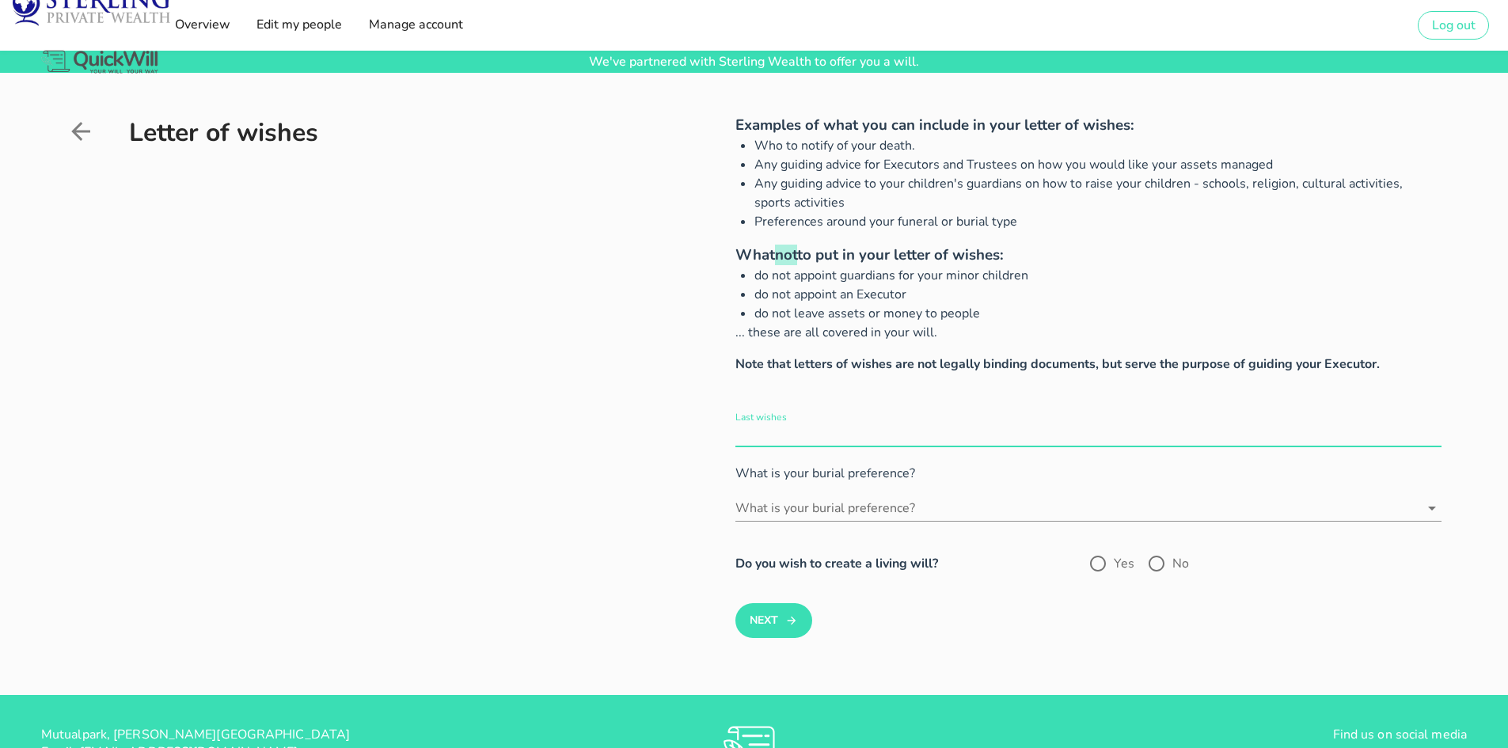
click at [799, 432] on input "Last wishes" at bounding box center [1088, 433] width 706 height 25
type input "C"
click at [838, 496] on input "What is your burial preference?" at bounding box center [1077, 508] width 684 height 25
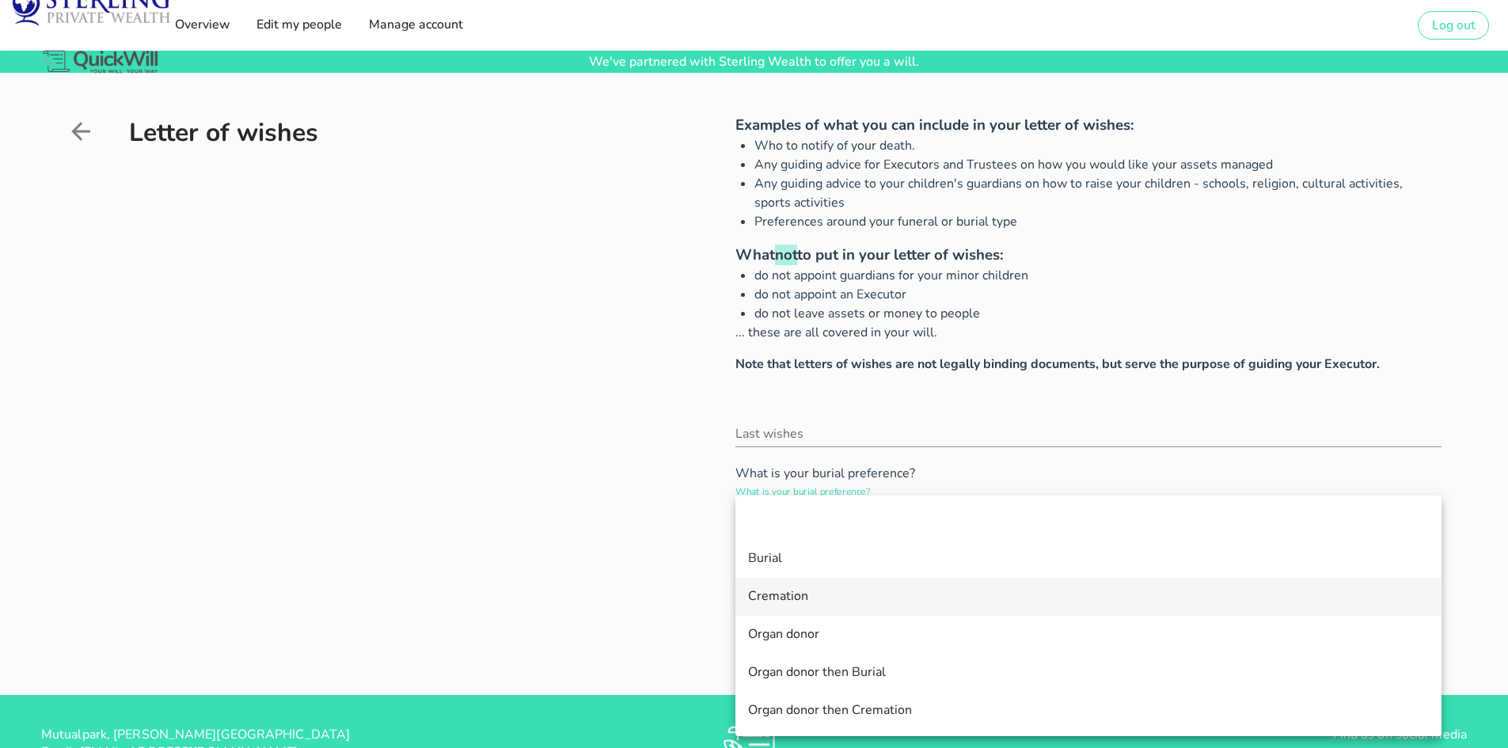
click at [807, 593] on div "Cremation" at bounding box center [1088, 596] width 681 height 15
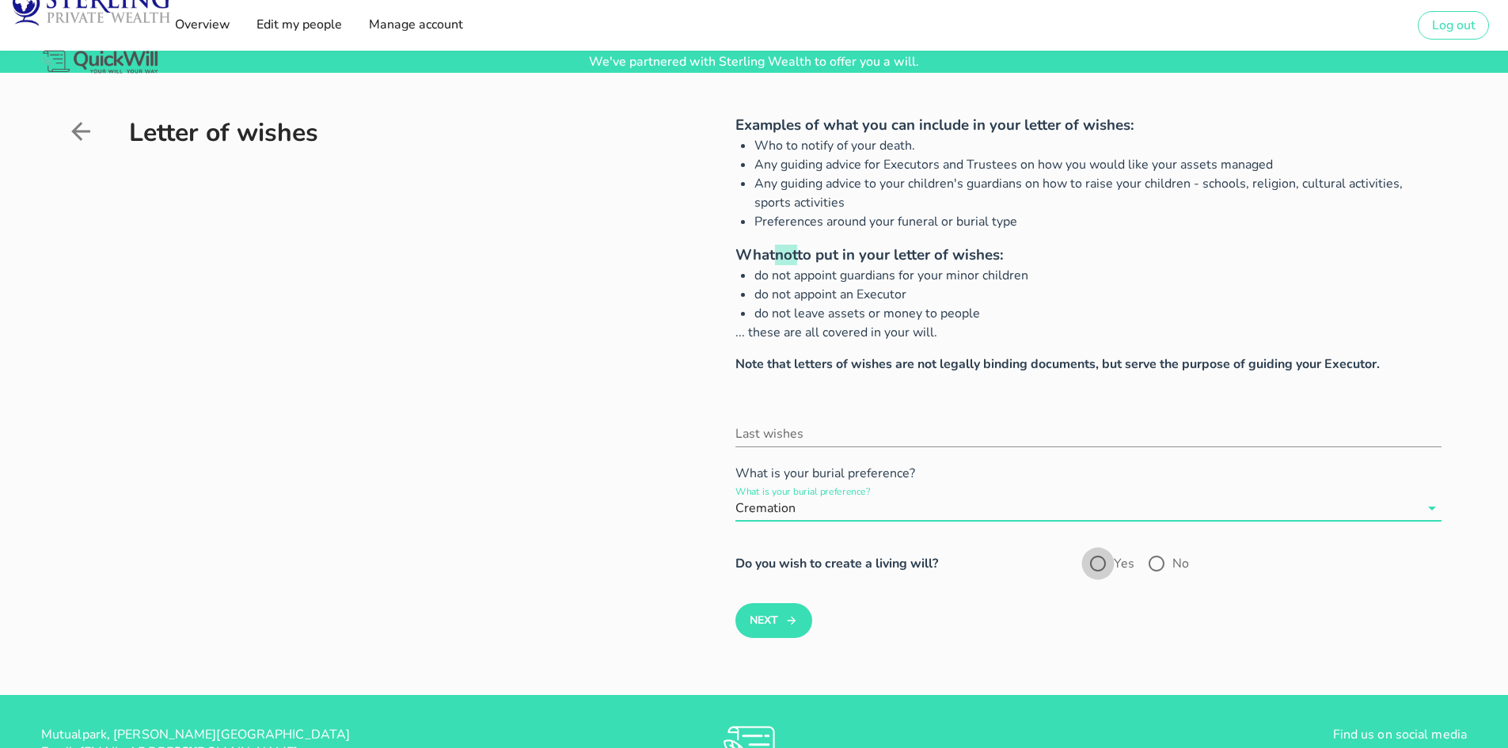
click at [1102, 564] on div at bounding box center [1097, 563] width 27 height 27
radio input "true"
click at [790, 609] on button "Next" at bounding box center [773, 620] width 77 height 35
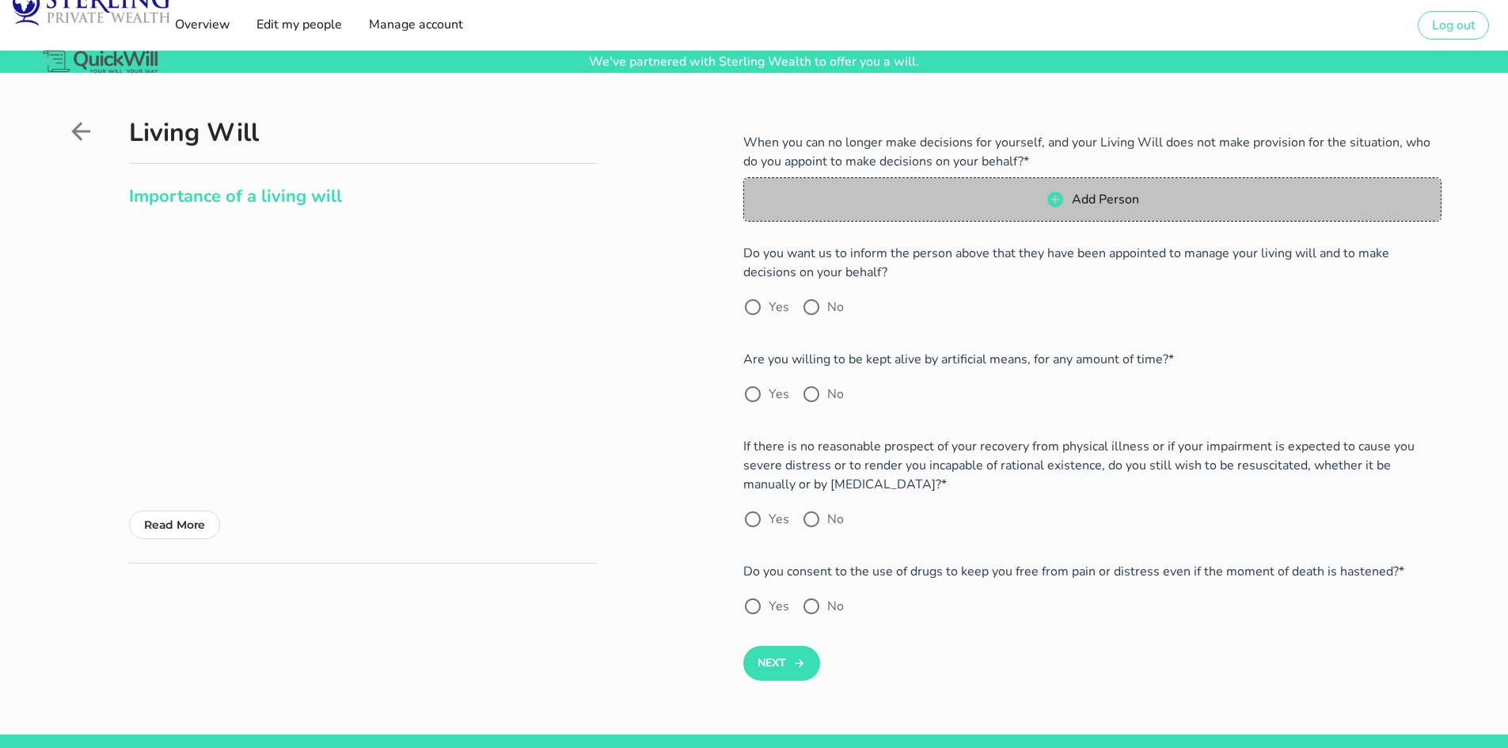
click at [1086, 201] on span "Add Person" at bounding box center [1105, 199] width 68 height 17
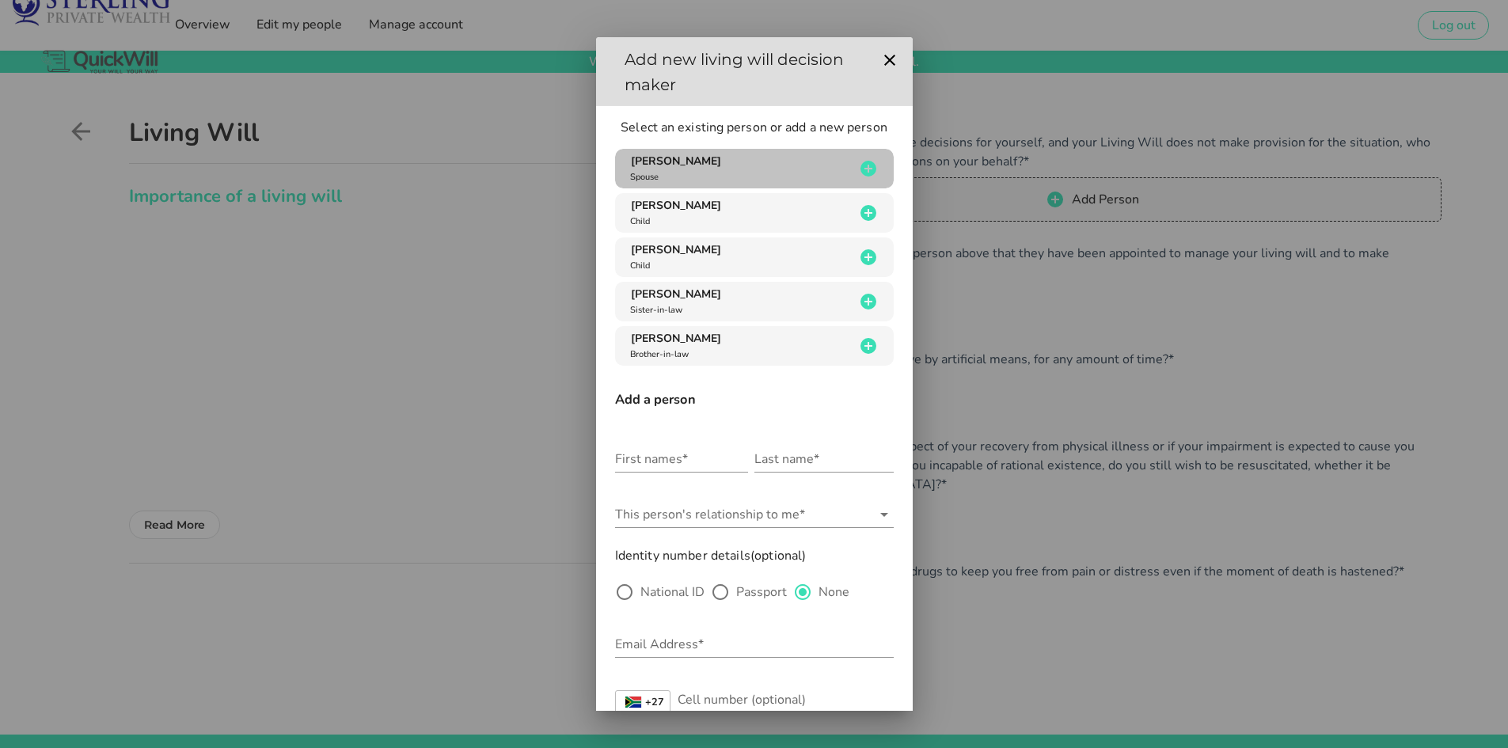
click at [713, 166] on span "[PERSON_NAME]" at bounding box center [676, 161] width 90 height 15
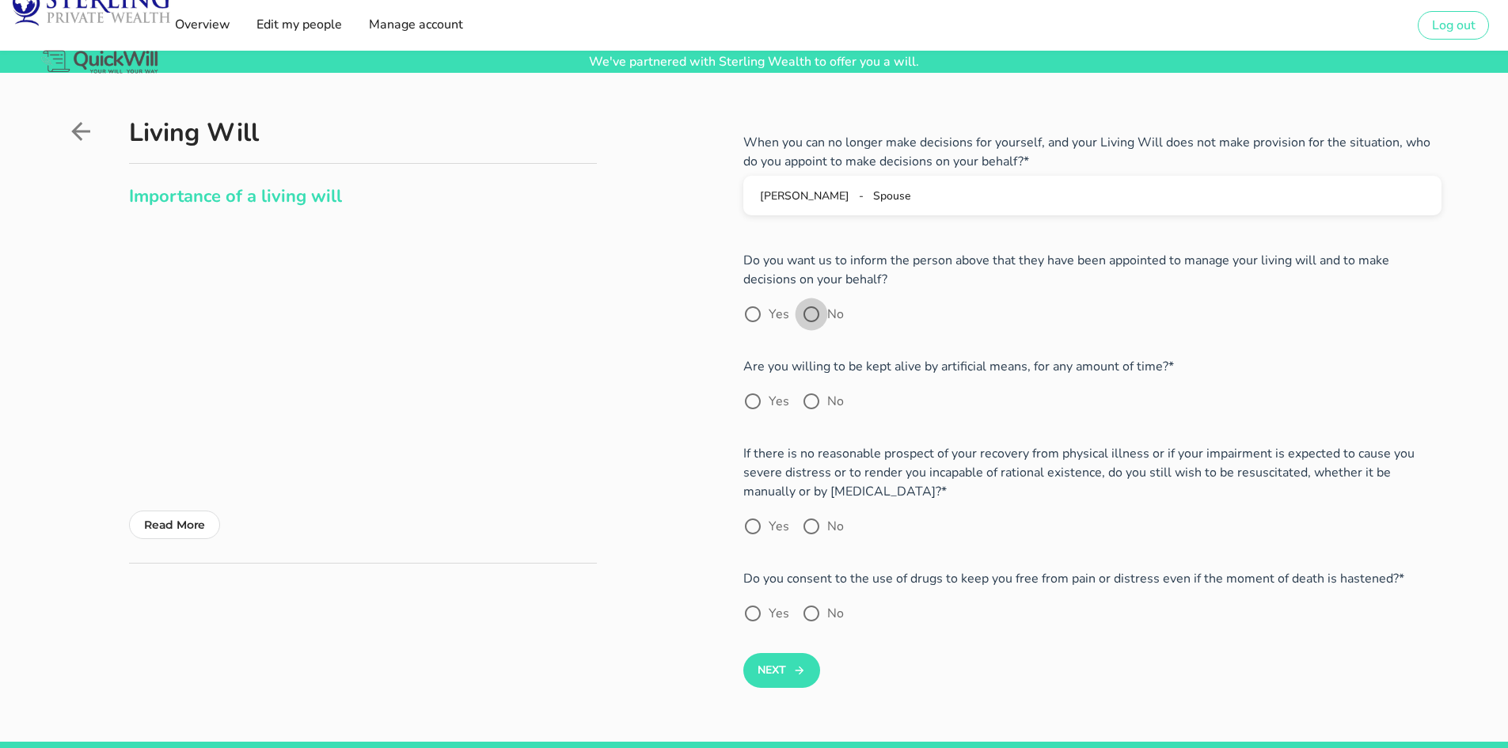
click at [811, 314] on div at bounding box center [811, 314] width 27 height 27
radio input "true"
click at [759, 398] on div at bounding box center [752, 401] width 27 height 27
radio input "true"
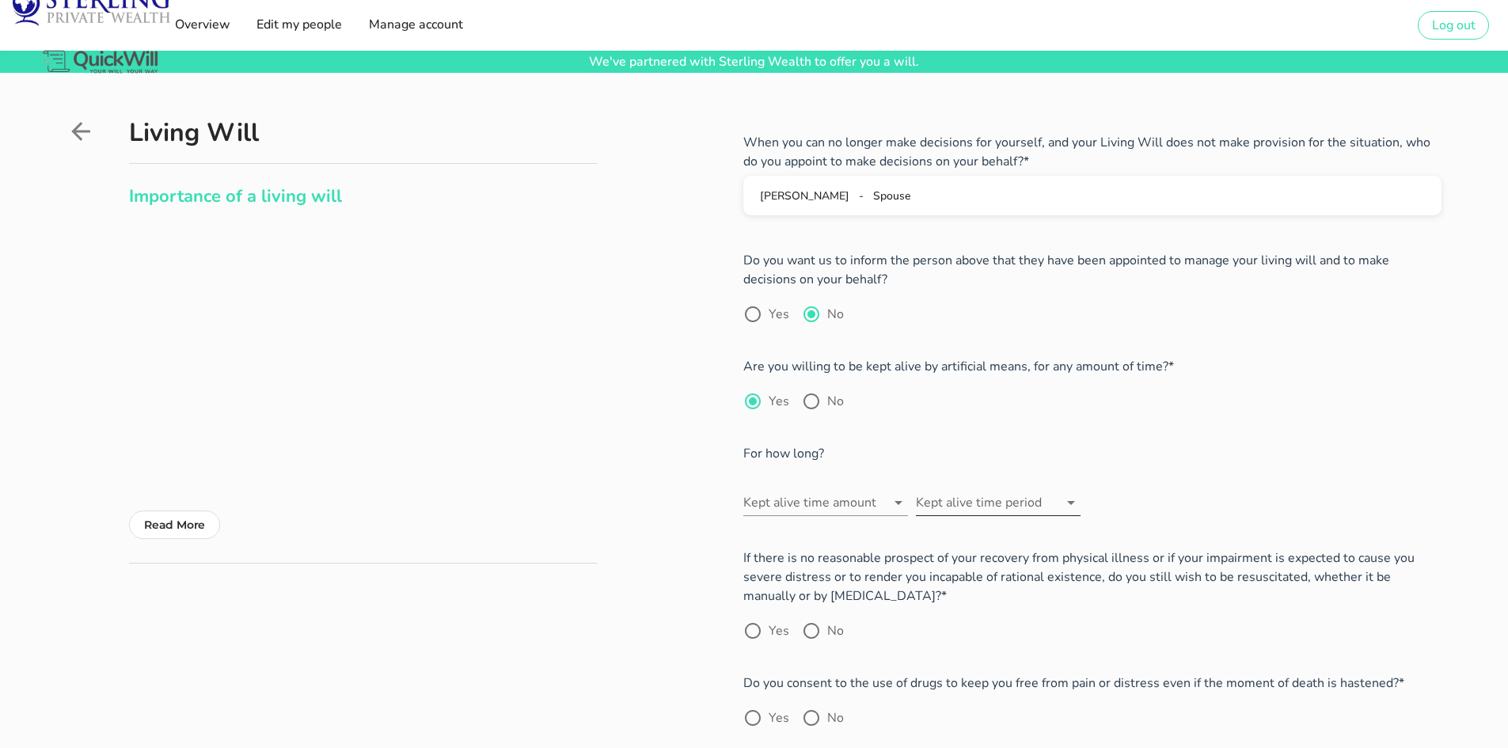
click at [1073, 506] on icon at bounding box center [1070, 502] width 19 height 19
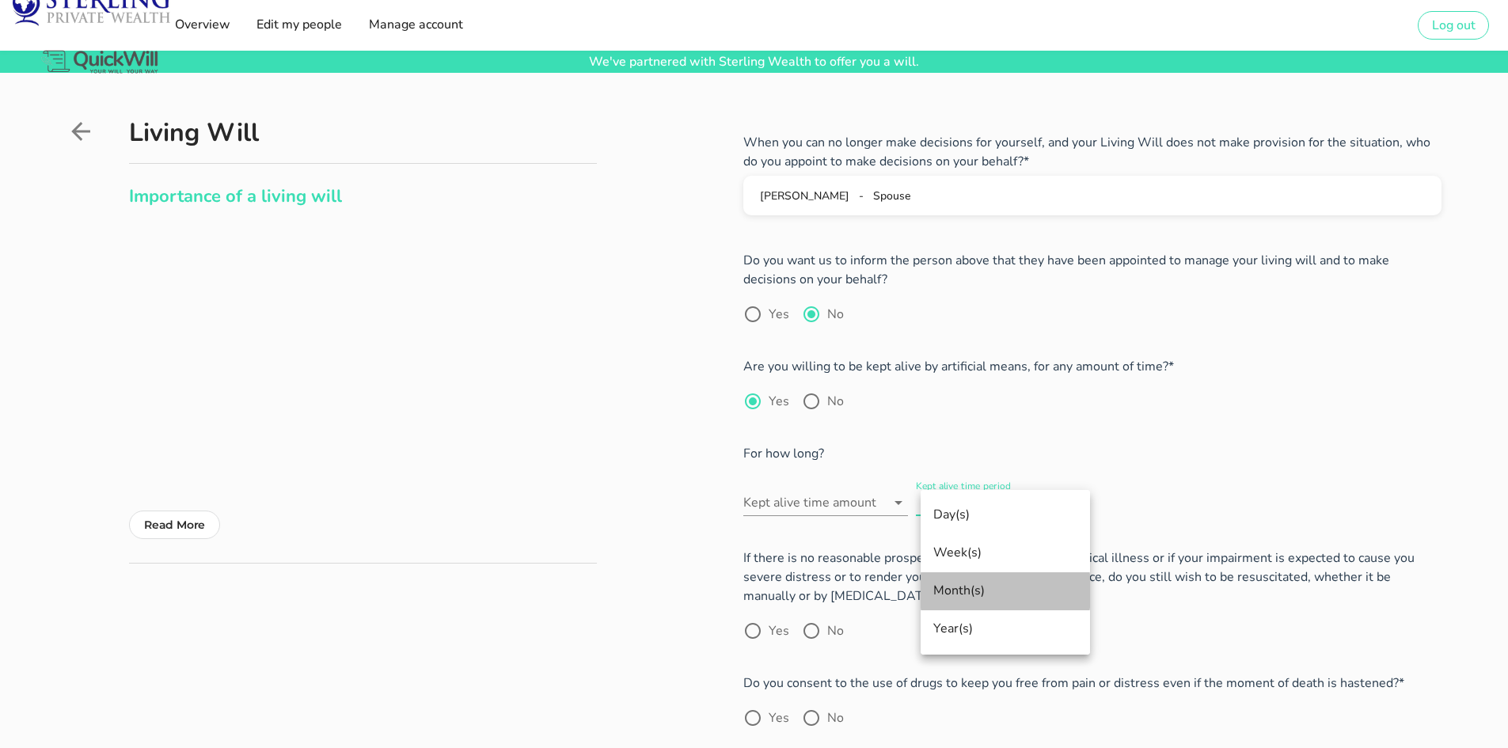
click at [988, 587] on div "Month(s)" at bounding box center [1005, 590] width 144 height 15
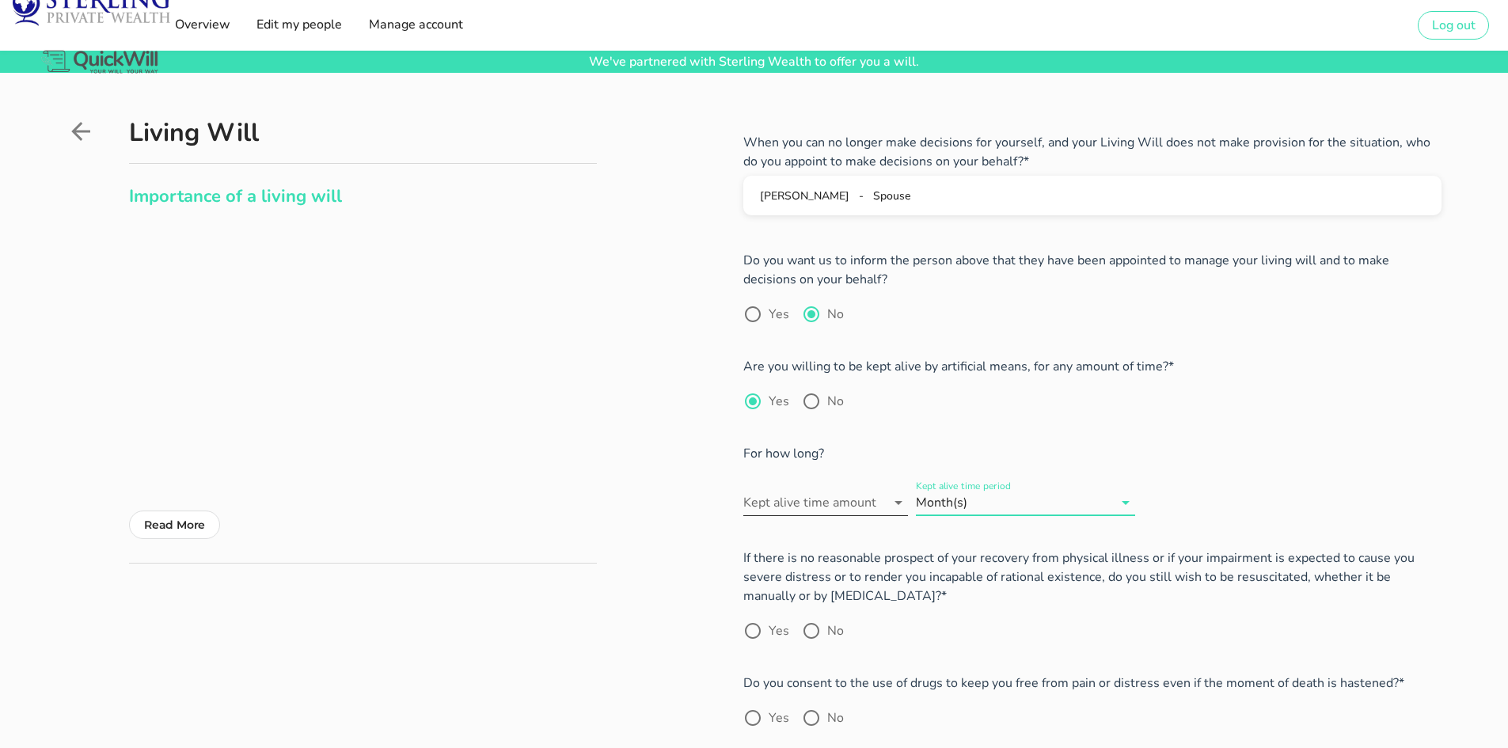
click at [845, 501] on input "Kept alive time amount" at bounding box center [814, 502] width 142 height 25
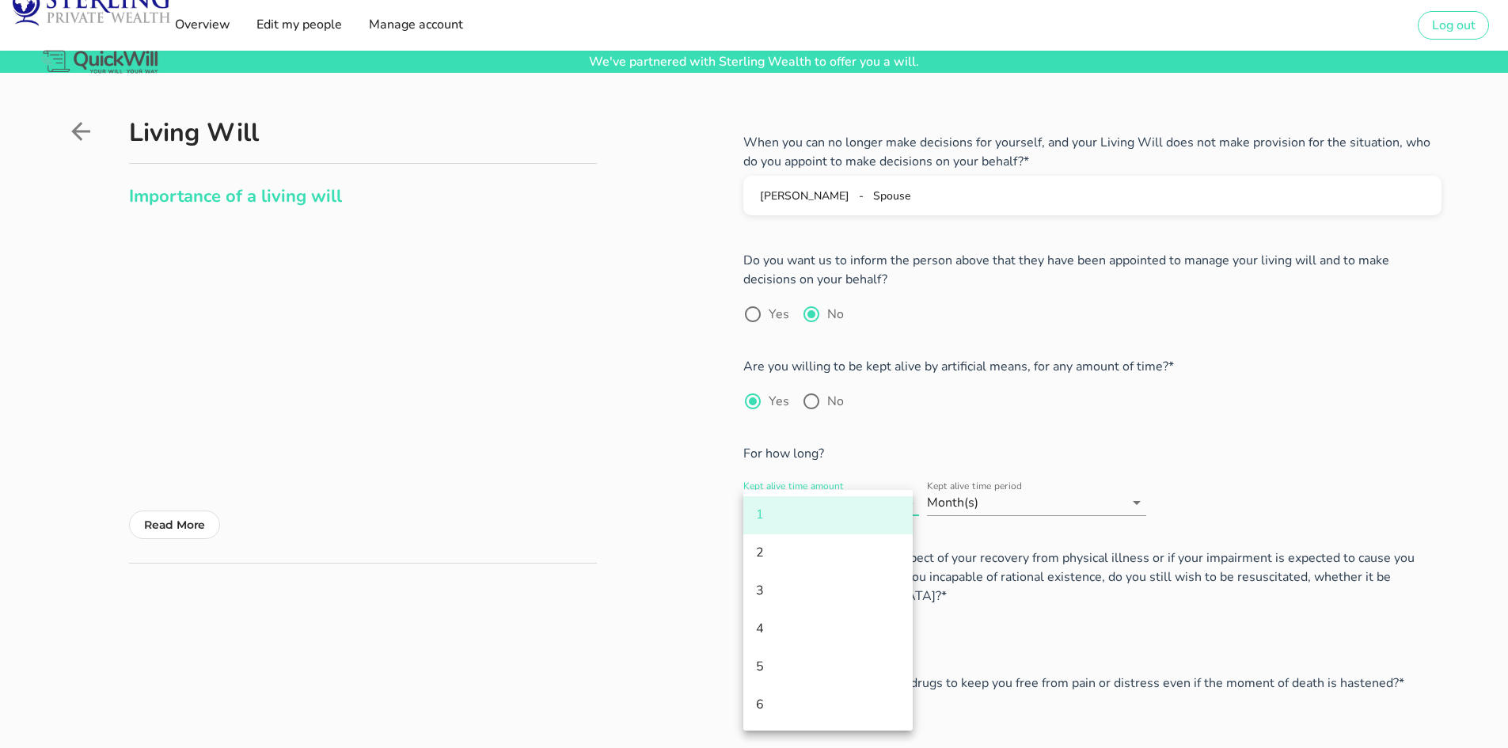
click at [974, 548] on form "When you can no longer make decisions for yourself, and your Living Will does n…" at bounding box center [1092, 462] width 698 height 659
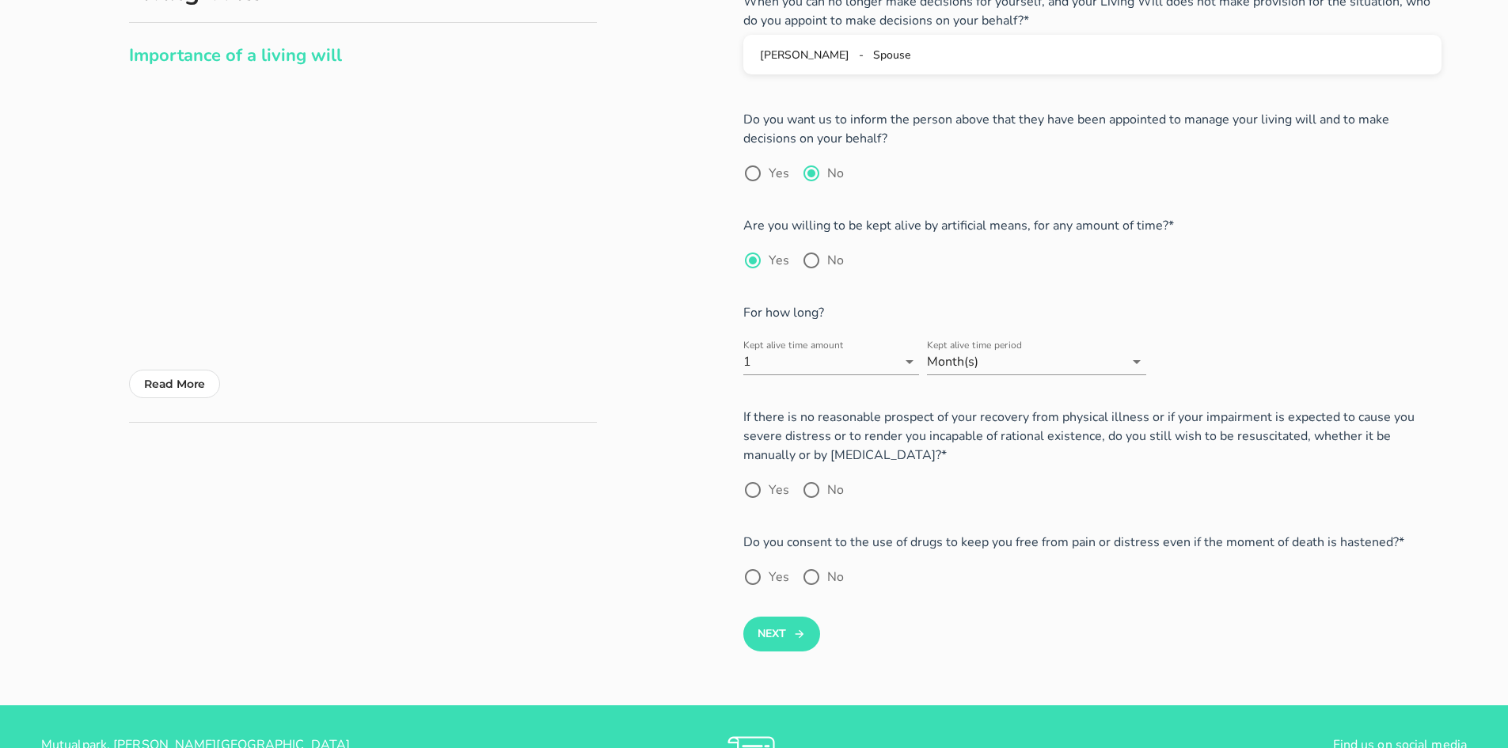
scroll to position [158, 0]
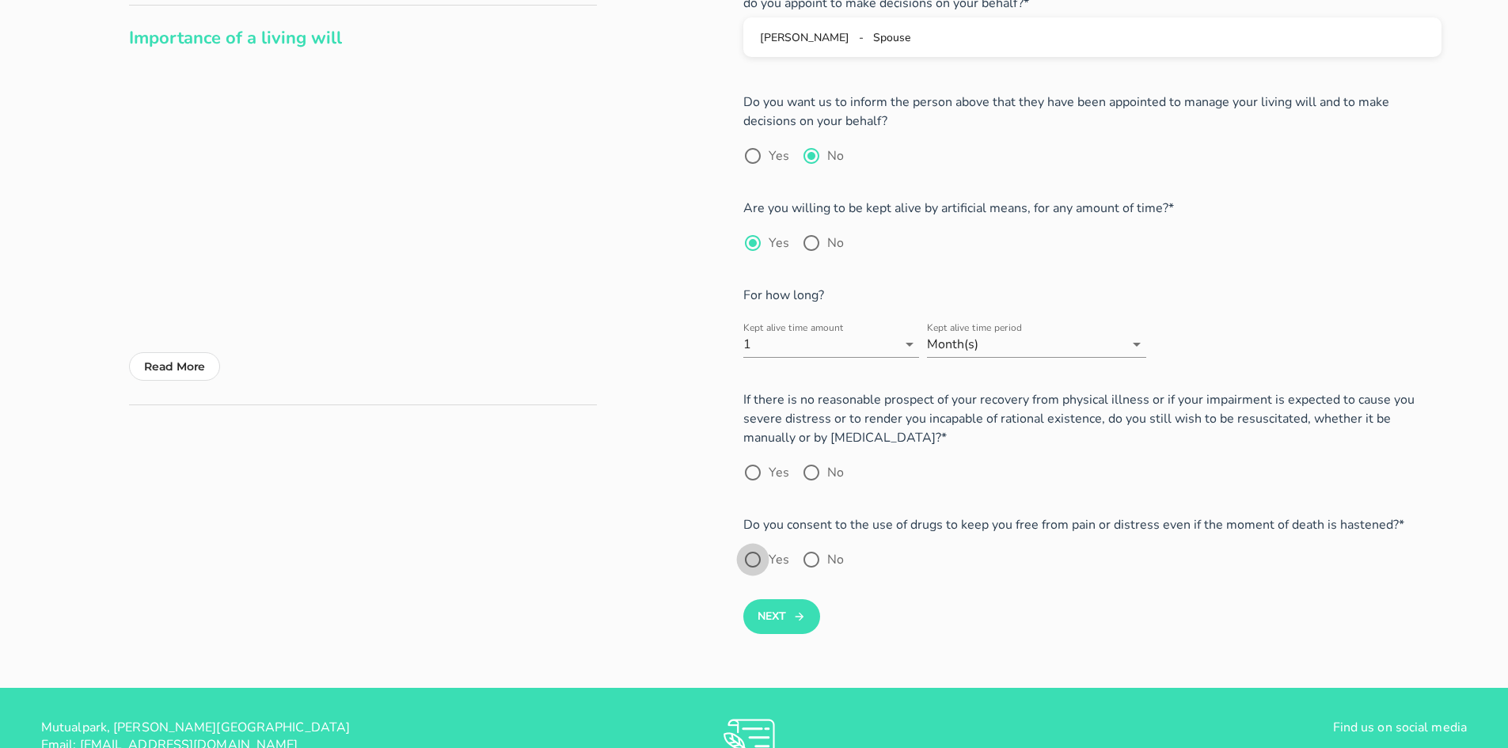
drag, startPoint x: 757, startPoint y: 563, endPoint x: 765, endPoint y: 552, distance: 13.5
click at [757, 562] on div at bounding box center [752, 559] width 27 height 27
radio input "true"
click at [811, 468] on div at bounding box center [811, 472] width 27 height 27
radio input "true"
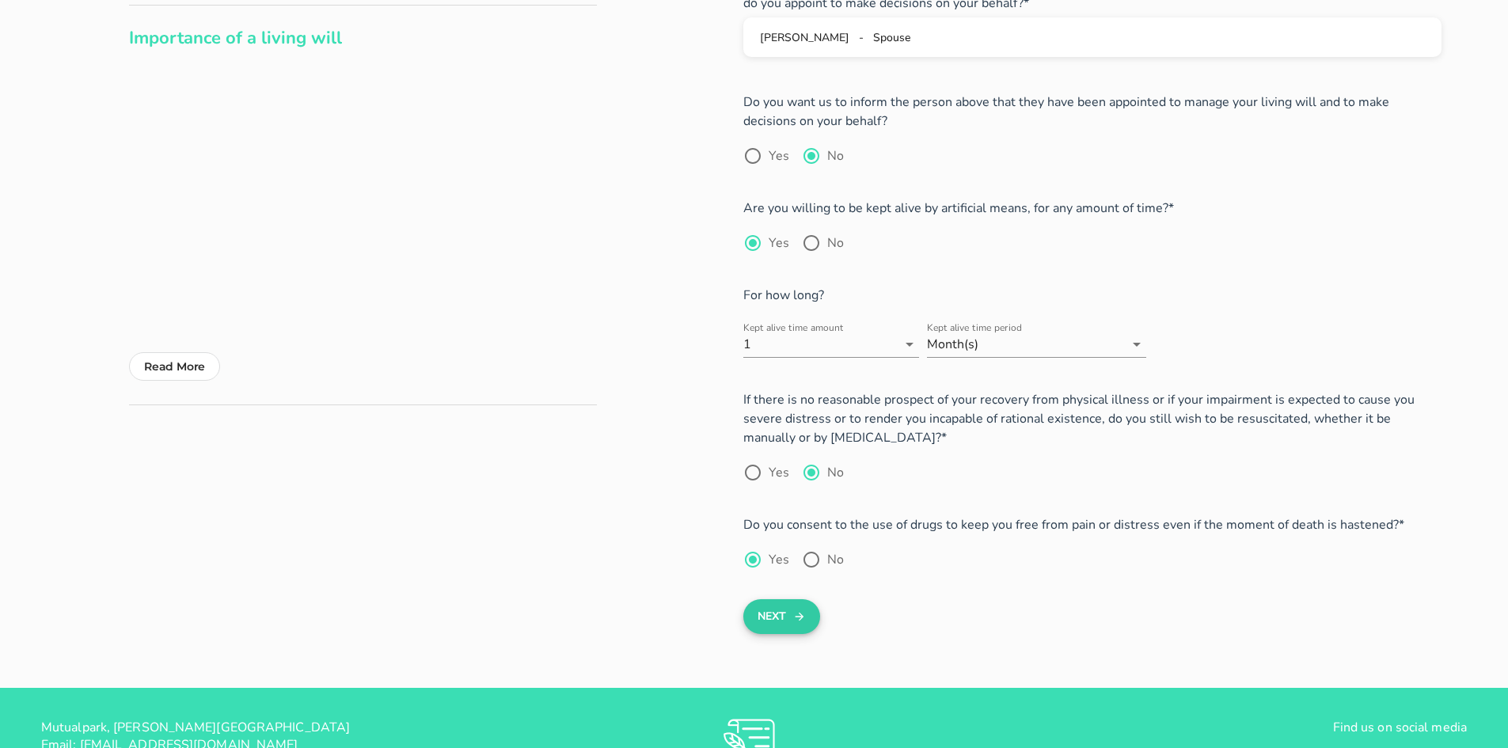
click at [786, 620] on button "Next" at bounding box center [781, 616] width 77 height 35
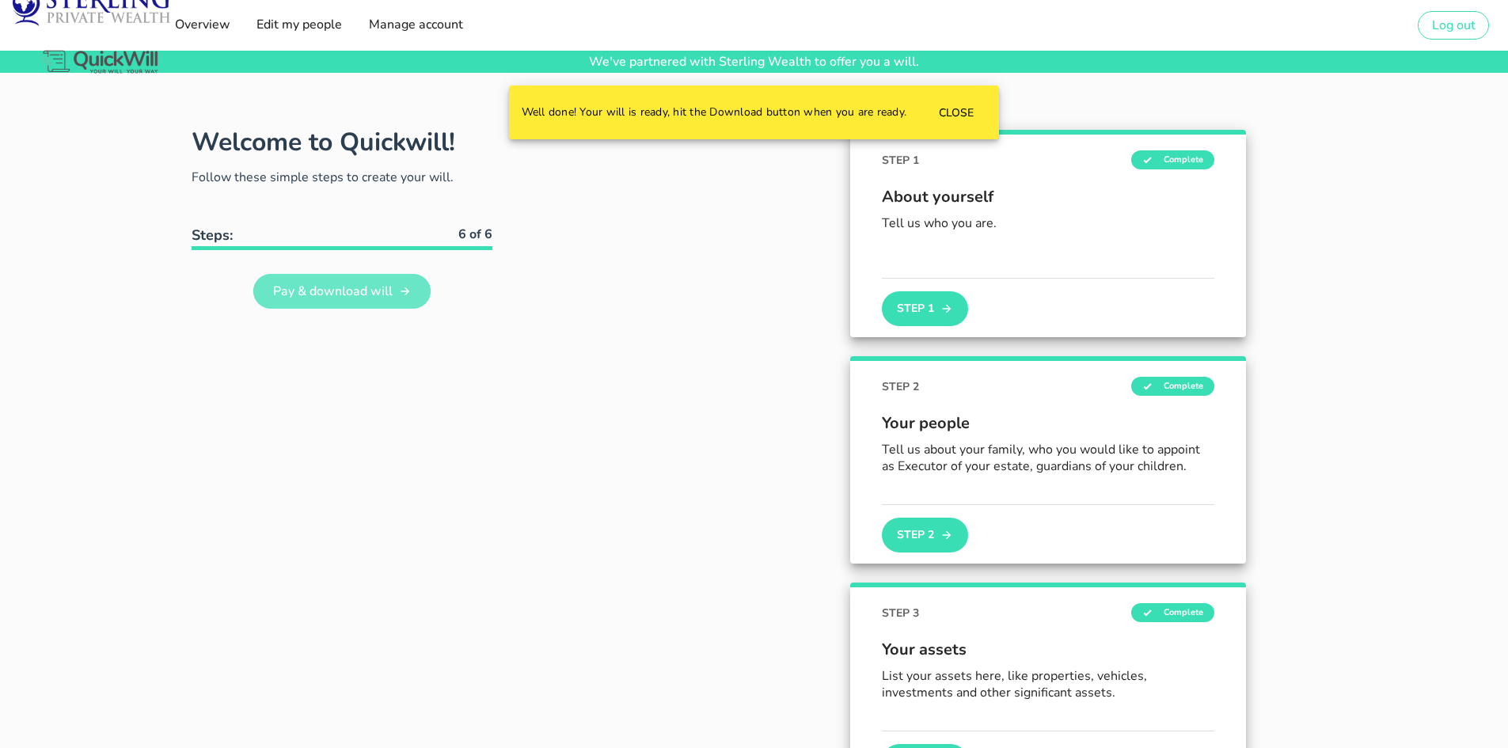
click at [339, 292] on span "Pay & download will" at bounding box center [332, 291] width 120 height 17
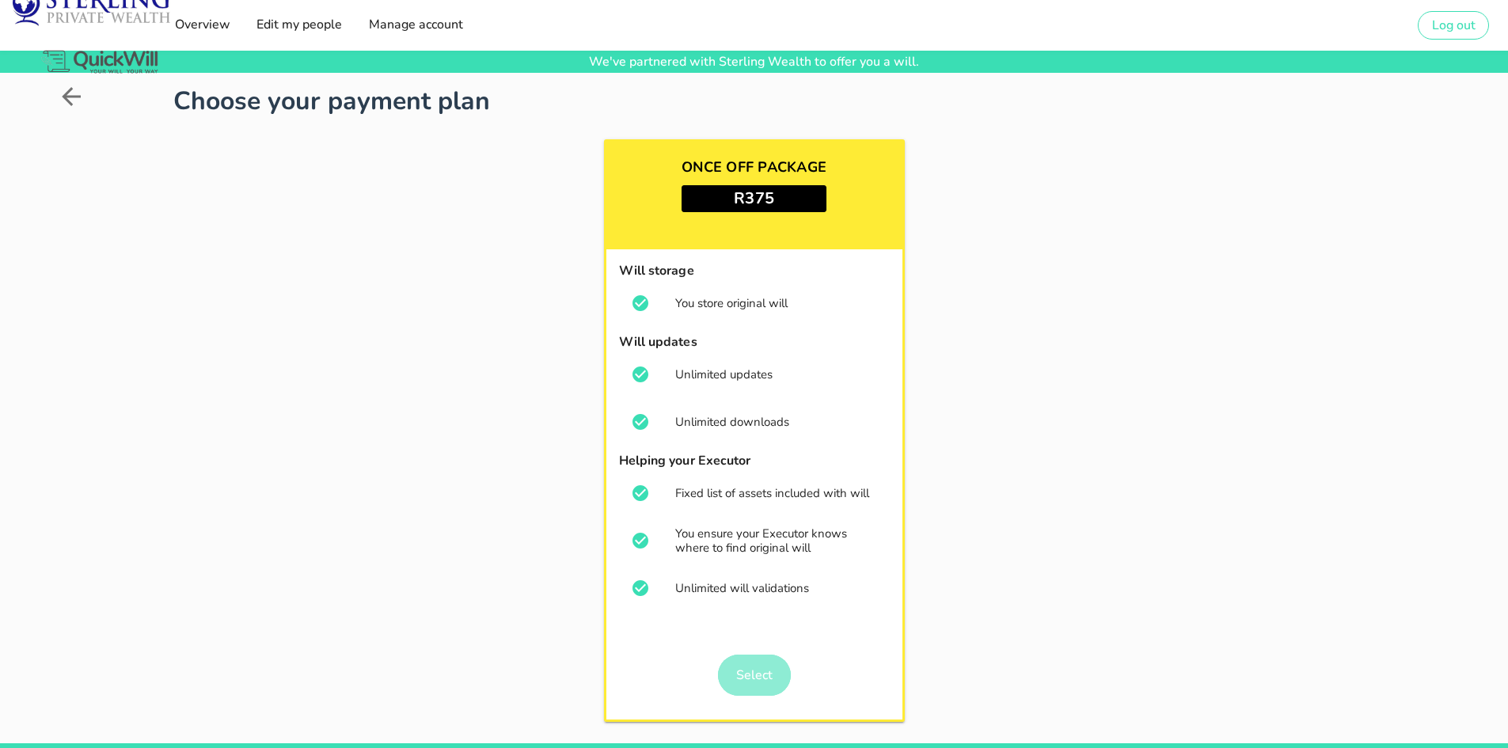
click at [758, 673] on span "Select" at bounding box center [753, 674] width 37 height 17
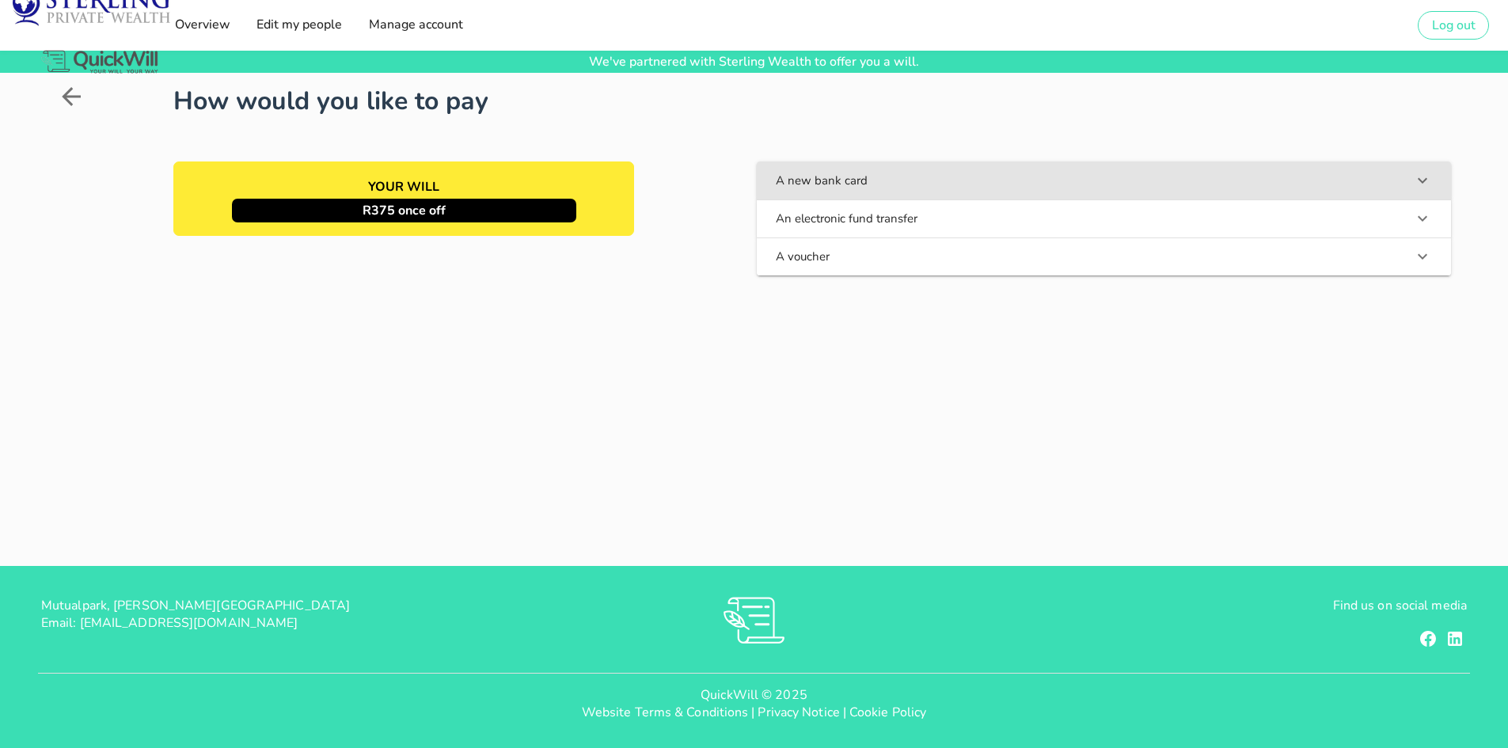
click at [860, 180] on button "A new bank card" at bounding box center [1104, 180] width 694 height 38
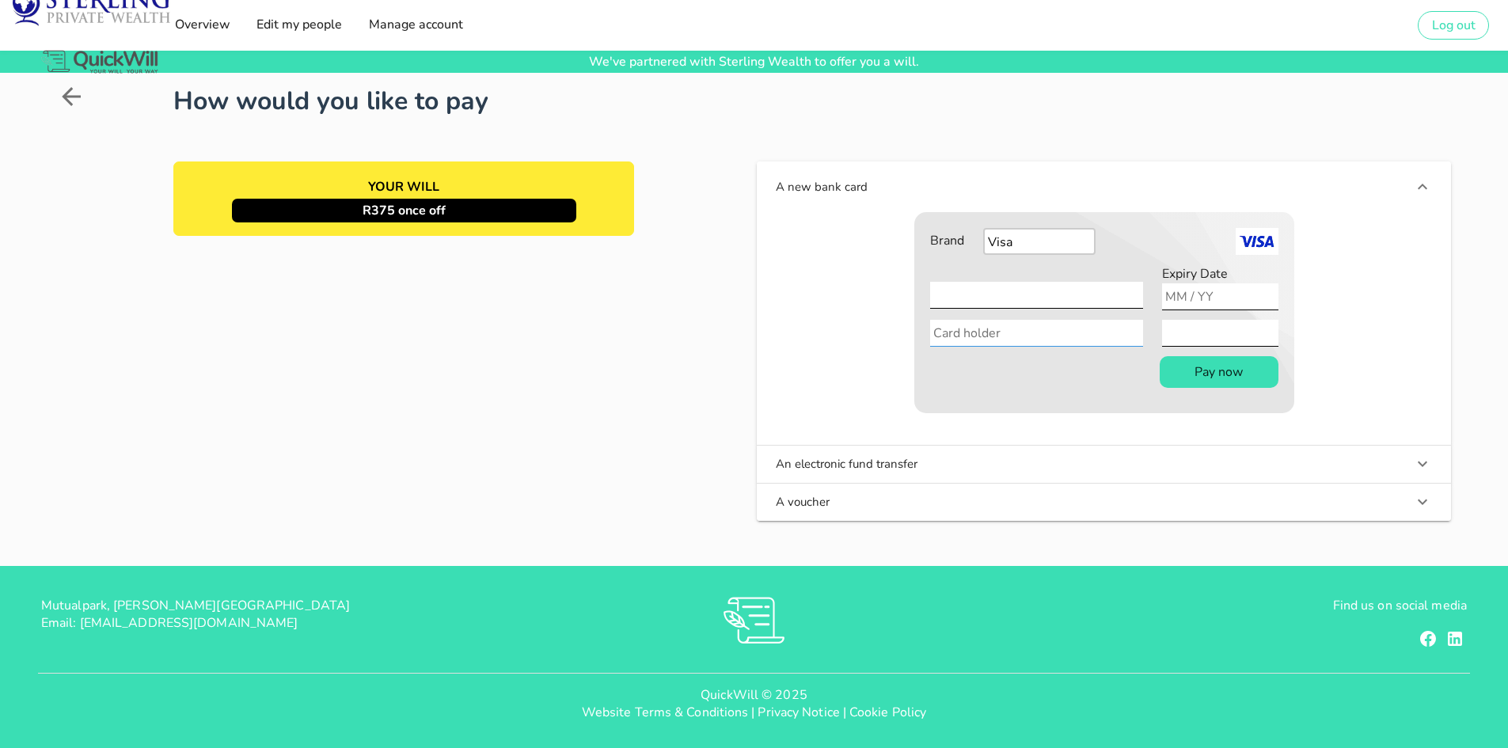
click at [1056, 325] on input "Card holder" at bounding box center [1036, 333] width 213 height 27
type input "M [PERSON_NAME]"
drag, startPoint x: 1190, startPoint y: 298, endPoint x: 1138, endPoint y: 304, distance: 52.5
click at [1156, 302] on form "Brand Visa Mastercard American Express Card Number Expiry Date Card holder [PER…" at bounding box center [1104, 312] width 380 height 201
click at [1187, 301] on input "Expiry Date" at bounding box center [1220, 296] width 116 height 27
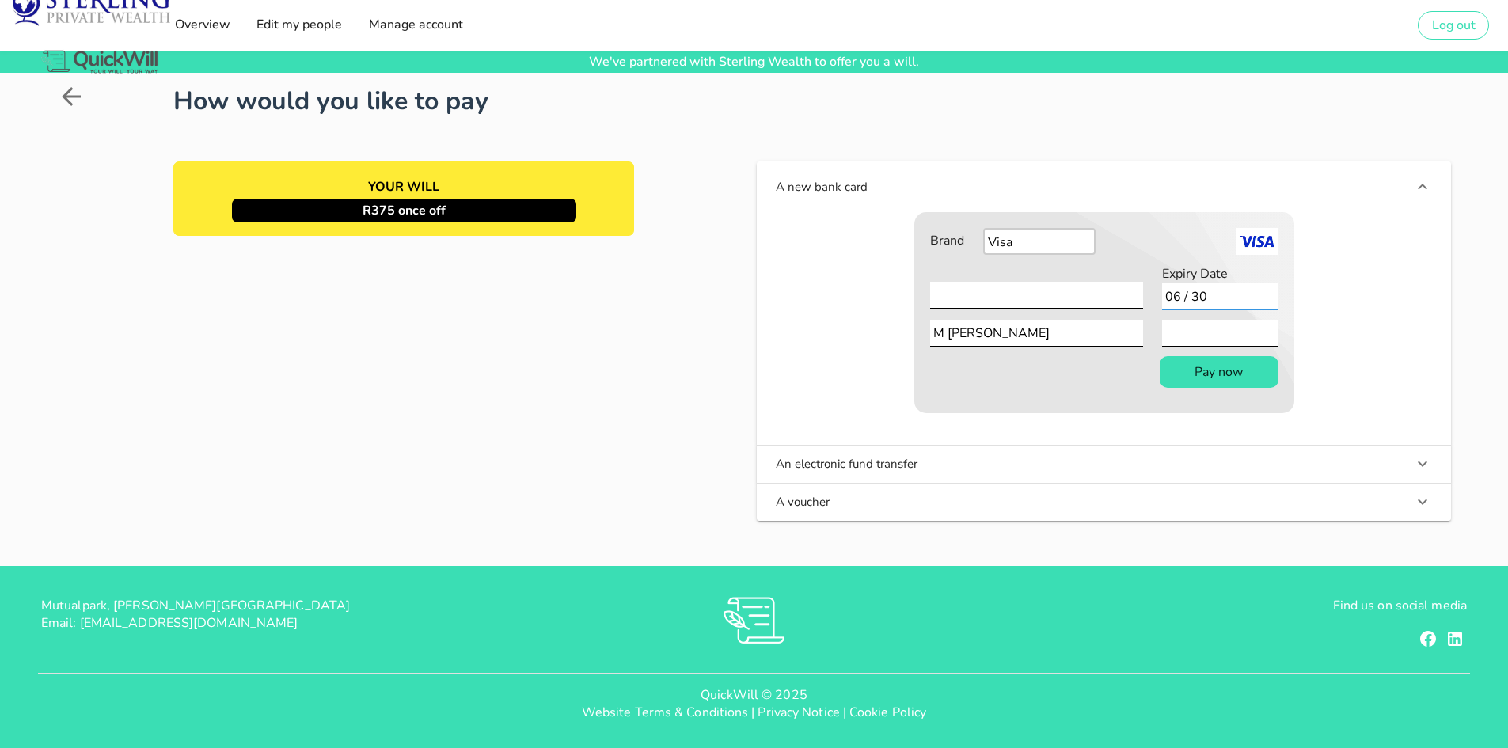
type input "06 / 30"
click at [1209, 369] on button "Pay now" at bounding box center [1219, 372] width 119 height 32
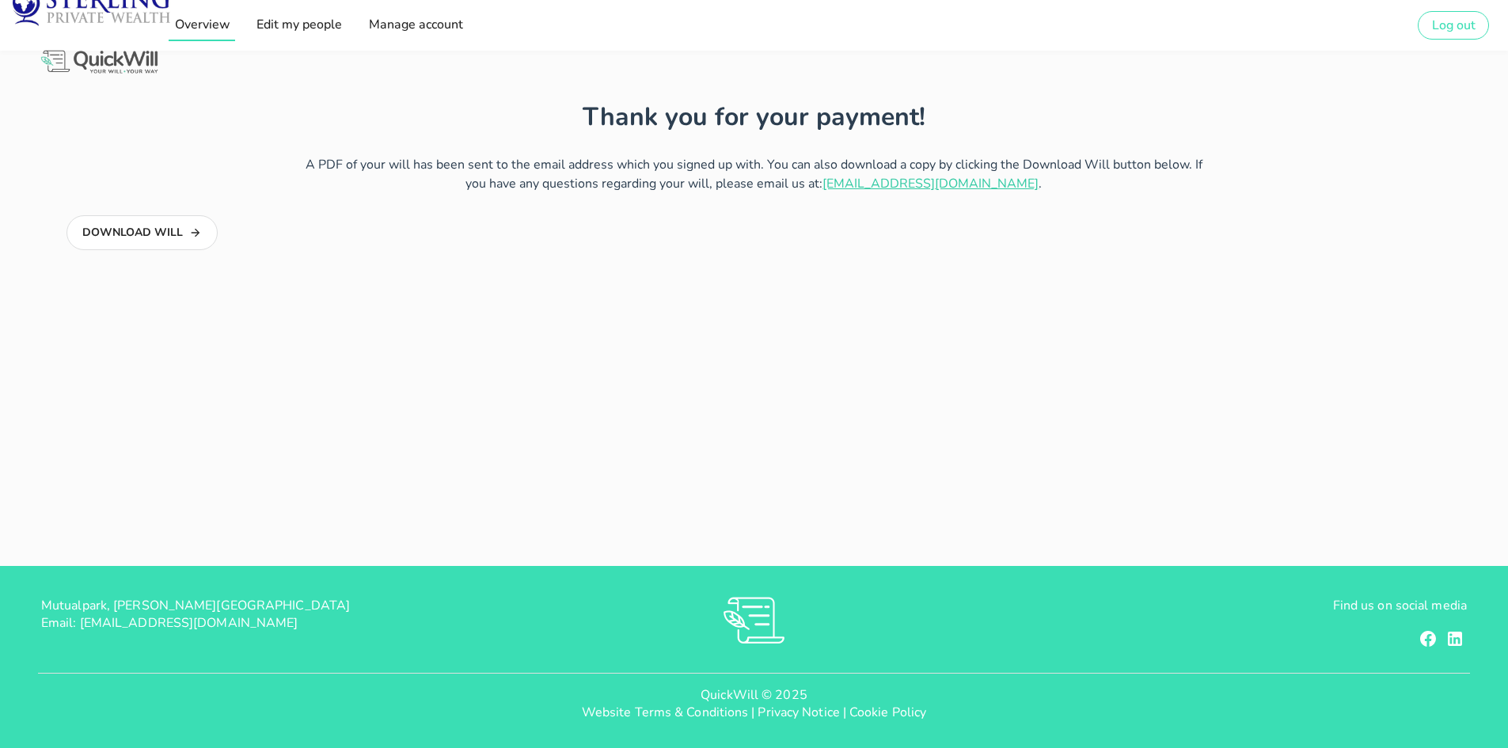
type input "[PERSON_NAME][EMAIL_ADDRESS][DOMAIN_NAME]"
click at [204, 21] on span "Overview" at bounding box center [201, 24] width 56 height 17
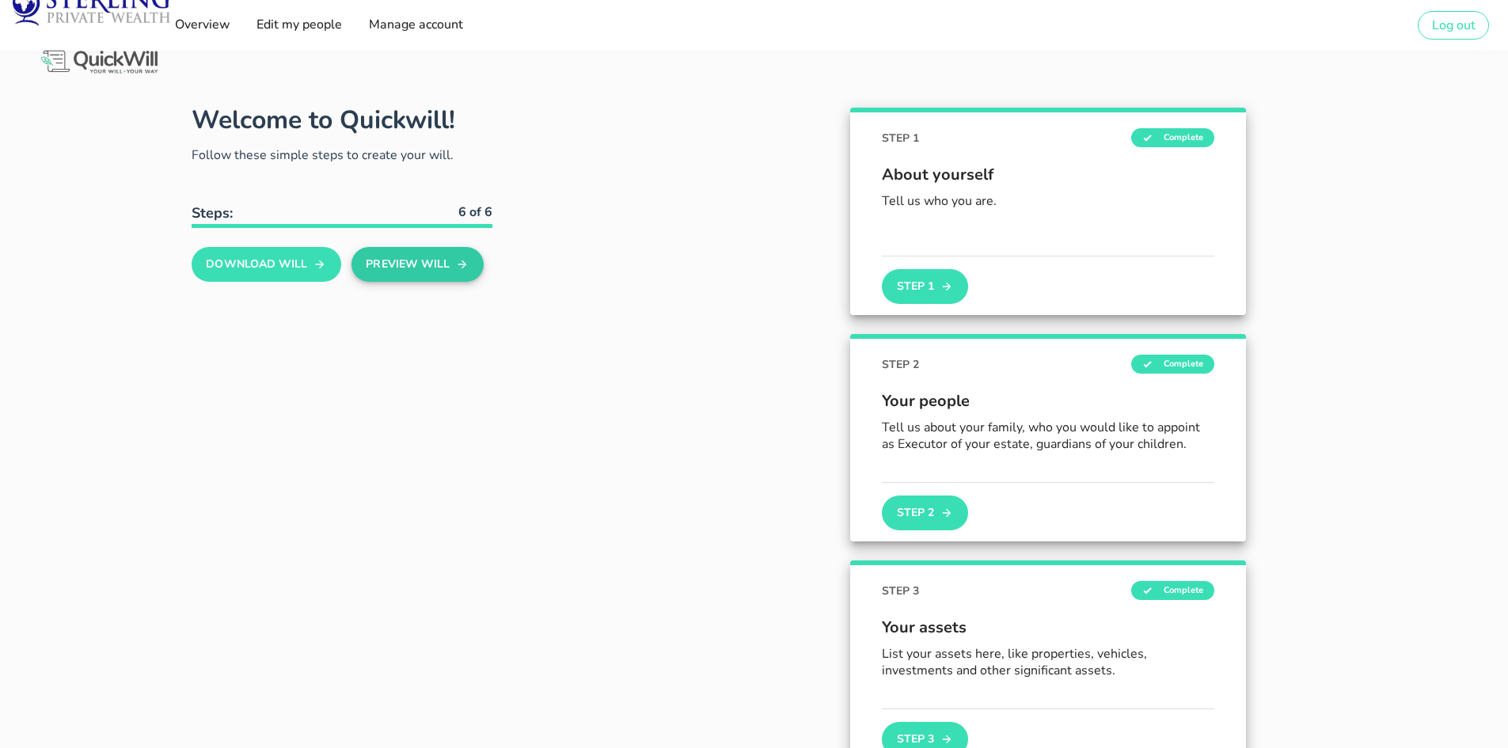
click at [429, 259] on button "Preview Will" at bounding box center [417, 264] width 132 height 35
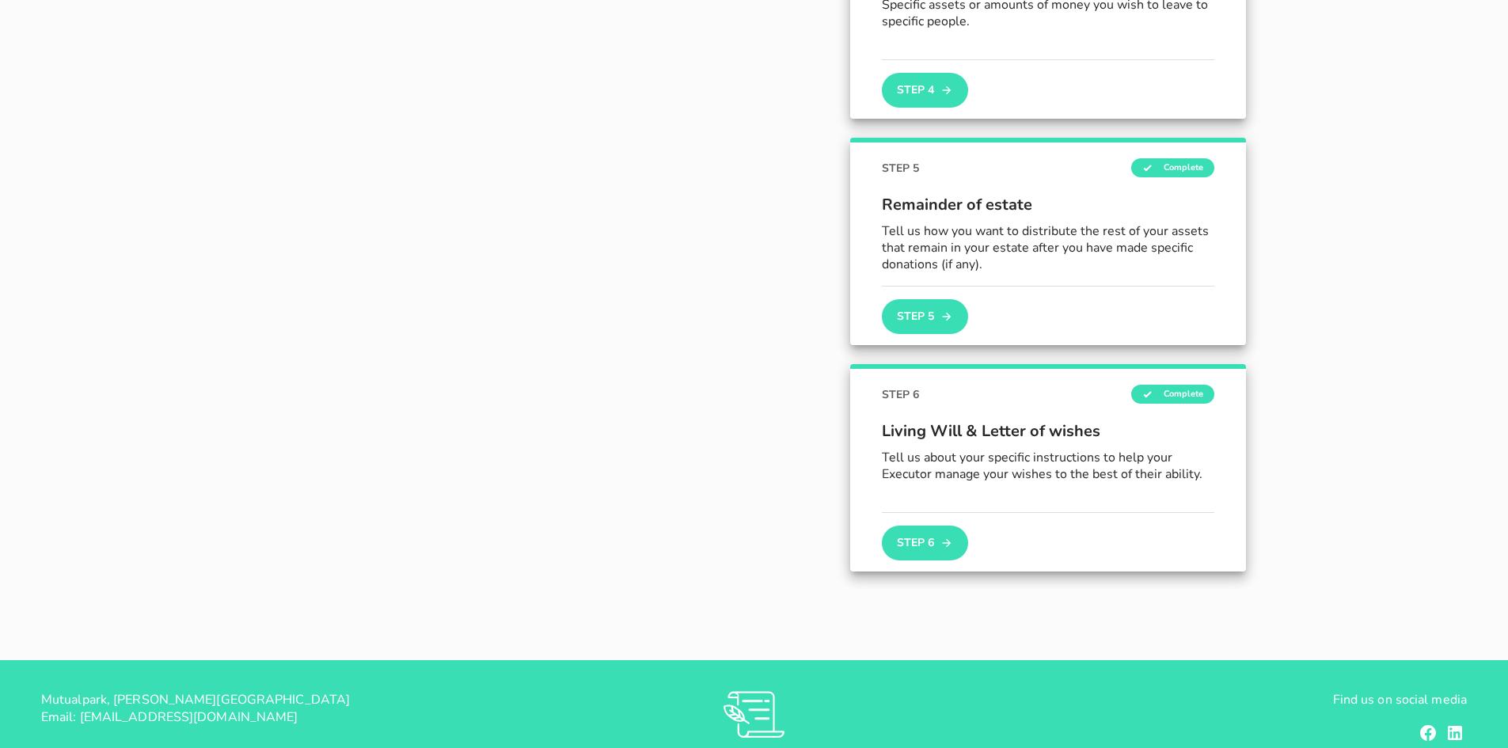
scroll to position [970, 0]
